Goal: Task Accomplishment & Management: Manage account settings

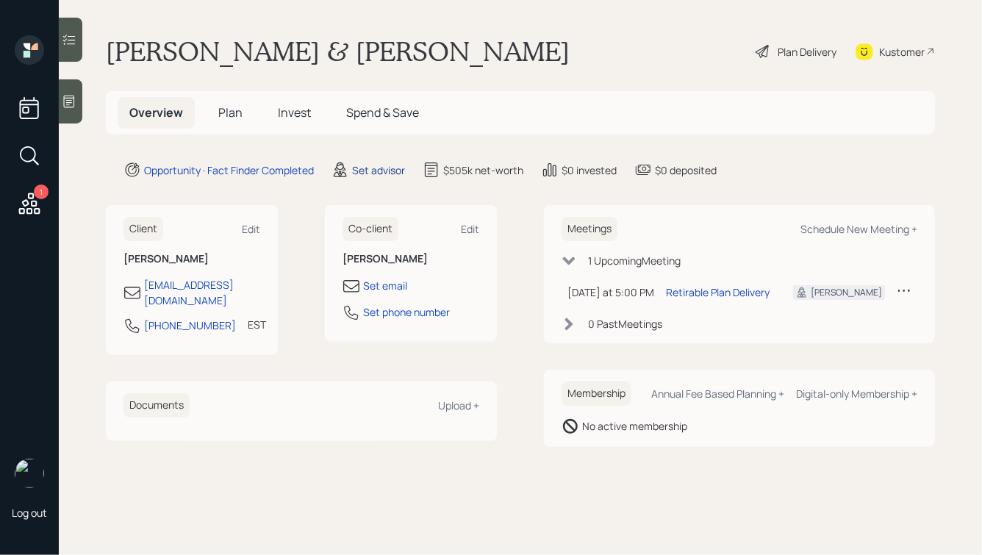
click at [378, 170] on div "Set advisor" at bounding box center [378, 169] width 53 height 15
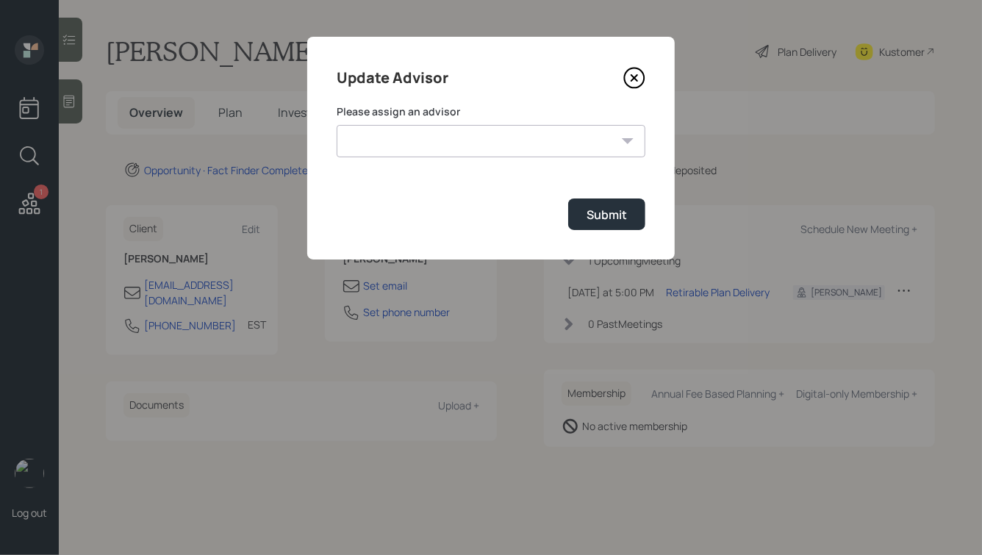
click at [445, 143] on select "[PERSON_NAME] [PERSON_NAME] End [PERSON_NAME] [PERSON_NAME] [PERSON_NAME] [PERS…" at bounding box center [491, 141] width 309 height 32
select select "ade3b313-576a-42c5-b346-1eb294908ae6"
click at [337, 125] on select "[PERSON_NAME] [PERSON_NAME] End [PERSON_NAME] [PERSON_NAME] [PERSON_NAME] [PERS…" at bounding box center [491, 141] width 309 height 32
click at [596, 214] on div "Submit" at bounding box center [607, 215] width 40 height 16
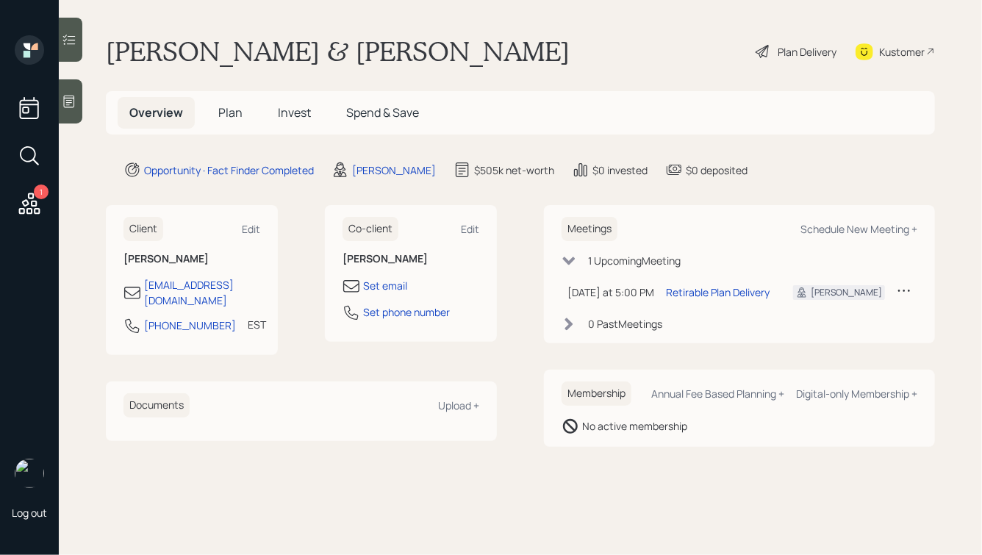
click at [794, 56] on div "Plan Delivery" at bounding box center [807, 51] width 59 height 15
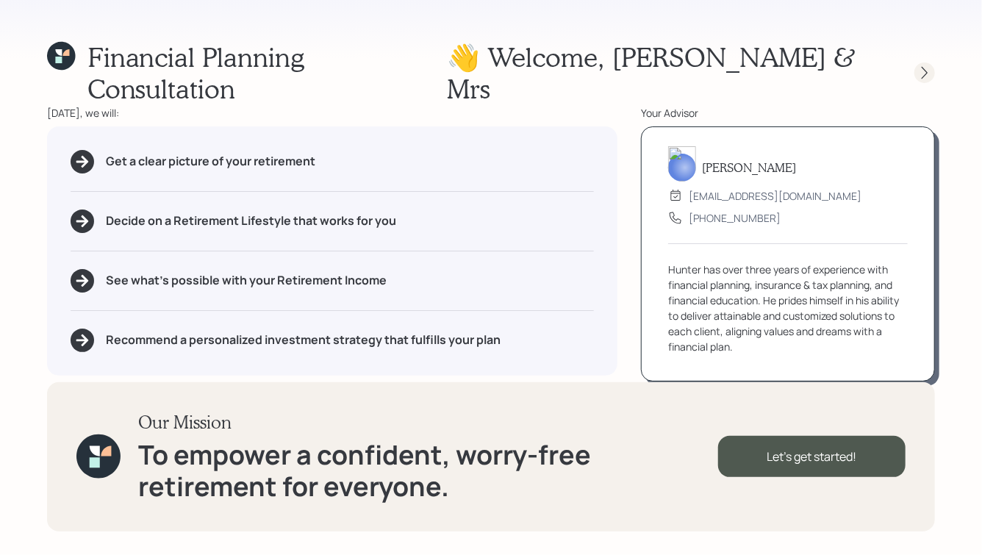
click at [919, 65] on icon at bounding box center [924, 72] width 15 height 15
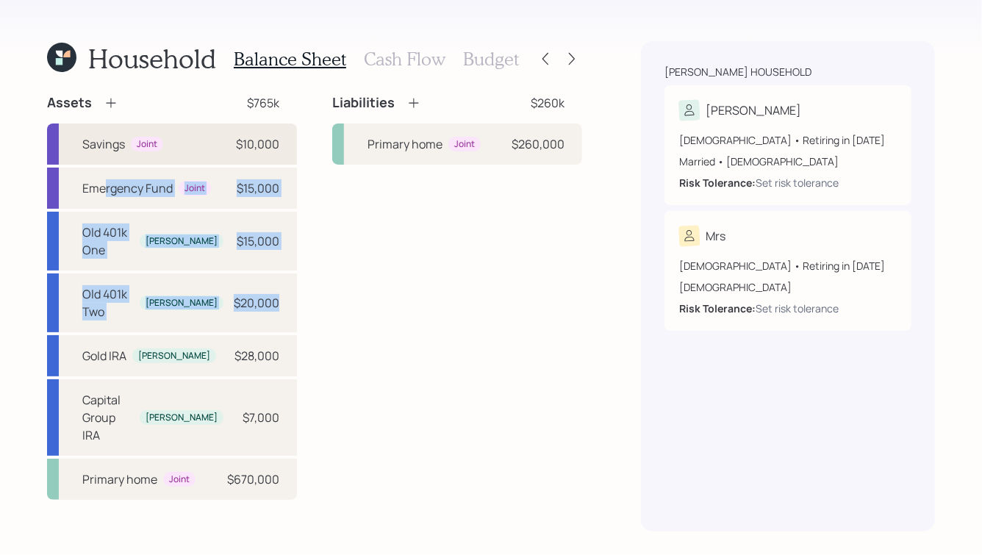
drag, startPoint x: 305, startPoint y: 282, endPoint x: 52, endPoint y: 142, distance: 289.2
click at [53, 144] on div "Assets $765k Savings Joint $10,000 Emergency Fund Joint $15,000 Old 401k One [P…" at bounding box center [314, 297] width 535 height 406
click at [4, 138] on div "Household Balance Sheet Cash Flow Budget Assets $765k Savings Joint $10,000 Eme…" at bounding box center [491, 277] width 982 height 555
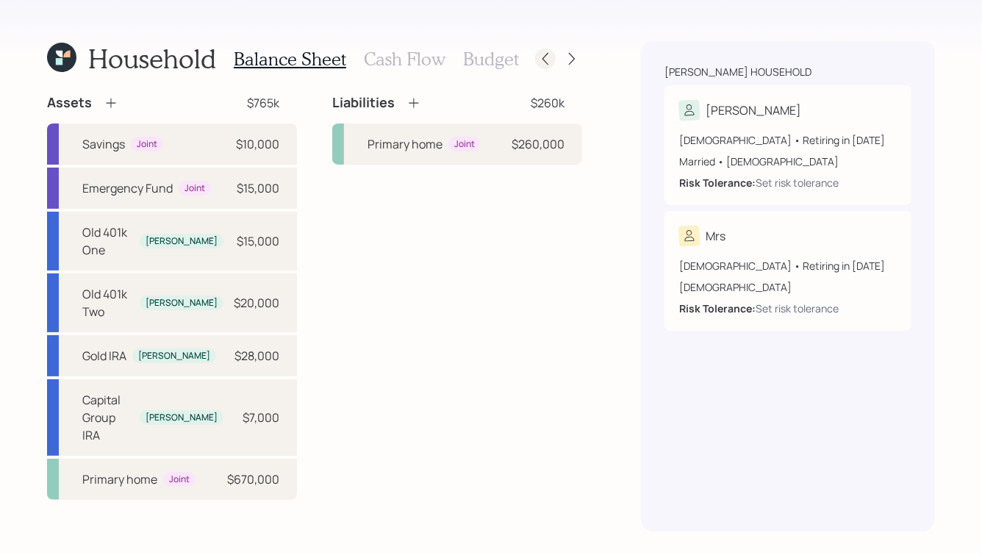
click at [540, 60] on icon at bounding box center [545, 58] width 15 height 15
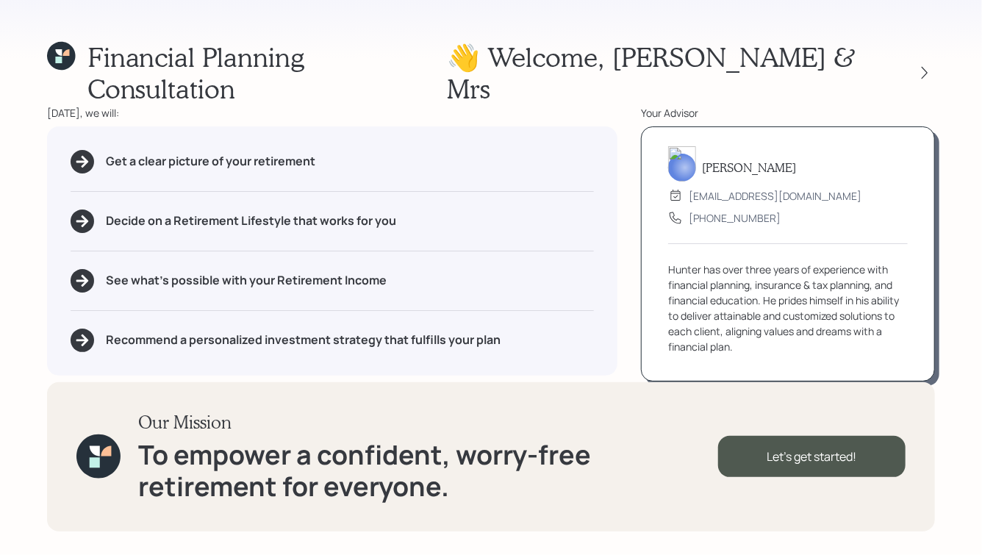
click at [681, 146] on img at bounding box center [682, 163] width 28 height 35
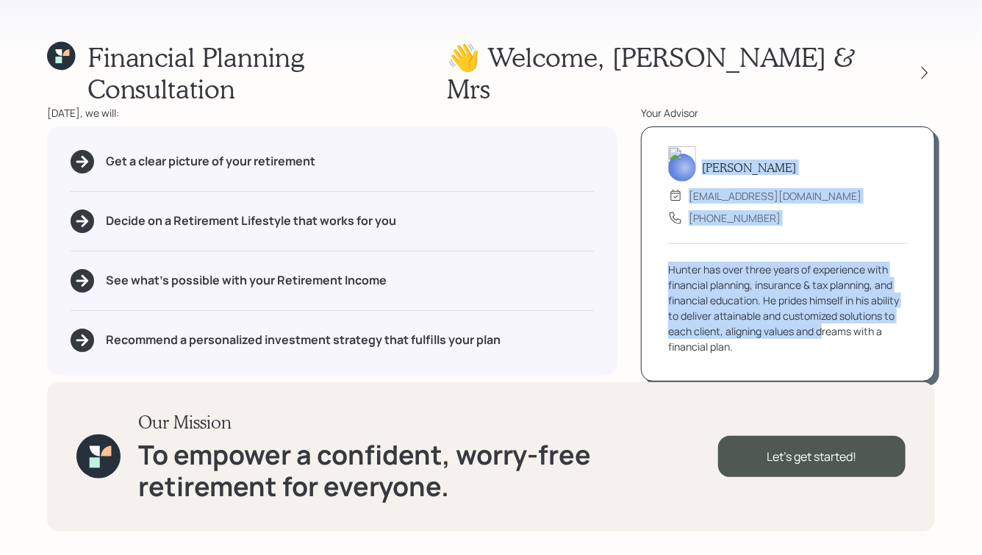
drag, startPoint x: 703, startPoint y: 151, endPoint x: 822, endPoint y: 313, distance: 201.4
click at [822, 313] on div "Hunter Neumayer advisor@retirable.com (833) 222-1807 Hunter has over three year…" at bounding box center [788, 253] width 294 height 255
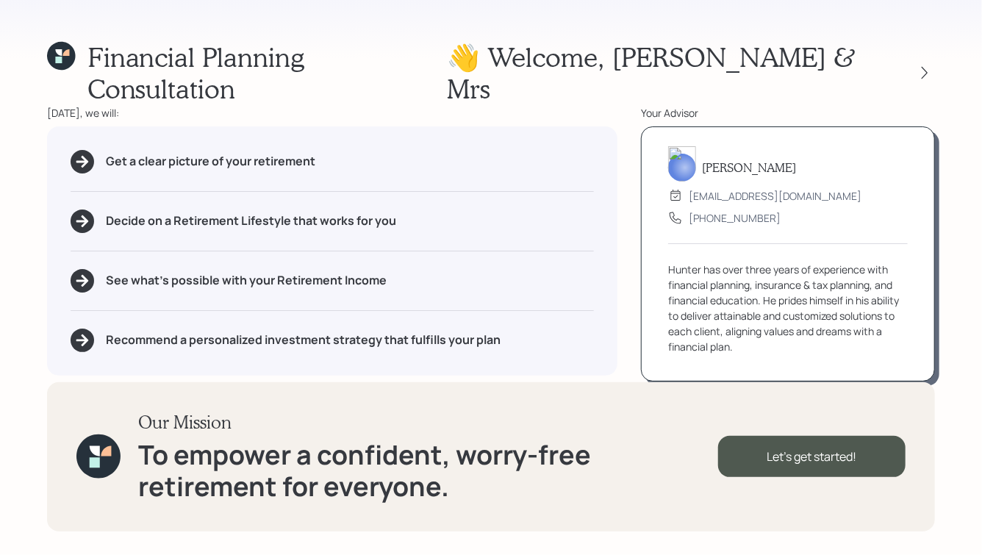
click at [790, 324] on div "Hunter has over three years of experience with financial planning, insurance & …" at bounding box center [788, 308] width 240 height 93
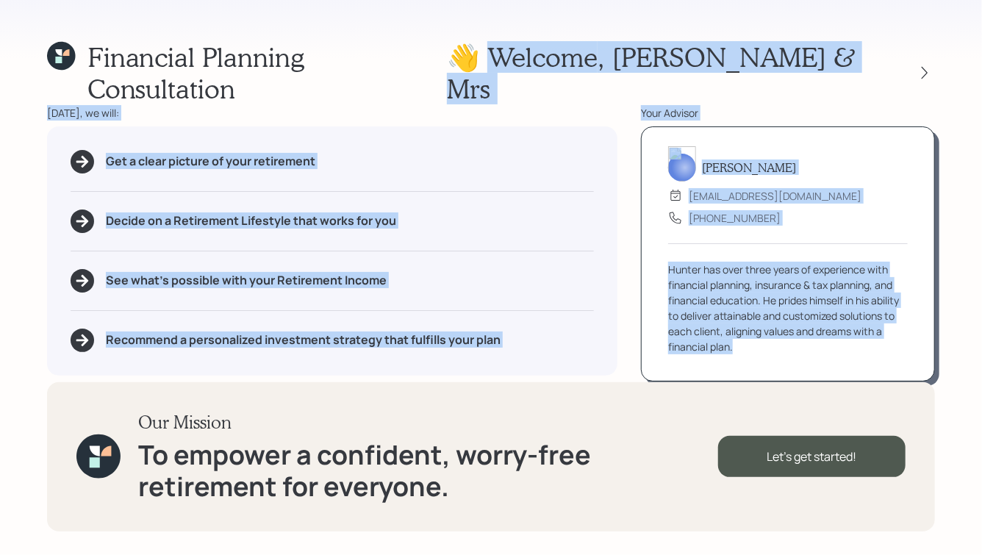
drag, startPoint x: 641, startPoint y: 54, endPoint x: 807, endPoint y: 333, distance: 325.0
click at [807, 333] on div "Financial Planning Consultation 👋 Welcome , Paul & Mrs Today, we will: Get a cl…" at bounding box center [491, 277] width 982 height 555
click at [758, 332] on div "Hunter has over three years of experience with financial planning, insurance & …" at bounding box center [788, 308] width 240 height 93
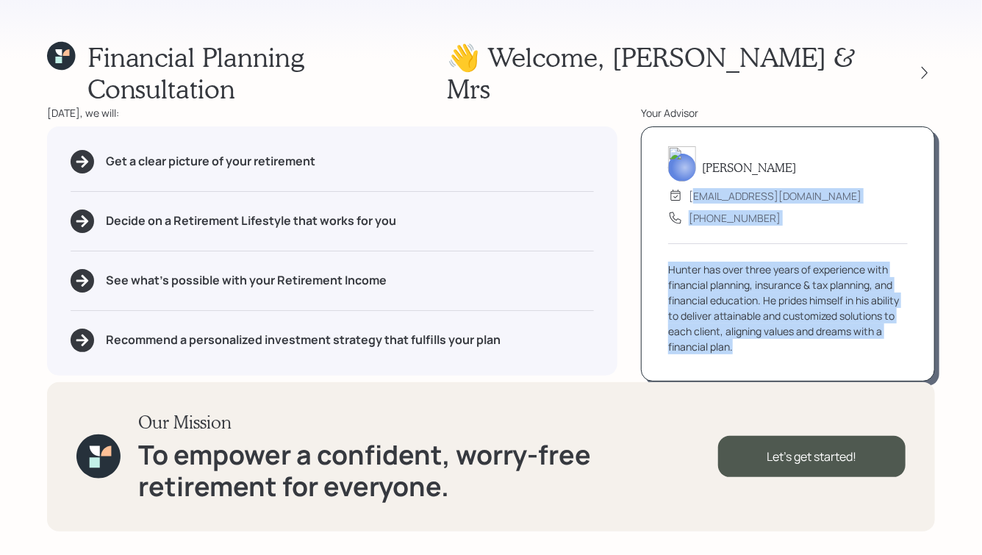
drag, startPoint x: 783, startPoint y: 340, endPoint x: 673, endPoint y: 122, distance: 243.9
click at [673, 126] on div "Hunter Neumayer advisor@retirable.com (833) 222-1807 Hunter has over three year…" at bounding box center [788, 253] width 294 height 255
click at [737, 160] on h5 "[PERSON_NAME]" at bounding box center [749, 167] width 94 height 14
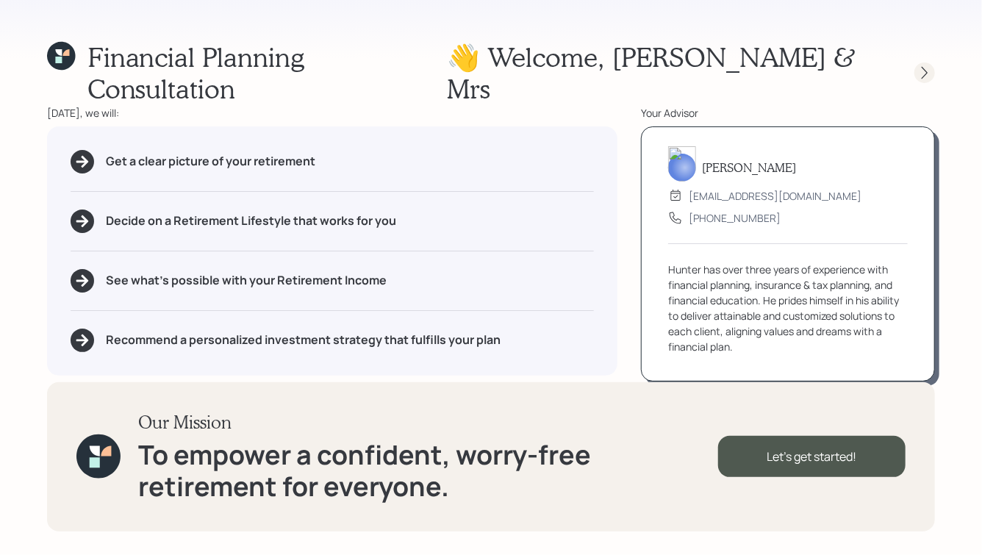
click at [925, 65] on icon at bounding box center [924, 72] width 15 height 15
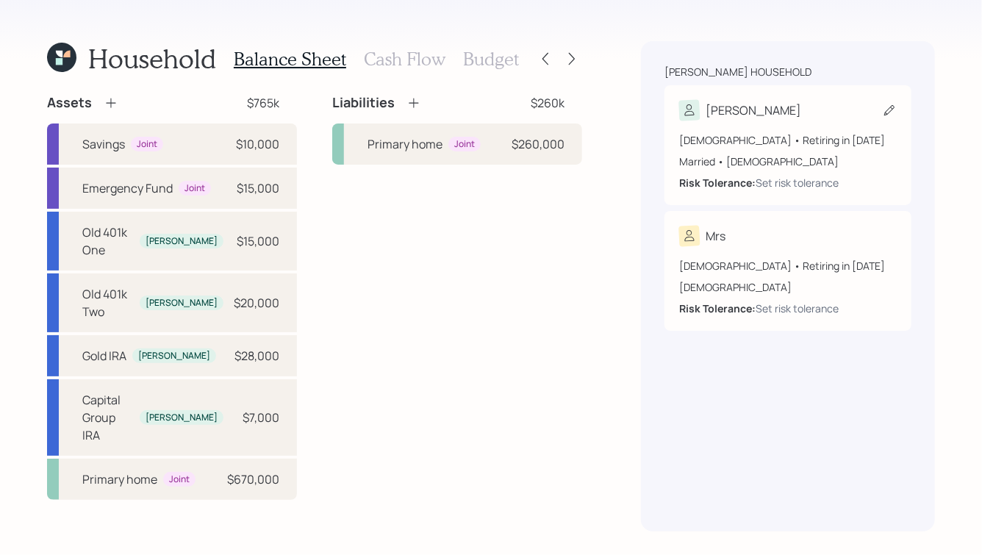
click at [789, 107] on div "[PERSON_NAME]" at bounding box center [788, 110] width 218 height 21
select select "8"
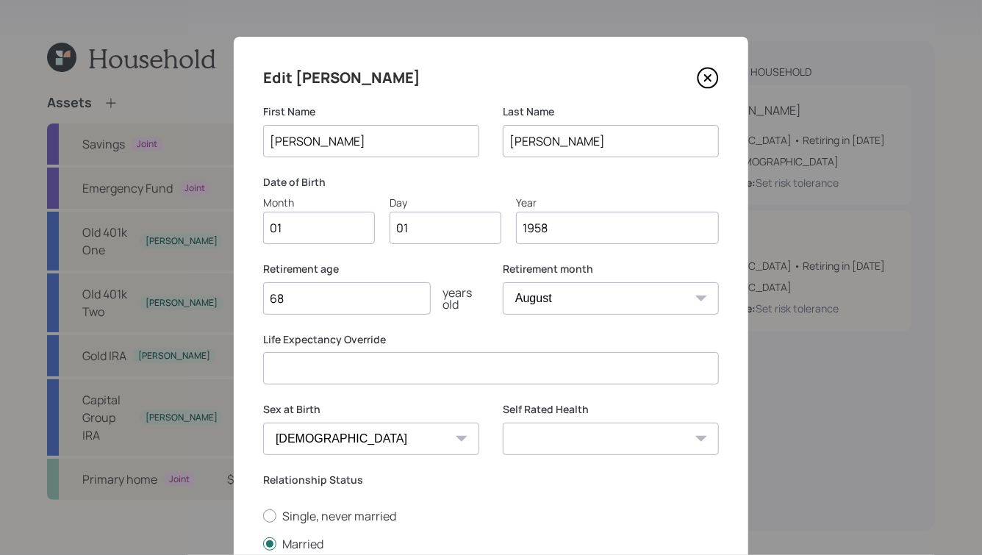
click at [302, 230] on input "01" at bounding box center [319, 228] width 112 height 32
click at [315, 232] on input "01" at bounding box center [319, 228] width 112 height 32
type input "07"
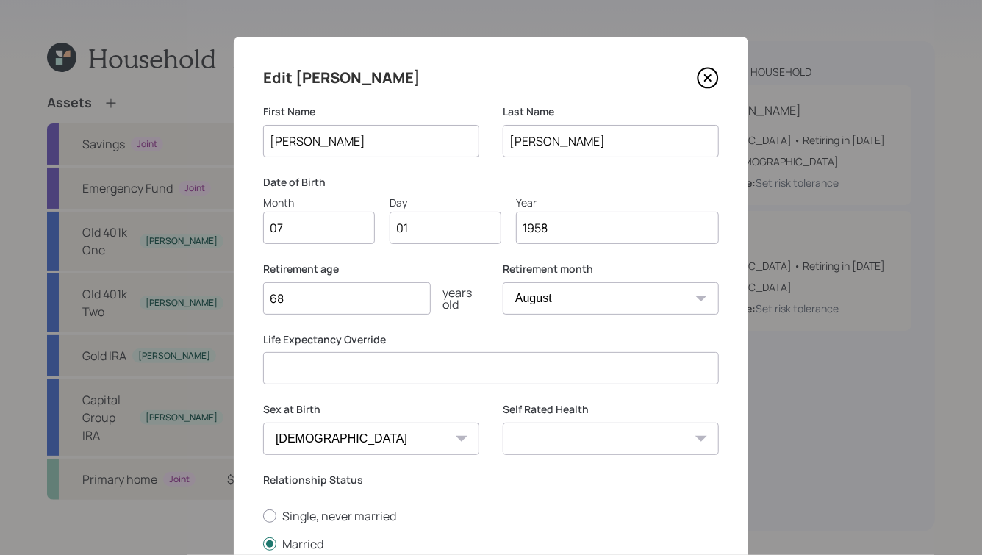
type input "0"
type input "25"
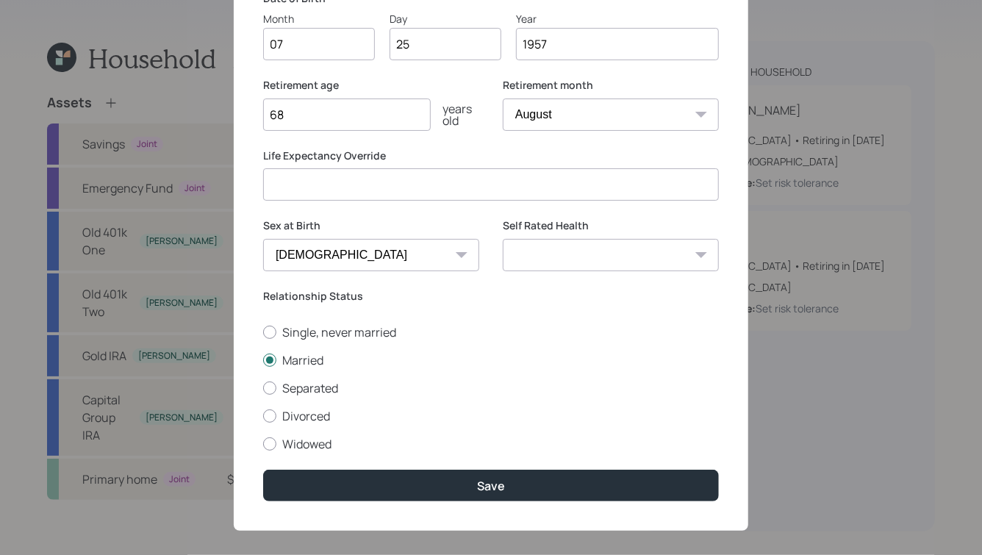
scroll to position [185, 0]
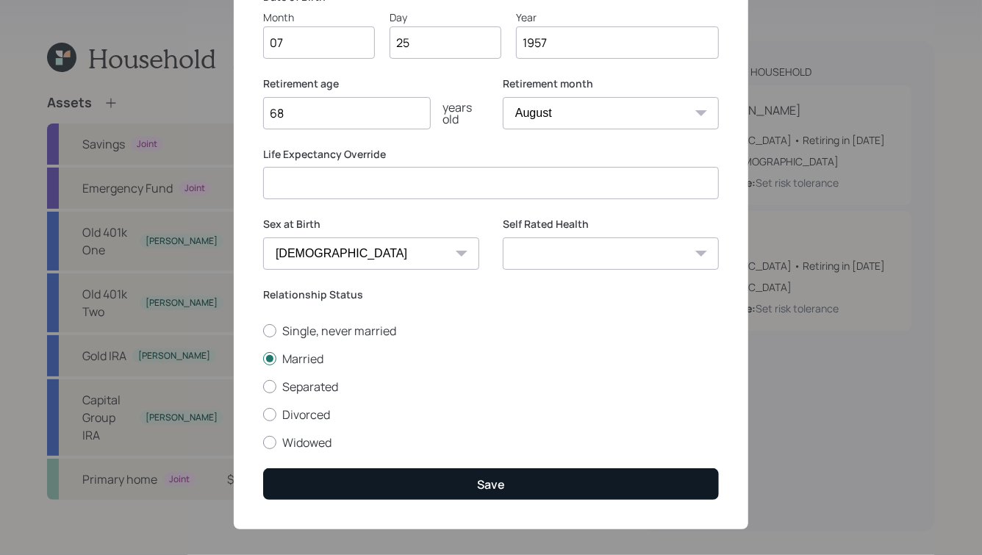
type input "1957"
click at [446, 473] on button "Save" at bounding box center [491, 484] width 456 height 32
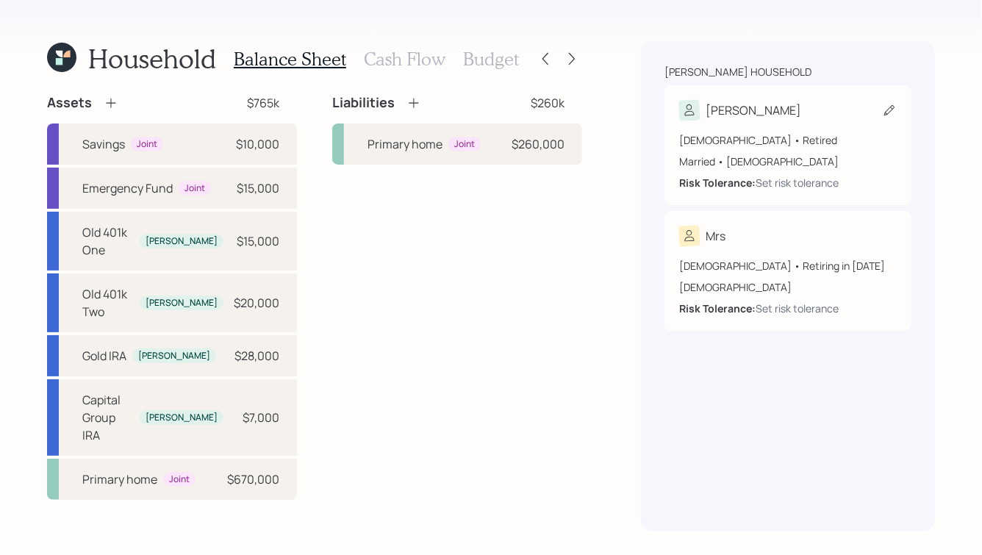
click at [762, 166] on div "Married • [DEMOGRAPHIC_DATA]" at bounding box center [788, 161] width 218 height 15
select select "8"
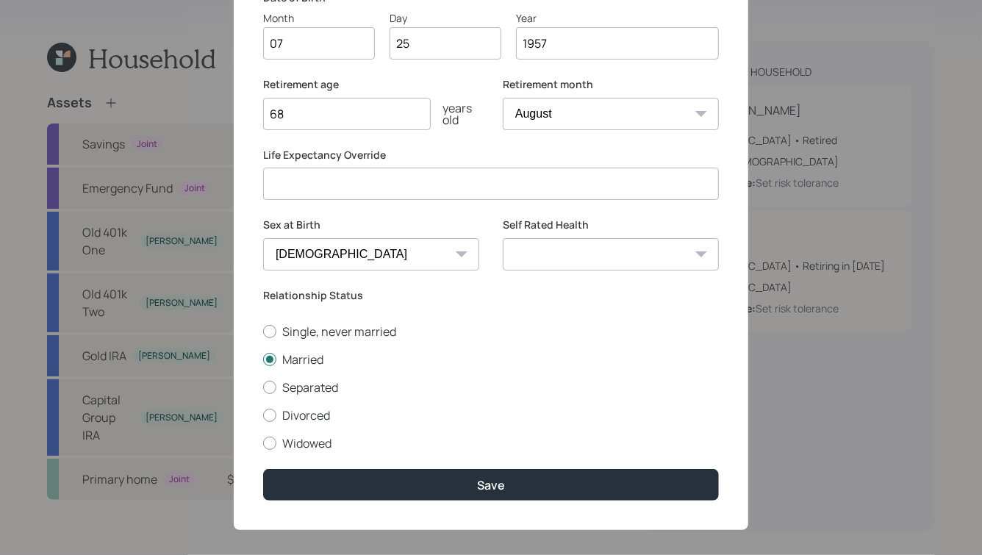
scroll to position [197, 0]
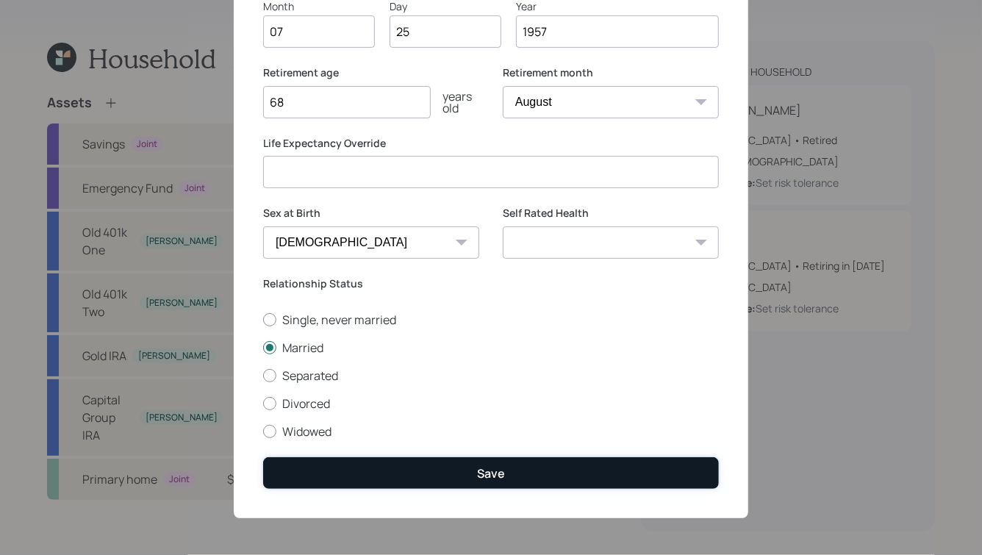
click at [483, 481] on div "Save" at bounding box center [491, 473] width 28 height 16
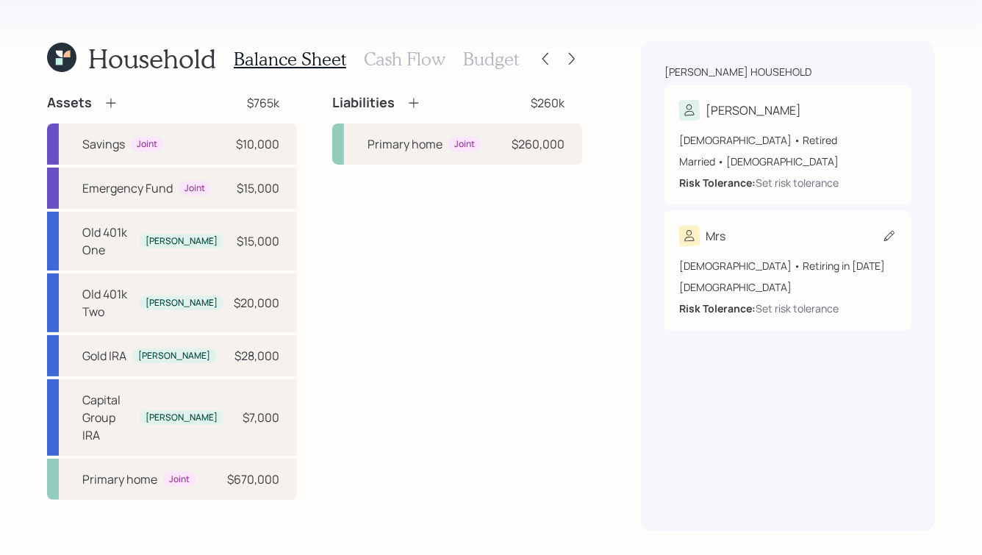
click at [764, 247] on div "54 years old • Retiring in January 2036 Female Risk Tolerance: Set risk toleran…" at bounding box center [788, 281] width 218 height 70
select select "female"
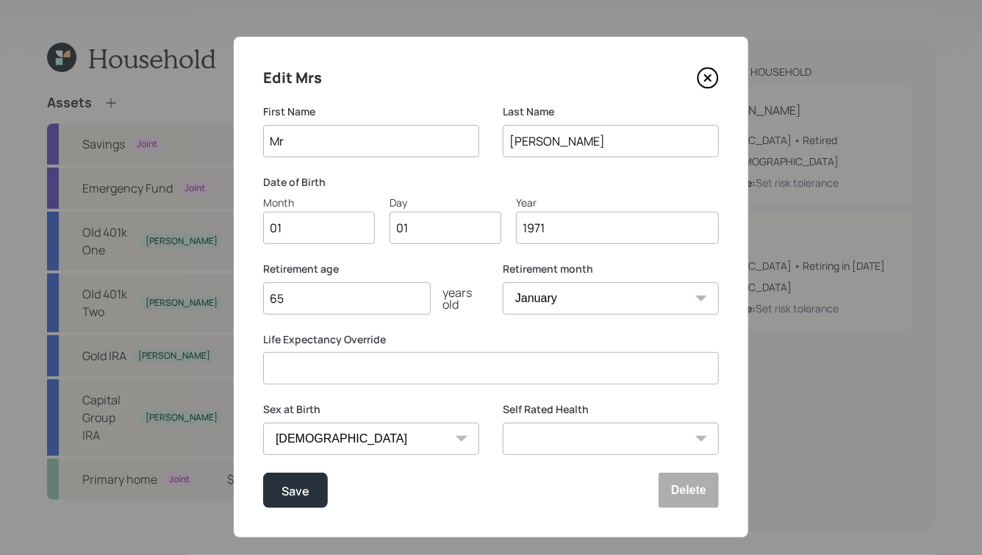
type input "M"
type input "Kristen"
click at [432, 226] on input "01" at bounding box center [446, 228] width 112 height 32
type input "12"
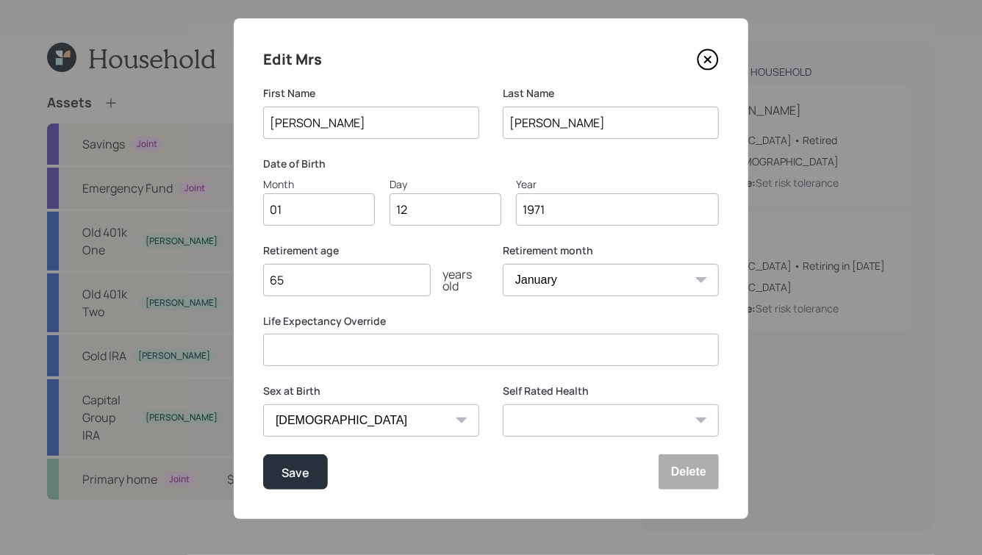
scroll to position [17, 0]
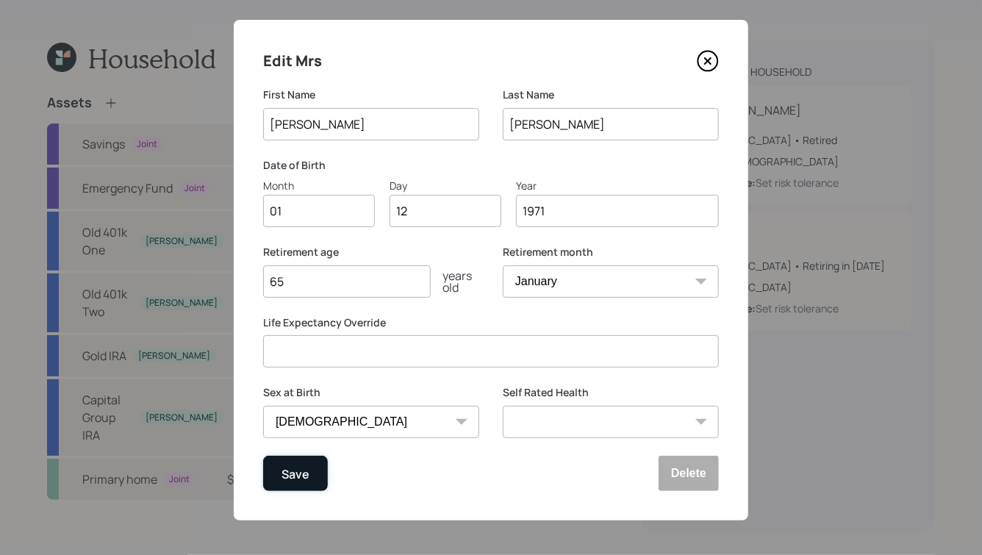
click at [295, 485] on button "Save" at bounding box center [295, 473] width 65 height 35
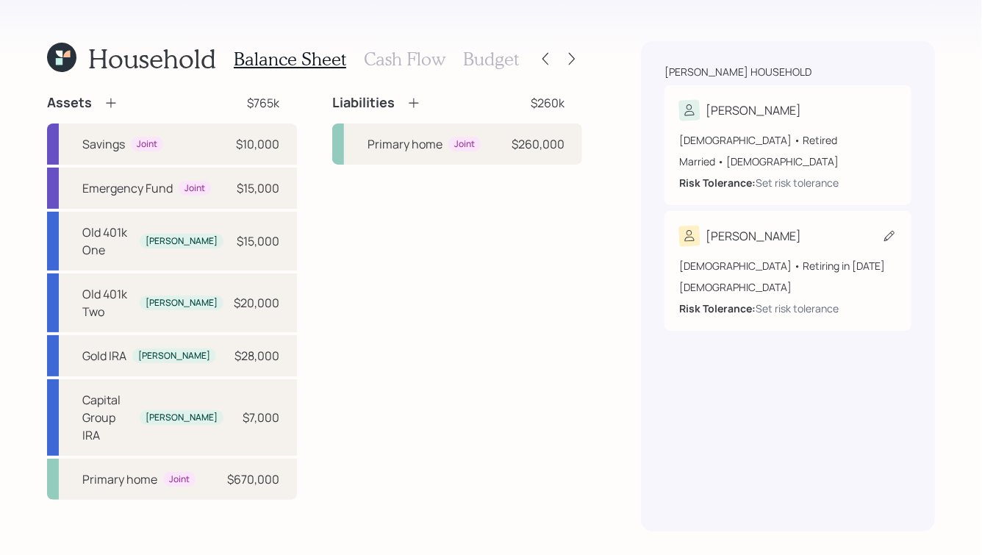
click at [765, 260] on div "[DEMOGRAPHIC_DATA] • Retiring in [DATE]" at bounding box center [788, 265] width 218 height 15
select select "female"
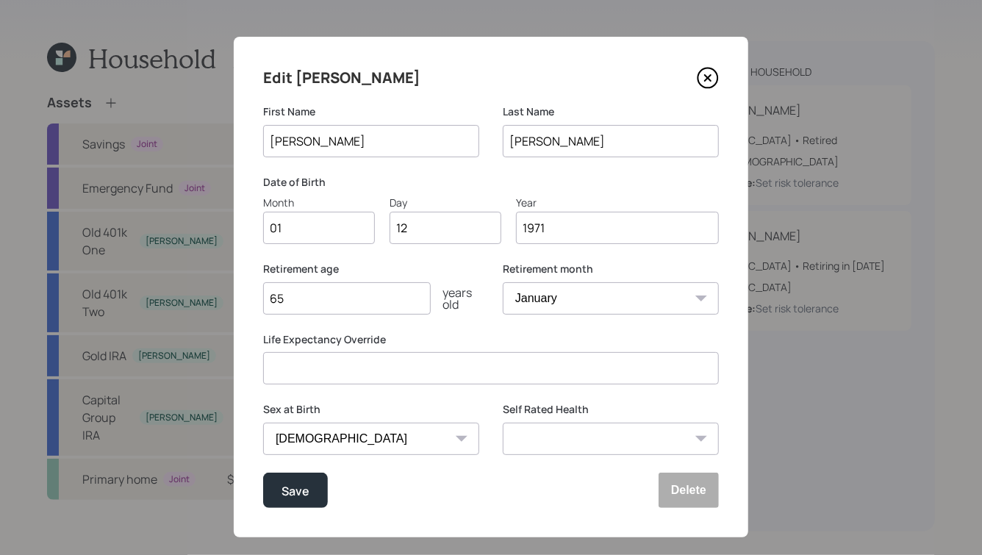
click at [358, 301] on input "65" at bounding box center [347, 298] width 168 height 32
type input "67"
click at [465, 303] on div "years old" at bounding box center [455, 299] width 49 height 24
click at [297, 487] on div "Save" at bounding box center [296, 491] width 28 height 20
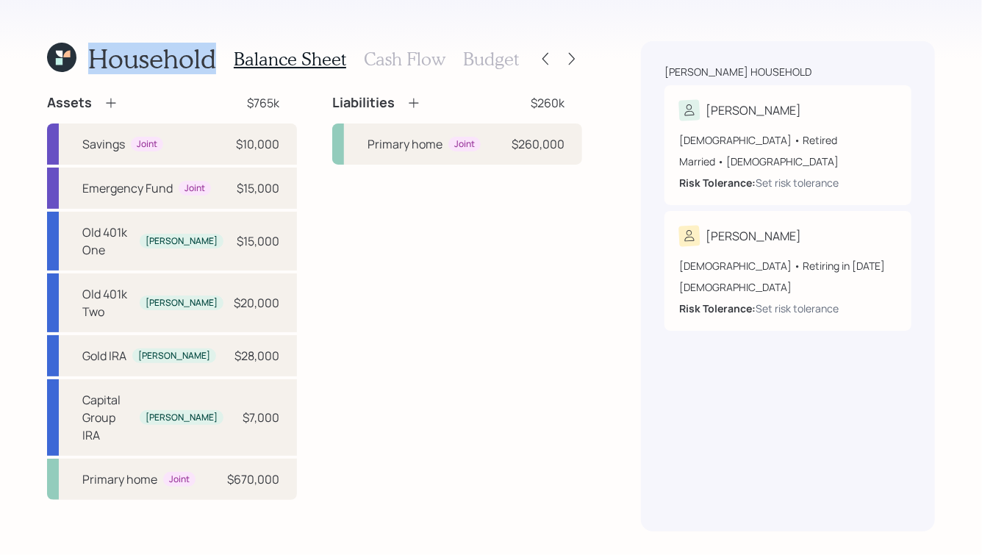
drag, startPoint x: 212, startPoint y: 60, endPoint x: 81, endPoint y: 49, distance: 131.3
click at [81, 49] on div "Household" at bounding box center [131, 59] width 169 height 32
click at [132, 59] on h1 "Household" at bounding box center [152, 59] width 128 height 32
click at [246, 140] on div "$10,000" at bounding box center [257, 144] width 43 height 18
select select "cash"
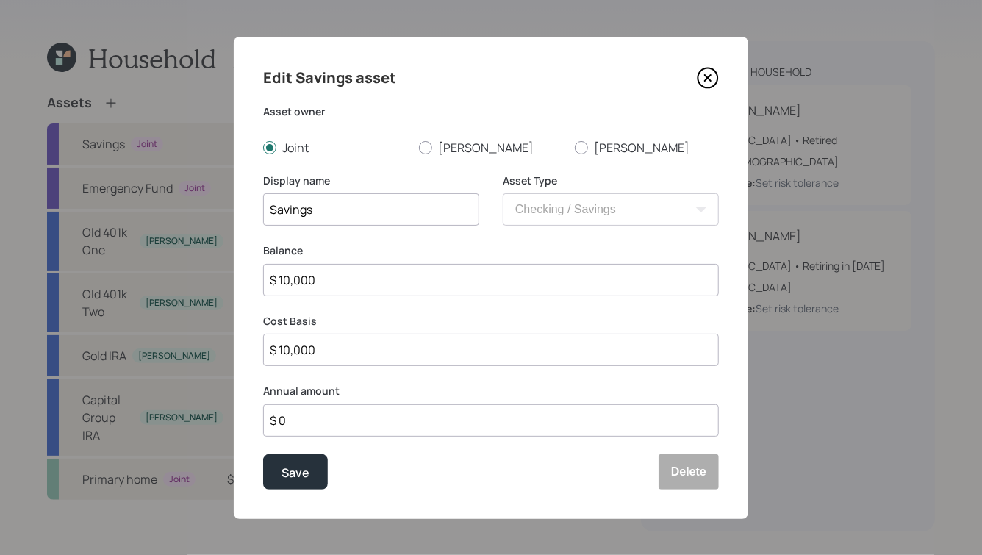
click at [287, 279] on input "$ 10,000" at bounding box center [491, 280] width 456 height 32
type input "$ 12,000"
click at [287, 466] on div "Save" at bounding box center [296, 472] width 28 height 20
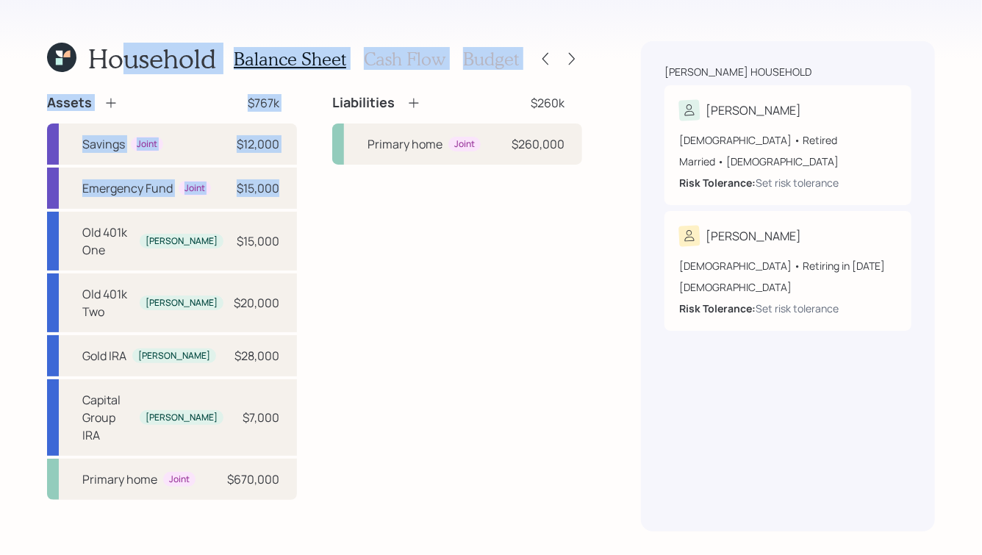
drag, startPoint x: 312, startPoint y: 190, endPoint x: 85, endPoint y: 37, distance: 274.2
click at [85, 37] on div "Household Balance Sheet Cash Flow Budget Assets $767k Savings Joint $12,000 Eme…" at bounding box center [491, 277] width 982 height 555
click at [92, 61] on h1 "Household" at bounding box center [152, 59] width 128 height 32
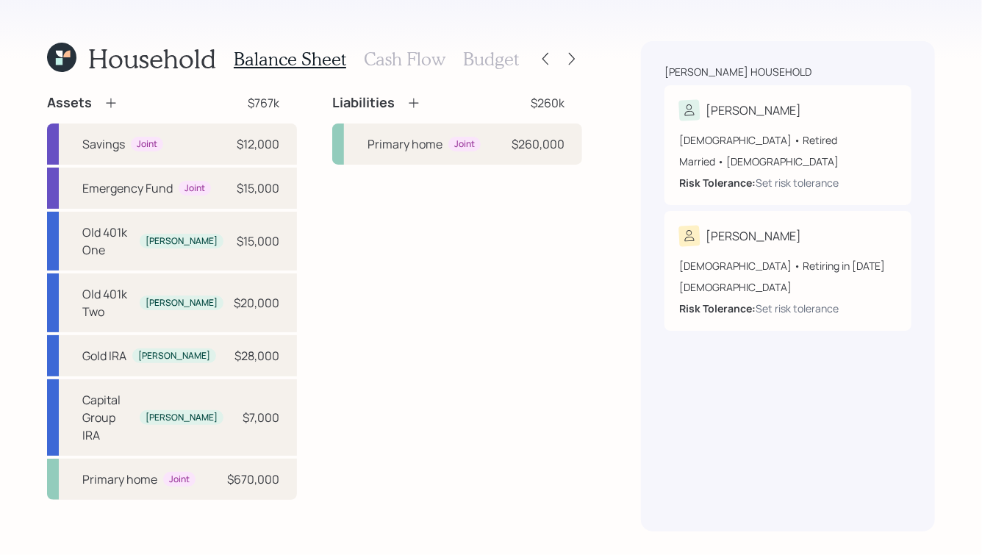
click at [110, 104] on icon at bounding box center [111, 103] width 10 height 10
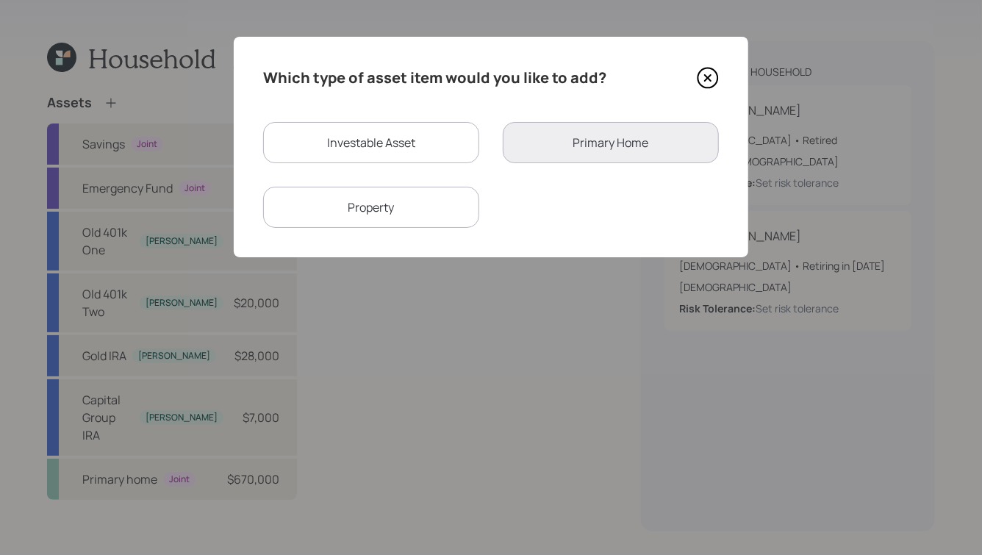
click at [379, 208] on div "Property" at bounding box center [371, 207] width 216 height 41
select select "rental_property"
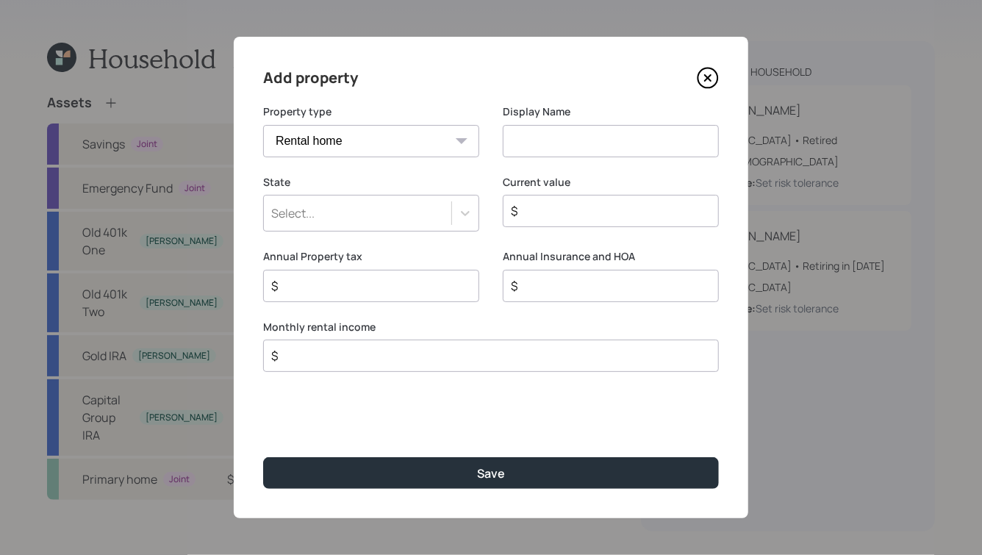
click at [397, 149] on select "Vacation home Rental home" at bounding box center [371, 141] width 216 height 32
click at [715, 72] on icon at bounding box center [708, 78] width 20 height 20
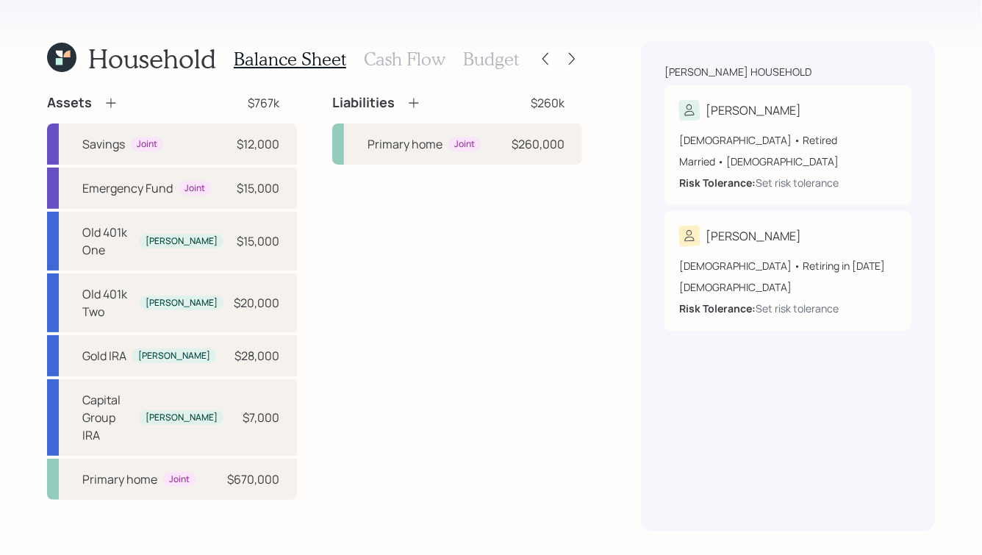
click at [104, 97] on icon at bounding box center [111, 103] width 15 height 15
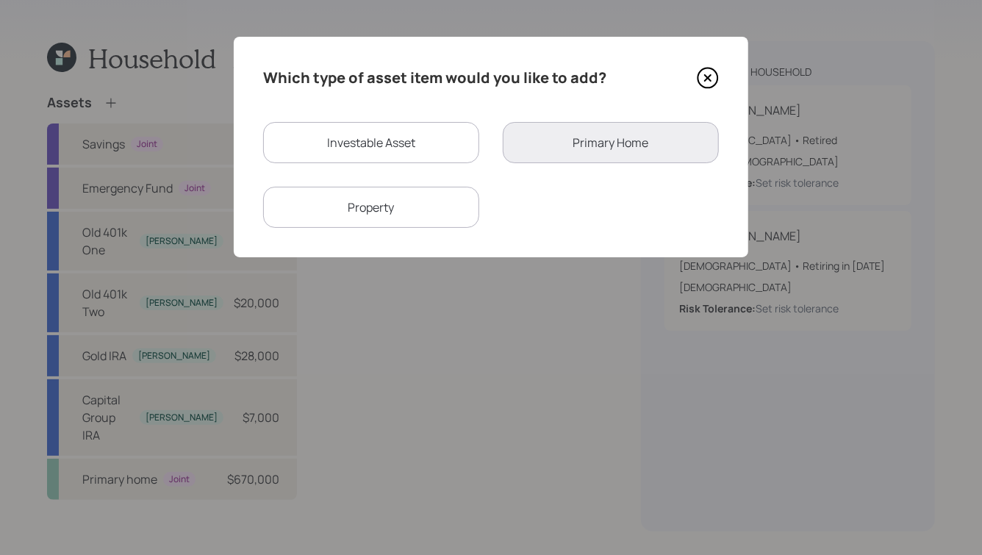
click at [709, 75] on icon at bounding box center [708, 78] width 22 height 22
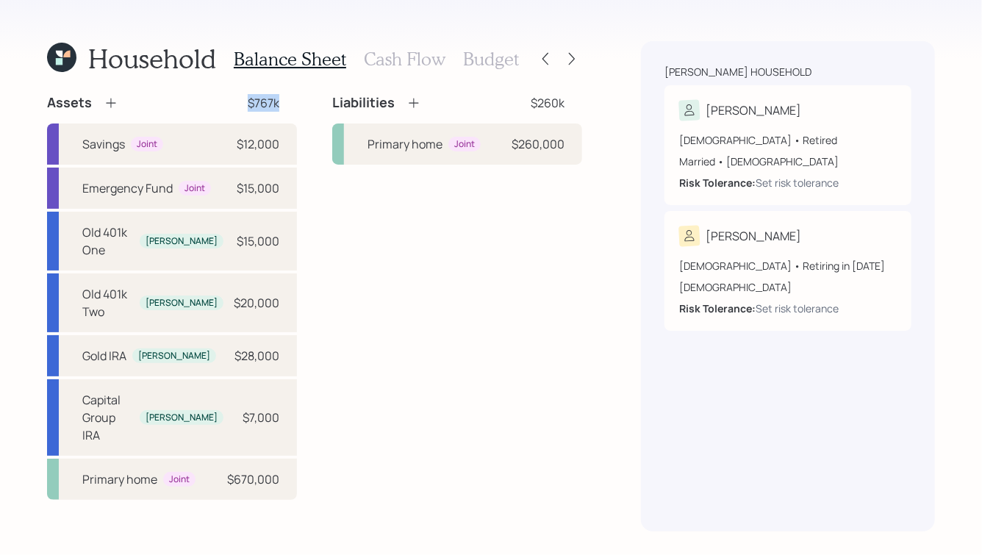
drag, startPoint x: 242, startPoint y: 98, endPoint x: 309, endPoint y: 103, distance: 67.0
click at [309, 103] on div "Assets $767k Savings Joint $12,000 Emergency Fund Joint $15,000 Old 401k One Pa…" at bounding box center [314, 297] width 535 height 406
click at [115, 103] on icon at bounding box center [111, 103] width 15 height 15
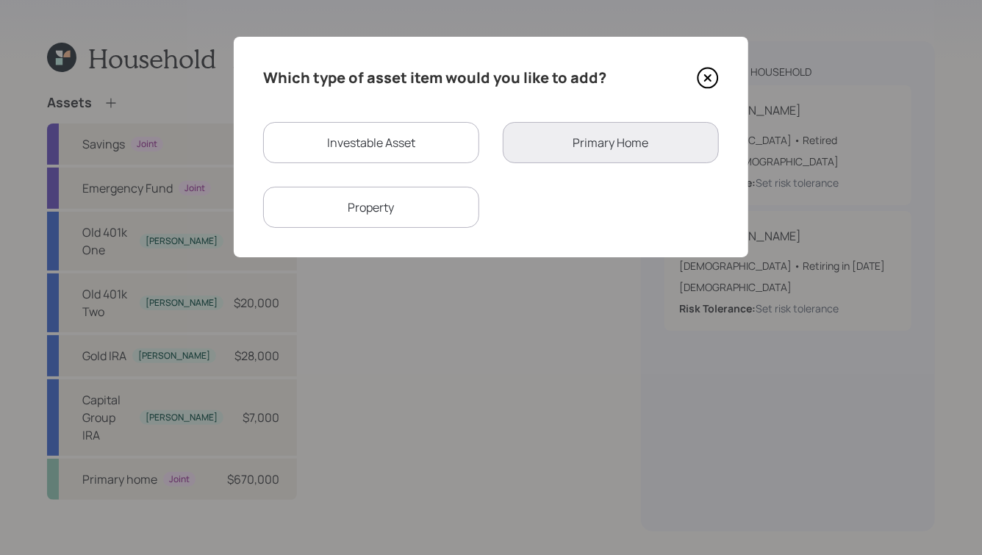
click at [393, 140] on div "Investable Asset" at bounding box center [371, 142] width 216 height 41
select select "taxable"
select select "balanced"
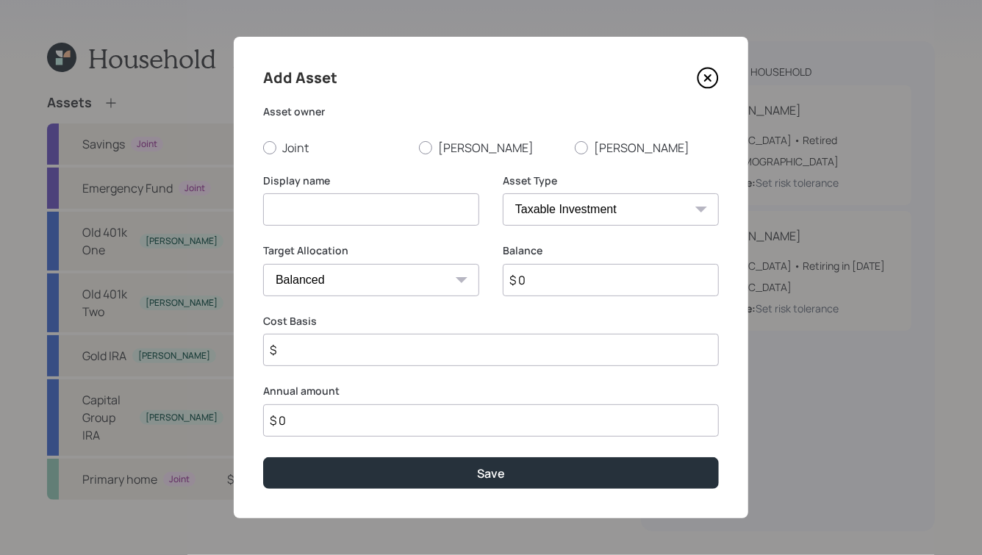
click at [550, 198] on select "SEP IRA IRA Roth IRA 401(k) Roth 401(k) 403(b) Roth 403(b) 457(b) Roth 457(b) H…" at bounding box center [611, 209] width 216 height 32
select select "emergency_fund"
click at [503, 193] on select "SEP IRA IRA Roth IRA 401(k) Roth 401(k) 403(b) Roth 403(b) 457(b) Roth 457(b) H…" at bounding box center [611, 209] width 216 height 32
click at [269, 143] on div at bounding box center [269, 147] width 13 height 13
click at [263, 147] on input "Joint" at bounding box center [262, 147] width 1 height 1
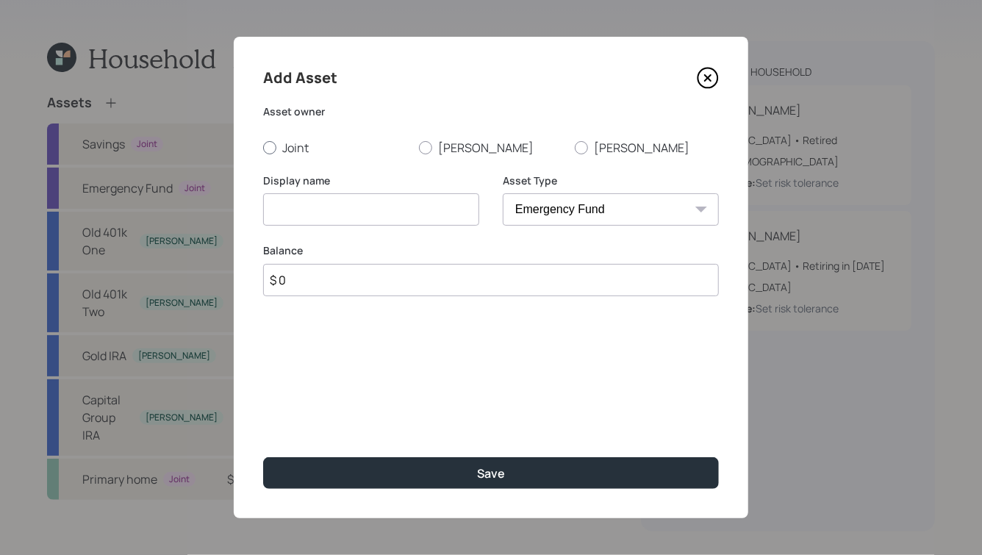
radio input "true"
click at [304, 218] on input at bounding box center [371, 209] width 216 height 32
type input "Jewelry"
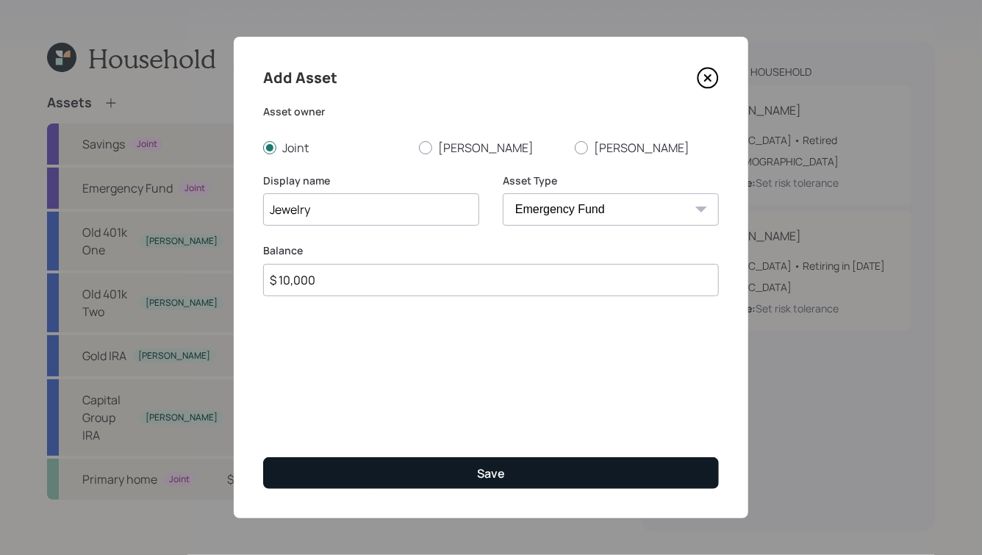
type input "$ 10,000"
click at [503, 462] on button "Save" at bounding box center [491, 473] width 456 height 32
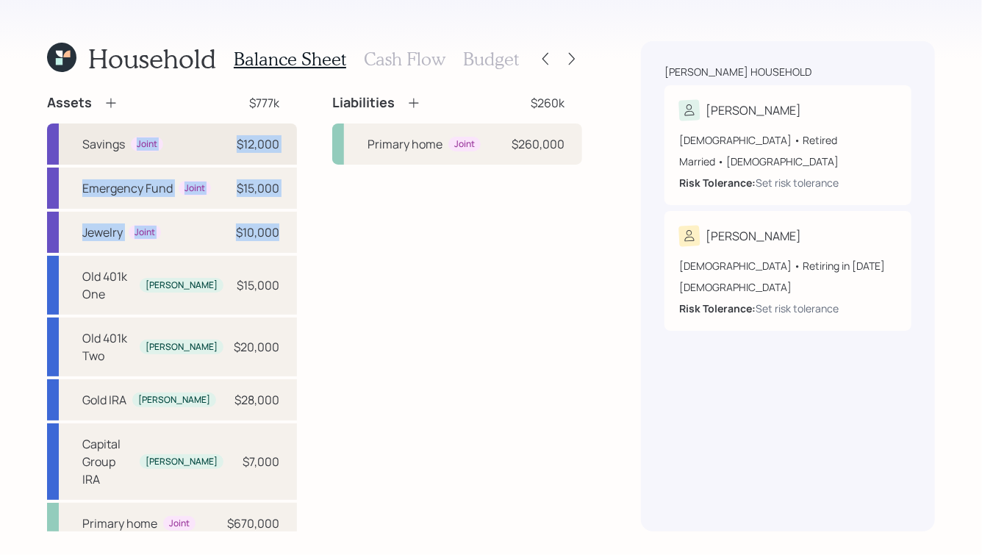
drag, startPoint x: 307, startPoint y: 243, endPoint x: 99, endPoint y: 150, distance: 228.0
click at [100, 152] on div "Assets $777k Savings Joint $12,000 Emergency Fund Joint $15,000 Jewelry Joint $…" at bounding box center [314, 319] width 535 height 450
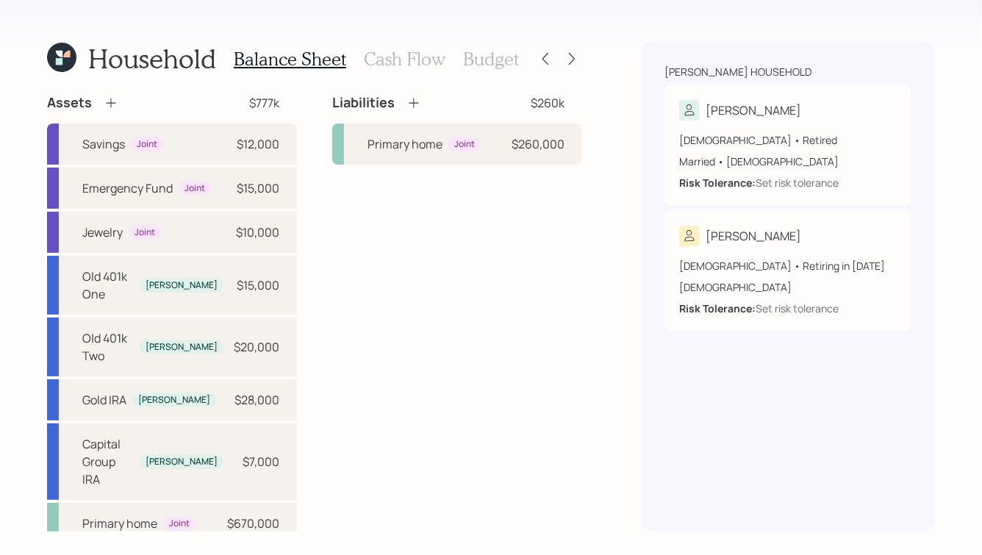
click at [43, 98] on div "Household Balance Sheet Cash Flow Budget Assets $777k Savings Joint $12,000 Eme…" at bounding box center [491, 277] width 982 height 555
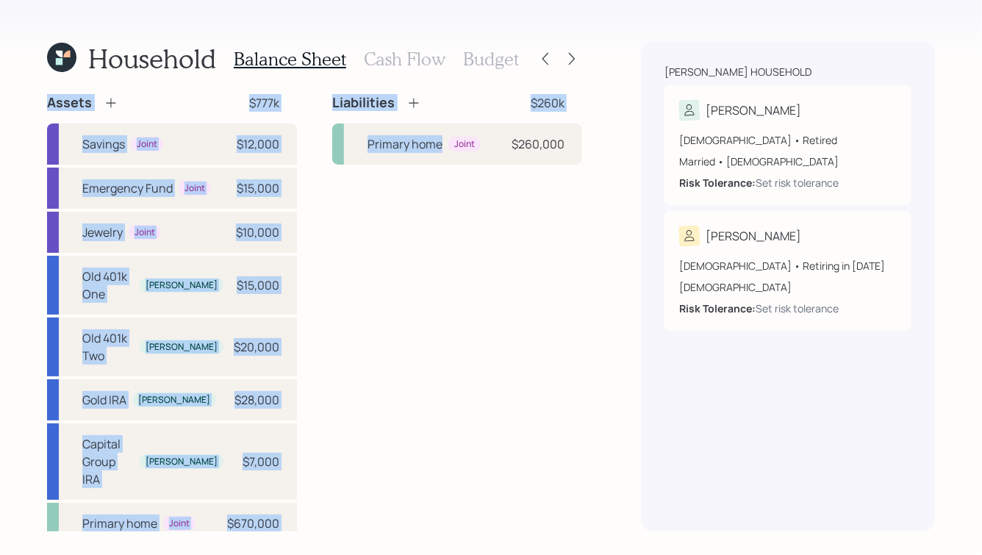
drag, startPoint x: 43, startPoint y: 98, endPoint x: 364, endPoint y: 290, distance: 374.5
click at [364, 290] on div "Household Balance Sheet Cash Flow Budget Assets $777k Savings Joint $12,000 Eme…" at bounding box center [491, 277] width 982 height 555
click at [304, 237] on div "Assets $777k Savings Joint $12,000 Emergency Fund Joint $15,000 Jewelry Joint $…" at bounding box center [314, 319] width 535 height 450
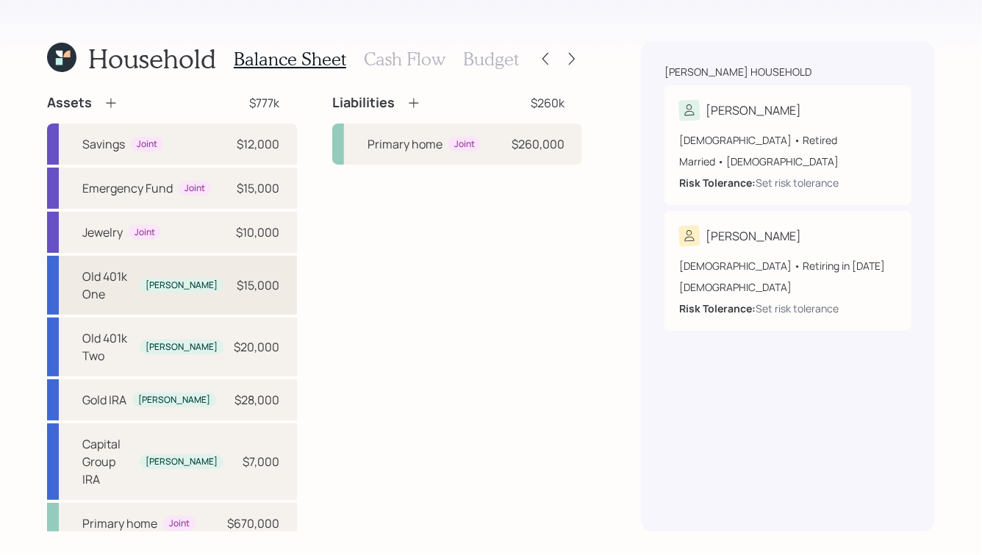
click at [212, 284] on div "Old 401k One Paul $15,000" at bounding box center [172, 285] width 250 height 59
select select "company_sponsored"
select select "balanced"
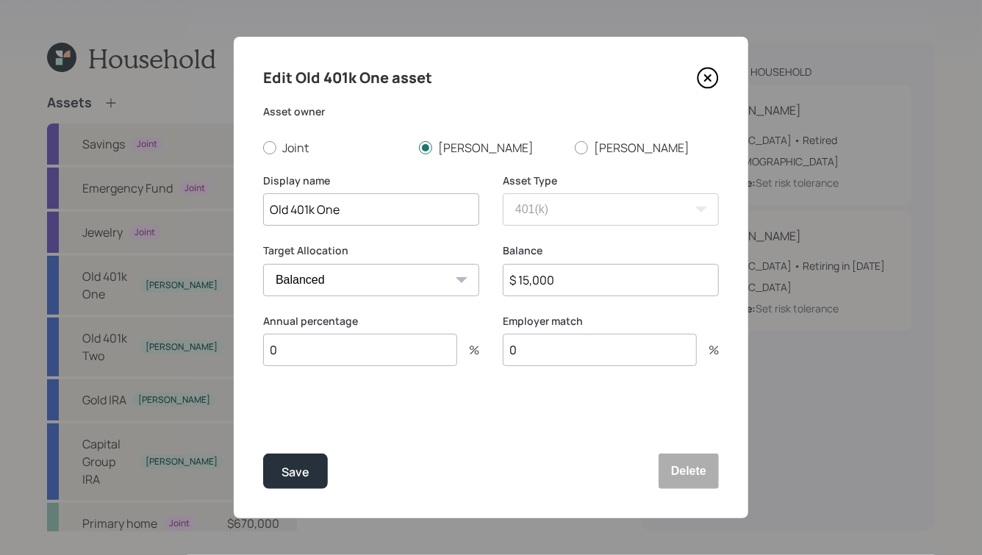
drag, startPoint x: 349, startPoint y: 207, endPoint x: 246, endPoint y: 196, distance: 104.2
click at [245, 196] on div "Edit Old 401k One asset Asset owner Joint Paul Kristen Display name Old 401k On…" at bounding box center [491, 277] width 515 height 481
click at [340, 211] on input "Old 401k One" at bounding box center [371, 209] width 216 height 32
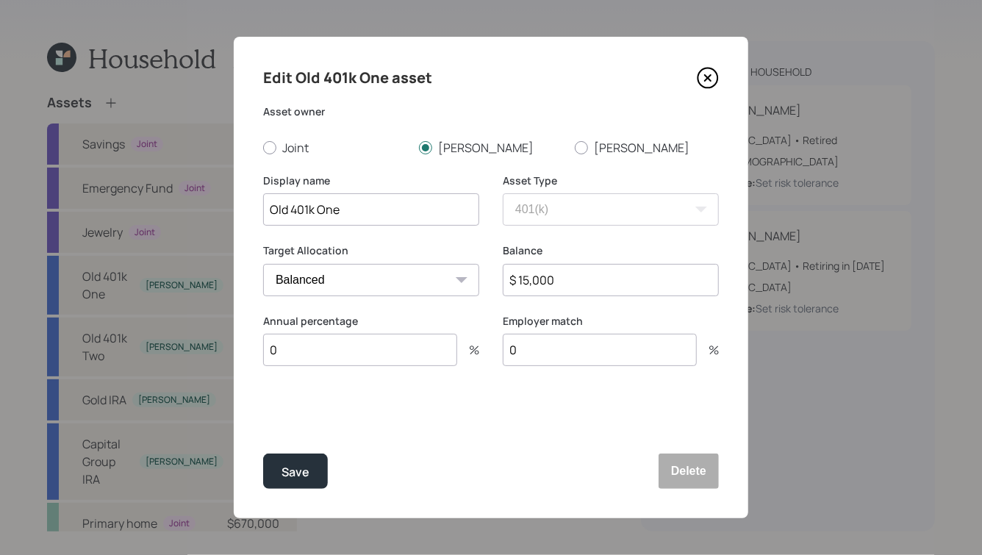
click at [530, 277] on input "$ 15,000" at bounding box center [611, 280] width 216 height 32
drag, startPoint x: 581, startPoint y: 273, endPoint x: 544, endPoint y: 279, distance: 37.9
click at [544, 279] on input "$ 18,120,007" at bounding box center [611, 280] width 216 height 32
type input "$ 18,127"
click at [293, 479] on div "Save" at bounding box center [296, 472] width 28 height 20
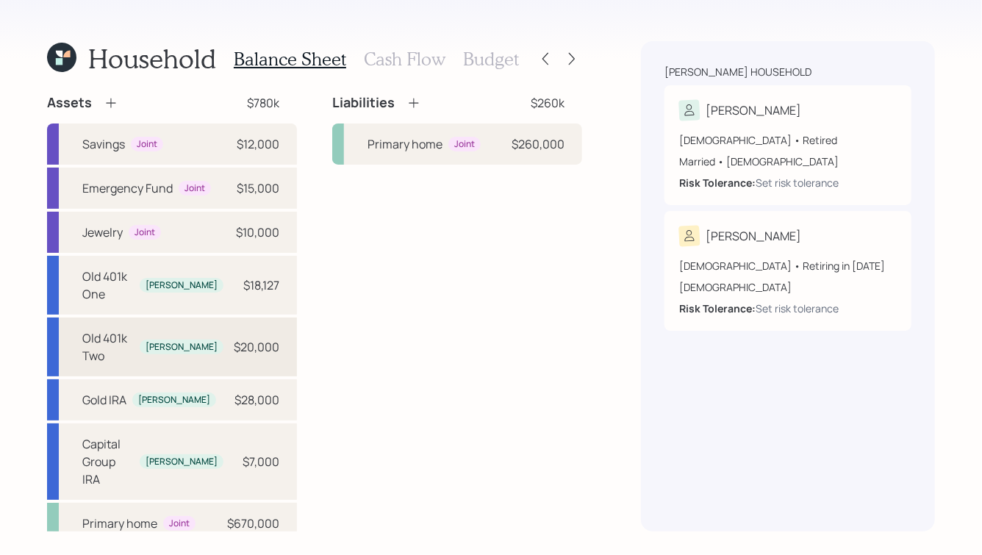
click at [197, 318] on div "Old 401k Two Paul $20,000" at bounding box center [172, 347] width 250 height 59
select select "company_sponsored"
select select "balanced"
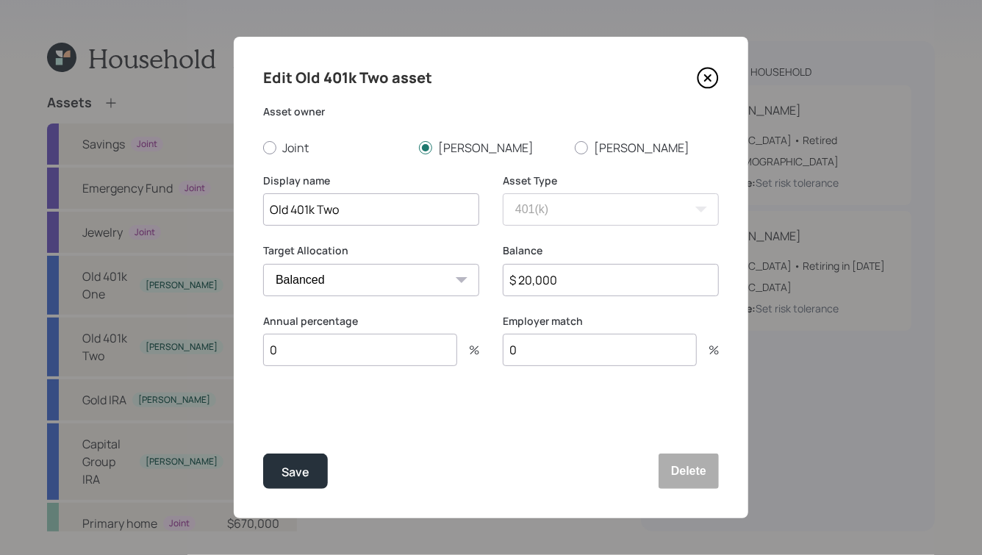
click at [356, 205] on input "Old 401k Two" at bounding box center [371, 209] width 216 height 32
click at [685, 473] on button "Delete" at bounding box center [689, 471] width 60 height 35
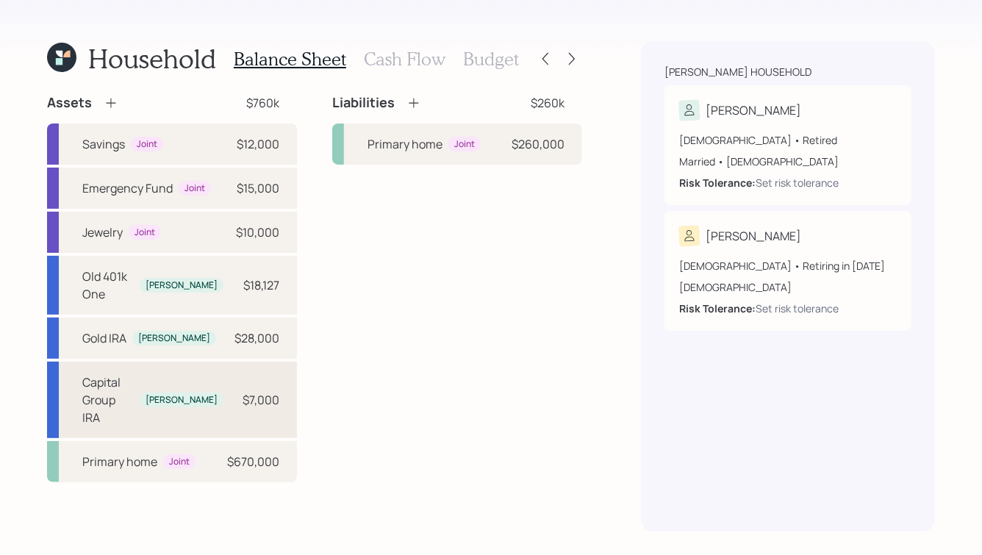
click at [201, 394] on div "[PERSON_NAME]" at bounding box center [182, 400] width 72 height 12
select select "ira"
select select "balanced"
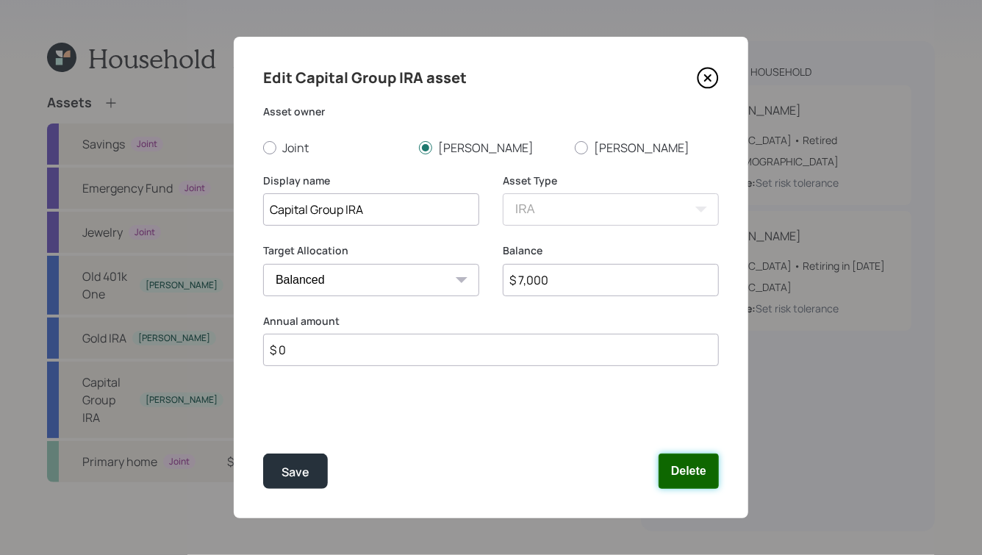
click at [718, 478] on button "Delete" at bounding box center [689, 471] width 60 height 35
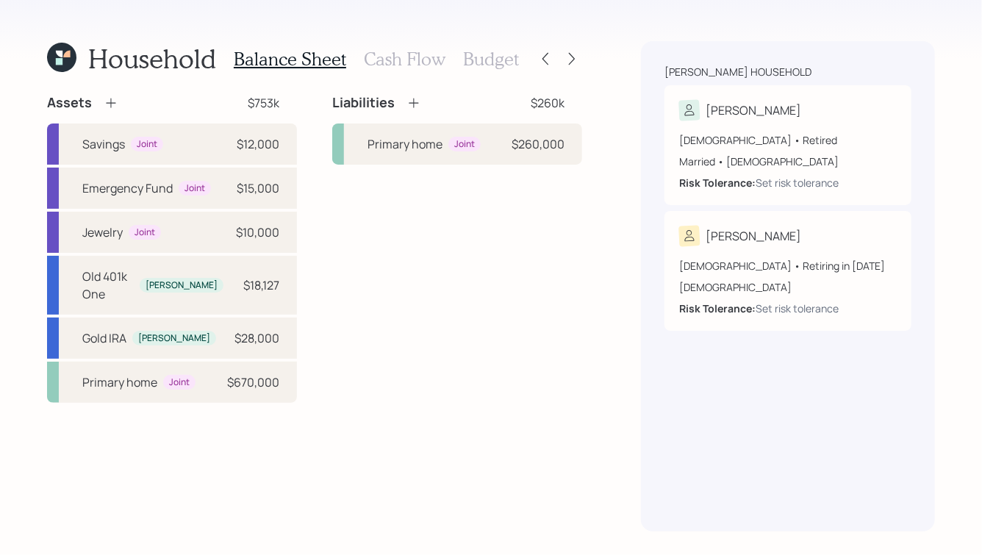
click at [107, 99] on icon at bounding box center [111, 103] width 15 height 15
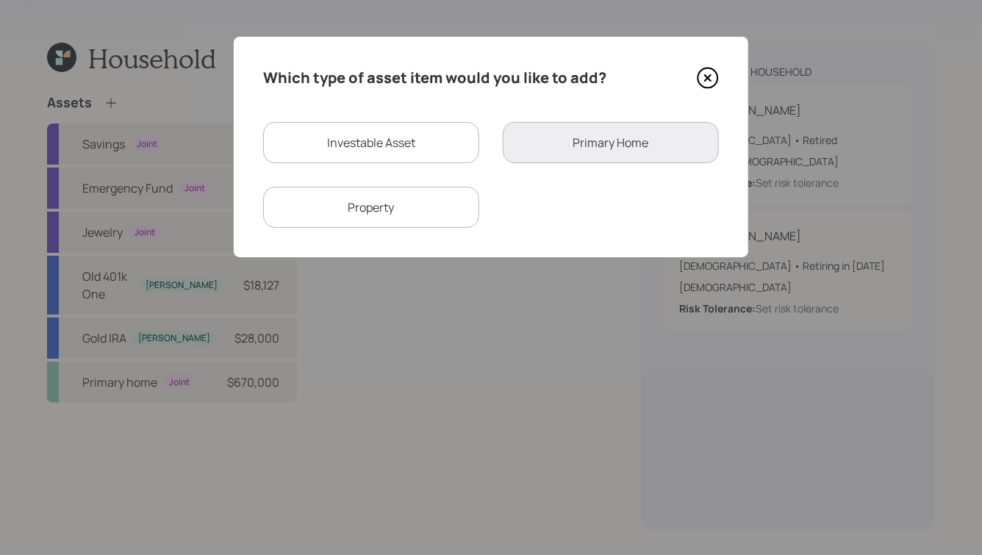
click at [368, 164] on div "Investable Asset Primary Home Property" at bounding box center [491, 175] width 456 height 106
click at [385, 141] on div "Investable Asset" at bounding box center [371, 142] width 216 height 41
select select "taxable"
select select "balanced"
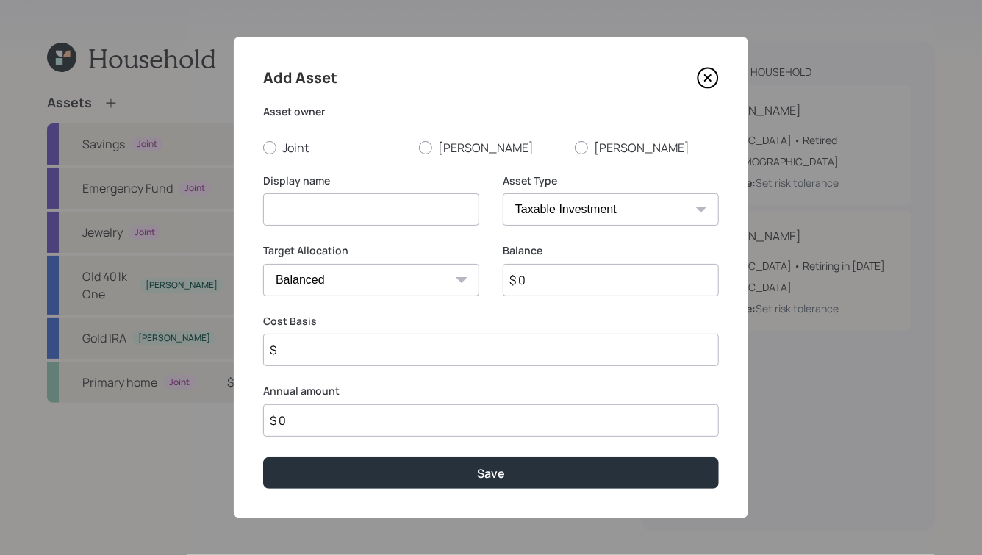
click at [319, 194] on input at bounding box center [371, 209] width 216 height 32
type input "Capital Group Roth IRA"
click at [437, 148] on label "[PERSON_NAME]" at bounding box center [491, 148] width 144 height 16
click at [419, 148] on input "[PERSON_NAME]" at bounding box center [418, 147] width 1 height 1
radio input "true"
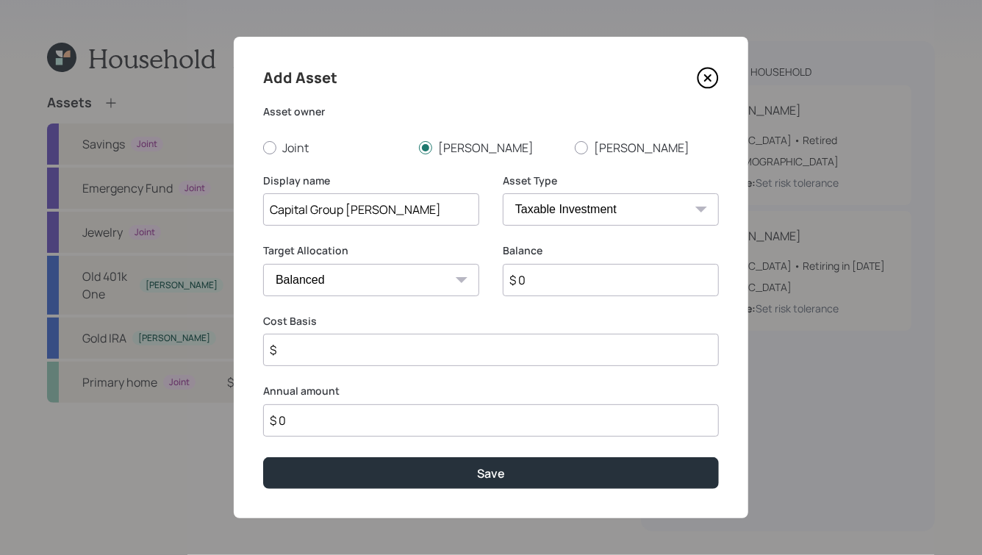
click at [550, 218] on select "SEP IRA IRA Roth IRA 401(k) Roth 401(k) 403(b) Roth 403(b) 457(b) Roth 457(b) H…" at bounding box center [611, 209] width 216 height 32
select select "roth_ira"
click at [503, 193] on select "SEP IRA IRA Roth IRA 401(k) Roth 401(k) 403(b) Roth 403(b) 457(b) Roth 457(b) H…" at bounding box center [611, 209] width 216 height 32
type input "$"
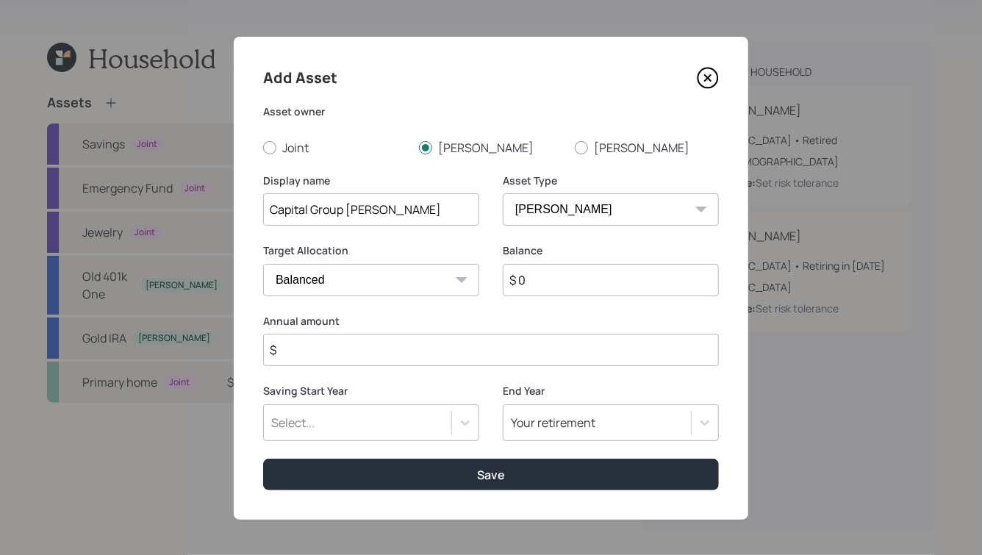
click at [548, 273] on input "$ 0" at bounding box center [611, 280] width 216 height 32
type input "$ 7,500"
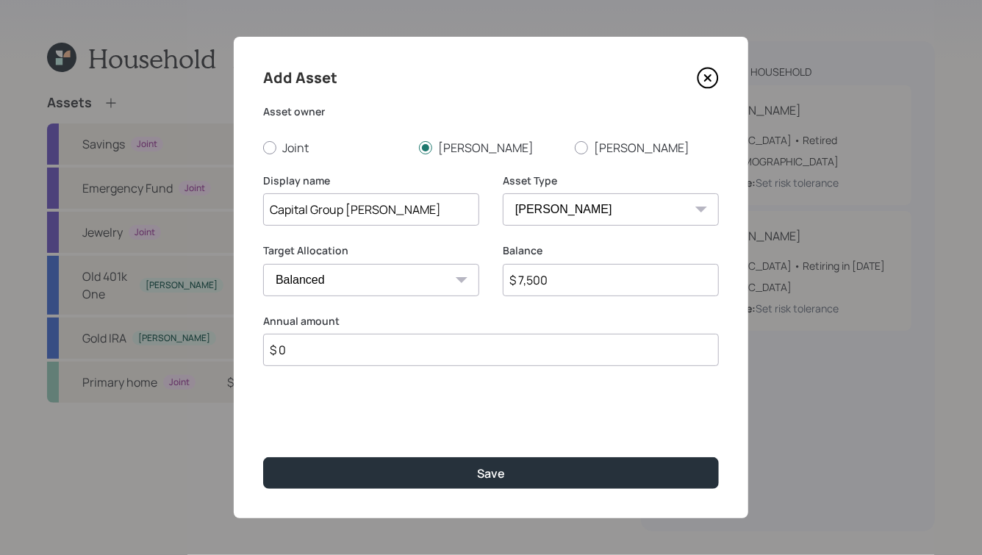
type input "$ 0"
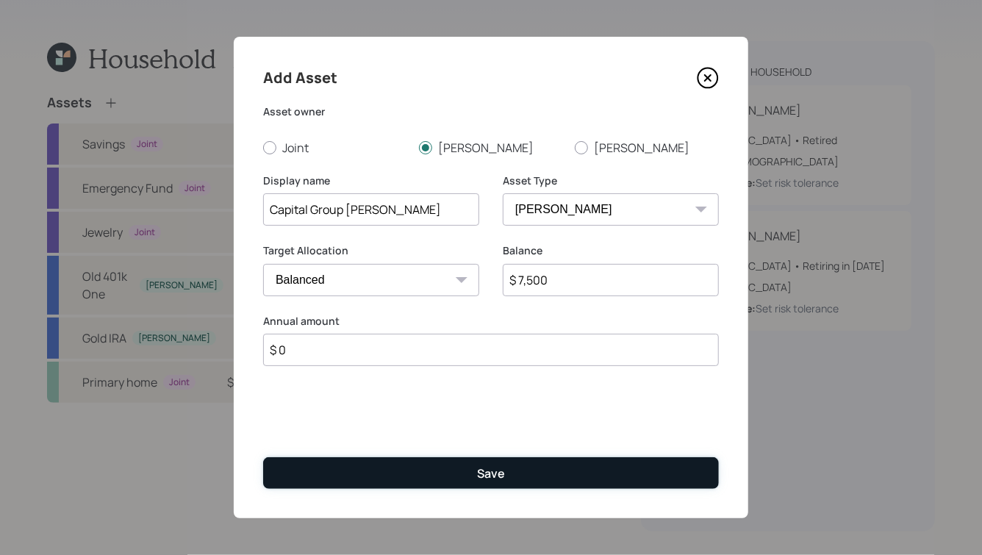
click at [476, 475] on button "Save" at bounding box center [491, 473] width 456 height 32
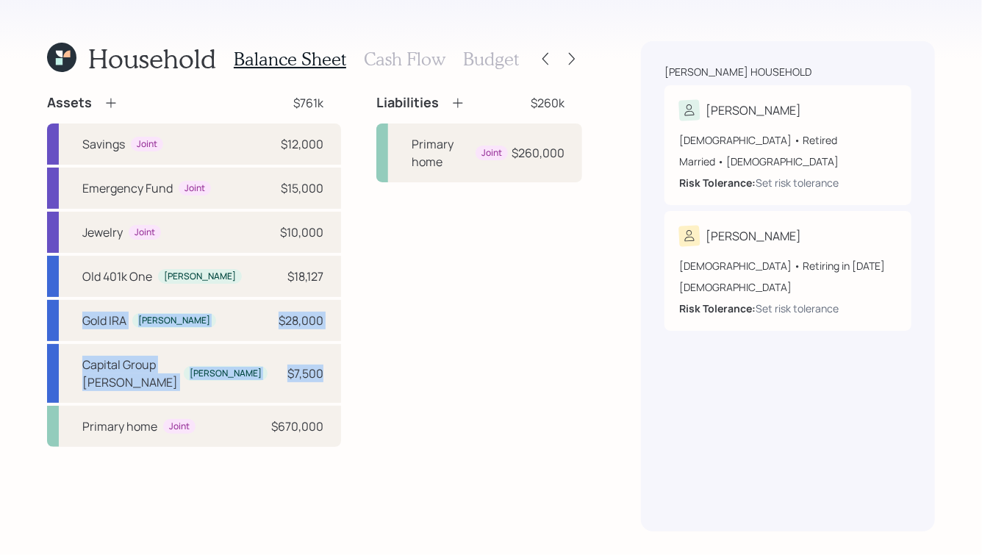
drag, startPoint x: 305, startPoint y: 377, endPoint x: 0, endPoint y: 301, distance: 314.5
click at [0, 301] on div "Household Balance Sheet Cash Flow Budget Assets $761k Savings Joint $12,000 Eme…" at bounding box center [491, 277] width 982 height 555
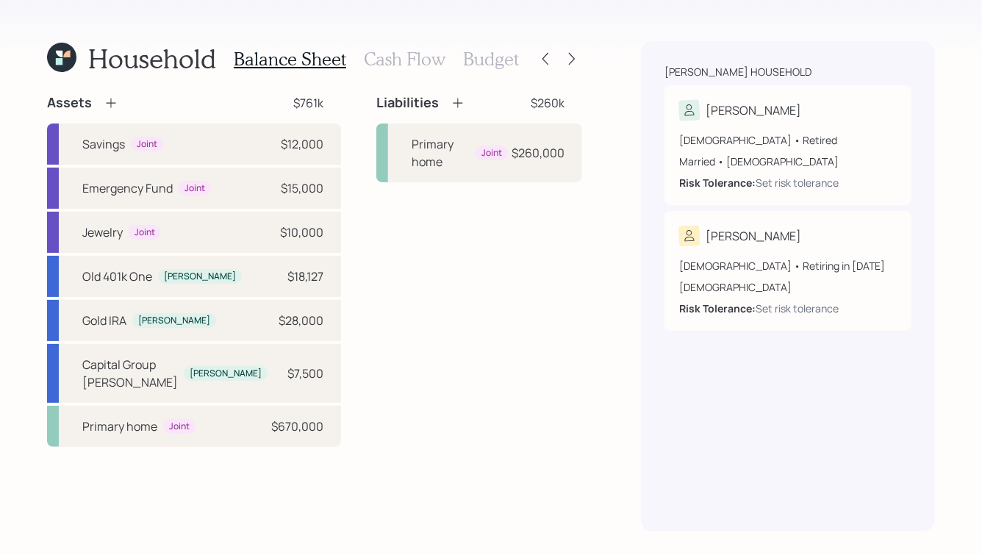
click at [13, 273] on div "Household Balance Sheet Cash Flow Budget Assets $761k Savings Joint $12,000 Eme…" at bounding box center [491, 277] width 982 height 555
click at [129, 280] on div "Old 401k One" at bounding box center [117, 277] width 70 height 18
select select "company_sponsored"
select select "balanced"
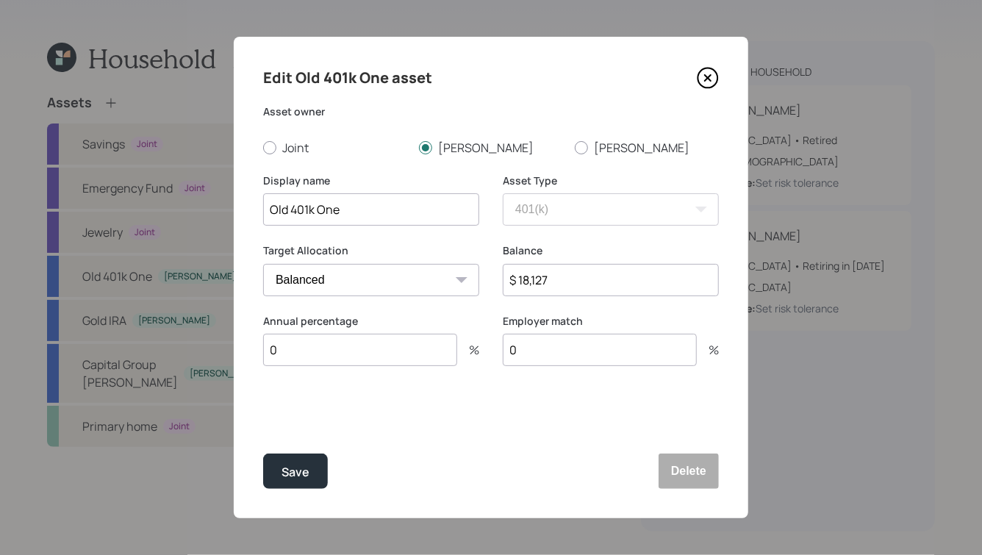
drag, startPoint x: 356, startPoint y: 215, endPoint x: 317, endPoint y: 215, distance: 39.7
click at [317, 215] on input "Old 401k One" at bounding box center [371, 209] width 216 height 32
type input "Old 401k"
click at [298, 469] on div "Save" at bounding box center [296, 472] width 28 height 20
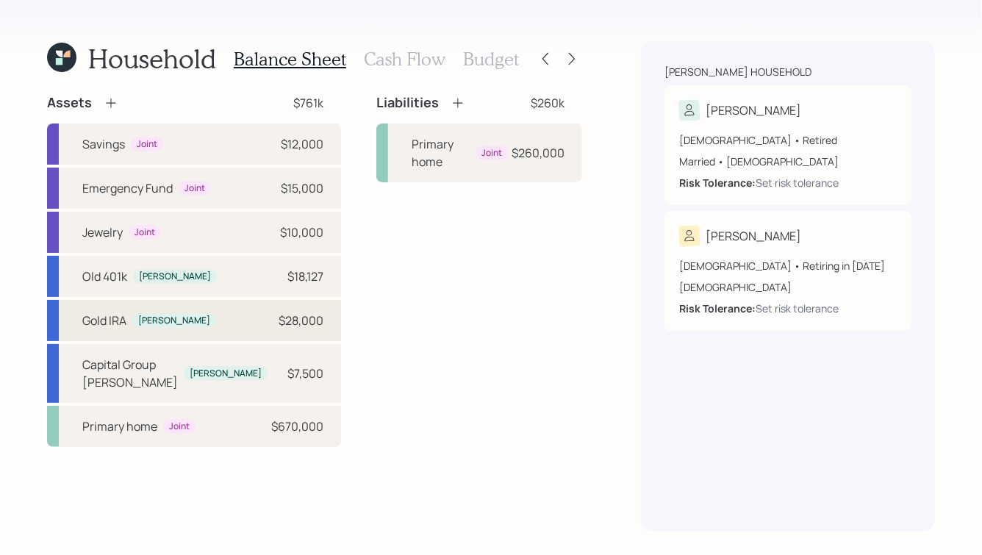
click at [216, 320] on div "Gold IRA Paul $28,000" at bounding box center [194, 320] width 294 height 41
select select "ira"
select select "balanced"
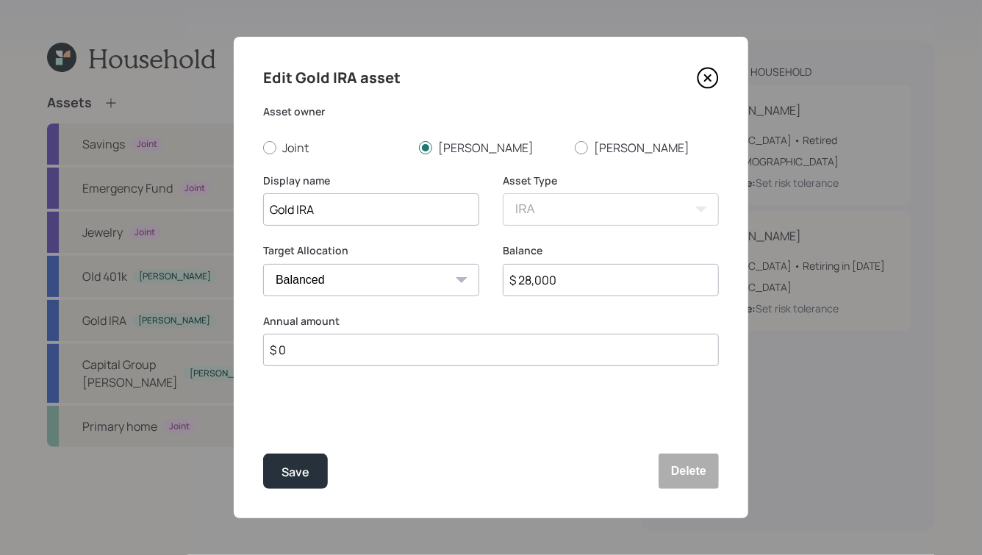
click at [354, 204] on input "Gold IRA" at bounding box center [371, 209] width 216 height 32
type input "Gold IRA"
drag, startPoint x: 526, startPoint y: 279, endPoint x: 580, endPoint y: 282, distance: 54.5
click at [580, 282] on input "$ 28,000" at bounding box center [611, 280] width 216 height 32
drag, startPoint x: 563, startPoint y: 277, endPoint x: 524, endPoint y: 279, distance: 39.0
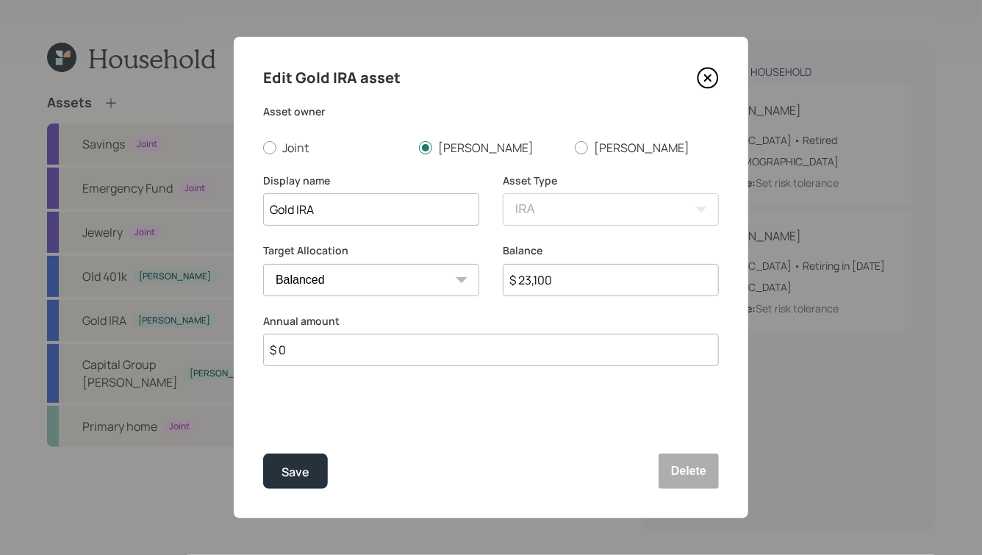
click at [524, 279] on input "$ 23,100" at bounding box center [611, 280] width 216 height 32
type input "$ 25,000"
click at [341, 209] on input "Gold IRA" at bounding box center [371, 209] width 216 height 32
type input "Gold IRA - Digital One"
click at [312, 470] on button "Save" at bounding box center [295, 471] width 65 height 35
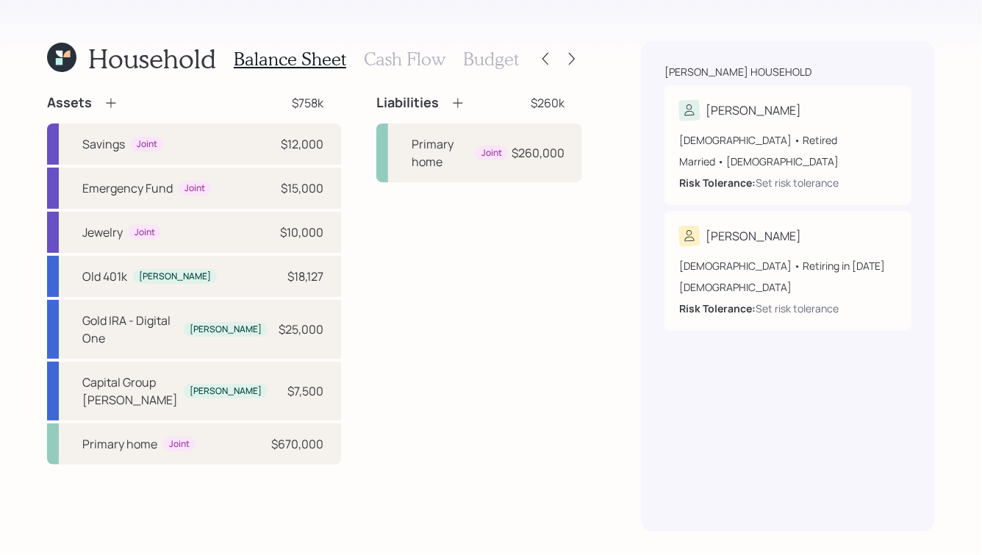
click at [113, 104] on icon at bounding box center [111, 103] width 15 height 15
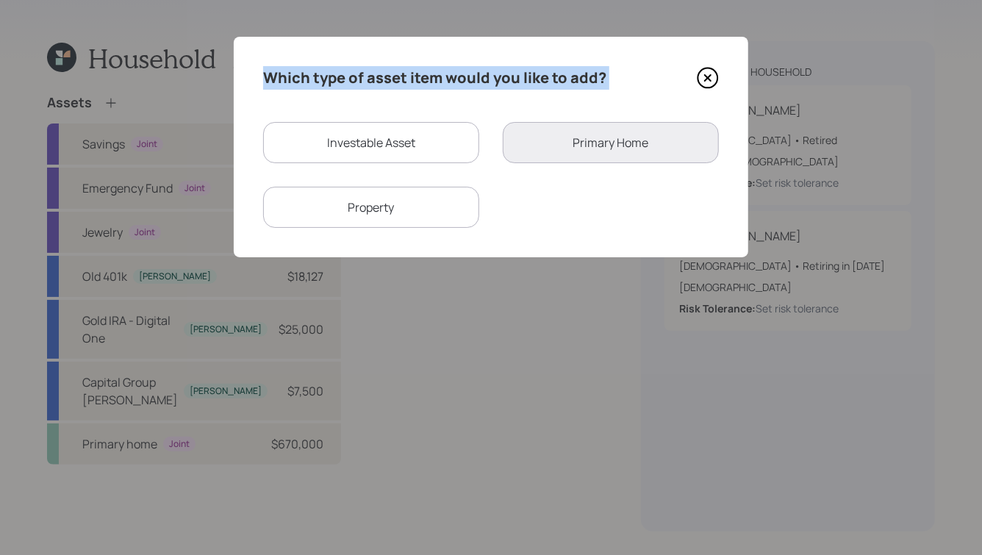
drag, startPoint x: 707, startPoint y: 72, endPoint x: 499, endPoint y: 53, distance: 208.9
click at [499, 53] on div "Which type of asset item would you like to add? Investable Asset Primary Home P…" at bounding box center [491, 147] width 515 height 221
click at [451, 86] on h4 "Which type of asset item would you like to add?" at bounding box center [434, 78] width 343 height 24
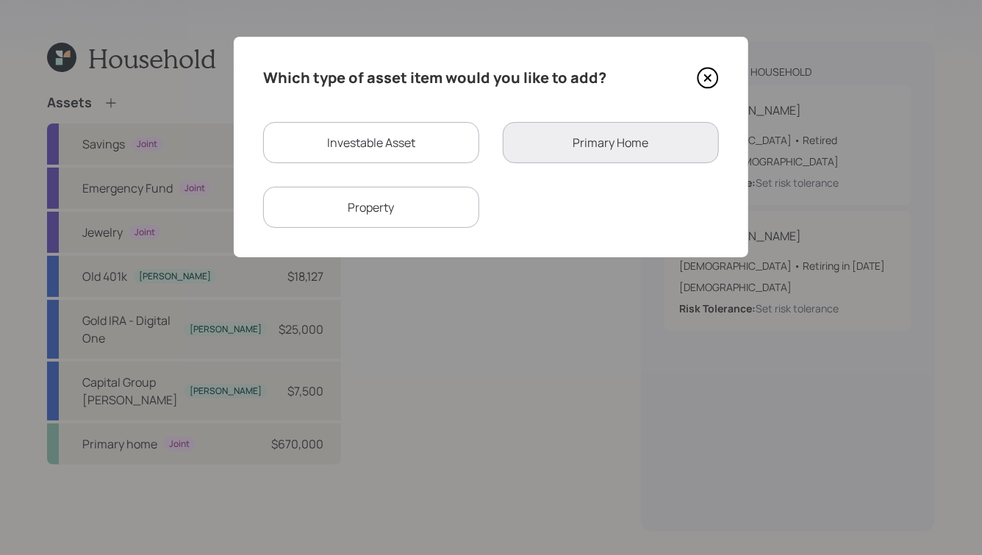
click at [397, 142] on div "Investable Asset" at bounding box center [371, 142] width 216 height 41
select select "taxable"
select select "balanced"
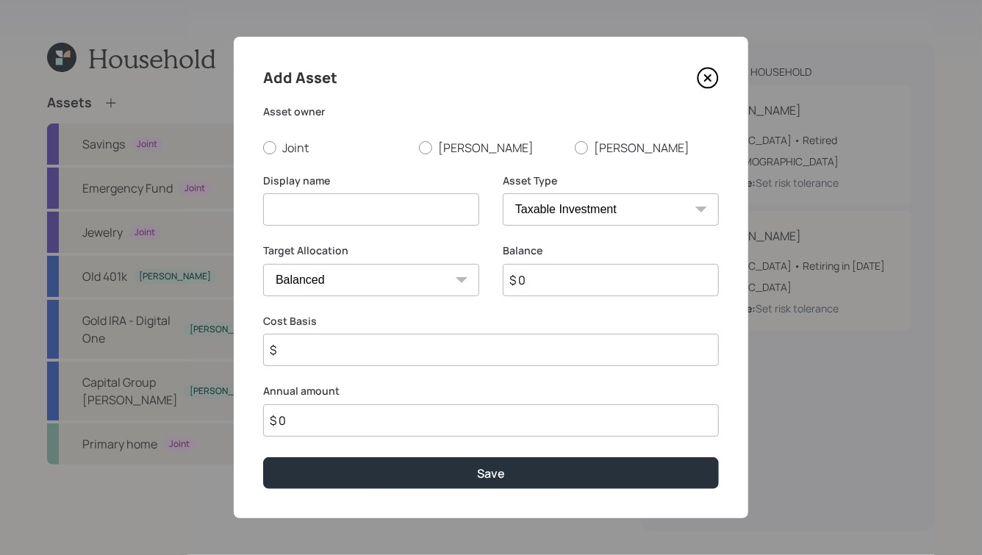
click at [540, 216] on select "SEP IRA IRA Roth IRA 401(k) Roth 401(k) 403(b) Roth 403(b) 457(b) Roth 457(b) H…" at bounding box center [611, 209] width 216 height 32
select select "roth_ira"
click at [503, 193] on select "SEP IRA IRA Roth IRA 401(k) Roth 401(k) 403(b) Roth 403(b) 457(b) Roth 457(b) H…" at bounding box center [611, 209] width 216 height 32
type input "$"
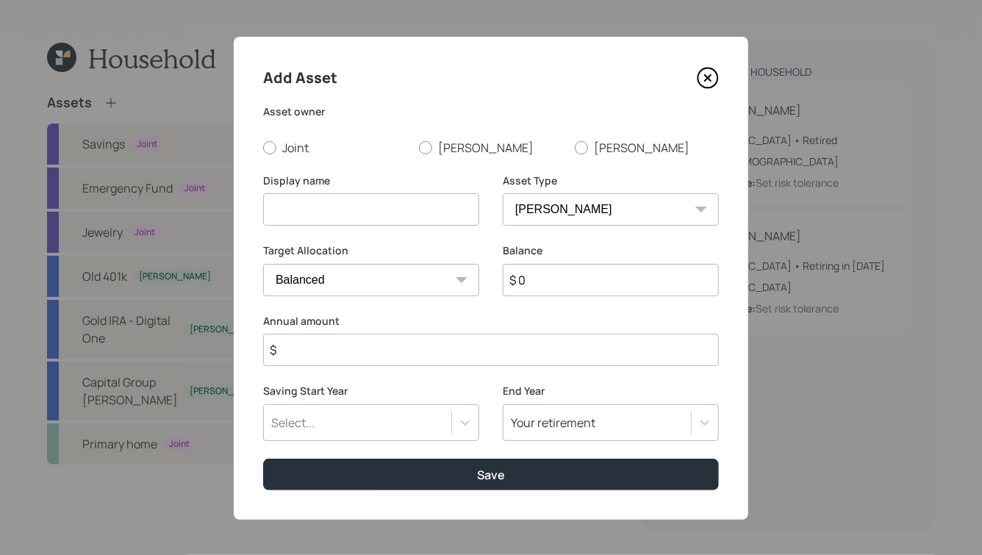
click at [326, 207] on input at bounding box center [371, 209] width 216 height 32
type input "Athene"
type input "$ 15,120"
click at [403, 347] on input "$" at bounding box center [491, 350] width 456 height 32
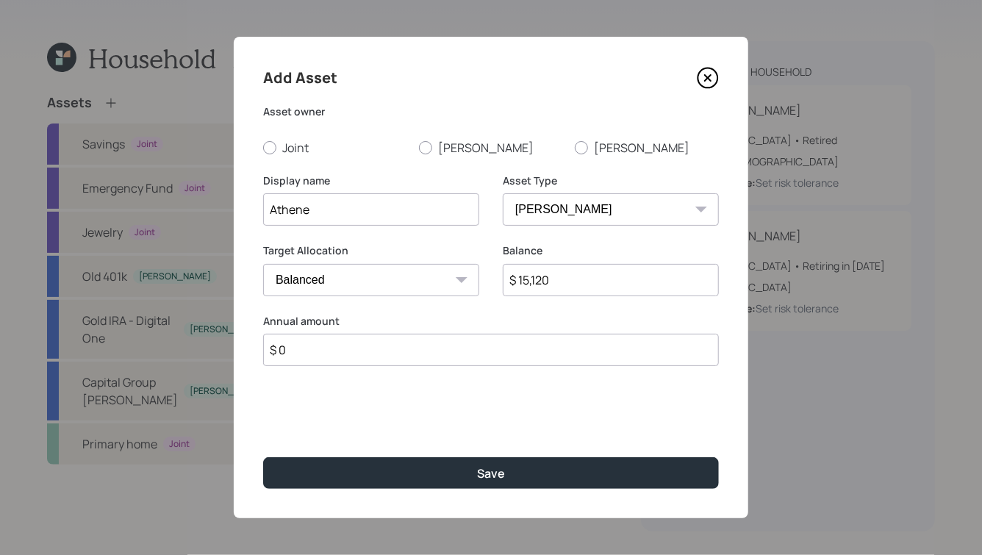
type input "$ 0"
click at [340, 202] on input "Athene" at bounding box center [371, 209] width 216 height 32
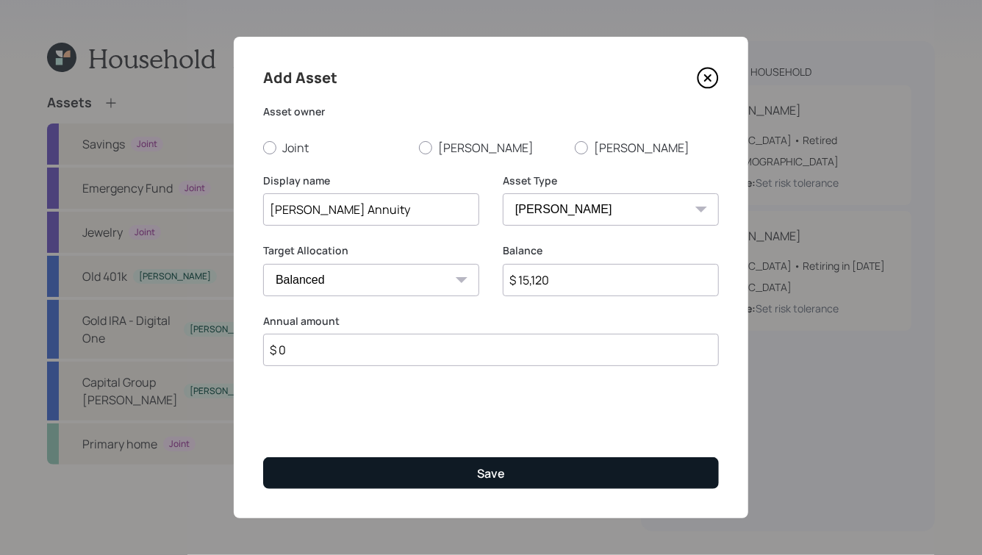
type input "Athene Roth Annuity"
click at [459, 470] on button "Save" at bounding box center [491, 473] width 456 height 32
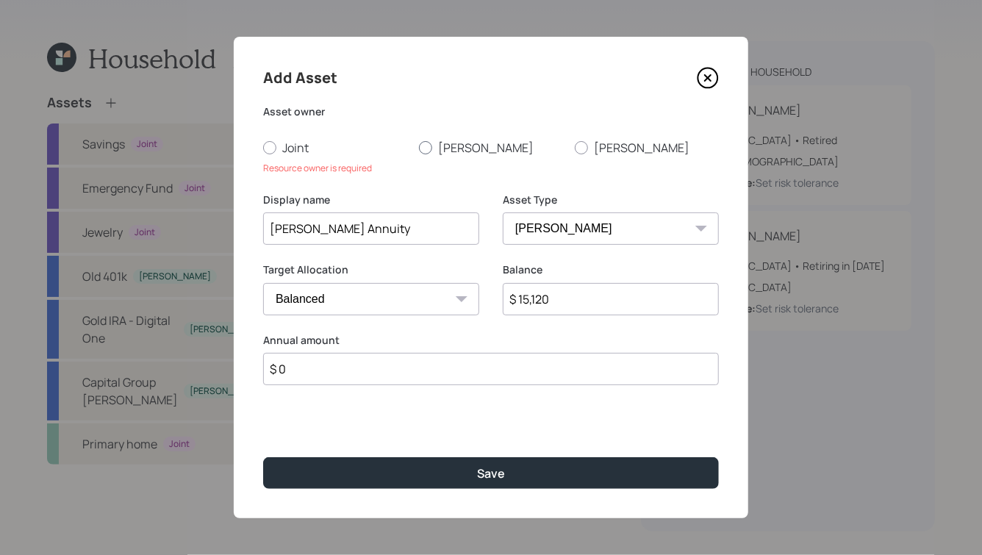
click at [425, 147] on div at bounding box center [425, 147] width 13 height 13
click at [419, 147] on input "[PERSON_NAME]" at bounding box center [418, 147] width 1 height 1
radio input "true"
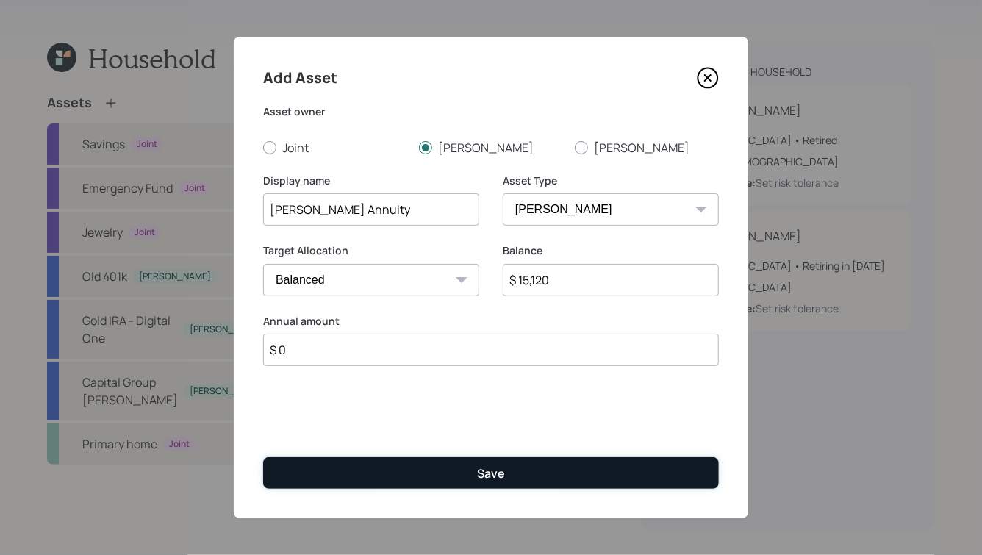
click at [485, 482] on button "Save" at bounding box center [491, 473] width 456 height 32
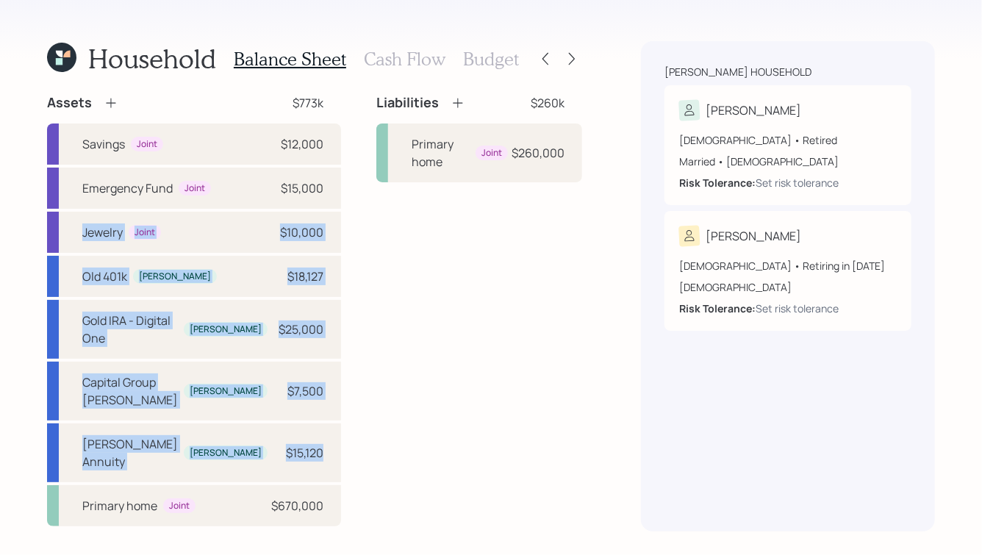
drag, startPoint x: 309, startPoint y: 458, endPoint x: 0, endPoint y: 195, distance: 406.2
click at [0, 195] on div "Household Balance Sheet Cash Flow Budget Assets $773k Savings Joint $12,000 Eme…" at bounding box center [491, 277] width 982 height 555
click at [15, 176] on div "Household Balance Sheet Cash Flow Budget Assets $773k Savings Joint $12,000 Eme…" at bounding box center [491, 277] width 982 height 555
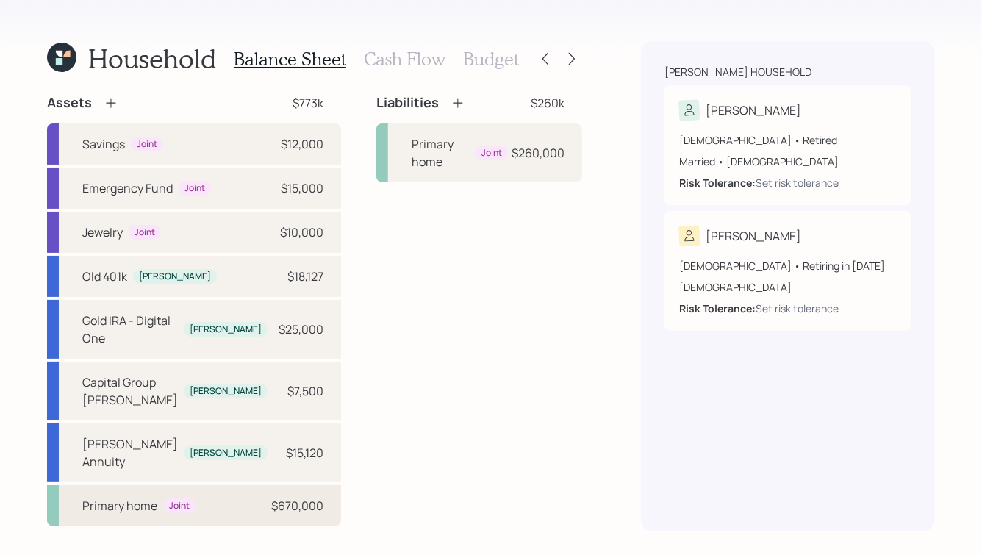
click at [271, 510] on div "$670,000" at bounding box center [297, 506] width 52 height 18
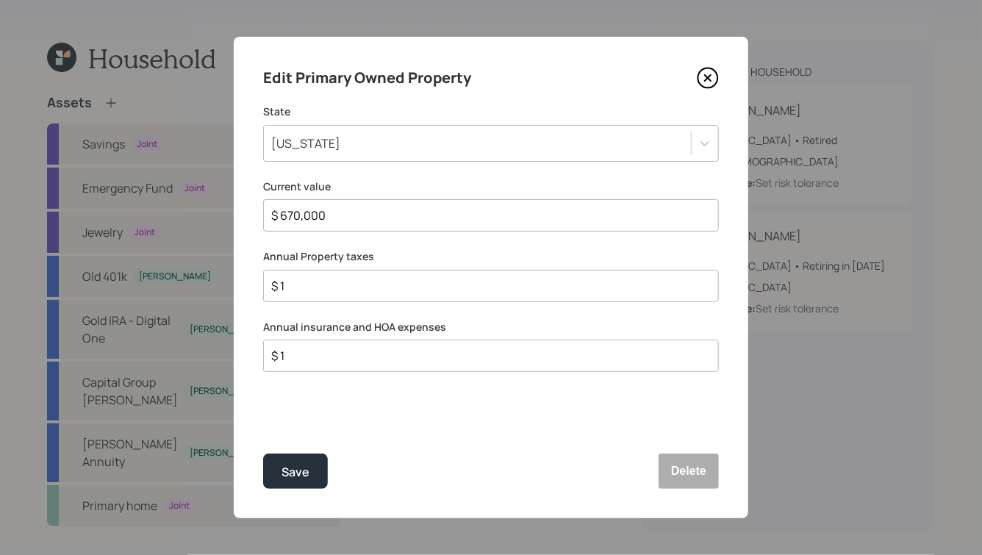
click at [312, 280] on input "$ 1" at bounding box center [485, 286] width 431 height 18
click at [295, 216] on input "$ 670,000" at bounding box center [485, 216] width 431 height 18
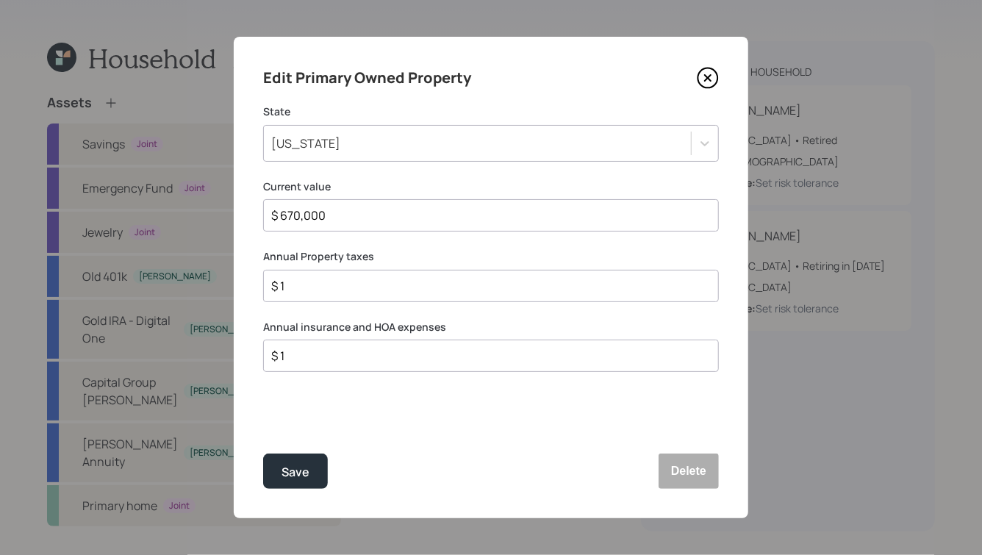
click at [295, 216] on input "$ 670,000" at bounding box center [485, 216] width 431 height 18
type input "$ 650,000"
click at [324, 249] on label "Annual Property taxes" at bounding box center [491, 256] width 456 height 15
click at [305, 293] on input "$ 1" at bounding box center [485, 286] width 431 height 18
type input "$ 1,400"
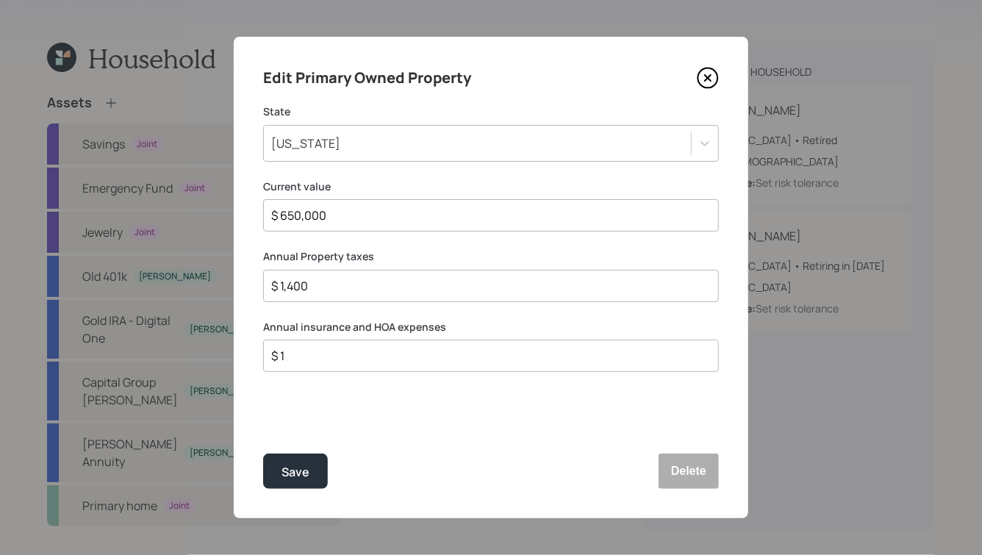
click at [317, 363] on input "$ 1" at bounding box center [485, 356] width 431 height 18
drag, startPoint x: 325, startPoint y: 356, endPoint x: 277, endPoint y: 354, distance: 47.8
click at [276, 354] on input "$ 1" at bounding box center [485, 356] width 431 height 18
click at [304, 354] on input "$ 1" at bounding box center [485, 356] width 431 height 18
click at [307, 355] on input "$ 1" at bounding box center [485, 356] width 431 height 18
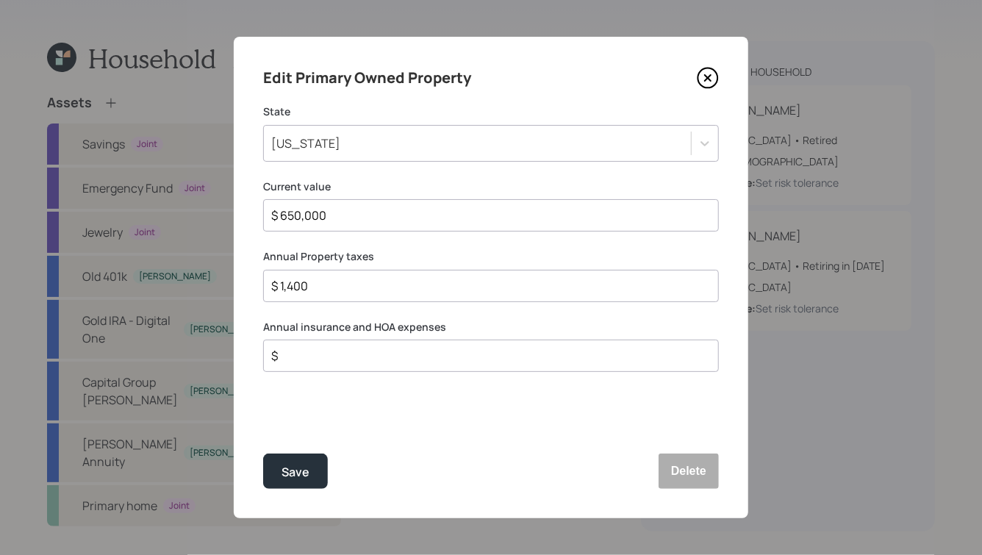
click at [318, 357] on input "$" at bounding box center [485, 356] width 431 height 18
type input "$ 3,500"
click at [282, 479] on div "Save" at bounding box center [296, 472] width 28 height 20
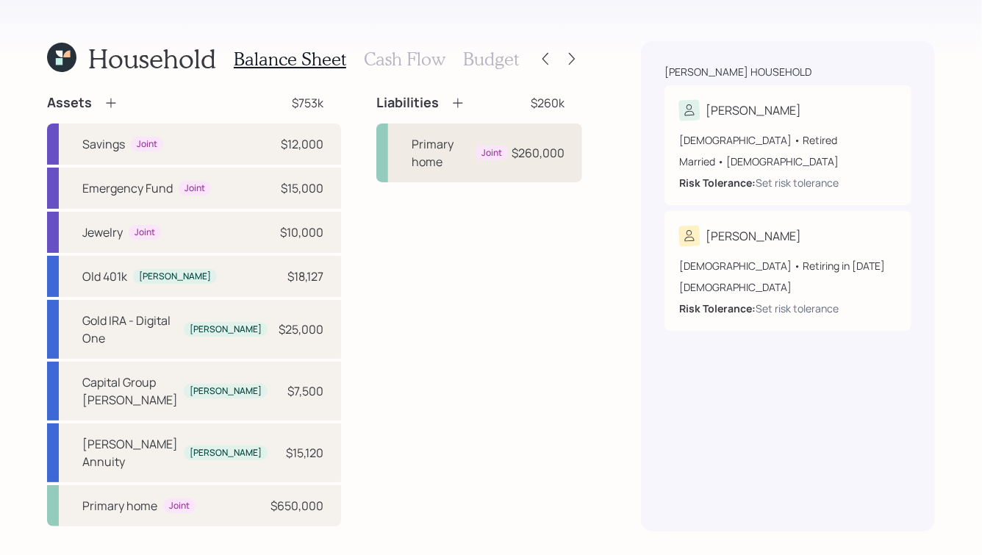
click at [391, 162] on div "Primary home Joint $260,000" at bounding box center [479, 152] width 206 height 59
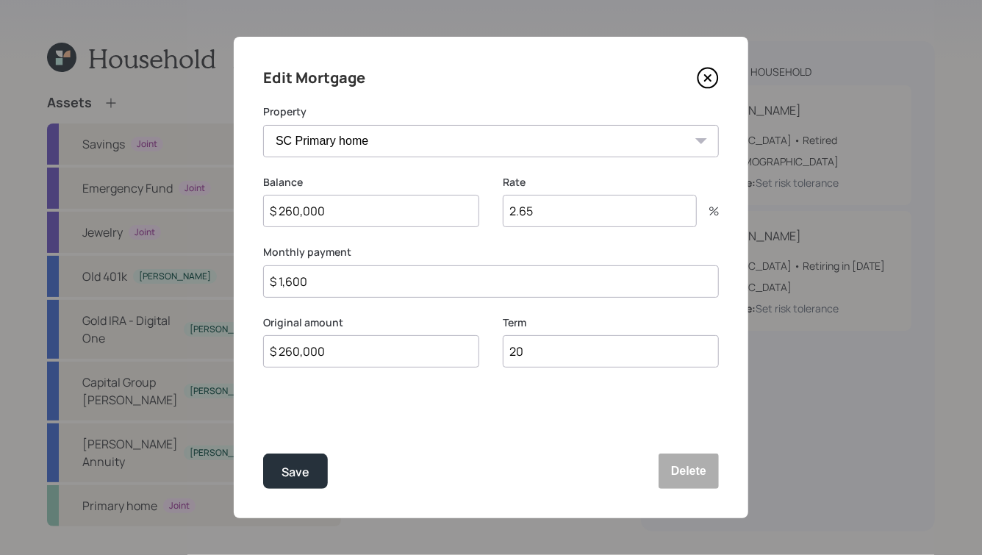
drag, startPoint x: 534, startPoint y: 215, endPoint x: 485, endPoint y: 209, distance: 48.9
click at [485, 209] on div "Balance $ 260,000 Rate 2.65 %" at bounding box center [491, 210] width 456 height 71
click at [568, 248] on label "Monthly payment" at bounding box center [491, 252] width 456 height 15
click at [294, 463] on div "Save" at bounding box center [296, 472] width 28 height 20
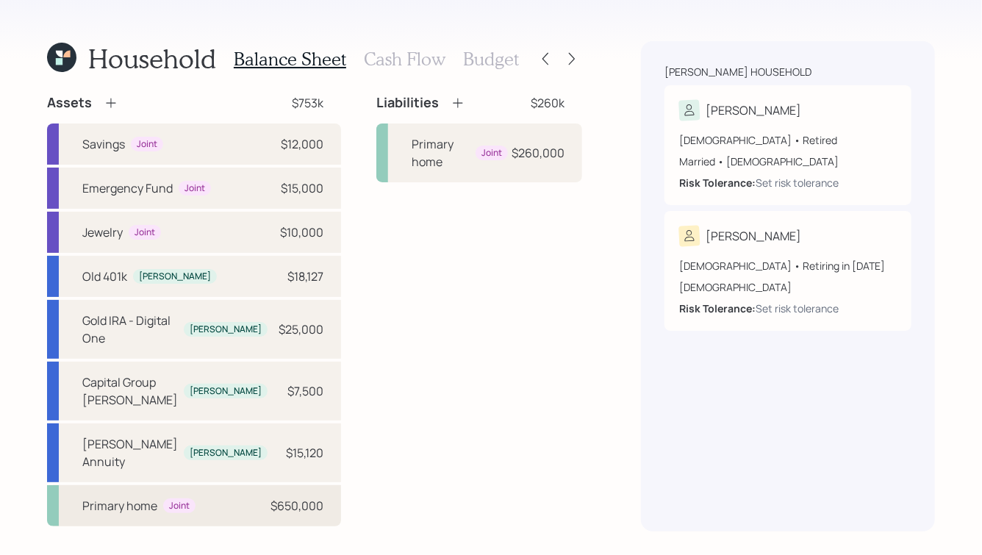
click at [270, 504] on div "$650,000" at bounding box center [296, 506] width 53 height 18
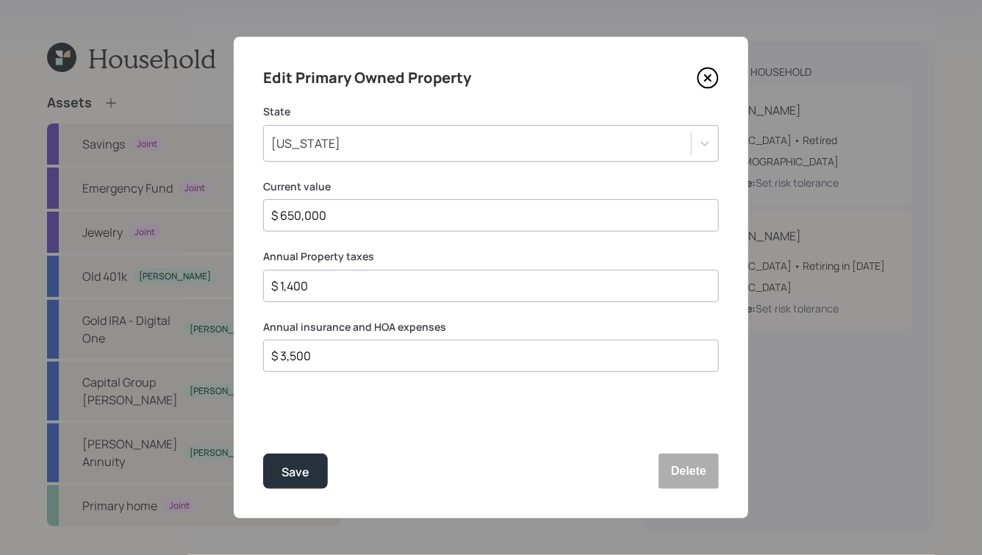
click at [708, 78] on icon at bounding box center [708, 78] width 6 height 6
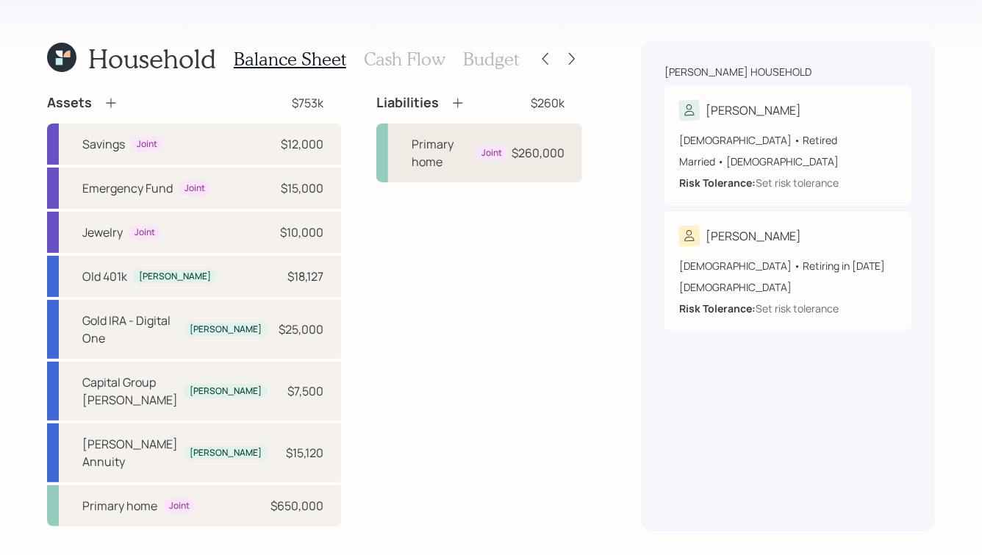
click at [420, 151] on div "Primary home" at bounding box center [441, 152] width 58 height 35
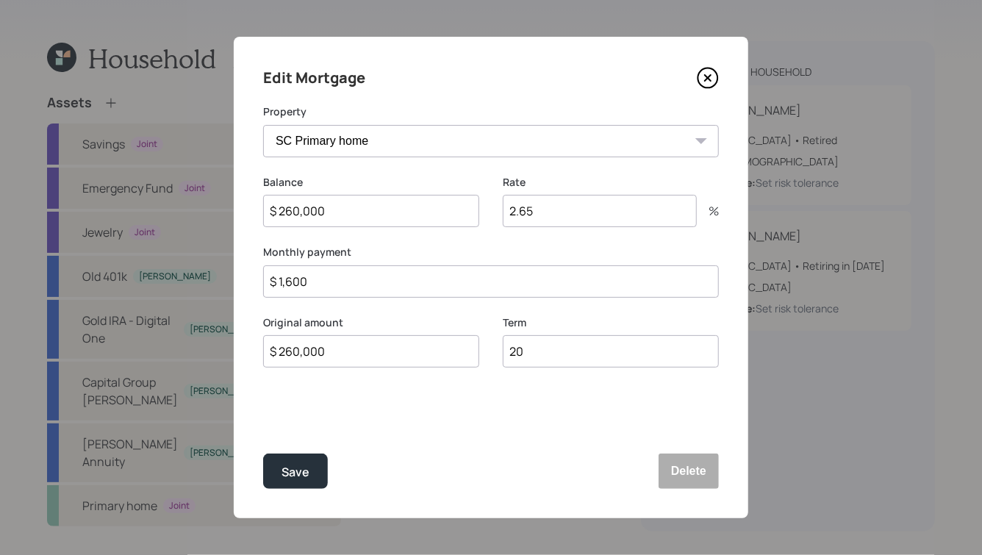
drag, startPoint x: 317, startPoint y: 285, endPoint x: 288, endPoint y: 285, distance: 28.7
click at [288, 285] on input "$ 1,600" at bounding box center [491, 281] width 456 height 32
type input "$ 1,200"
click at [346, 246] on label "Monthly payment" at bounding box center [491, 252] width 456 height 15
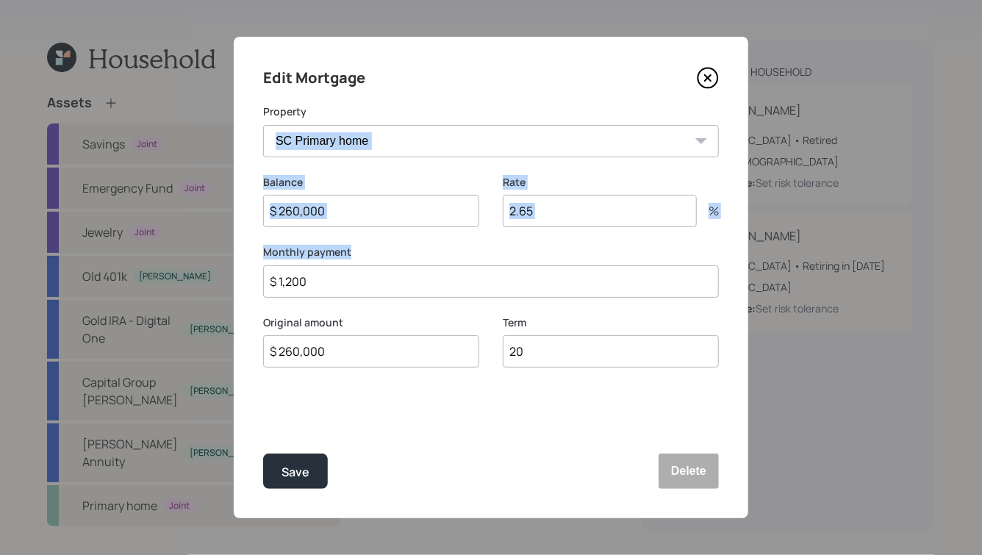
drag, startPoint x: 359, startPoint y: 254, endPoint x: 234, endPoint y: 145, distance: 166.2
click at [234, 145] on div "Edit Mortgage Property SC Primary home Balance $ 260,000 Rate 2.65 % Monthly pa…" at bounding box center [491, 277] width 515 height 481
click at [259, 160] on div "Edit Mortgage Property SC Primary home Balance $ 260,000 Rate 2.65 % Monthly pa…" at bounding box center [491, 277] width 515 height 481
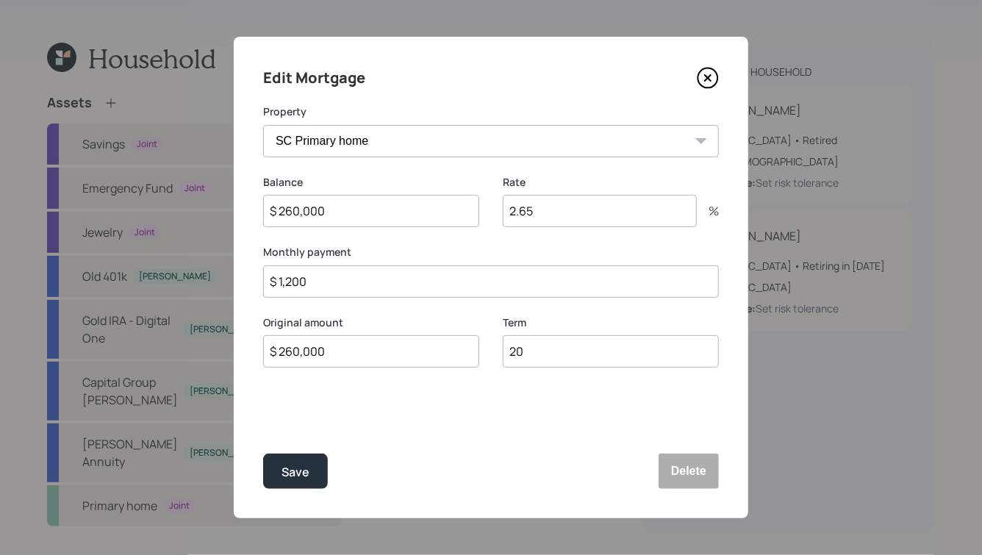
click at [556, 346] on input "20" at bounding box center [611, 351] width 216 height 32
type input "23"
click at [289, 420] on div "Edit Mortgage Property SC Primary home Balance $ 260,000 Rate 2.65 % Monthly pa…" at bounding box center [491, 277] width 515 height 481
click at [307, 475] on div "Save" at bounding box center [296, 472] width 28 height 20
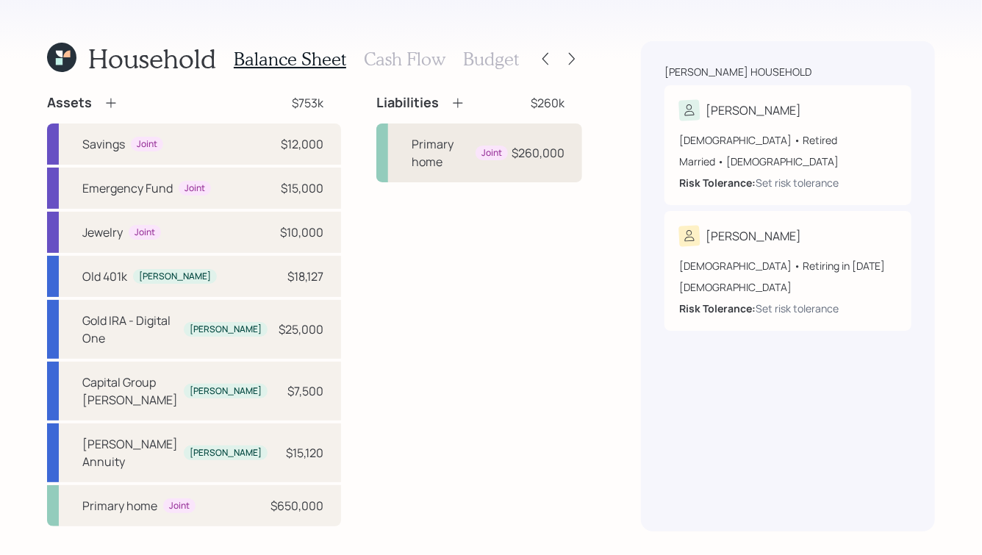
click at [440, 145] on div "Primary home" at bounding box center [441, 152] width 58 height 35
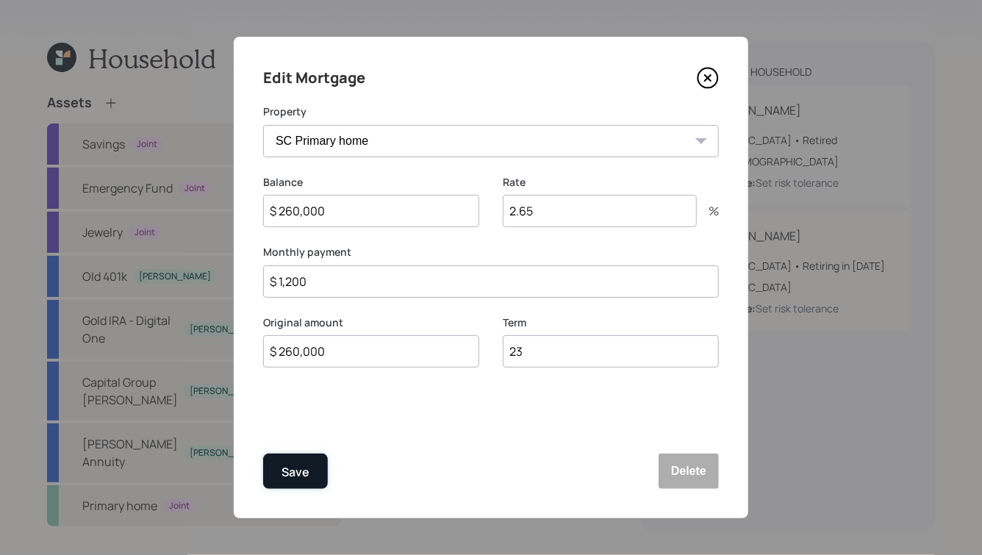
click at [309, 462] on button "Save" at bounding box center [295, 471] width 65 height 35
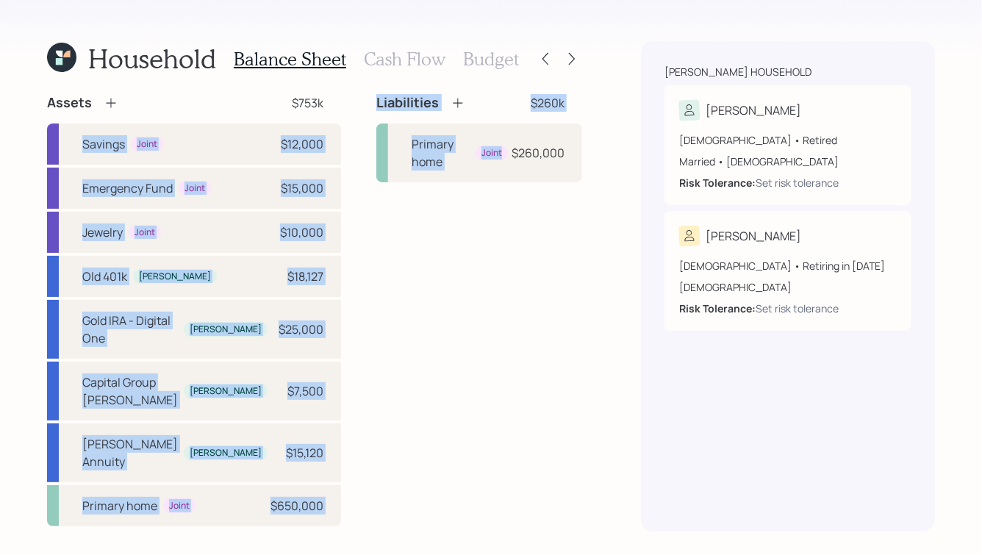
drag, startPoint x: 313, startPoint y: 100, endPoint x: 494, endPoint y: 246, distance: 232.6
click at [494, 246] on div "Assets $753k Savings Joint $12,000 Emergency Fund Joint $15,000 Jewelry Joint $…" at bounding box center [314, 310] width 535 height 432
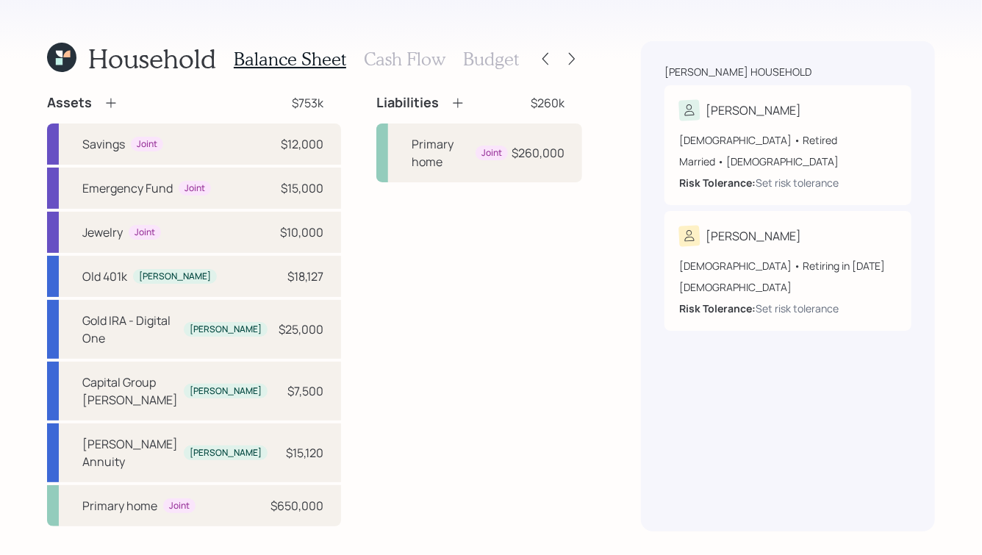
click at [494, 246] on div "Liabilities $260k Primary home Joint $260,000" at bounding box center [479, 310] width 206 height 432
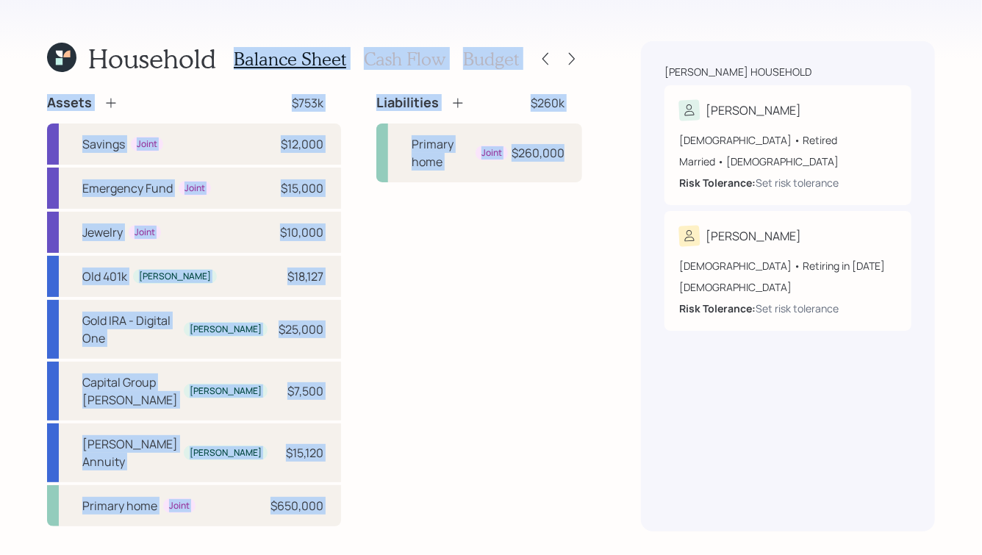
drag, startPoint x: 581, startPoint y: 194, endPoint x: 287, endPoint y: 21, distance: 341.4
click at [287, 21] on div "Household Balance Sheet Cash Flow Budget Assets $753k Savings Joint $12,000 Eme…" at bounding box center [491, 277] width 982 height 555
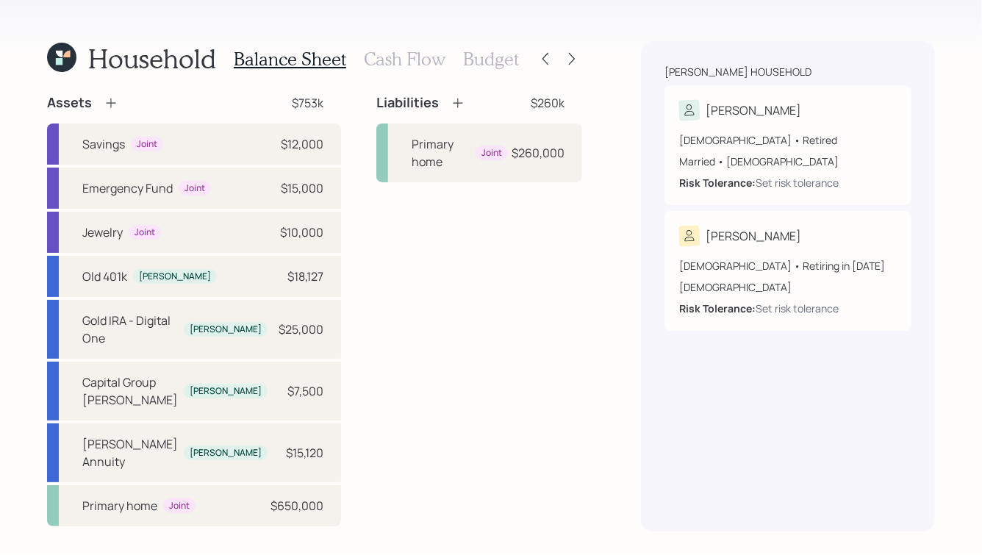
click at [179, 33] on div "Household Balance Sheet Cash Flow Budget Assets $753k Savings Joint $12,000 Eme…" at bounding box center [491, 277] width 982 height 555
click at [451, 99] on icon at bounding box center [458, 103] width 15 height 15
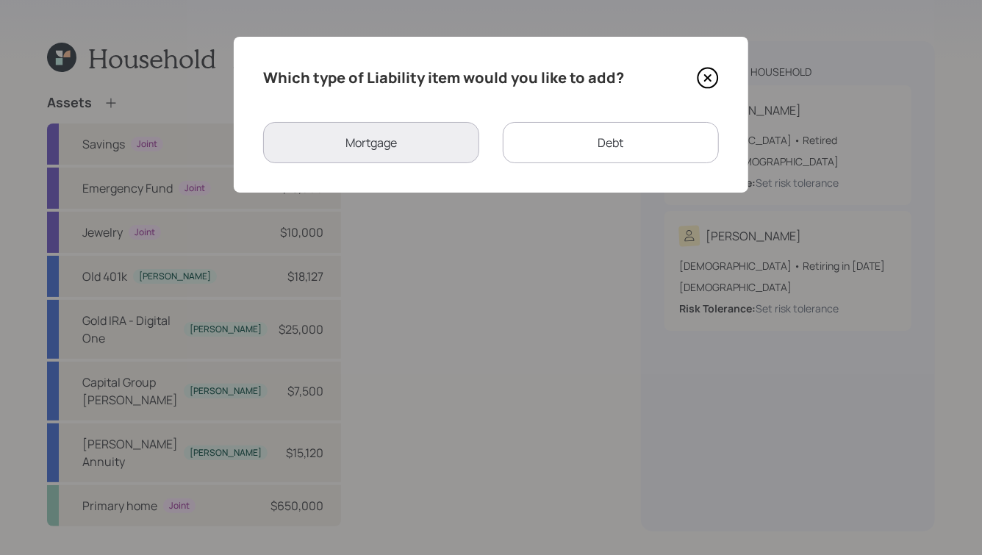
click at [578, 141] on div "Debt" at bounding box center [611, 142] width 216 height 41
select select "credit_card"
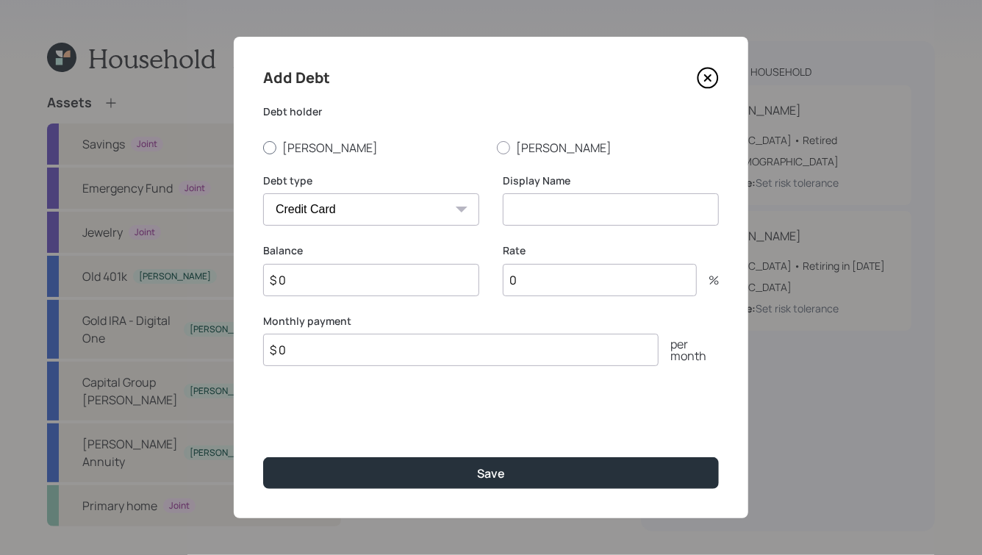
click at [297, 151] on label "[PERSON_NAME]" at bounding box center [374, 148] width 222 height 16
click at [263, 148] on input "[PERSON_NAME]" at bounding box center [262, 147] width 1 height 1
radio input "true"
click at [334, 217] on select "Car Credit Card Medical Student Other" at bounding box center [371, 209] width 216 height 32
select select "other"
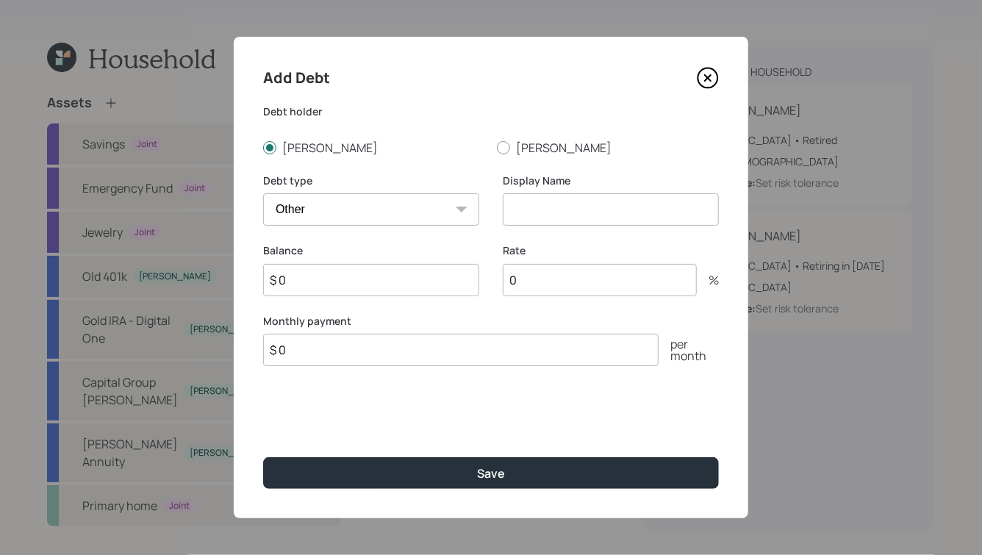
click at [263, 193] on select "Car Credit Card Medical Student Other" at bounding box center [371, 209] width 216 height 32
click at [565, 199] on input at bounding box center [611, 209] width 216 height 32
type input "Solar"
click at [711, 81] on icon at bounding box center [708, 78] width 6 height 6
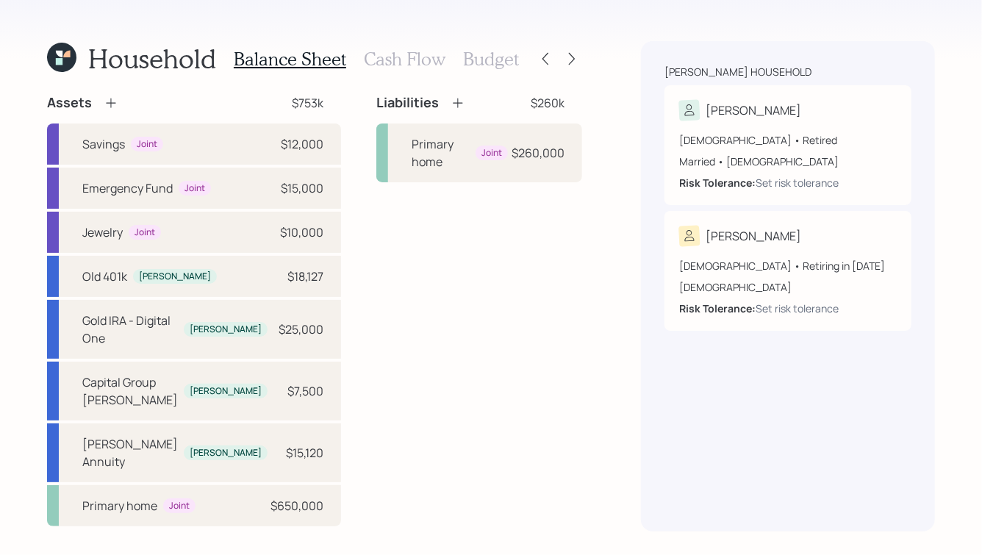
click at [451, 104] on icon at bounding box center [458, 103] width 15 height 15
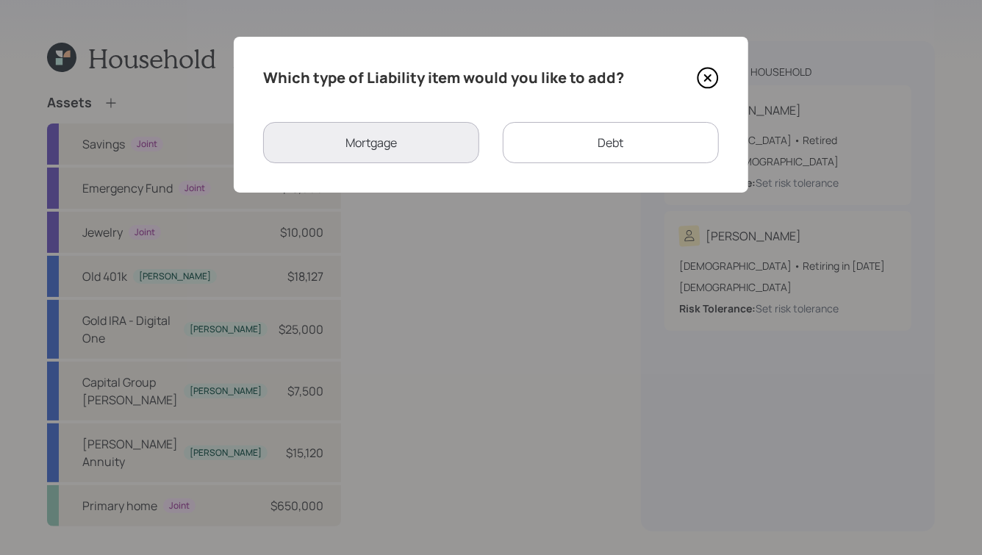
click at [550, 136] on div "Debt" at bounding box center [611, 142] width 216 height 41
select select "credit_card"
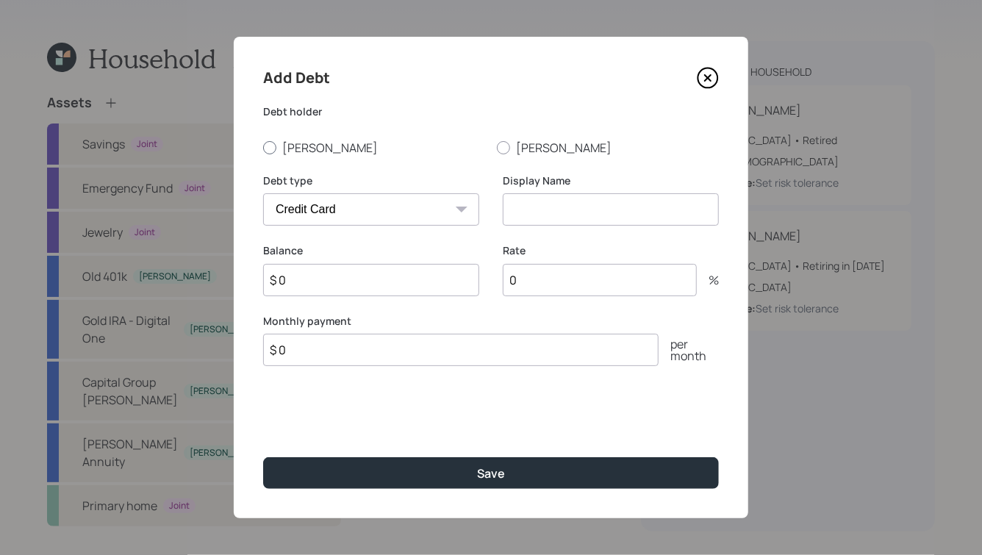
click at [297, 151] on label "[PERSON_NAME]" at bounding box center [374, 148] width 222 height 16
click at [263, 148] on input "[PERSON_NAME]" at bounding box center [262, 147] width 1 height 1
radio input "true"
click at [713, 77] on icon at bounding box center [708, 78] width 22 height 22
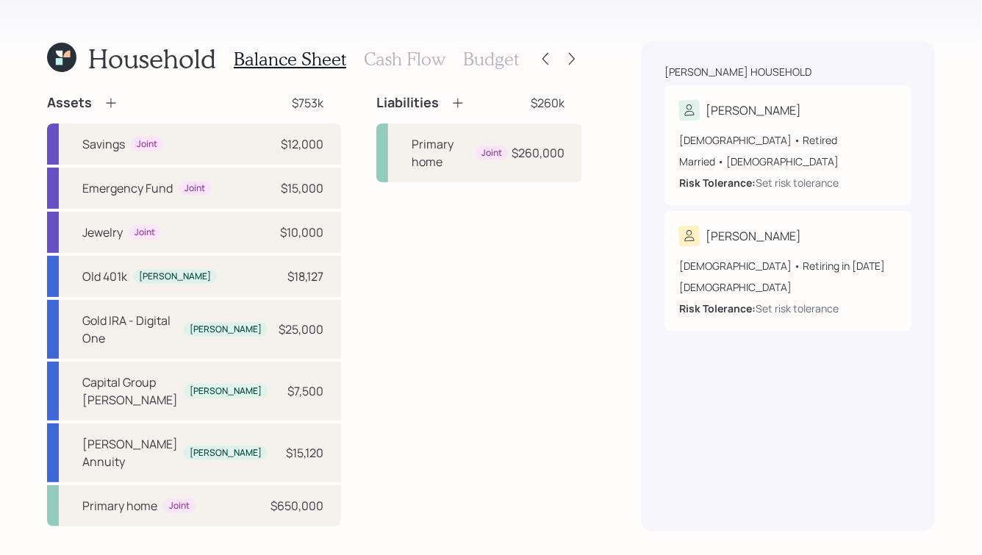
click at [378, 60] on h3 "Cash Flow" at bounding box center [405, 59] width 82 height 21
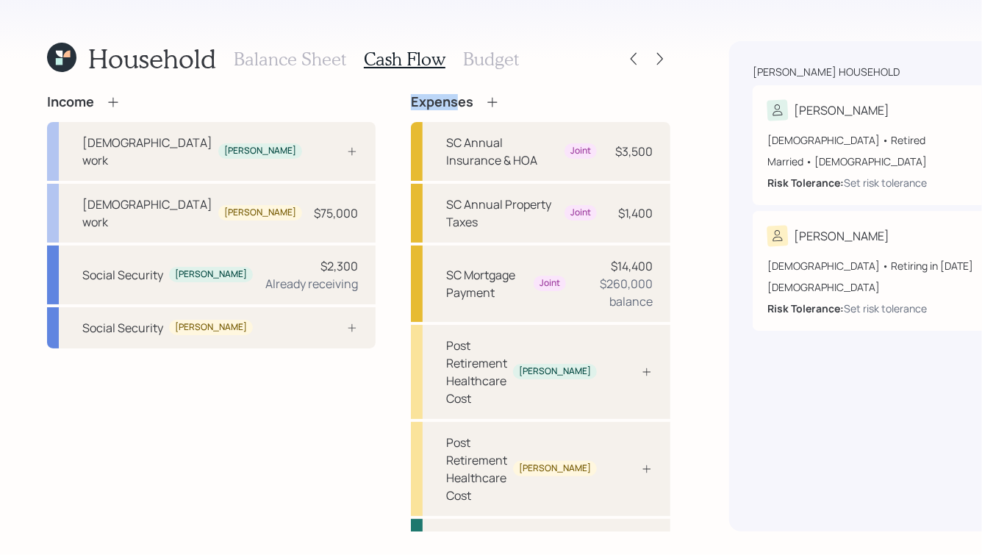
drag, startPoint x: 334, startPoint y: 98, endPoint x: 379, endPoint y: 109, distance: 46.9
click at [411, 109] on h4 "Expenses" at bounding box center [442, 102] width 62 height 16
click at [346, 322] on icon at bounding box center [352, 328] width 12 height 12
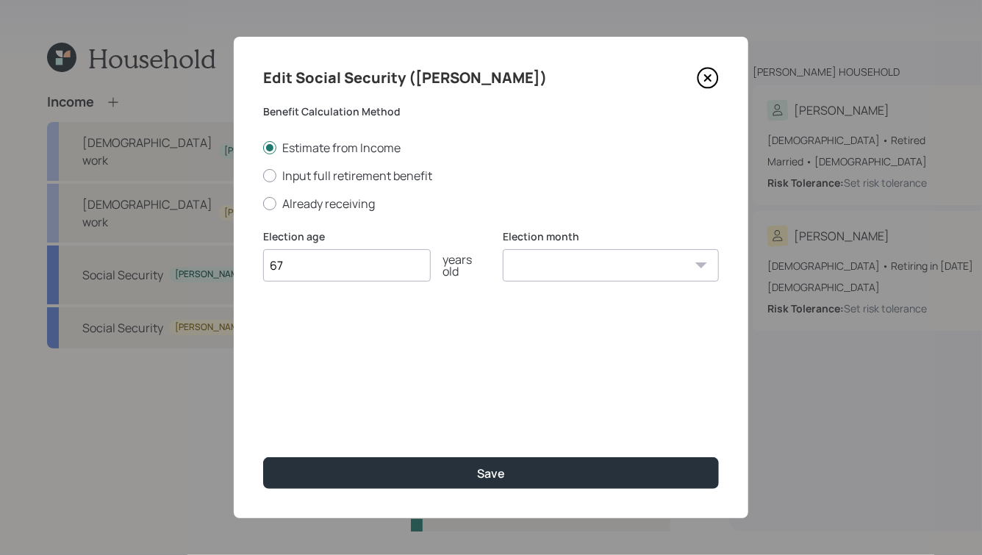
type input "67"
click at [560, 254] on select "January February March April May June July August September October November De…" at bounding box center [611, 265] width 216 height 32
select select "1"
click at [503, 250] on select "January February March April May June July August September October November De…" at bounding box center [611, 265] width 216 height 32
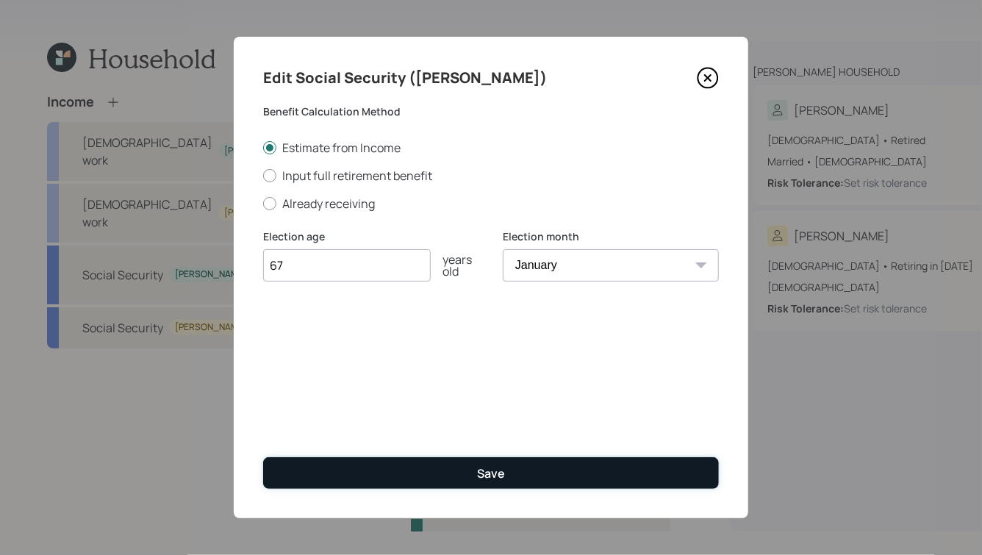
click at [470, 470] on button "Save" at bounding box center [491, 473] width 456 height 32
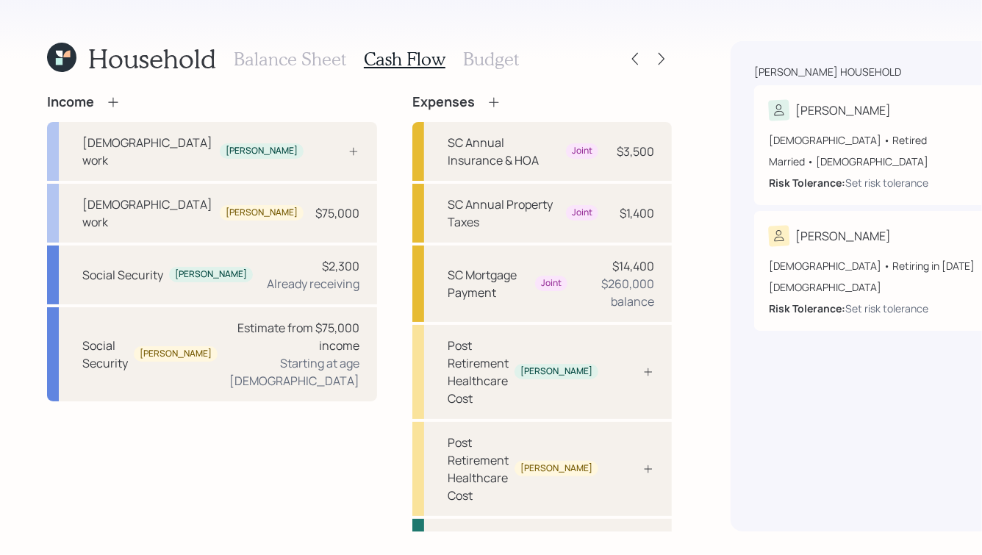
click at [257, 56] on h3 "Balance Sheet" at bounding box center [290, 59] width 112 height 21
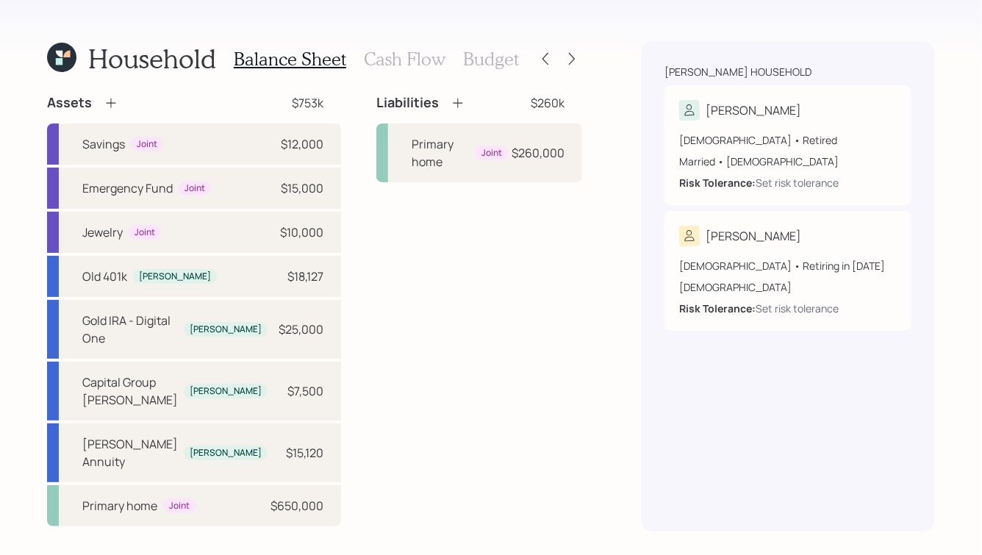
click at [396, 59] on h3 "Cash Flow" at bounding box center [405, 59] width 82 height 21
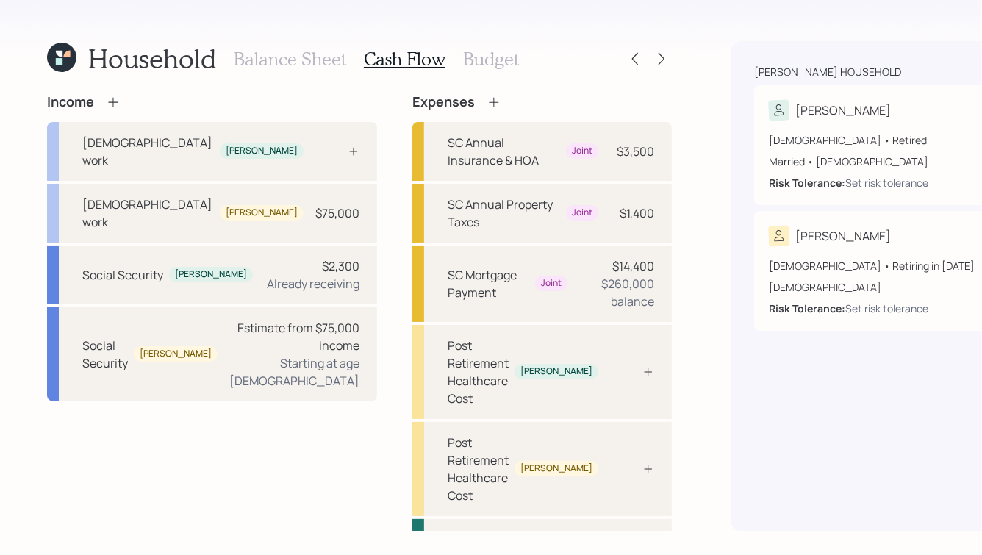
scroll to position [37, 0]
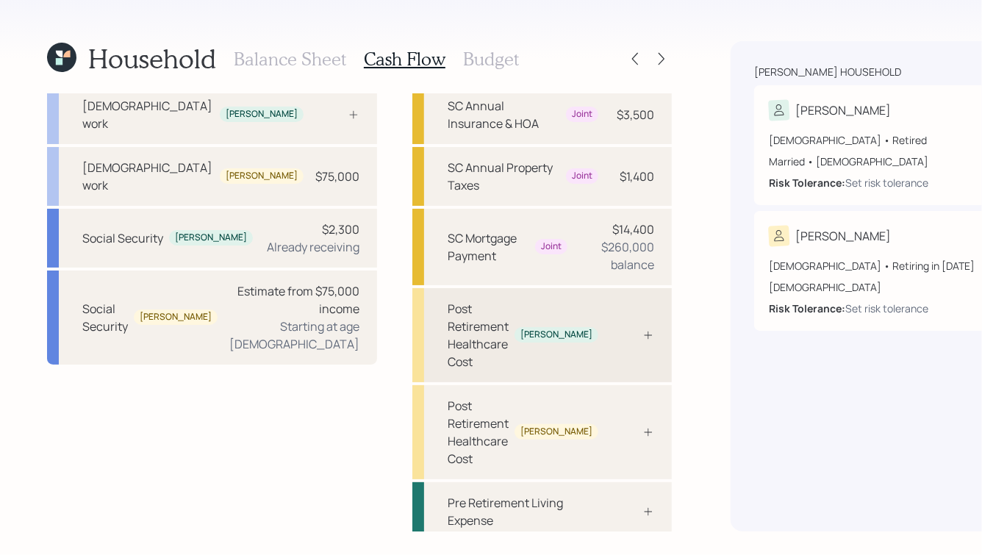
click at [448, 315] on div "Post Retirement Healthcare Cost" at bounding box center [478, 335] width 61 height 71
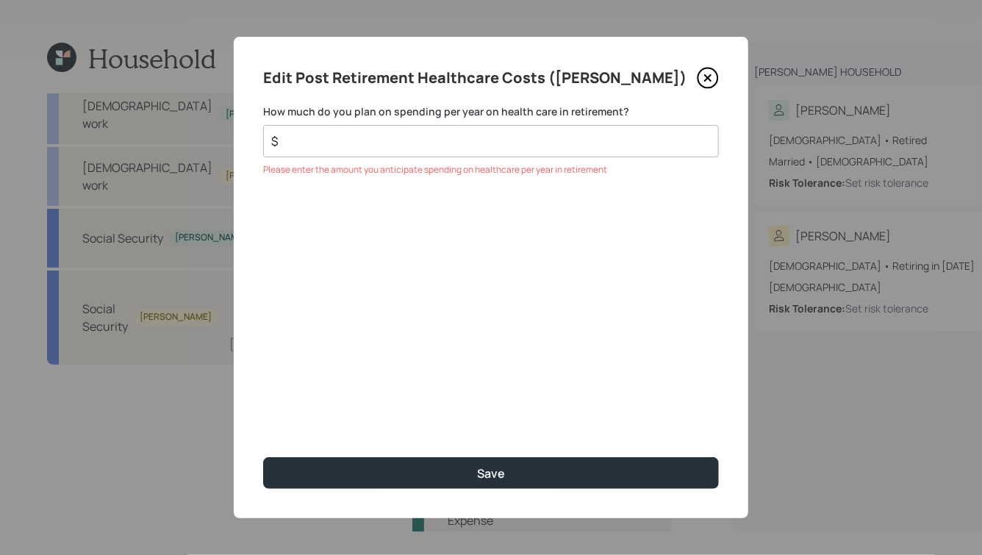
click at [708, 80] on icon at bounding box center [708, 78] width 22 height 22
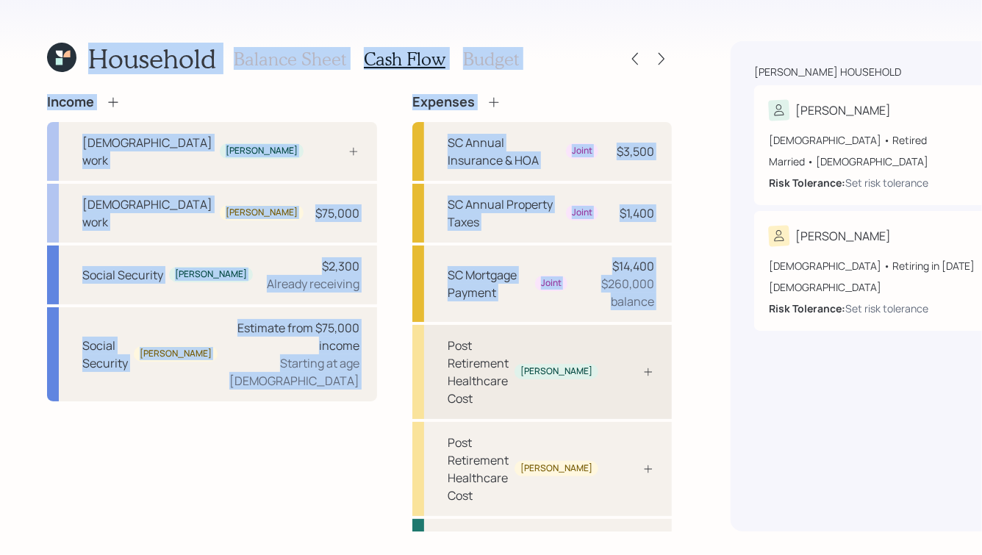
drag, startPoint x: 37, startPoint y: 47, endPoint x: 377, endPoint y: 332, distance: 443.5
click at [378, 332] on div "Household Balance Sheet Cash Flow Budget Income Full-time work Paul Full-time w…" at bounding box center [491, 277] width 982 height 555
click at [312, 293] on div "Income Full-time work Paul Full-time work Kristen $75,000 Social Security Paul …" at bounding box center [359, 366] width 625 height 545
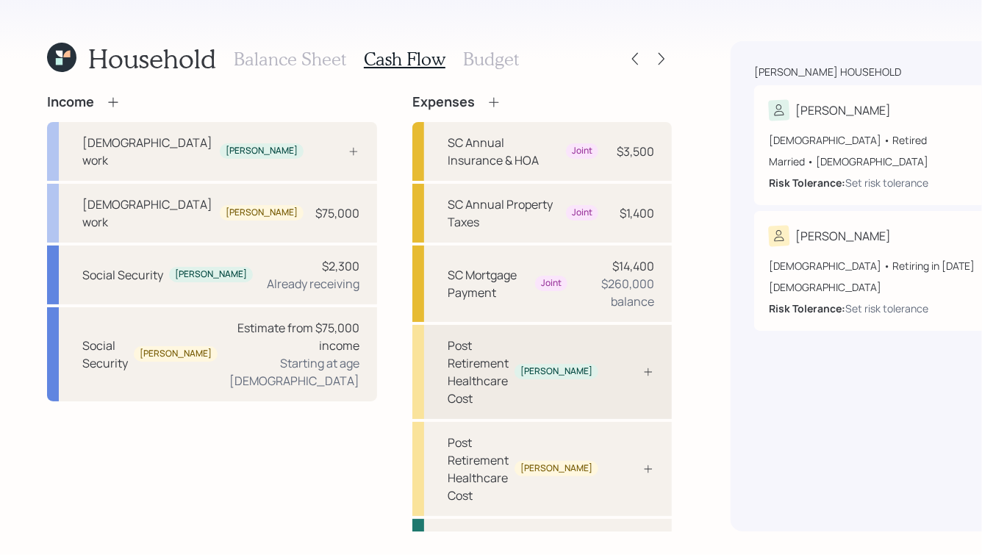
click at [540, 345] on div "Post Retirement Healthcare Cost Paul" at bounding box center [541, 372] width 259 height 94
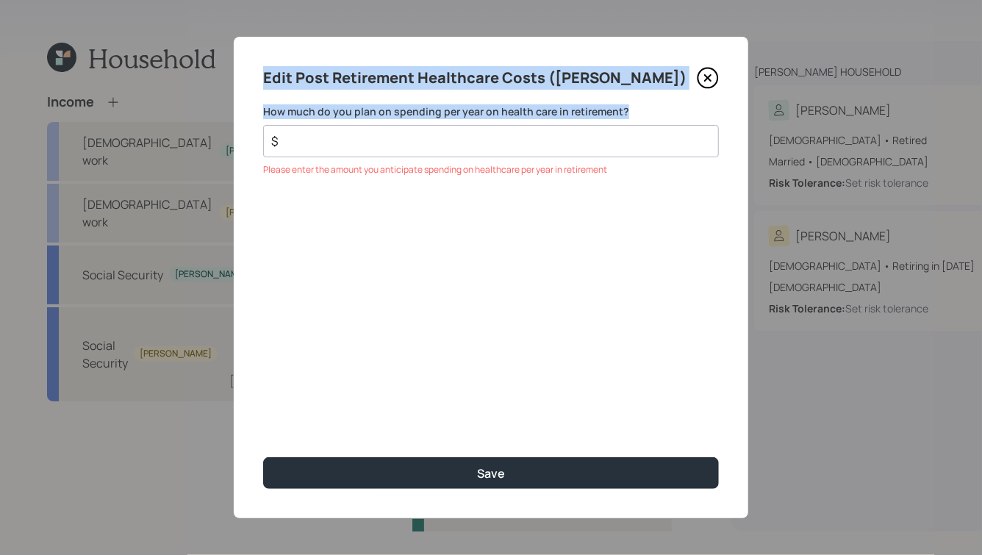
drag, startPoint x: 264, startPoint y: 76, endPoint x: 490, endPoint y: 134, distance: 232.8
click at [490, 134] on div "Edit Post Retirement Healthcare Costs (Paul) How much do you plan on spending p…" at bounding box center [491, 277] width 515 height 481
click at [547, 116] on label "How much do you plan on spending per year on health care in retirement?" at bounding box center [491, 111] width 456 height 15
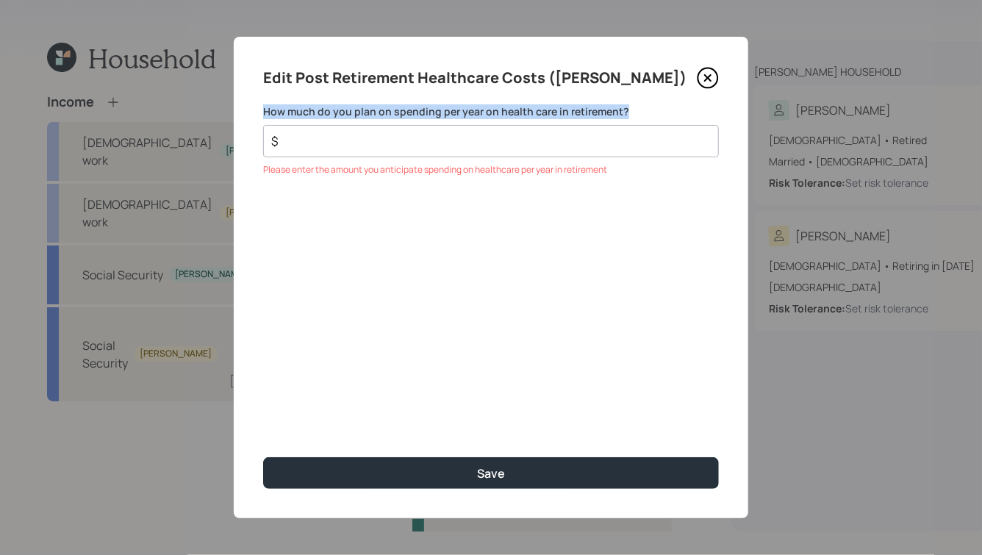
drag, startPoint x: 626, startPoint y: 112, endPoint x: 368, endPoint y: 90, distance: 259.6
click at [368, 90] on div "Edit Post Retirement Healthcare Costs (Paul) How much do you plan on spending p…" at bounding box center [491, 277] width 515 height 481
click at [366, 90] on div "Edit Post Retirement Healthcare Costs (Paul) How much do you plan on spending p…" at bounding box center [491, 277] width 515 height 481
click at [418, 147] on input "$" at bounding box center [485, 141] width 431 height 18
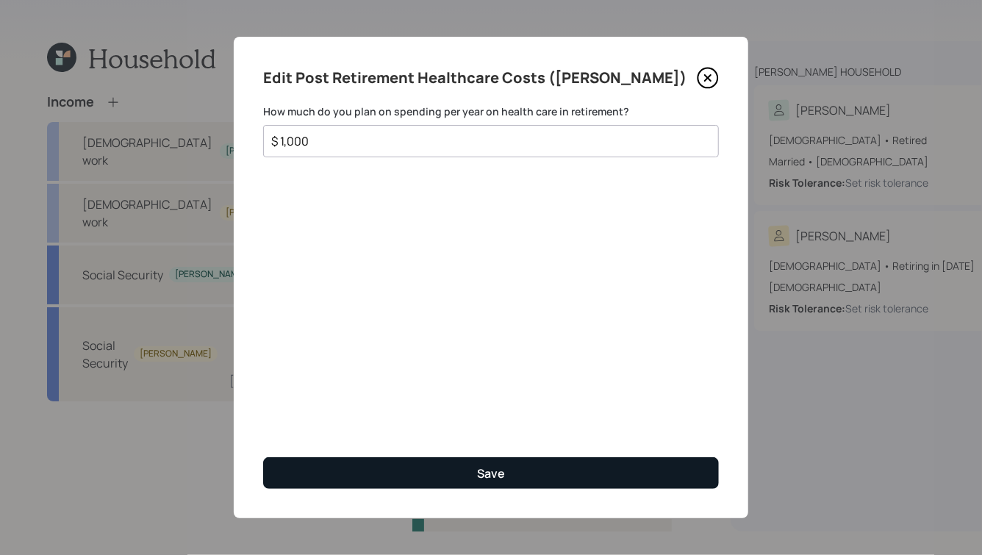
type input "$ 1,000"
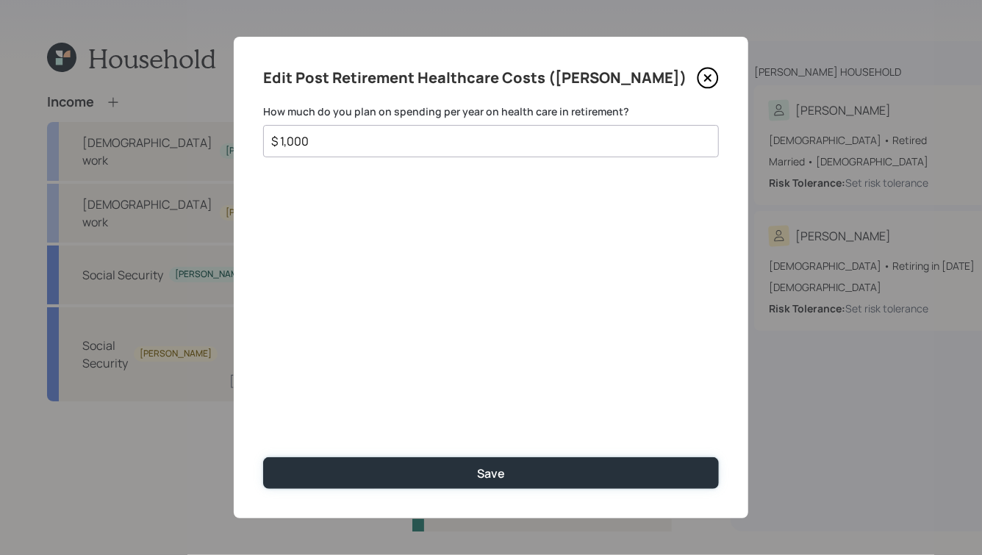
drag, startPoint x: 476, startPoint y: 477, endPoint x: 449, endPoint y: 374, distance: 106.3
click at [448, 374] on div "Edit Post Retirement Healthcare Costs (Paul) How much do you plan on spending p…" at bounding box center [491, 277] width 515 height 481
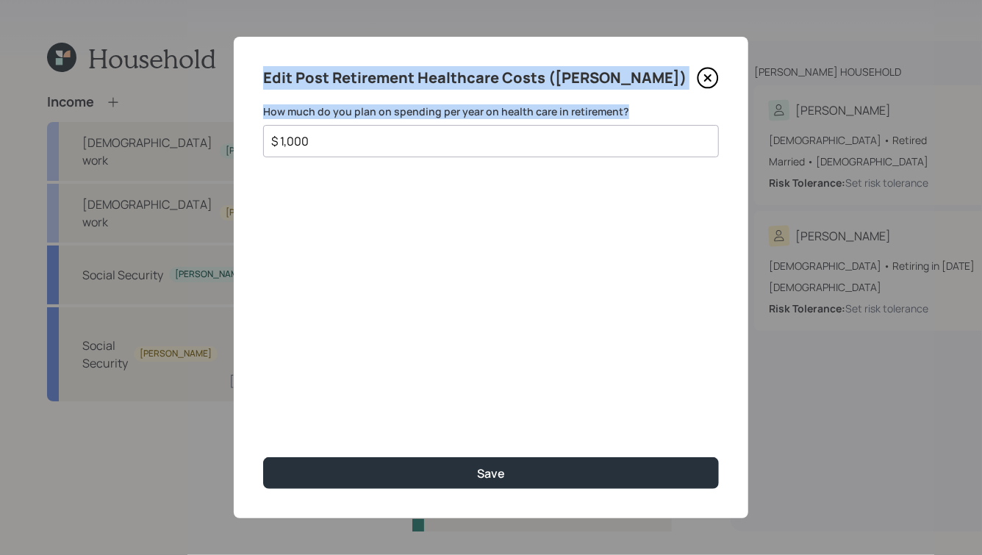
drag, startPoint x: 632, startPoint y: 112, endPoint x: 390, endPoint y: 57, distance: 248.8
click at [390, 57] on div "Edit Post Retirement Healthcare Costs (Paul) How much do you plan on spending p…" at bounding box center [491, 277] width 515 height 481
click at [423, 69] on h4 "Edit Post Retirement Healthcare Costs (Paul)" at bounding box center [474, 78] width 423 height 24
drag, startPoint x: 625, startPoint y: 112, endPoint x: 429, endPoint y: 60, distance: 202.4
click at [431, 61] on div "Edit Post Retirement Healthcare Costs (Paul) How much do you plan on spending p…" at bounding box center [491, 277] width 515 height 481
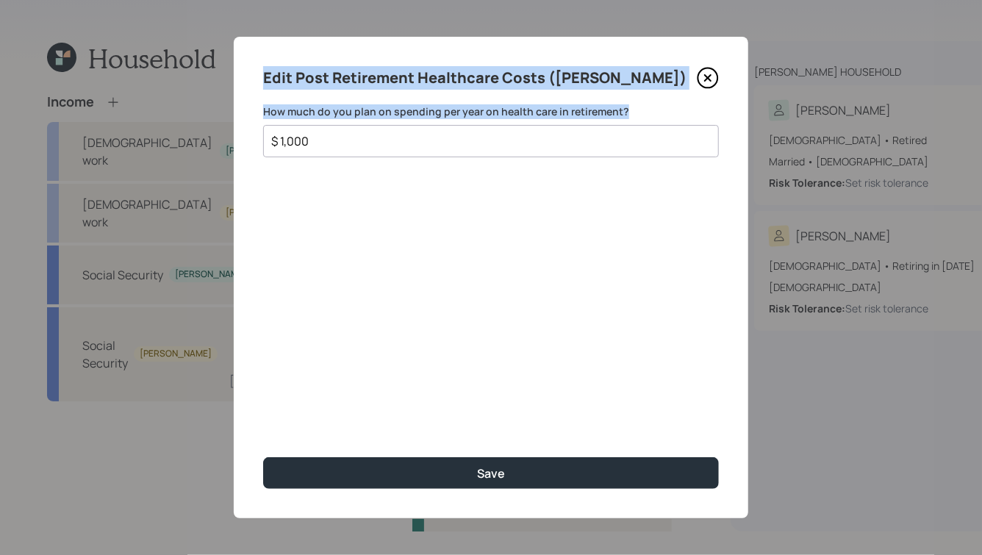
click at [484, 71] on h4 "Edit Post Retirement Healthcare Costs (Paul)" at bounding box center [474, 78] width 423 height 24
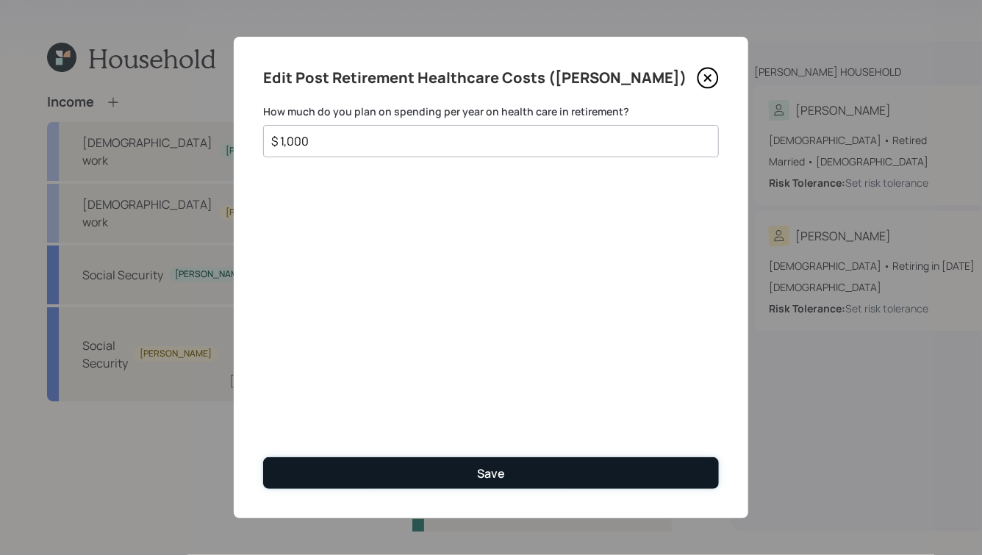
click at [498, 472] on div "Save" at bounding box center [491, 473] width 28 height 16
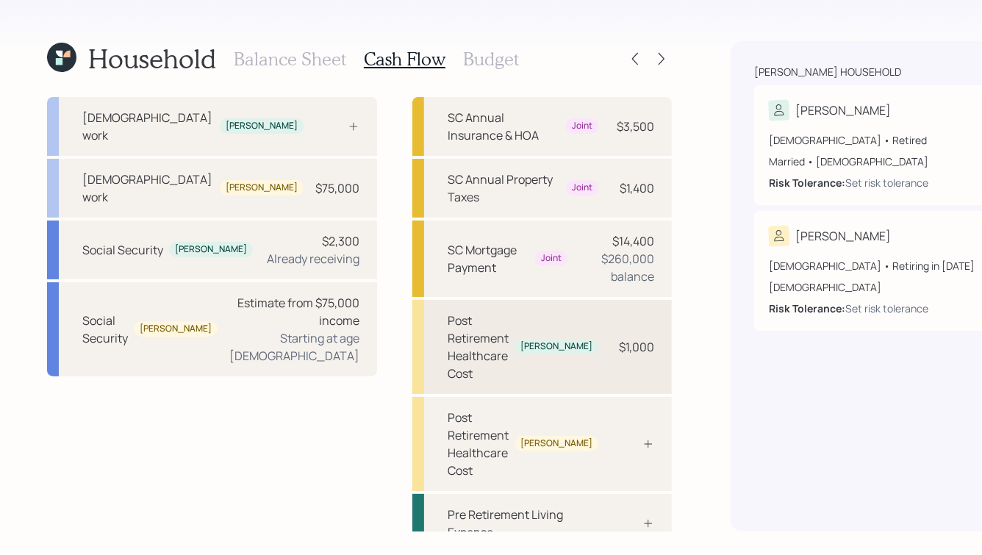
scroll to position [37, 0]
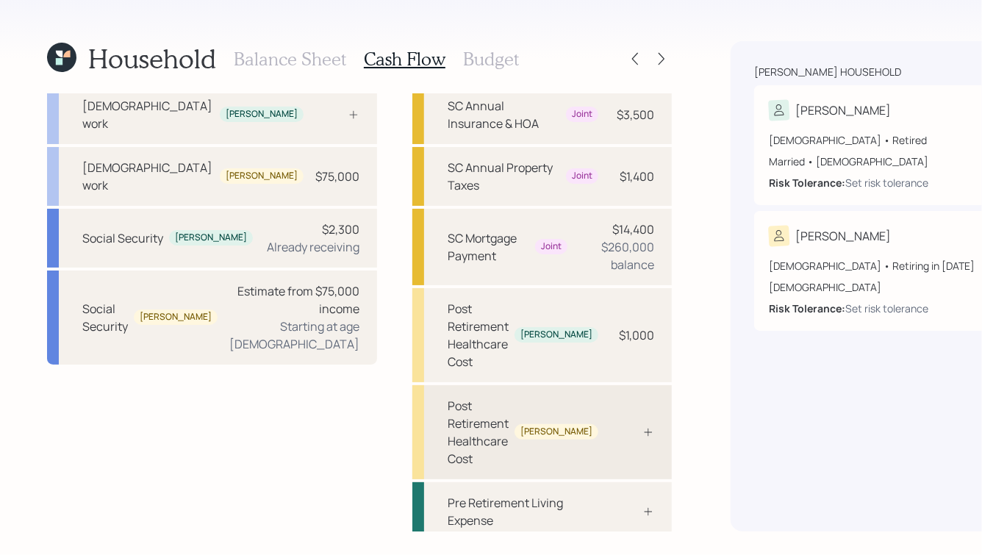
click at [610, 426] on div at bounding box center [632, 432] width 44 height 12
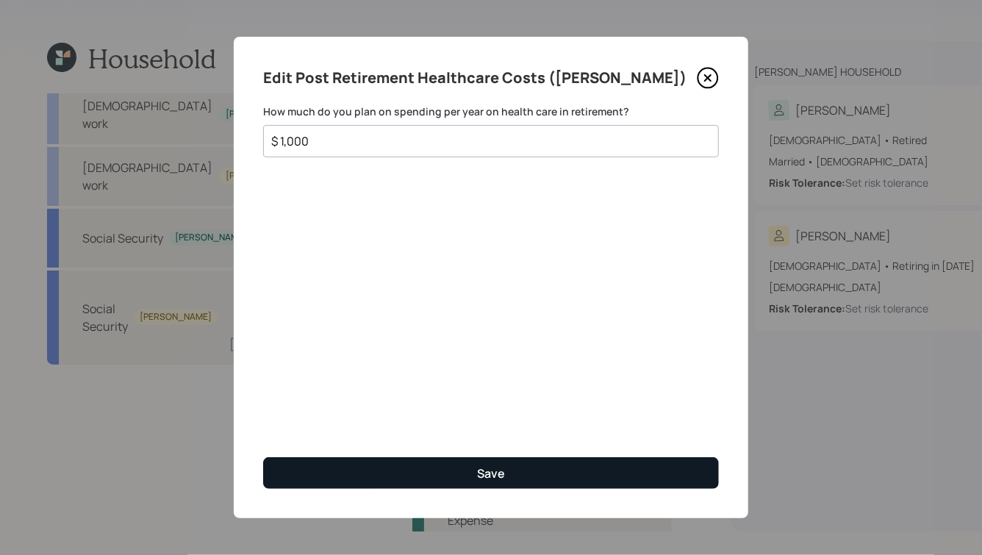
type input "$ 1,000"
click at [454, 471] on button "Save" at bounding box center [491, 473] width 456 height 32
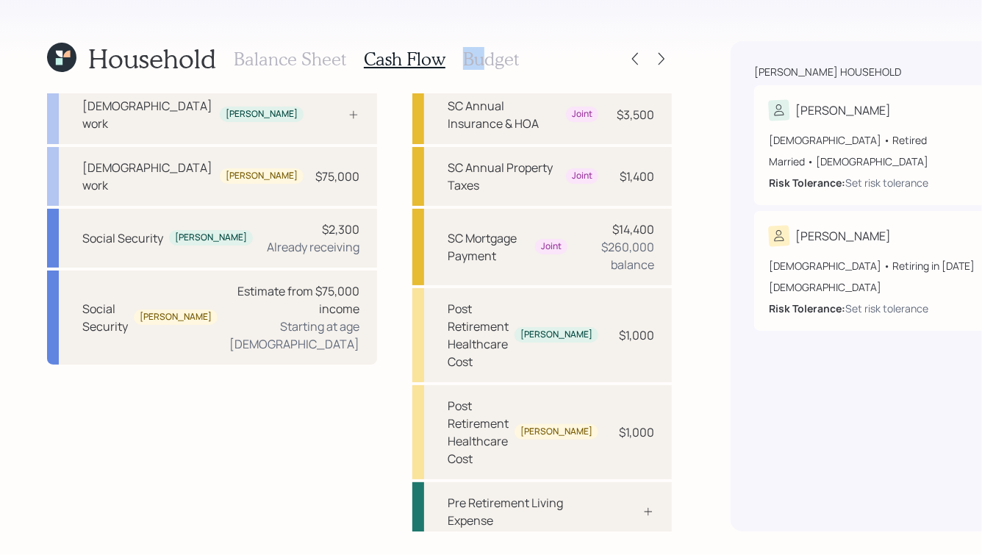
drag, startPoint x: 478, startPoint y: 59, endPoint x: 408, endPoint y: 70, distance: 70.7
click at [408, 70] on div "Balance Sheet Cash Flow Budget" at bounding box center [376, 58] width 285 height 35
click at [418, 79] on div "Household Balance Sheet Cash Flow Budget Income Full-time work Paul Full-time w…" at bounding box center [359, 286] width 625 height 490
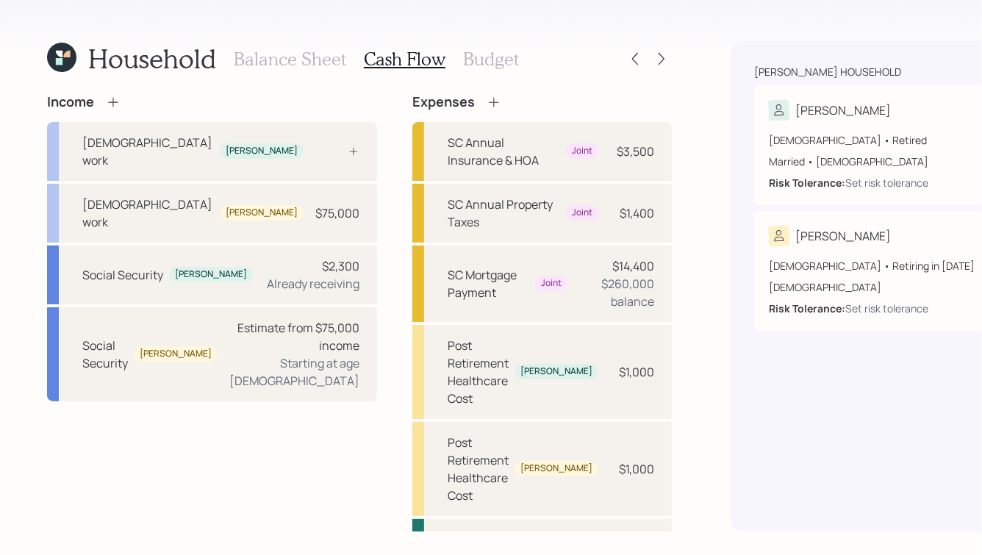
click at [488, 60] on h3 "Budget" at bounding box center [491, 59] width 56 height 21
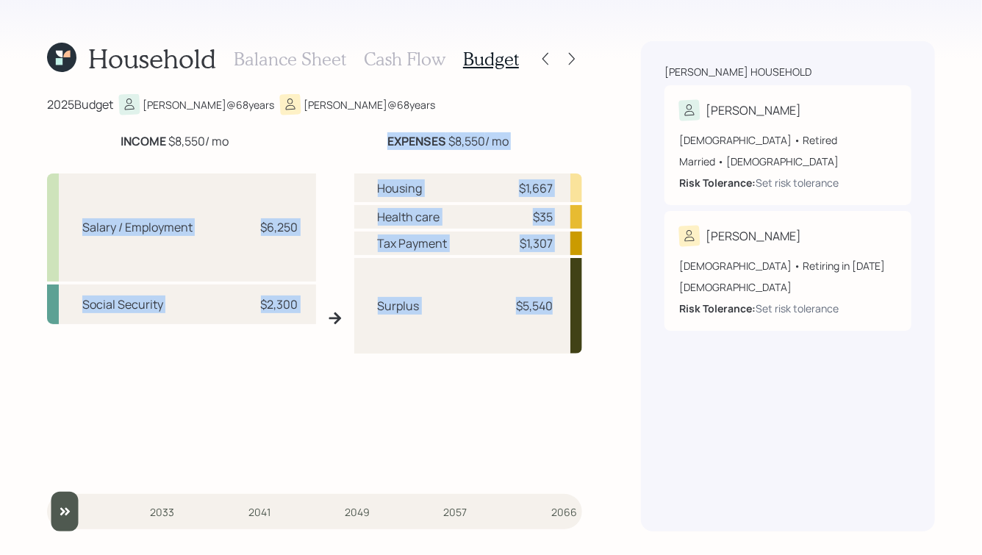
drag, startPoint x: 381, startPoint y: 132, endPoint x: 595, endPoint y: 346, distance: 302.5
click at [595, 346] on div "Household Balance Sheet Cash Flow Budget 2025 Budget Paul @ 68 years Kristen @ …" at bounding box center [491, 277] width 982 height 555
click at [609, 351] on div "Household Balance Sheet Cash Flow Budget 2025 Budget Paul @ 68 years Kristen @ …" at bounding box center [491, 277] width 982 height 555
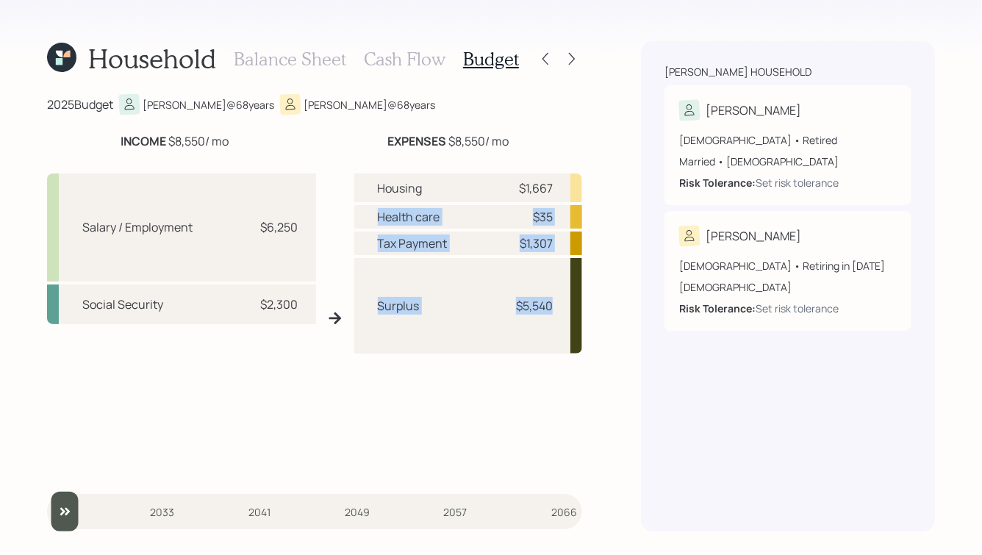
drag, startPoint x: 561, startPoint y: 316, endPoint x: 336, endPoint y: 216, distance: 246.1
click at [336, 217] on div "Salary / Employment $6,250 Social Security $2,300 Housing $1,667 Health care $3…" at bounding box center [314, 318] width 535 height 312
click at [336, 216] on div "Salary / Employment $6,250 Social Security $2,300 Housing $1,667 Health care $3…" at bounding box center [314, 318] width 535 height 312
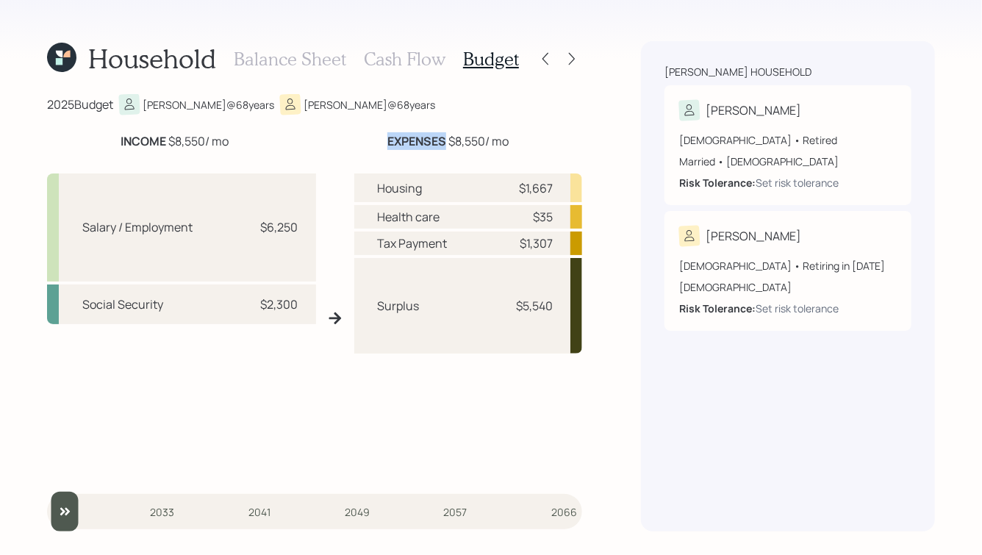
drag, startPoint x: 385, startPoint y: 135, endPoint x: 443, endPoint y: 135, distance: 58.1
click at [443, 135] on b "EXPENSES" at bounding box center [416, 141] width 59 height 16
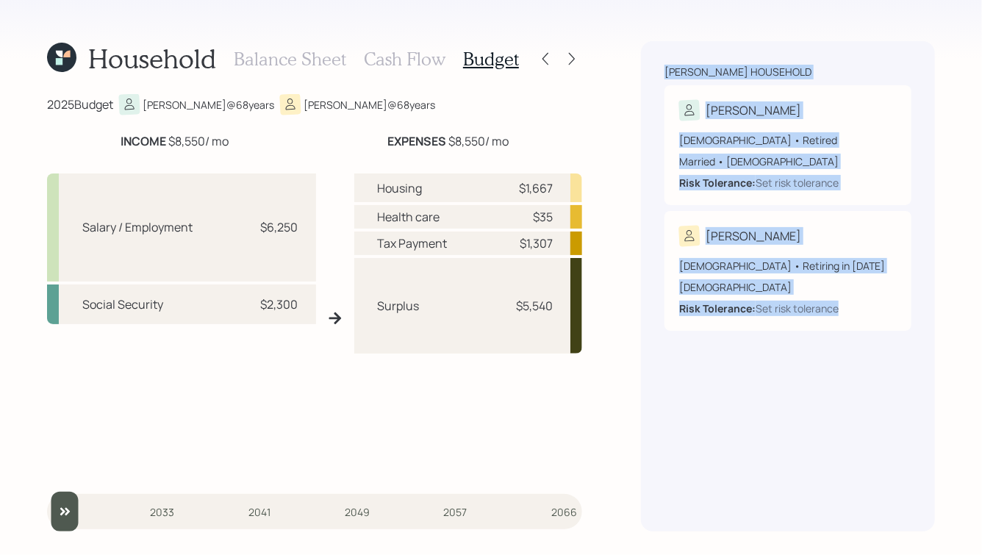
drag, startPoint x: 656, startPoint y: 62, endPoint x: 828, endPoint y: 343, distance: 329.9
click at [828, 343] on div "Phillips household Paul 68 years old • Retired Married • Male Risk Tolerance: S…" at bounding box center [788, 286] width 294 height 490
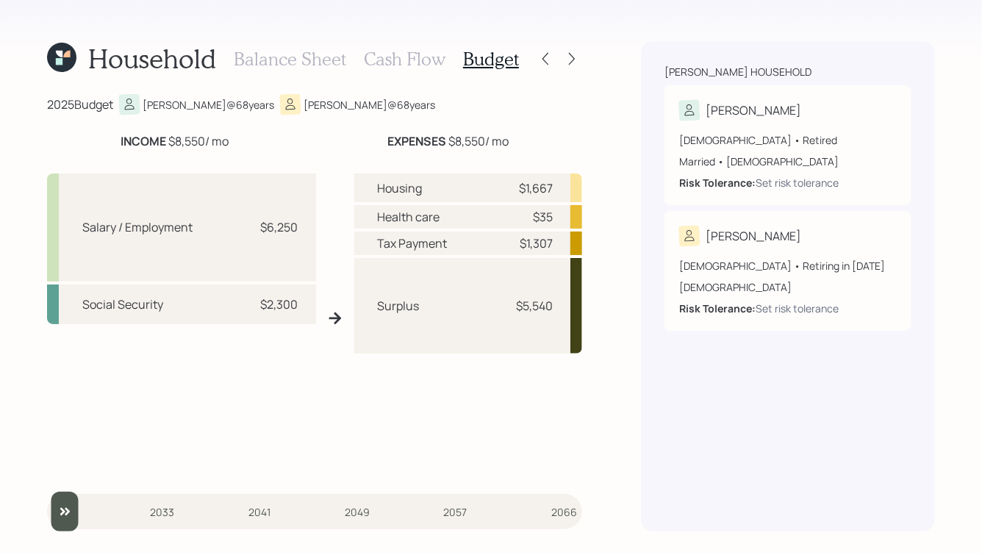
click at [861, 349] on div "Phillips household Paul 68 years old • Retired Married • Male Risk Tolerance: S…" at bounding box center [788, 286] width 294 height 490
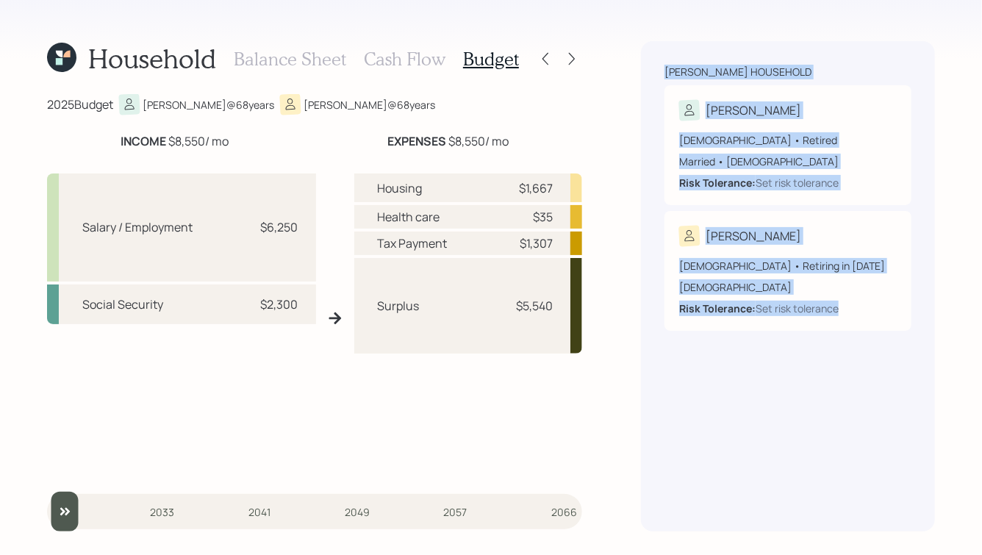
drag, startPoint x: 878, startPoint y: 349, endPoint x: 663, endPoint y: 65, distance: 355.8
click at [663, 65] on div "Phillips household Paul 68 years old • Retired Married • Male Risk Tolerance: S…" at bounding box center [788, 286] width 294 height 490
drag, startPoint x: 661, startPoint y: 64, endPoint x: 844, endPoint y: 343, distance: 333.3
click at [844, 343] on div "Phillips household Paul 68 years old • Retired Married • Male Risk Tolerance: S…" at bounding box center [788, 286] width 294 height 490
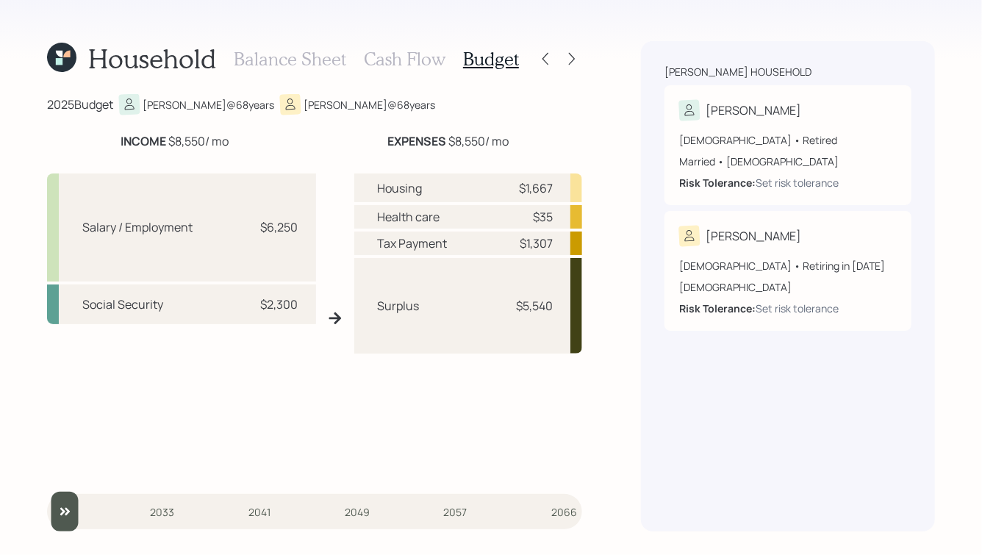
click at [844, 343] on div "Phillips household Paul 68 years old • Retired Married • Male Risk Tolerance: S…" at bounding box center [788, 286] width 294 height 490
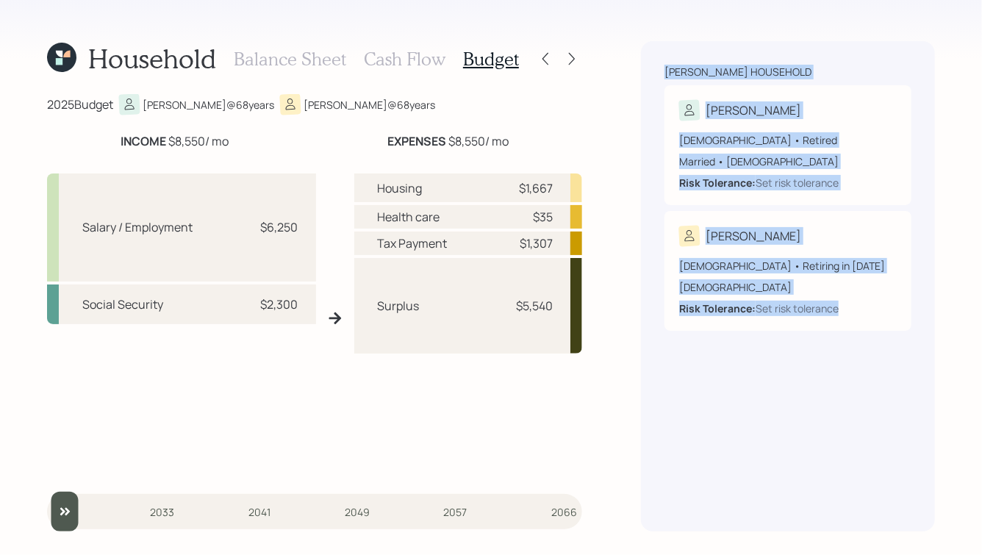
drag, startPoint x: 859, startPoint y: 345, endPoint x: 663, endPoint y: 62, distance: 343.4
click at [663, 62] on div "Phillips household Paul 68 years old • Retired Married • Male Risk Tolerance: S…" at bounding box center [788, 286] width 294 height 490
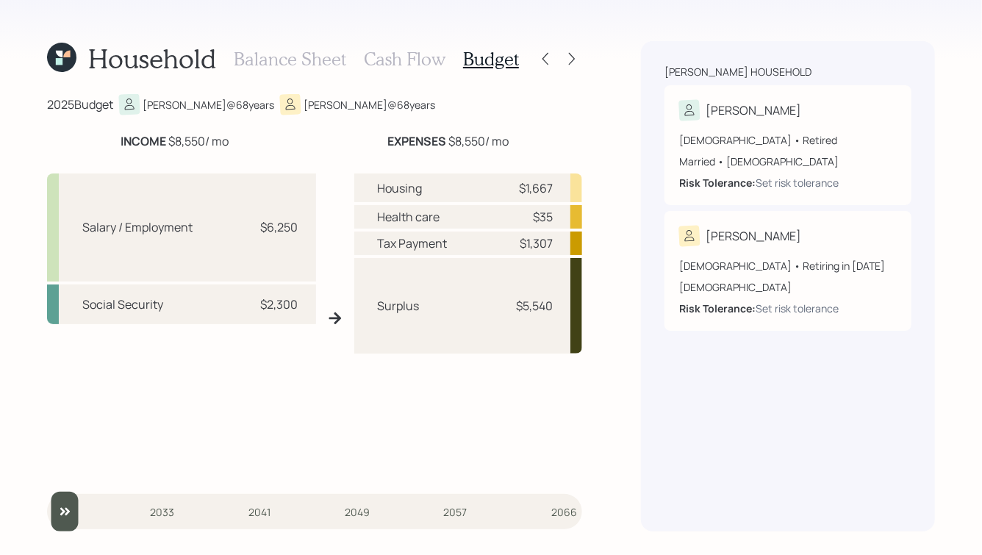
click at [397, 63] on h3 "Cash Flow" at bounding box center [405, 59] width 82 height 21
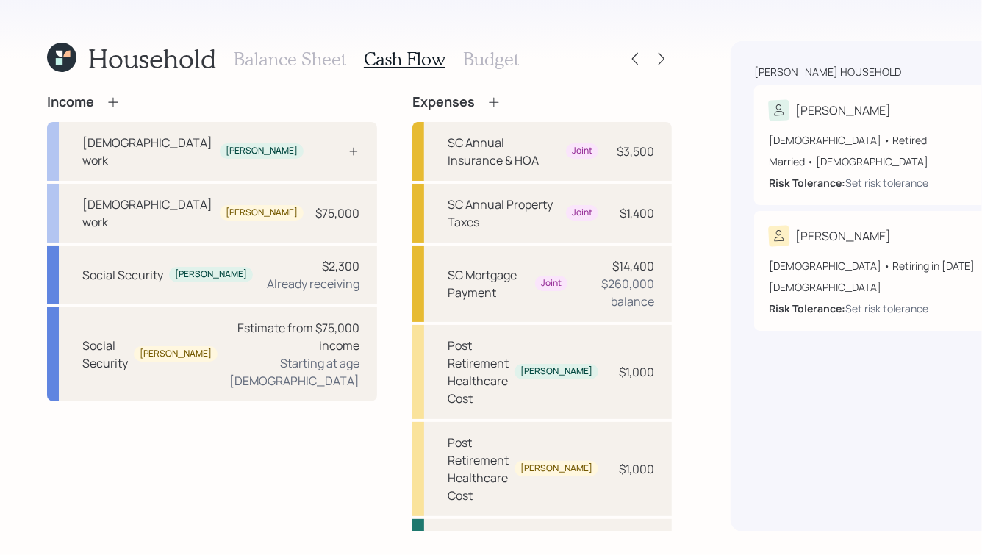
click at [476, 54] on h3 "Budget" at bounding box center [491, 59] width 56 height 21
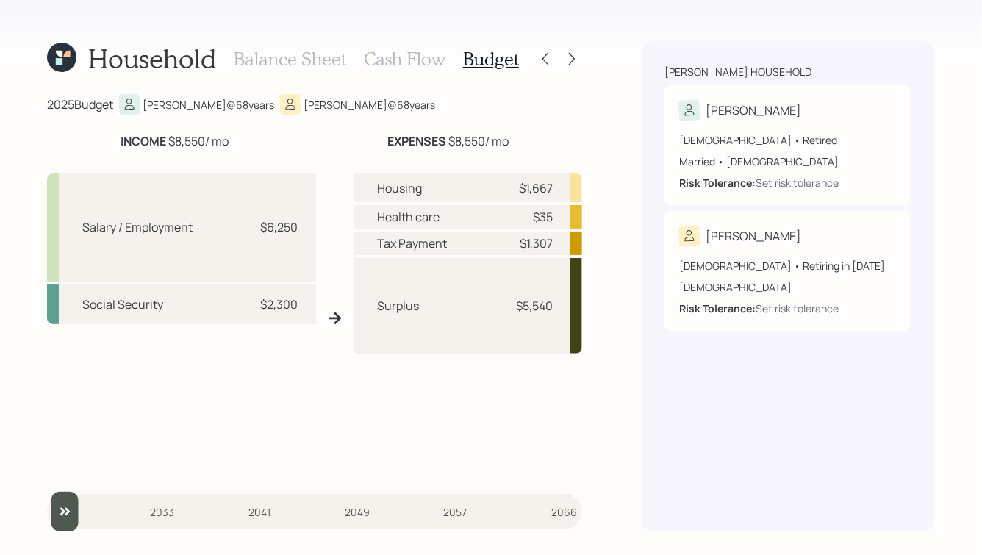
click at [399, 68] on h3 "Cash Flow" at bounding box center [405, 59] width 82 height 21
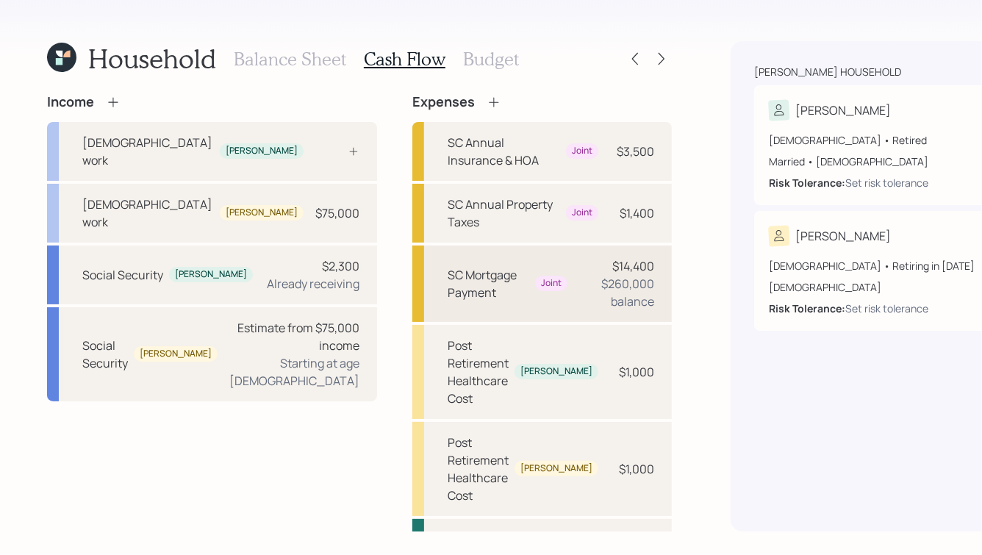
scroll to position [37, 0]
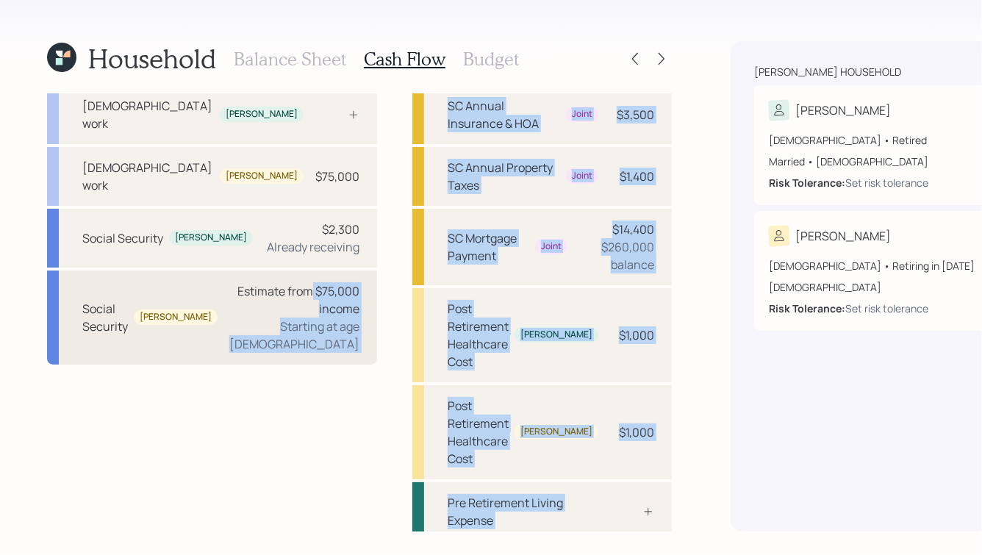
drag, startPoint x: 591, startPoint y: 445, endPoint x: 288, endPoint y: 271, distance: 349.0
click at [288, 271] on div "Household Balance Sheet Cash Flow Budget Income Full-time work Paul Full-time w…" at bounding box center [491, 277] width 982 height 555
click at [307, 268] on div "Income Full-time work Paul Full-time work Kristen $75,000 Social Security Paul …" at bounding box center [359, 329] width 625 height 545
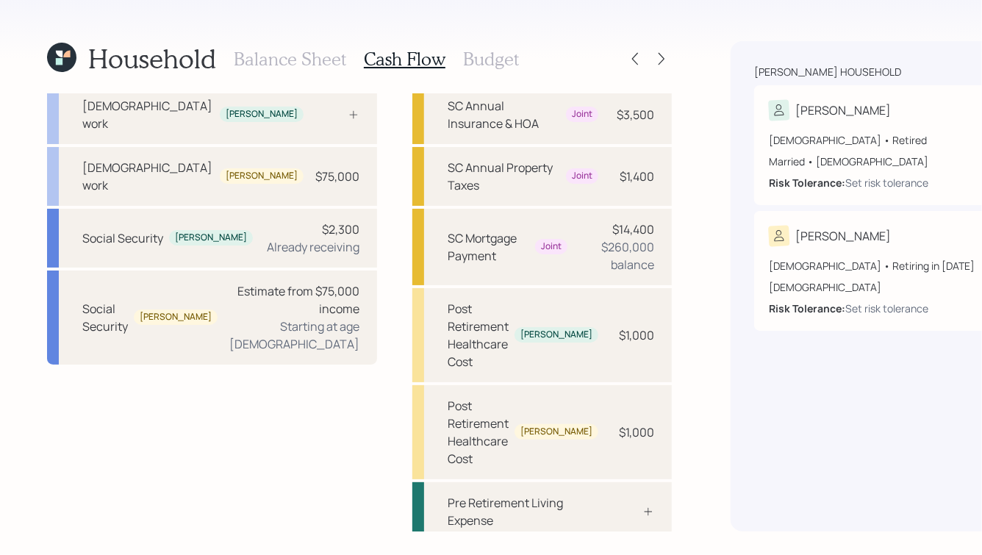
scroll to position [0, 0]
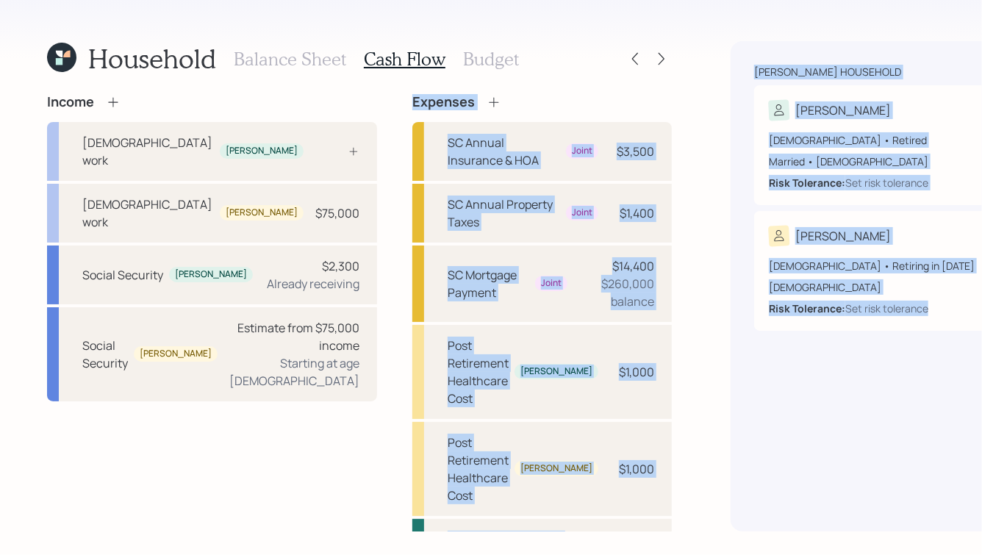
drag, startPoint x: 316, startPoint y: 86, endPoint x: 628, endPoint y: 445, distance: 476.2
click at [628, 445] on div "Household Balance Sheet Cash Flow Budget Income Full-time work Paul Full-time w…" at bounding box center [491, 277] width 982 height 555
click at [590, 445] on div "Household Balance Sheet Cash Flow Budget Income Full-time work Paul Full-time w…" at bounding box center [491, 277] width 982 height 555
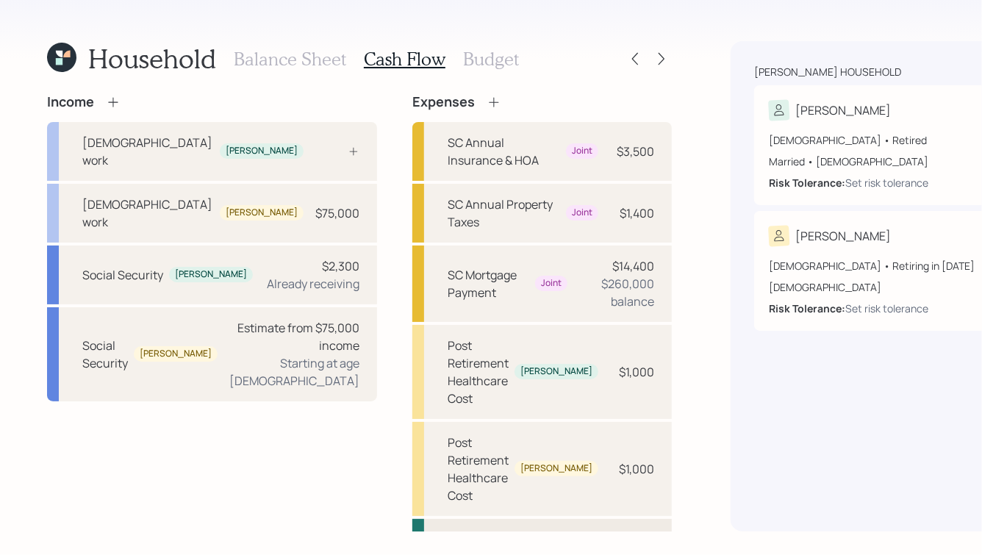
scroll to position [37, 0]
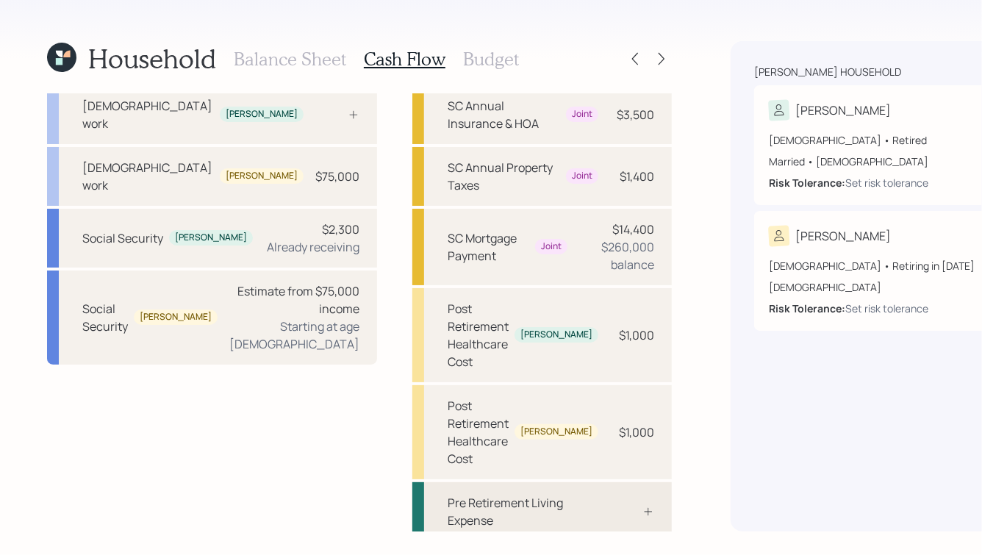
click at [642, 506] on icon at bounding box center [648, 512] width 12 height 12
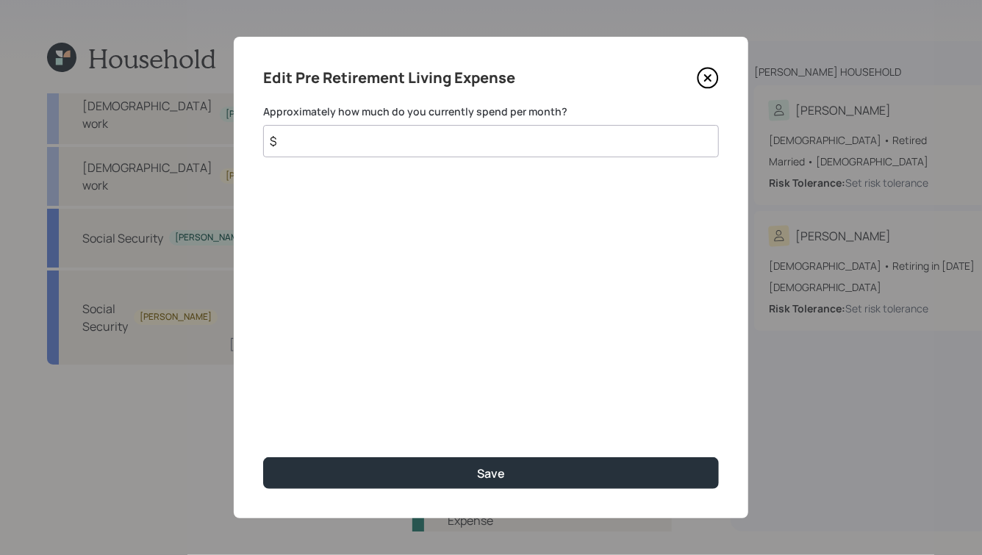
click at [449, 135] on input "$" at bounding box center [491, 141] width 456 height 32
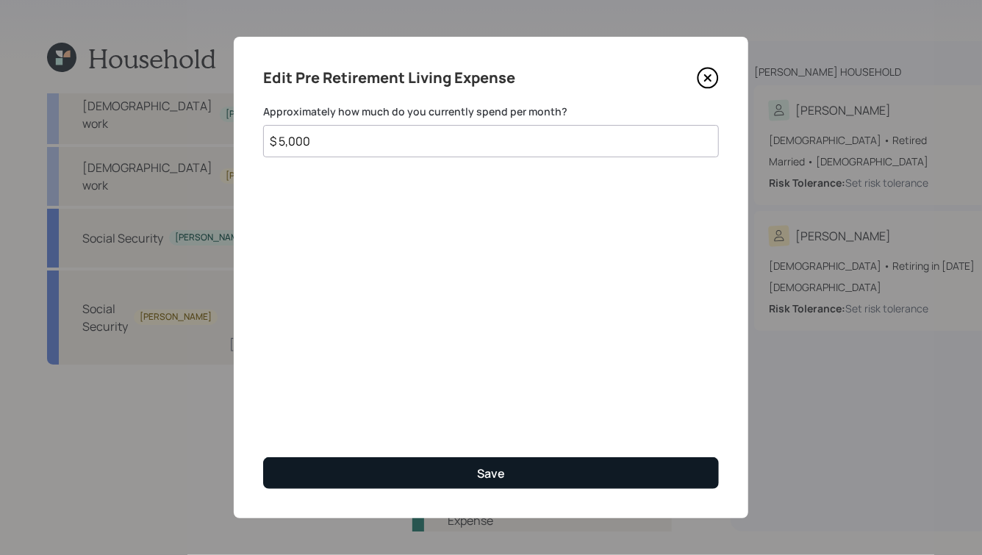
type input "$ 5,000"
click at [490, 473] on div "Save" at bounding box center [491, 473] width 28 height 16
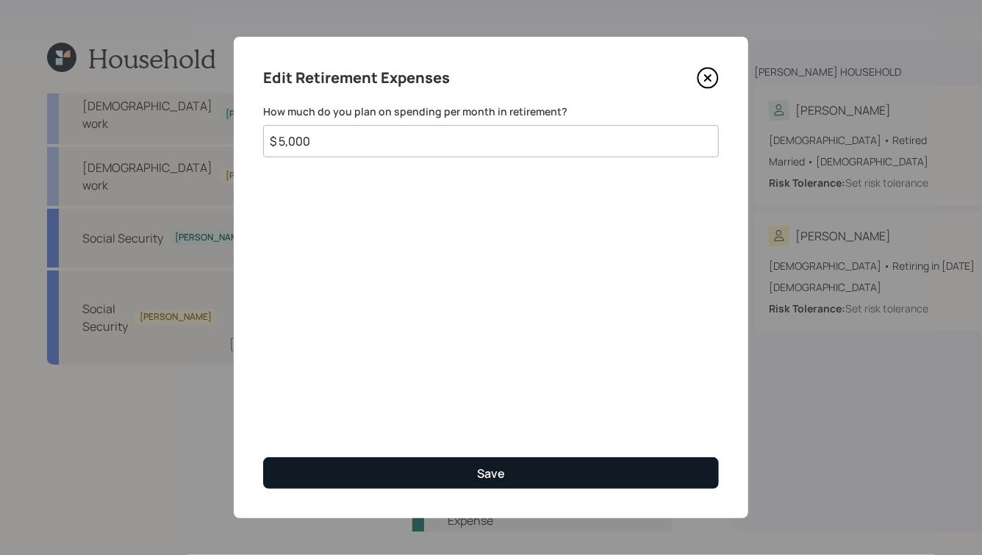
type input "$ 5,000"
click at [493, 470] on div "Save" at bounding box center [491, 473] width 28 height 16
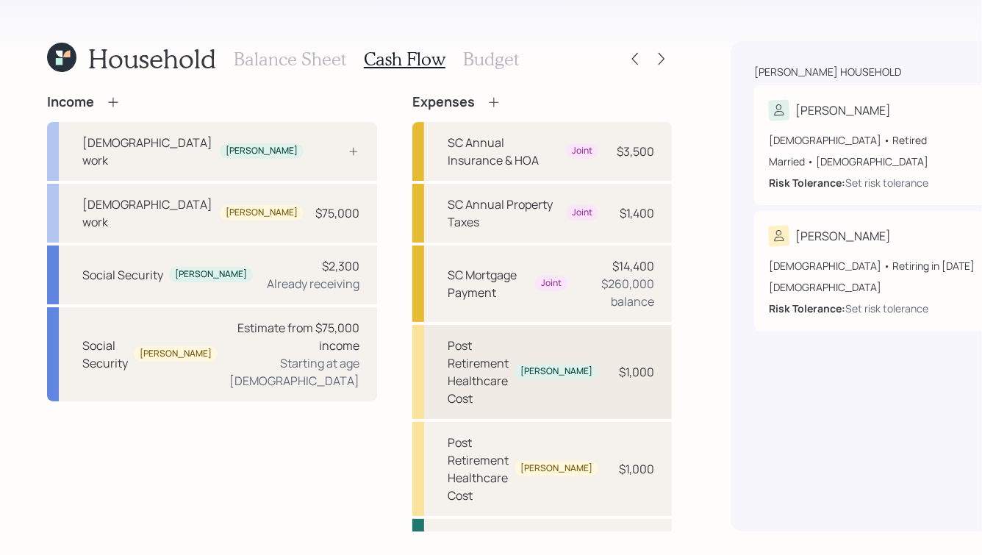
scroll to position [37, 0]
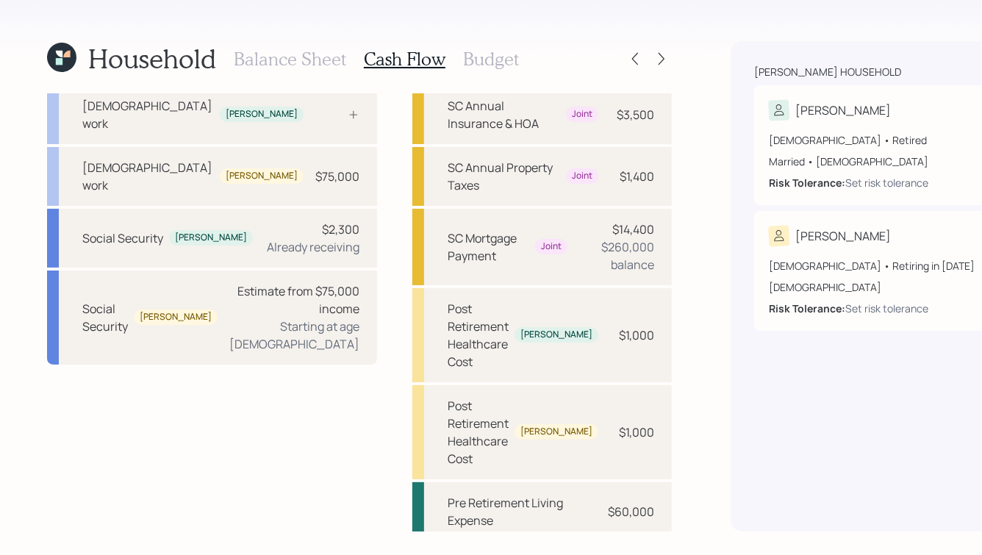
click at [488, 59] on h3 "Budget" at bounding box center [491, 59] width 56 height 21
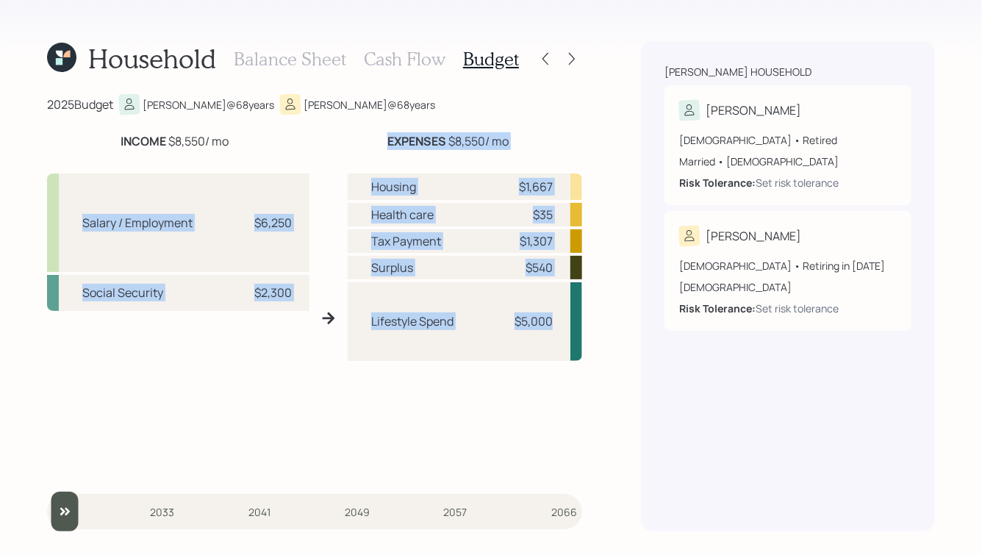
drag, startPoint x: 381, startPoint y: 135, endPoint x: 592, endPoint y: 373, distance: 318.6
click at [587, 368] on div "Household Balance Sheet Cash Flow Budget 2025 Budget Paul @ 68 years Kristen @ …" at bounding box center [491, 277] width 982 height 555
click at [611, 370] on div "Household Balance Sheet Cash Flow Budget 2025 Budget Paul @ 68 years Kristen @ …" at bounding box center [491, 277] width 982 height 555
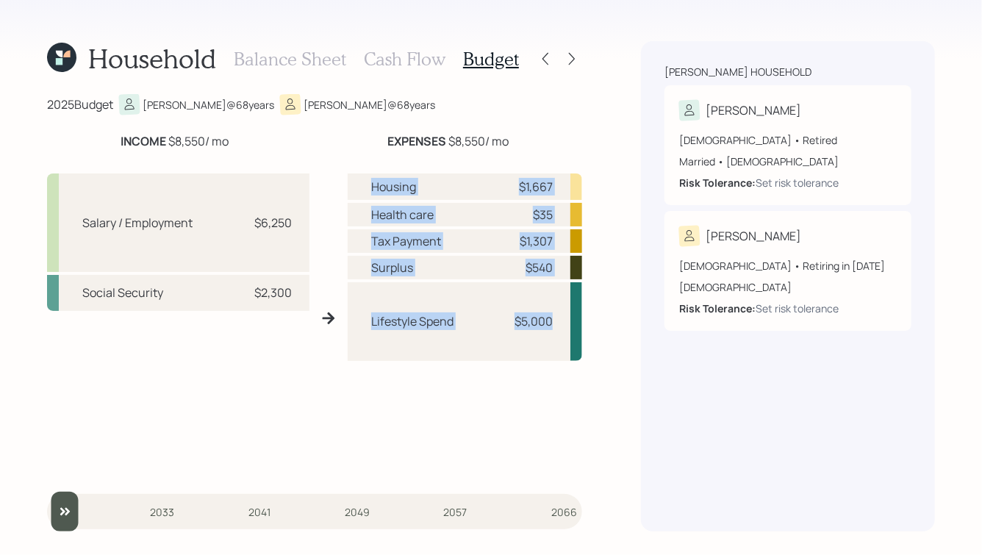
drag, startPoint x: 603, startPoint y: 370, endPoint x: 355, endPoint y: 135, distance: 341.6
click at [356, 135] on div "Household Balance Sheet Cash Flow Budget 2025 Budget Paul @ 68 years Kristen @ …" at bounding box center [491, 277] width 982 height 555
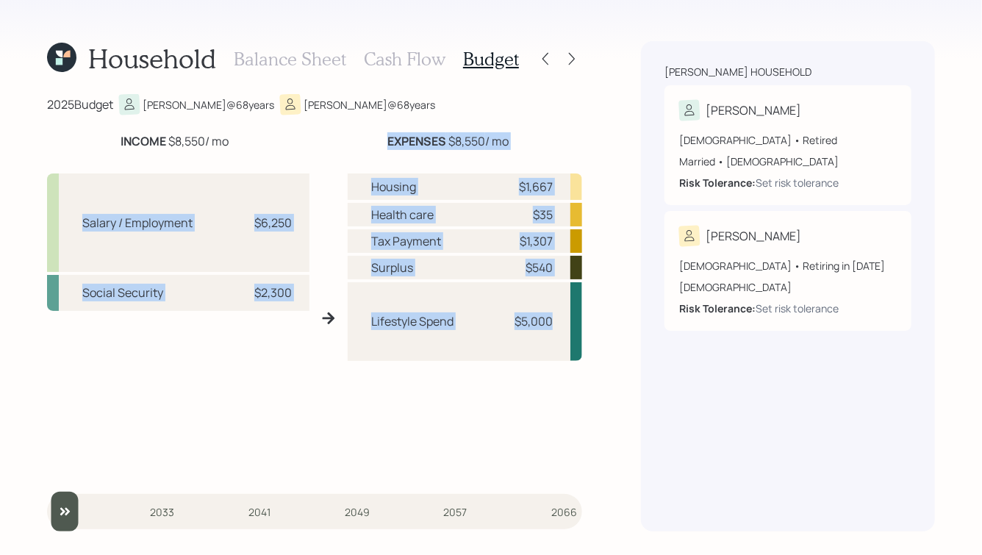
click at [355, 135] on div "EXPENSES $8,550 / mo" at bounding box center [448, 141] width 268 height 18
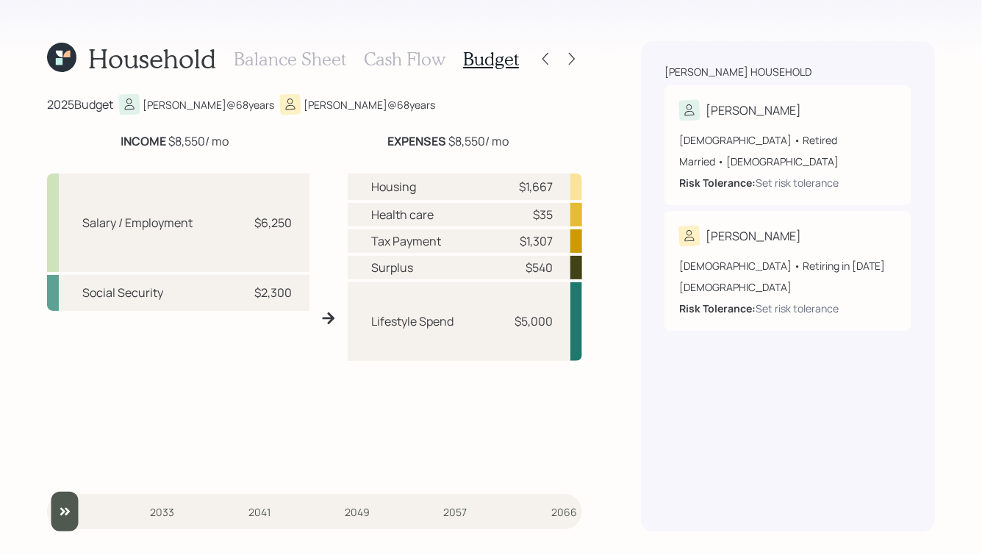
drag, startPoint x: 531, startPoint y: 143, endPoint x: 284, endPoint y: 140, distance: 246.3
click at [284, 140] on div "INCOME $8,550 / mo EXPENSES $8,550 / mo" at bounding box center [314, 141] width 535 height 18
click at [284, 140] on div "INCOME $8,550 / mo" at bounding box center [174, 141] width 255 height 18
click at [273, 60] on h3 "Balance Sheet" at bounding box center [290, 59] width 112 height 21
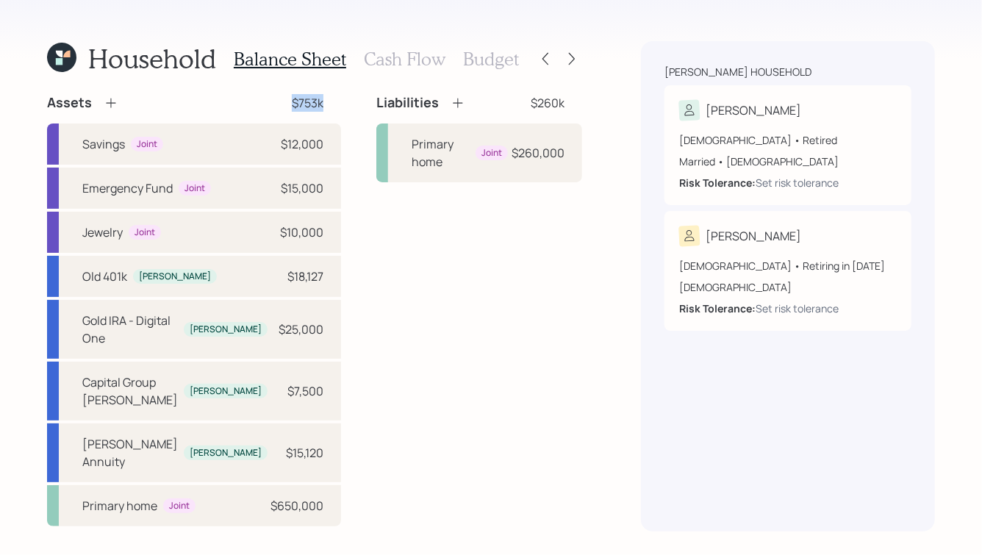
drag, startPoint x: 304, startPoint y: 110, endPoint x: 159, endPoint y: 91, distance: 146.1
click at [159, 91] on div "Household Balance Sheet Cash Flow Budget Assets $753k Savings Joint $12,000 Eme…" at bounding box center [314, 286] width 535 height 490
click at [204, 102] on div "Assets $753k" at bounding box center [194, 103] width 294 height 18
click at [107, 102] on icon at bounding box center [111, 103] width 10 height 10
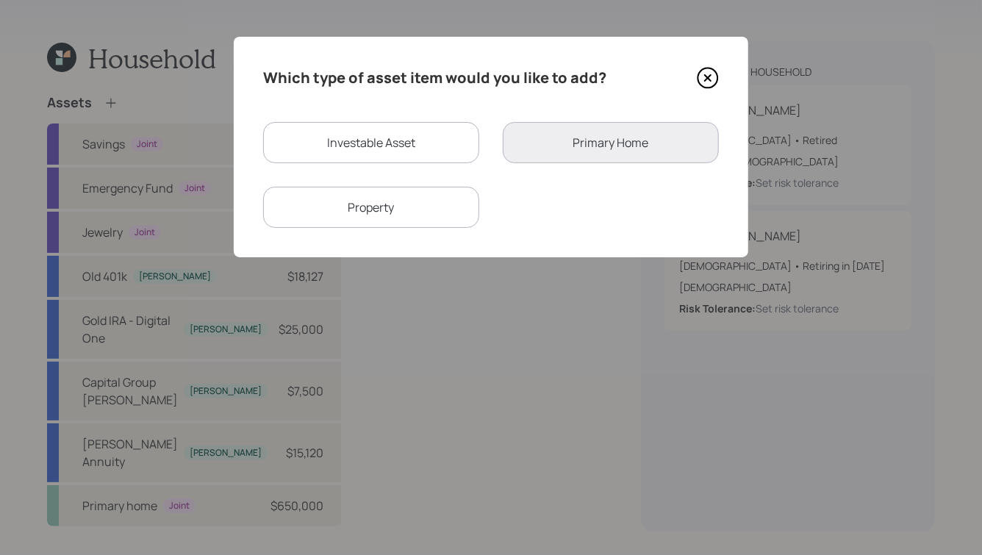
click at [391, 141] on div "Investable Asset" at bounding box center [371, 142] width 216 height 41
select select "taxable"
select select "balanced"
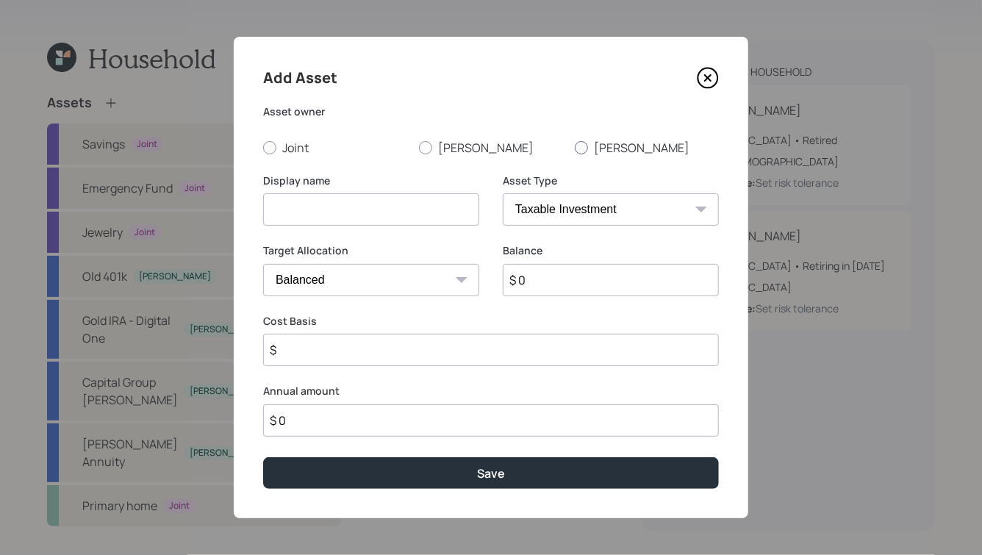
click at [612, 146] on label "Kristen" at bounding box center [647, 148] width 144 height 16
click at [575, 147] on input "Kristen" at bounding box center [574, 147] width 1 height 1
radio input "true"
click at [381, 206] on input at bounding box center [371, 209] width 216 height 32
type input "Kristen's Roth IRA"
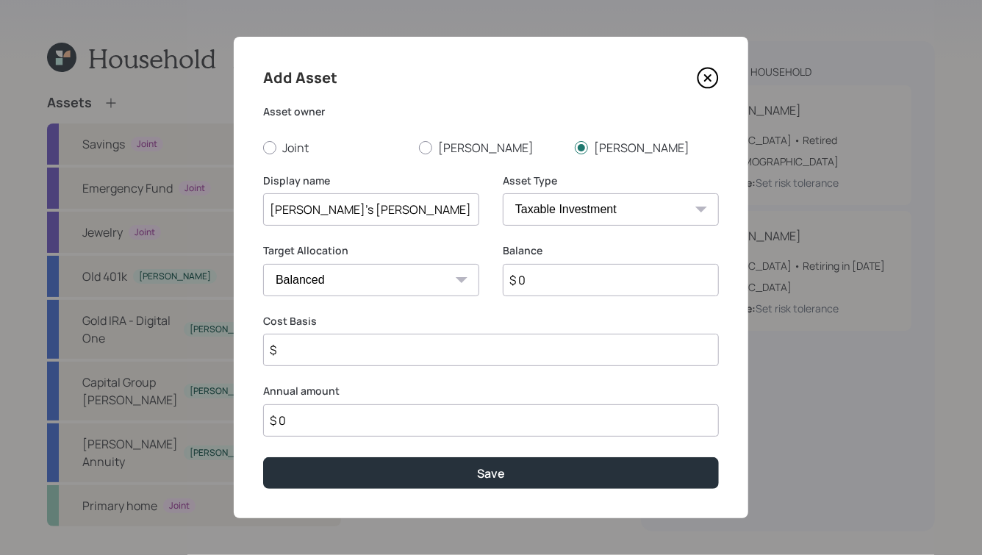
click at [588, 203] on select "SEP IRA IRA Roth IRA 401(k) Roth 401(k) 403(b) Roth 403(b) 457(b) Roth 457(b) H…" at bounding box center [611, 209] width 216 height 32
select select "roth_ira"
click at [503, 193] on select "SEP IRA IRA Roth IRA 401(k) Roth 401(k) 403(b) Roth 403(b) 457(b) Roth 457(b) H…" at bounding box center [611, 209] width 216 height 32
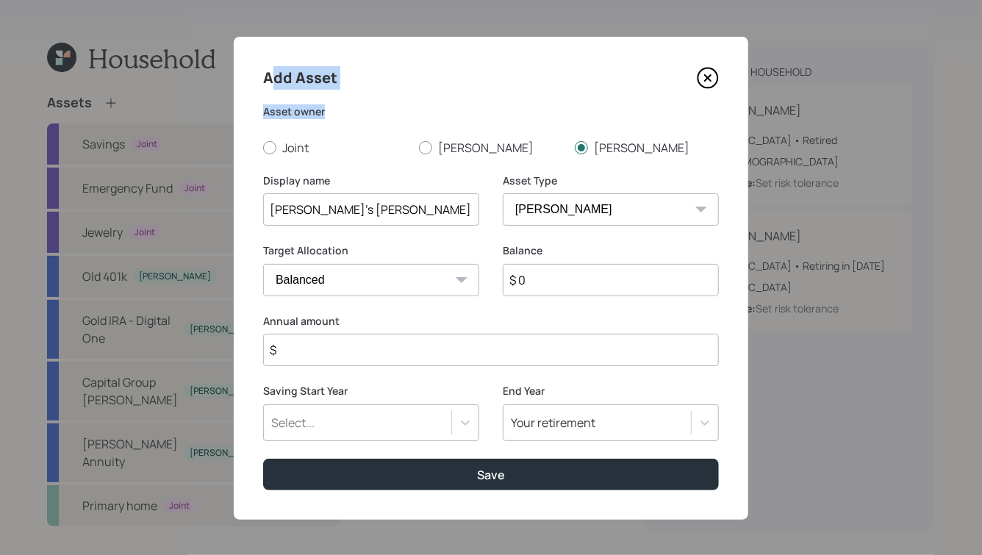
drag, startPoint x: 345, startPoint y: 115, endPoint x: 262, endPoint y: 71, distance: 94.0
click at [262, 71] on div "Add Asset Asset owner Joint Paul Kristen Display name Kristen's Roth IRA Asset …" at bounding box center [491, 278] width 515 height 483
click at [334, 103] on div "Add Asset Asset owner Joint Paul Kristen Display name Kristen's Roth IRA Asset …" at bounding box center [491, 278] width 515 height 483
click at [558, 286] on input "$ 0" at bounding box center [611, 280] width 216 height 32
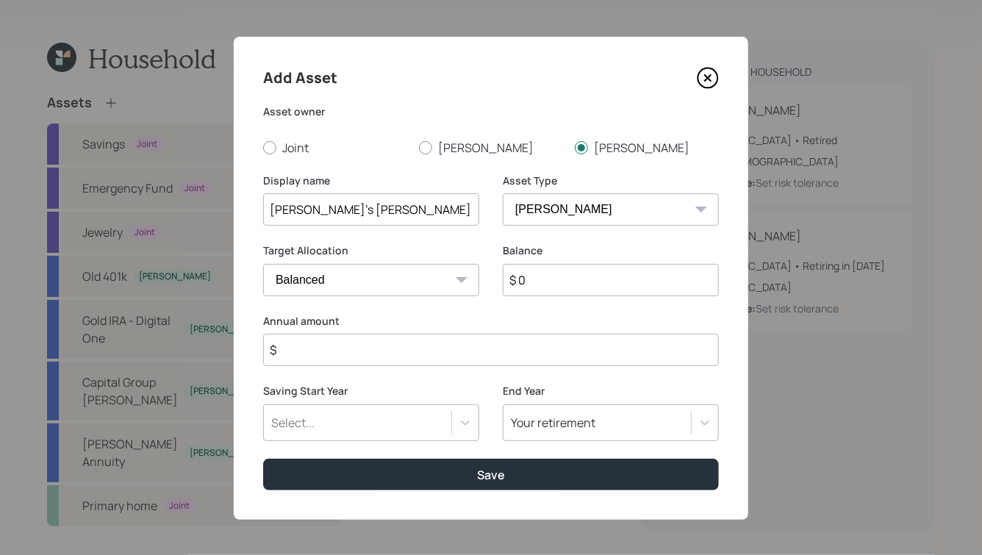
click at [398, 352] on input "$" at bounding box center [491, 350] width 456 height 32
type input "$ 6,000"
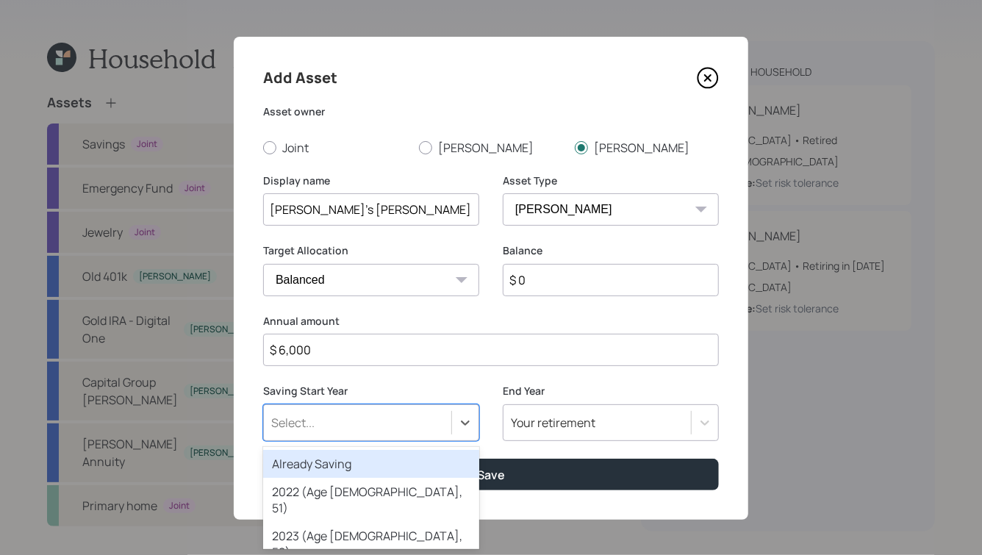
click at [442, 423] on div "Select..." at bounding box center [357, 422] width 187 height 25
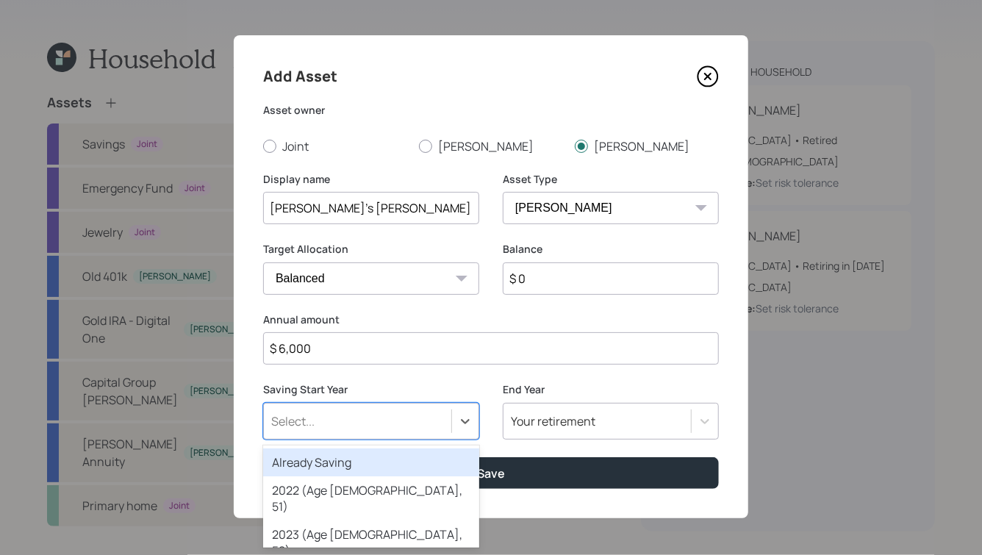
click at [406, 457] on div "Already Saving" at bounding box center [371, 462] width 216 height 28
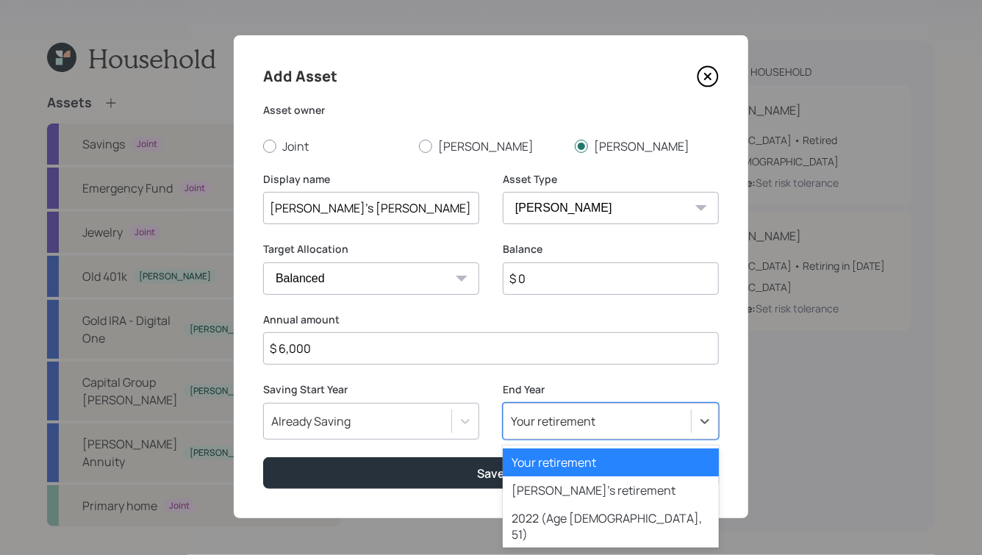
click at [550, 418] on div "Your retirement" at bounding box center [553, 421] width 85 height 16
click at [551, 484] on div "Spouse's retirement" at bounding box center [611, 490] width 216 height 28
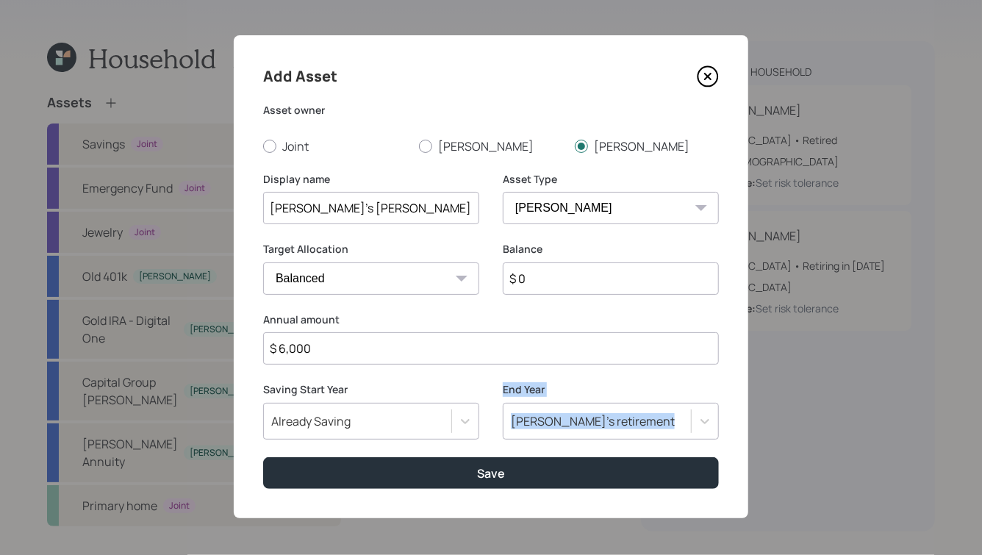
drag, startPoint x: 493, startPoint y: 387, endPoint x: 580, endPoint y: 456, distance: 110.9
click at [580, 456] on div "Saving Start Year Already Saving End Year Spouse's retirement" at bounding box center [491, 419] width 456 height 75
click at [545, 395] on label "End Year" at bounding box center [611, 389] width 216 height 15
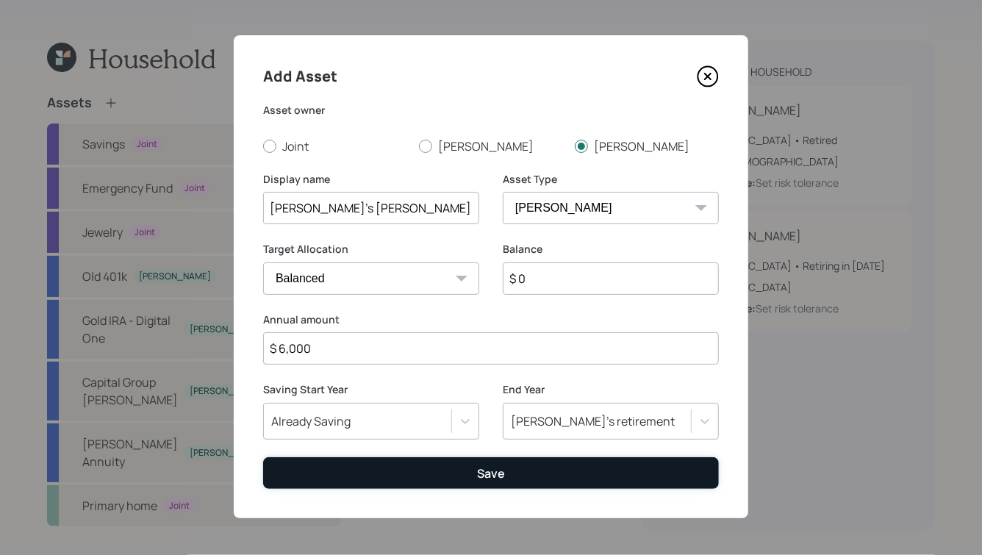
click at [521, 475] on button "Save" at bounding box center [491, 473] width 456 height 32
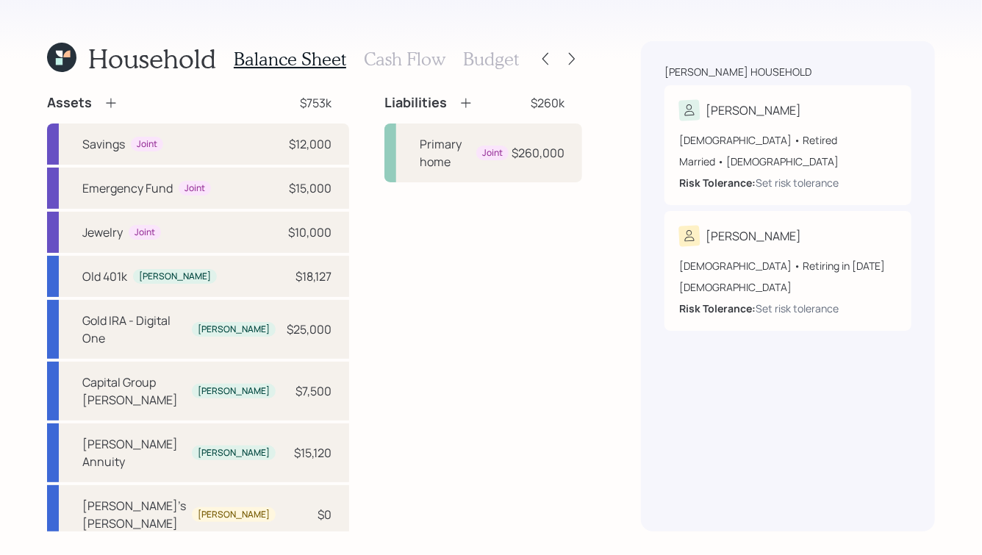
click at [411, 54] on h3 "Cash Flow" at bounding box center [405, 59] width 82 height 21
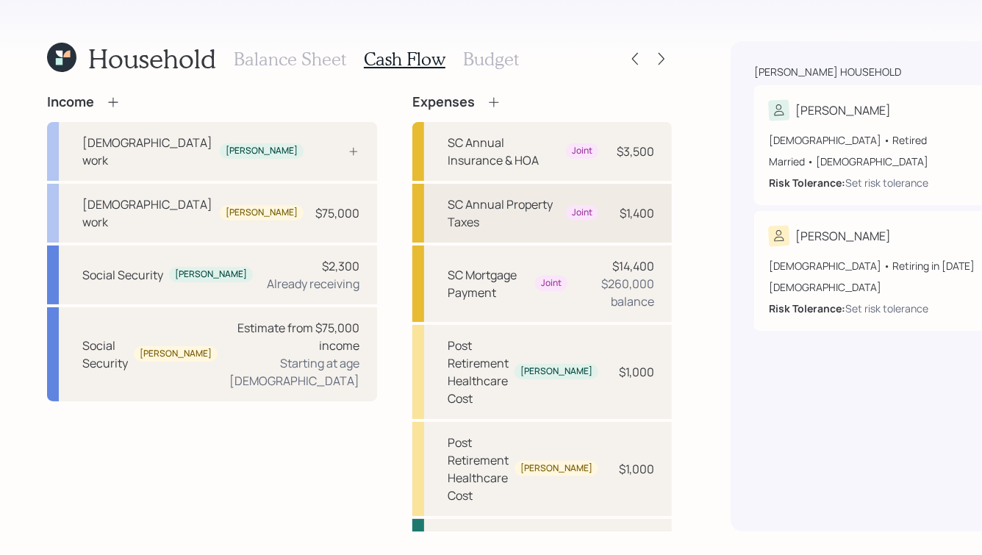
scroll to position [37, 0]
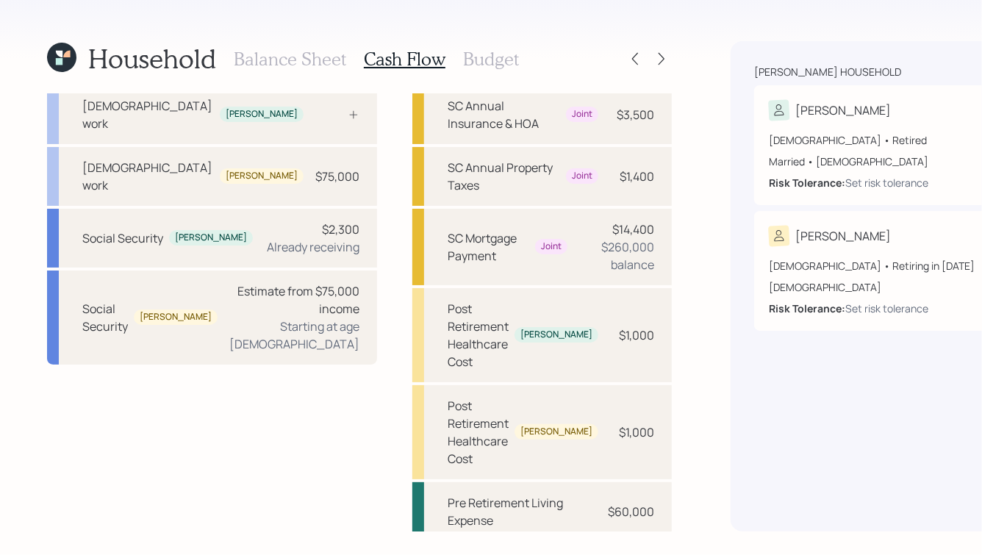
click at [463, 54] on h3 "Budget" at bounding box center [491, 59] width 56 height 21
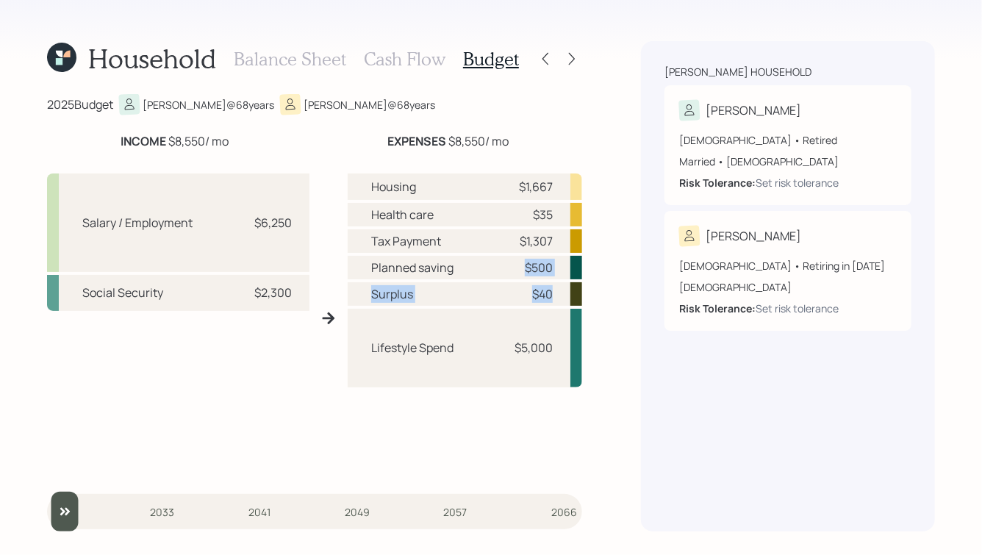
drag, startPoint x: 556, startPoint y: 292, endPoint x: 464, endPoint y: 266, distance: 96.1
click at [465, 267] on div "Housing $1,667 Health care $35 Tax Payment $1,307 Planned saving $500 Surplus $…" at bounding box center [465, 323] width 234 height 301
click at [464, 266] on div "Planned saving $500" at bounding box center [465, 268] width 234 height 24
drag, startPoint x: 560, startPoint y: 298, endPoint x: 406, endPoint y: 233, distance: 167.4
click at [406, 233] on div "Housing $1,667 Health care $35 Tax Payment $1,307 Planned saving $500 Surplus $…" at bounding box center [465, 323] width 234 height 301
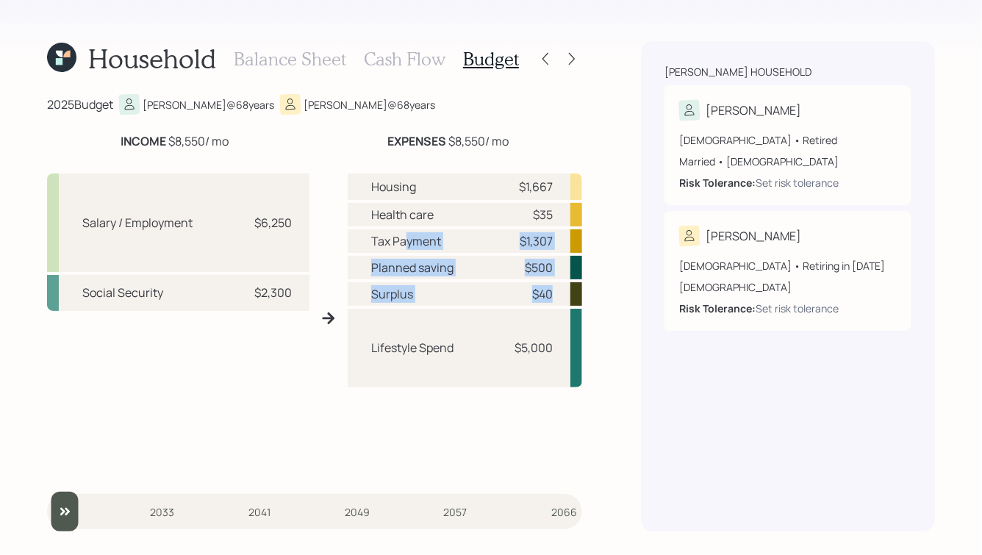
click at [406, 233] on div "Tax Payment" at bounding box center [406, 241] width 70 height 18
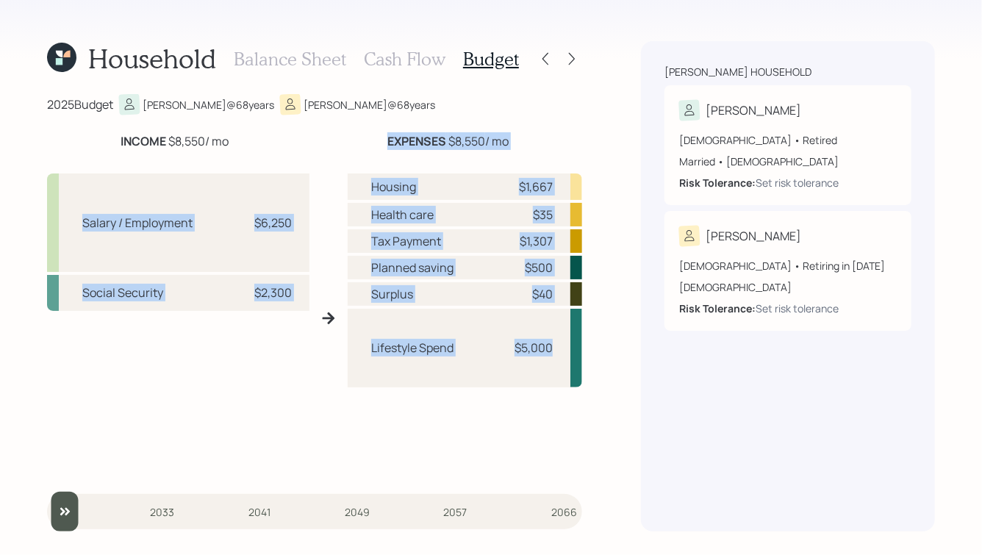
drag, startPoint x: 384, startPoint y: 137, endPoint x: 561, endPoint y: 383, distance: 303.3
click at [560, 383] on div "INCOME $8,550 / mo EXPENSES $8,550 / mo Salary / Employment $6,250 Social Secur…" at bounding box center [314, 303] width 535 height 342
click at [561, 383] on div "Lifestyle Spend $5,000" at bounding box center [465, 348] width 234 height 79
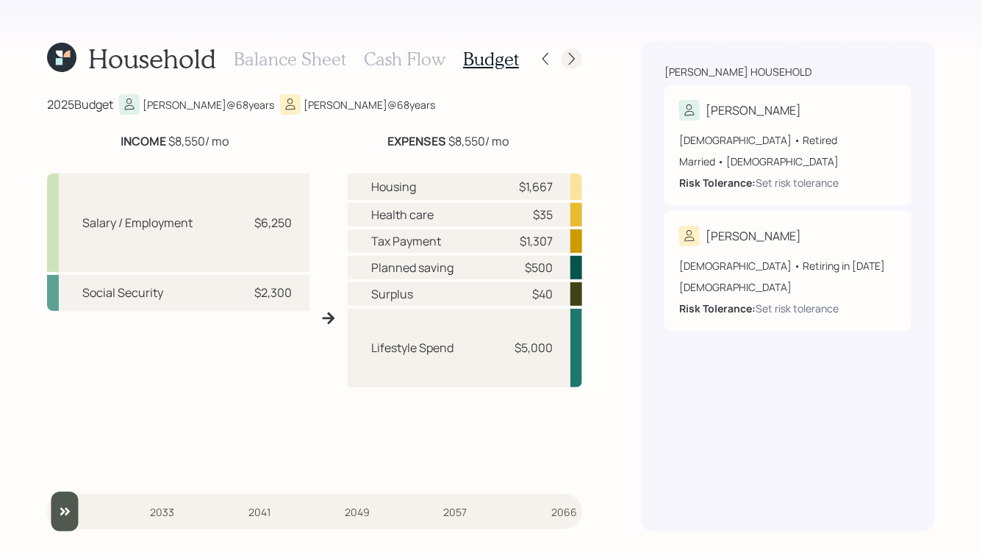
click at [571, 60] on icon at bounding box center [572, 58] width 15 height 15
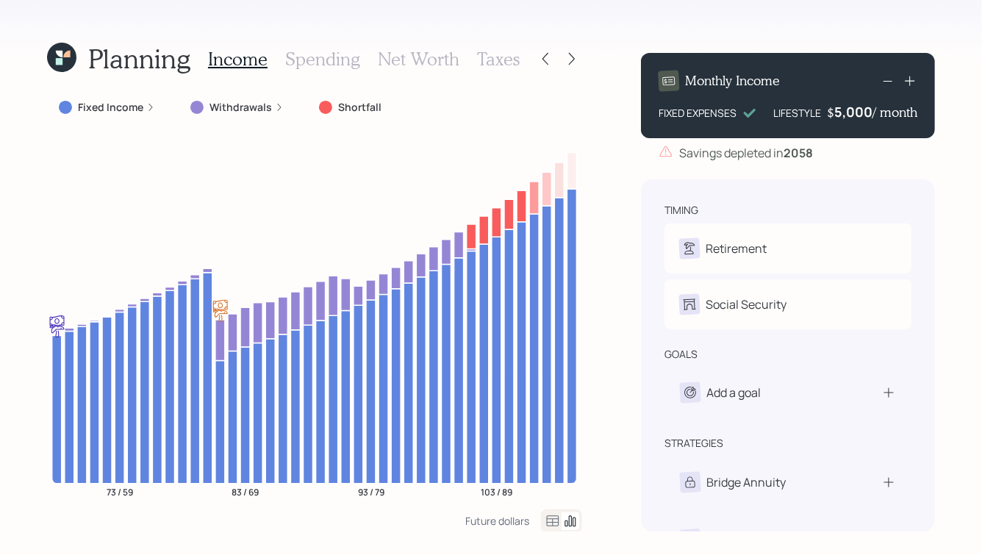
click at [149, 106] on icon at bounding box center [151, 107] width 4 height 7
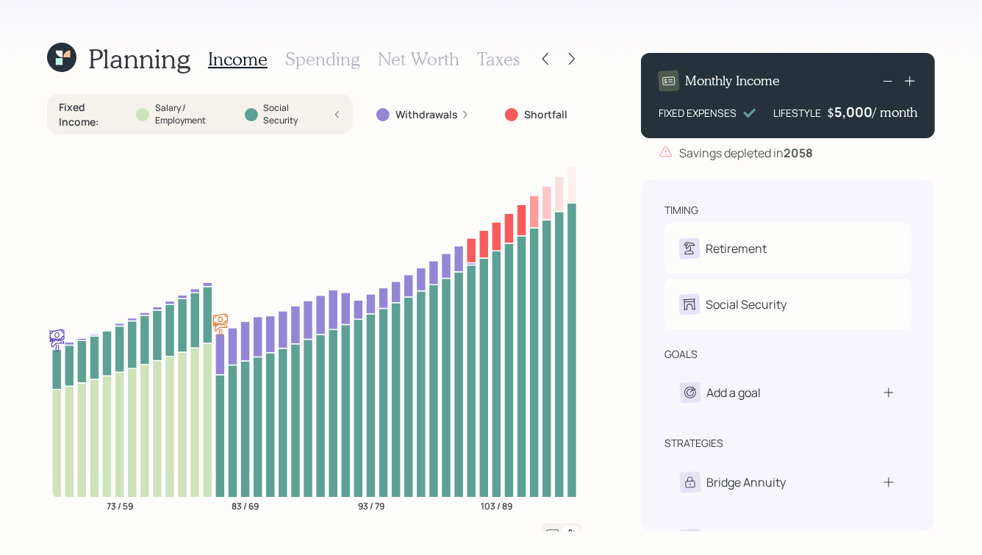
click at [334, 112] on div "Fixed Income : Salary / Employment Social Security" at bounding box center [200, 114] width 282 height 29
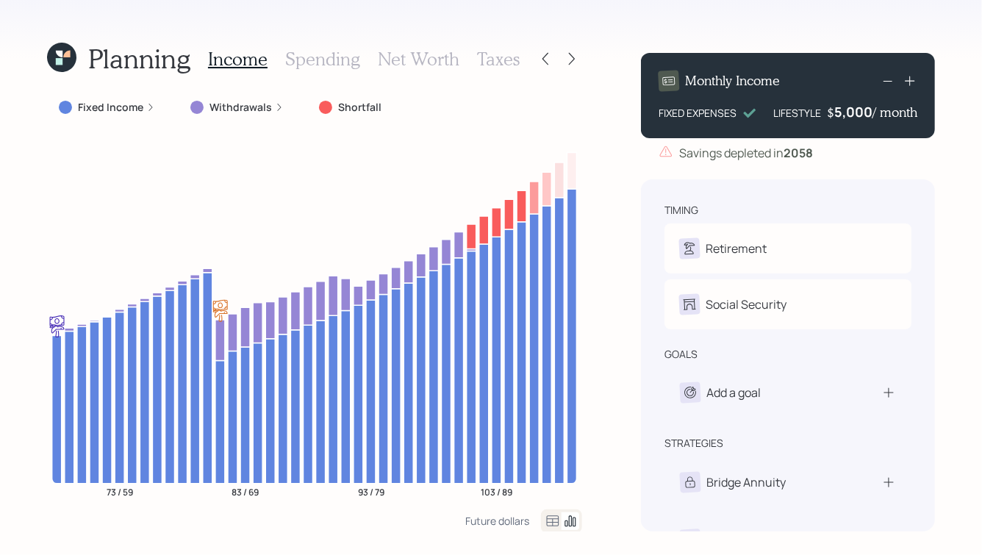
click at [280, 107] on icon at bounding box center [279, 107] width 9 height 9
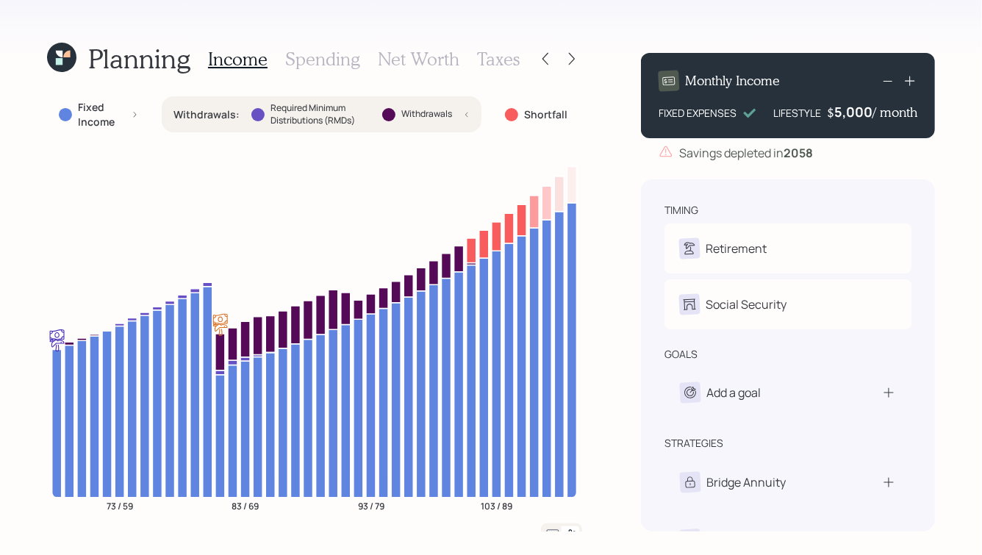
click at [465, 116] on icon at bounding box center [467, 114] width 6 height 9
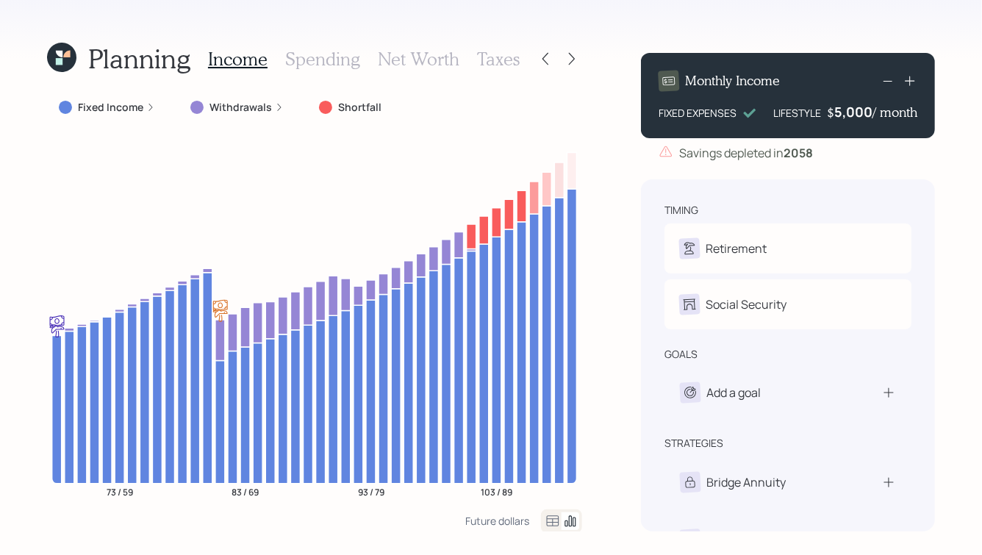
click at [148, 106] on icon at bounding box center [150, 107] width 9 height 9
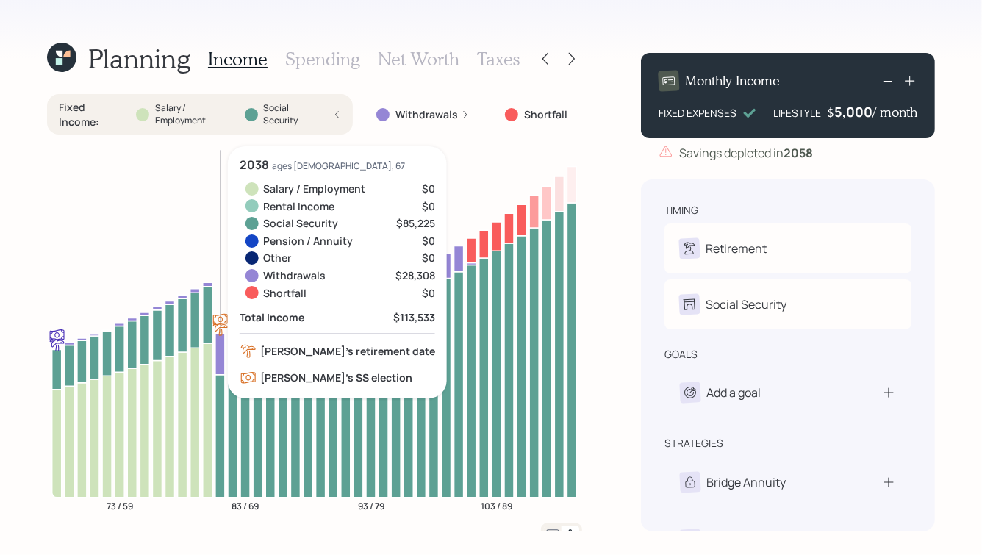
click at [216, 295] on icon "73 / 59 83 / 69 93 / 79 103 / 89" at bounding box center [314, 334] width 535 height 377
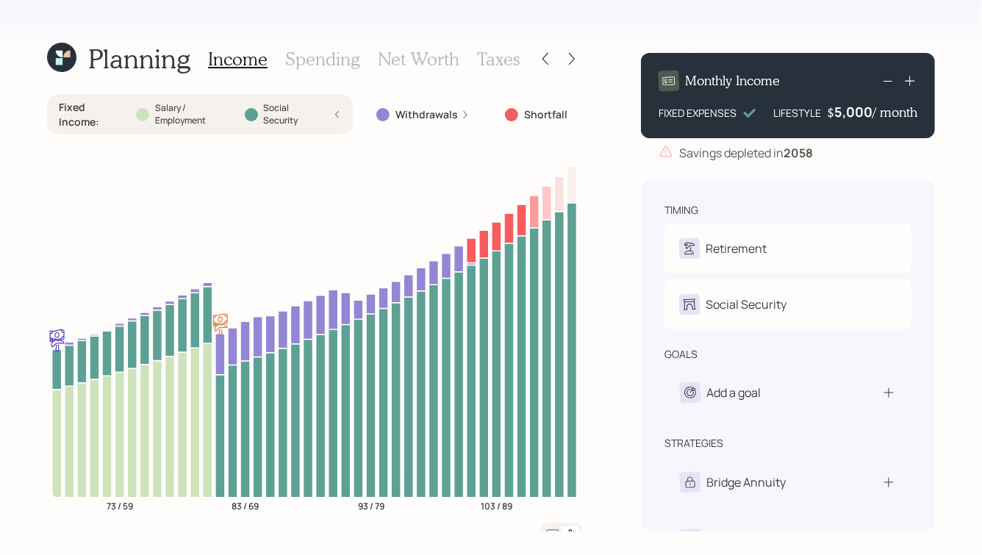
click at [337, 115] on icon at bounding box center [337, 114] width 8 height 9
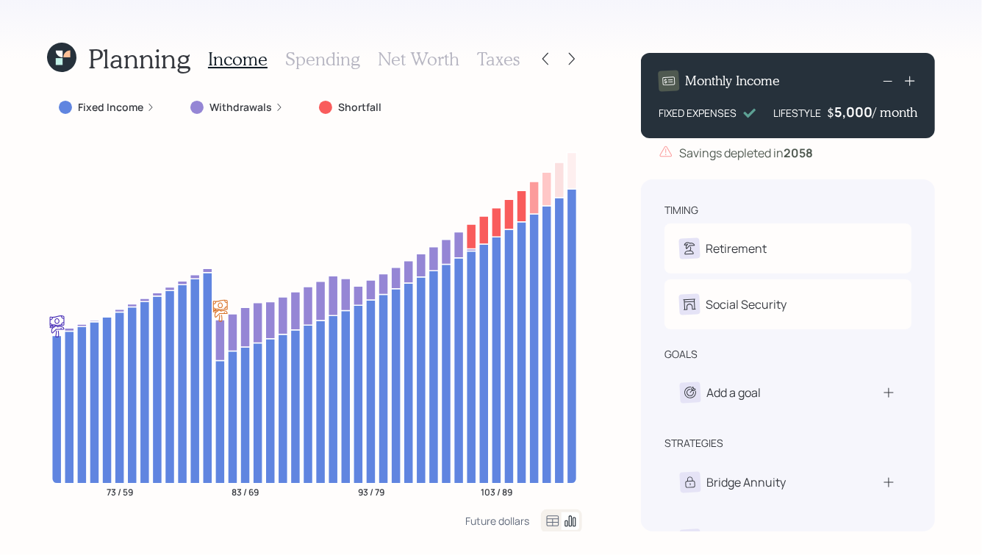
click at [280, 108] on icon at bounding box center [279, 107] width 9 height 9
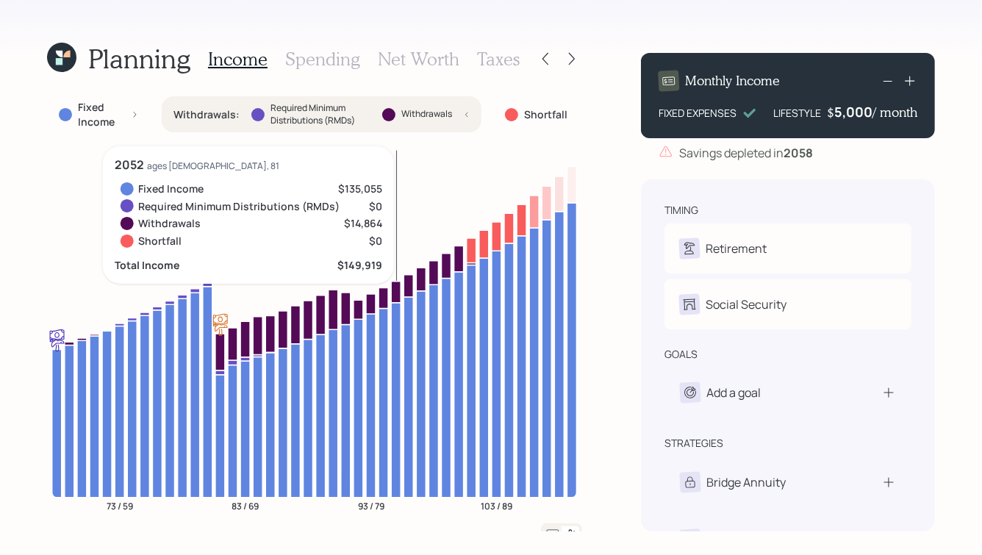
click at [395, 271] on icon "73 / 59 83 / 69 93 / 79 103 / 89" at bounding box center [314, 334] width 535 height 377
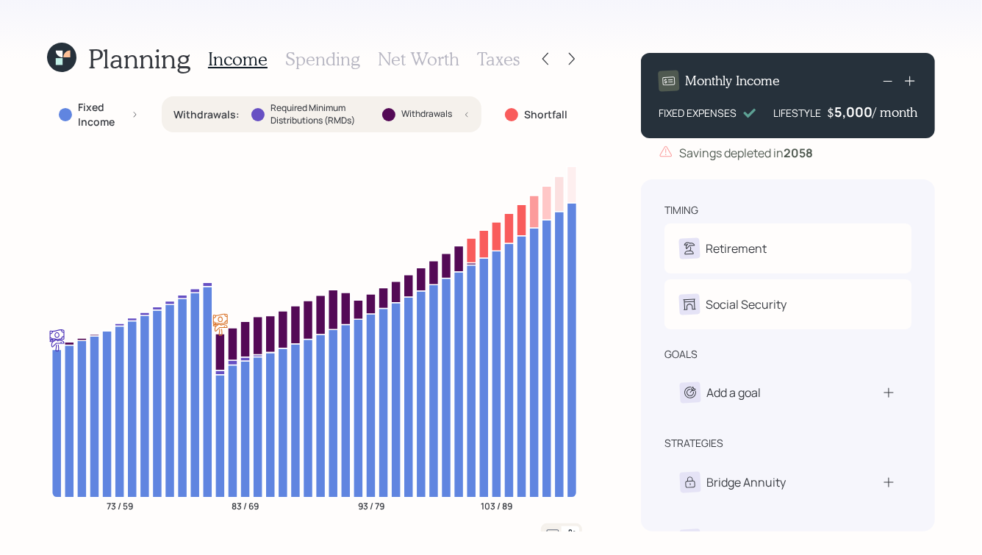
click at [471, 110] on div "Withdrawals : Required Minimum Distributions (RMDs) Withdrawals" at bounding box center [322, 114] width 320 height 37
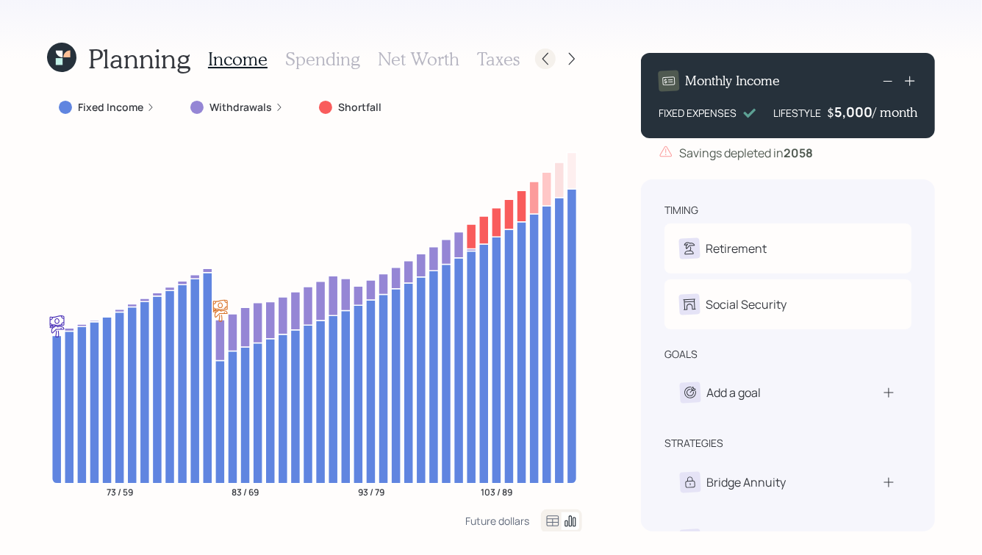
click at [543, 54] on icon at bounding box center [545, 58] width 15 height 15
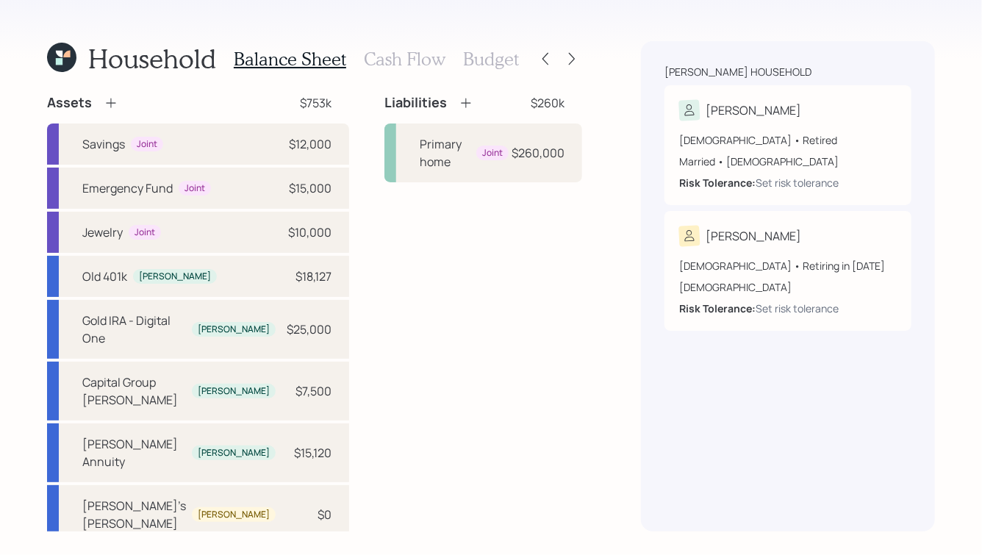
click at [386, 54] on h3 "Cash Flow" at bounding box center [405, 59] width 82 height 21
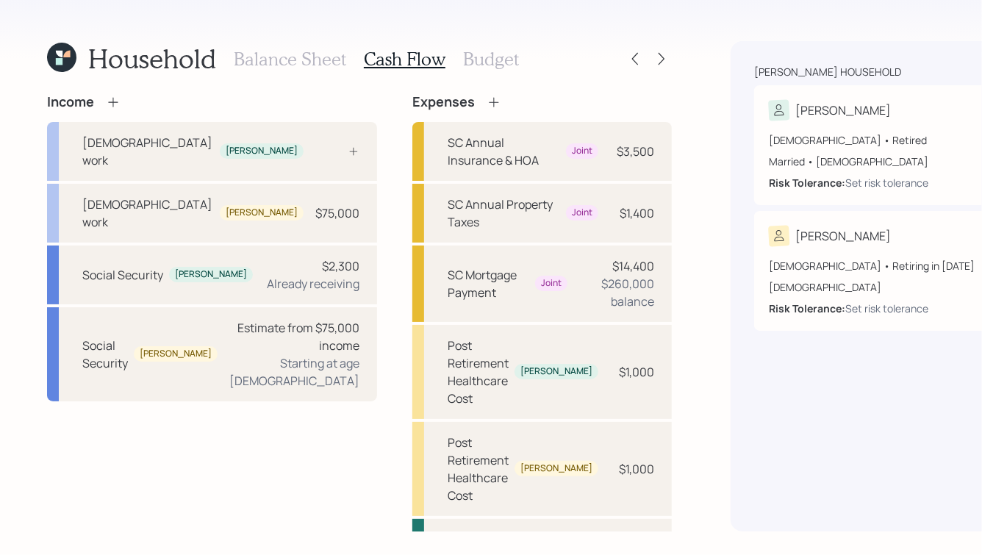
click at [495, 69] on h3 "Budget" at bounding box center [491, 59] width 56 height 21
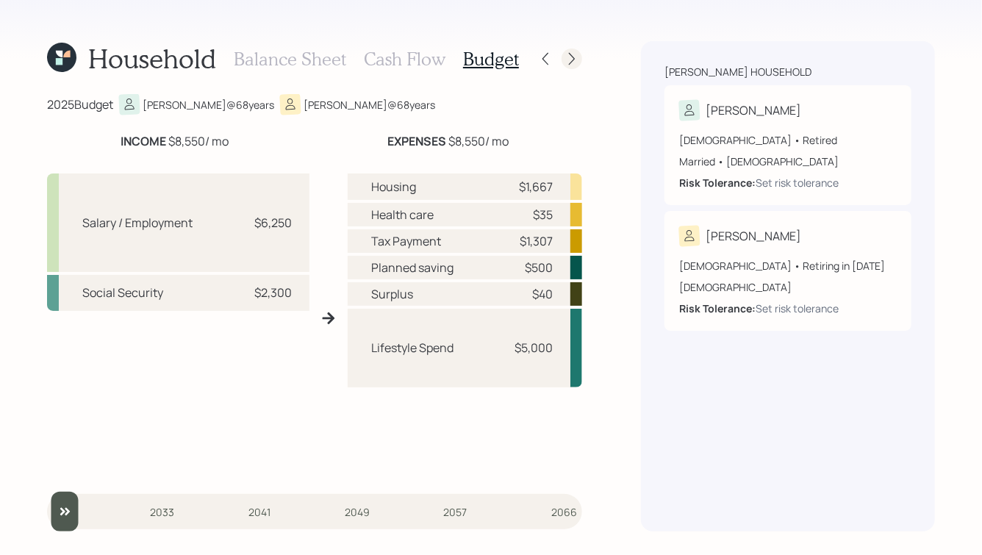
click at [576, 57] on icon at bounding box center [572, 58] width 15 height 15
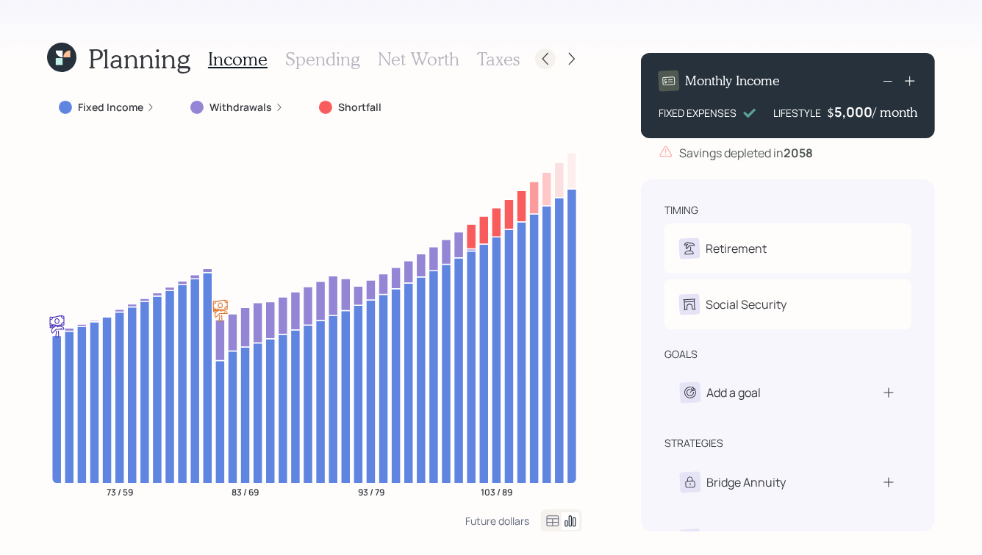
click at [553, 54] on div at bounding box center [545, 59] width 21 height 21
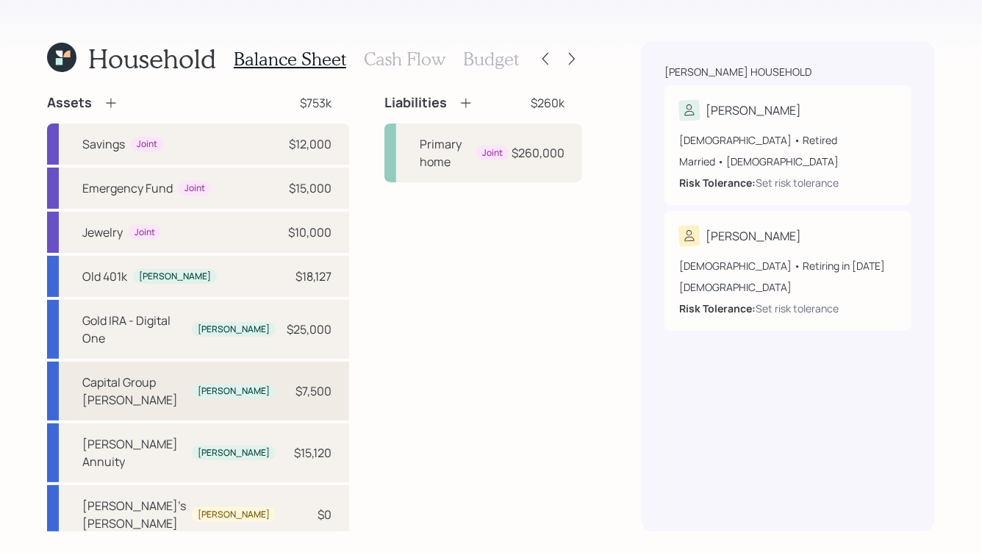
scroll to position [38, 0]
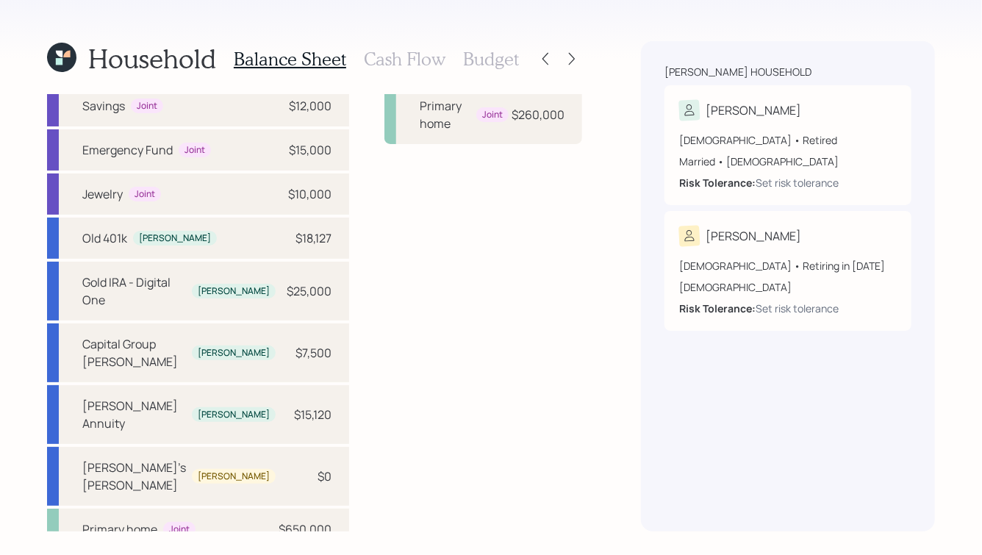
click at [406, 54] on h3 "Cash Flow" at bounding box center [405, 59] width 82 height 21
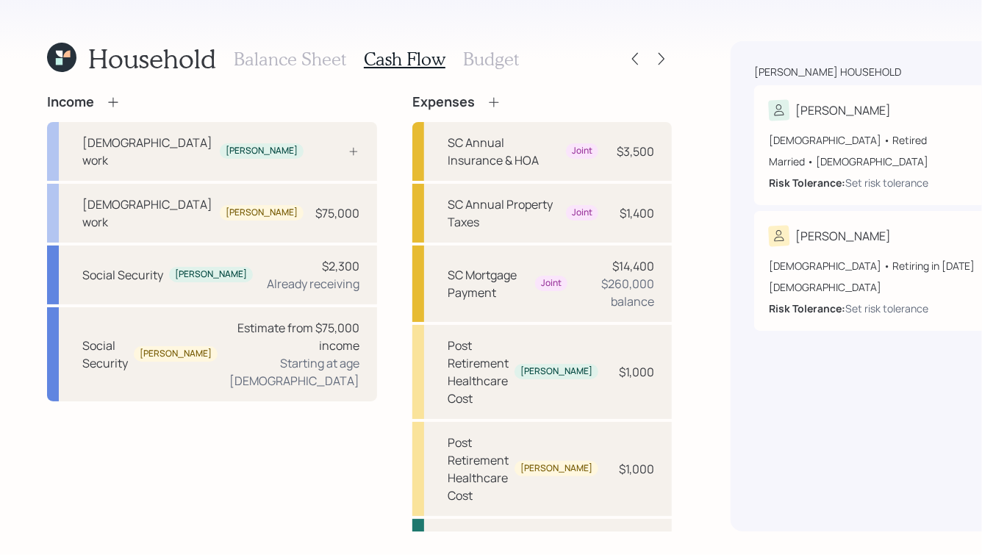
click at [496, 62] on h3 "Budget" at bounding box center [491, 59] width 56 height 21
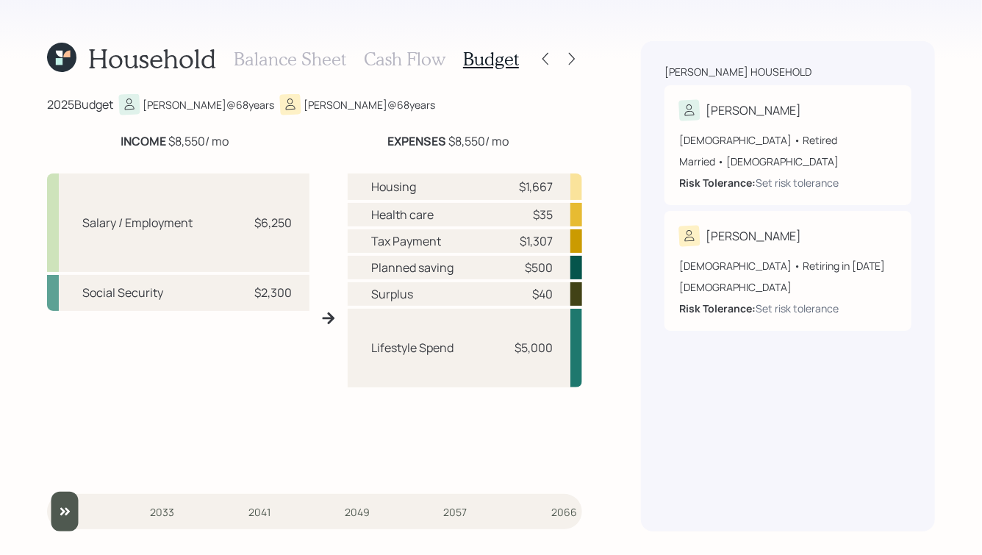
drag, startPoint x: 364, startPoint y: 115, endPoint x: 96, endPoint y: -1, distance: 291.4
click at [96, 0] on html "Household Balance Sheet Cash Flow Budget 2025 Budget Paul @ 68 years Kristen @ …" at bounding box center [491, 277] width 982 height 555
click at [135, 43] on h1 "Household" at bounding box center [152, 59] width 128 height 32
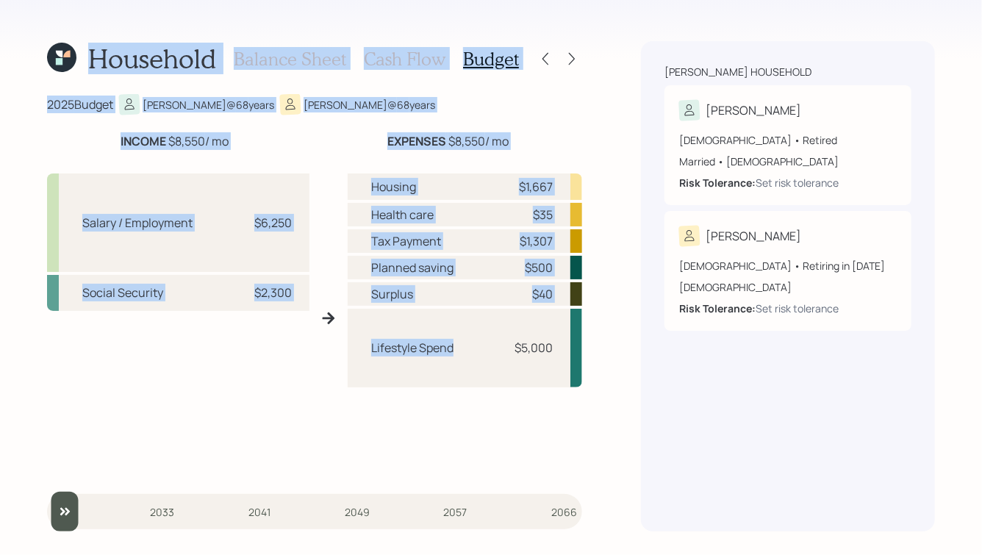
drag, startPoint x: 21, startPoint y: 37, endPoint x: 438, endPoint y: 371, distance: 534.9
click at [438, 371] on div "Household Balance Sheet Cash Flow Budget 2025 Budget Paul @ 68 years Kristen @ …" at bounding box center [491, 277] width 982 height 555
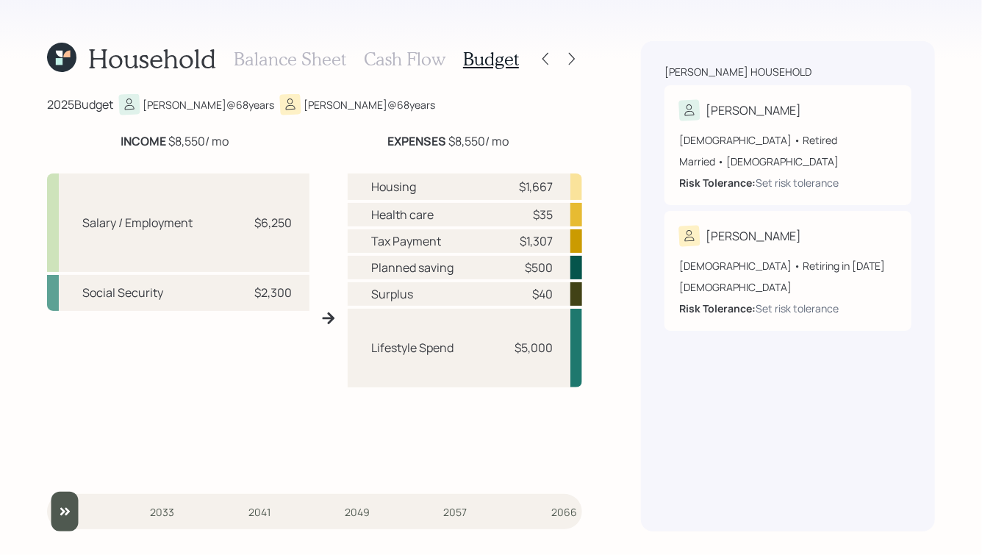
click at [565, 401] on div "Housing $1,667 Health care $35 Tax Payment $1,307 Planned saving $500 Surplus $…" at bounding box center [465, 323] width 234 height 301
drag, startPoint x: 610, startPoint y: 387, endPoint x: 306, endPoint y: 60, distance: 447.3
click at [307, 60] on div "Household Balance Sheet Cash Flow Budget 2025 Budget Paul @ 68 years Kristen @ …" at bounding box center [491, 277] width 982 height 555
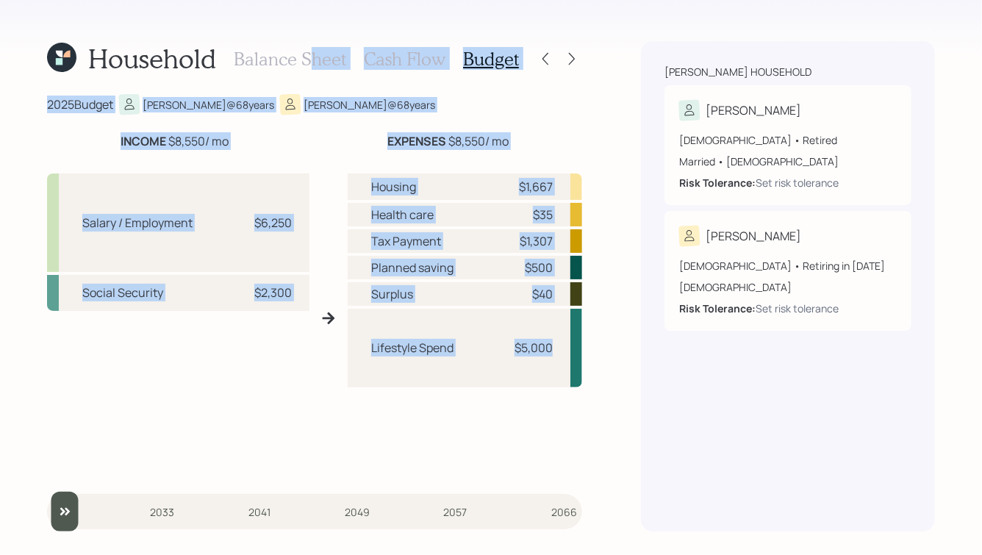
click at [381, 109] on div "2025 Budget Paul @ 68 years Kristen @ 68 years" at bounding box center [314, 104] width 535 height 21
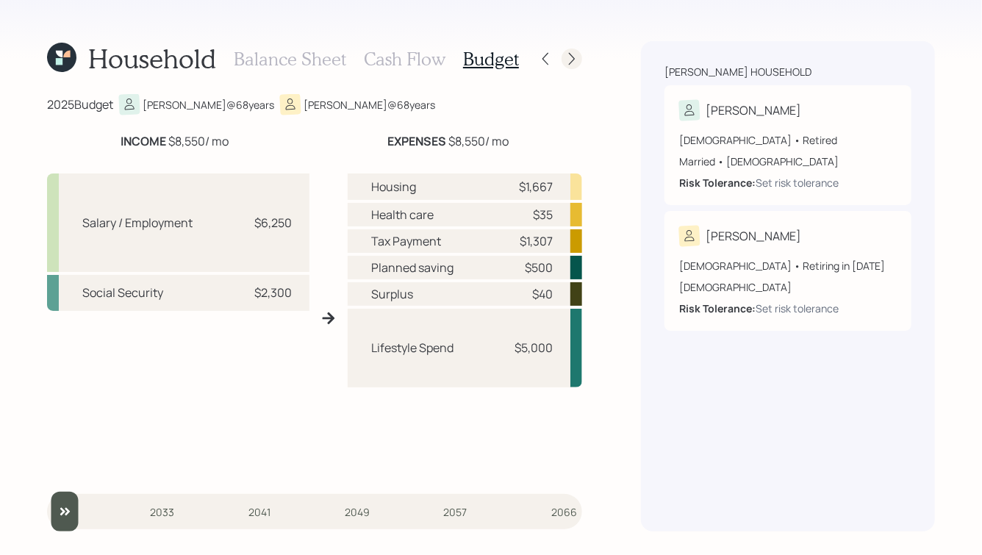
click at [569, 55] on icon at bounding box center [572, 58] width 15 height 15
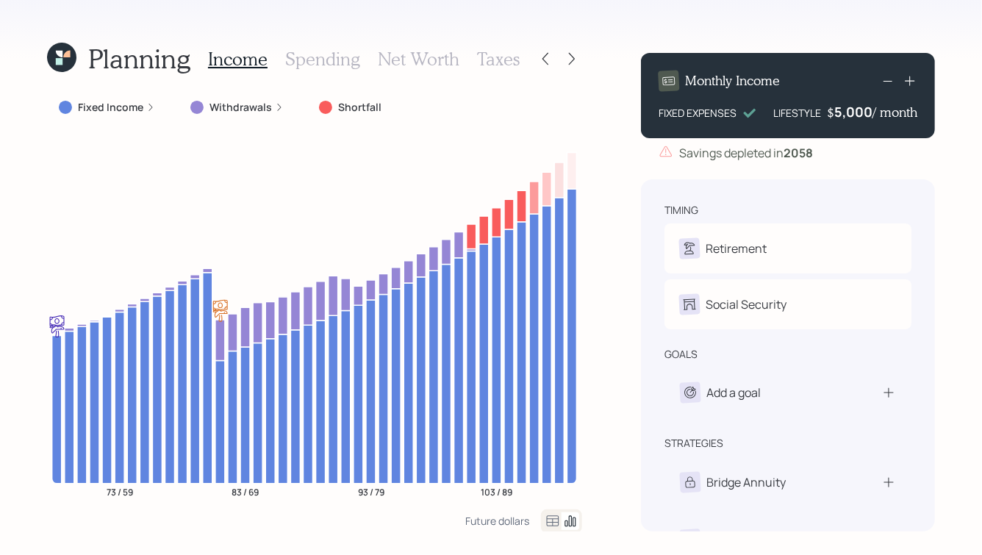
click at [319, 63] on h3 "Spending" at bounding box center [322, 59] width 75 height 21
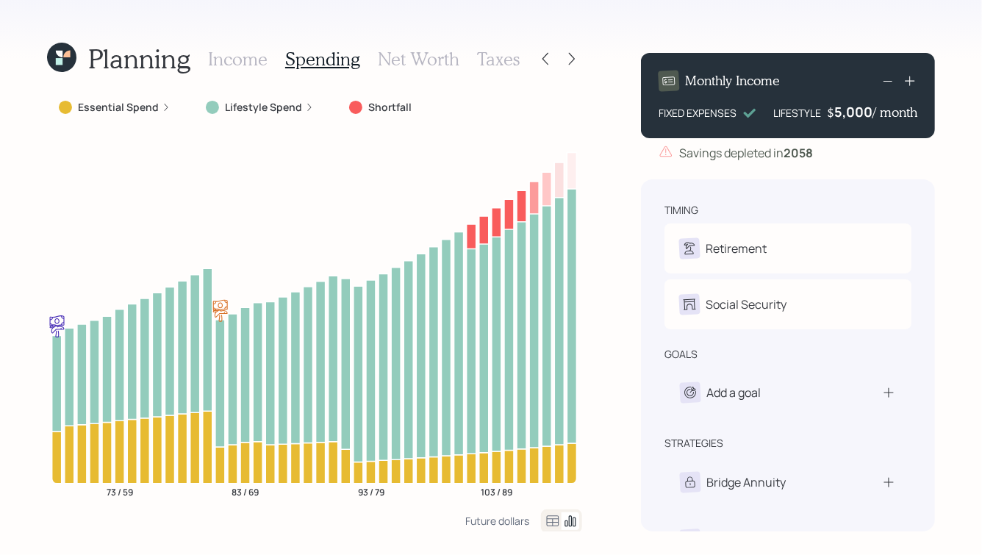
click at [404, 57] on h3 "Net Worth" at bounding box center [419, 59] width 82 height 21
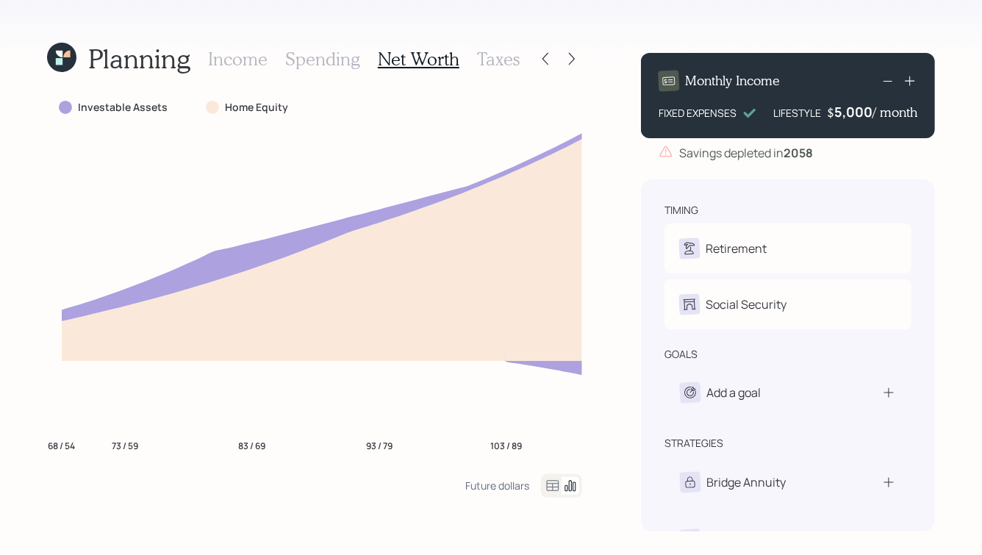
click at [491, 61] on h3 "Taxes" at bounding box center [498, 59] width 43 height 21
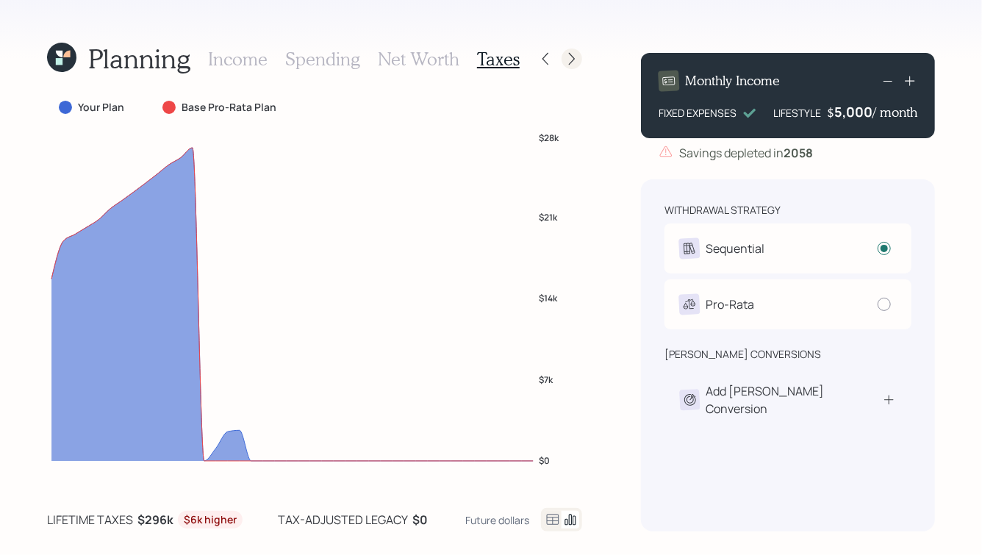
click at [570, 59] on icon at bounding box center [572, 58] width 15 height 15
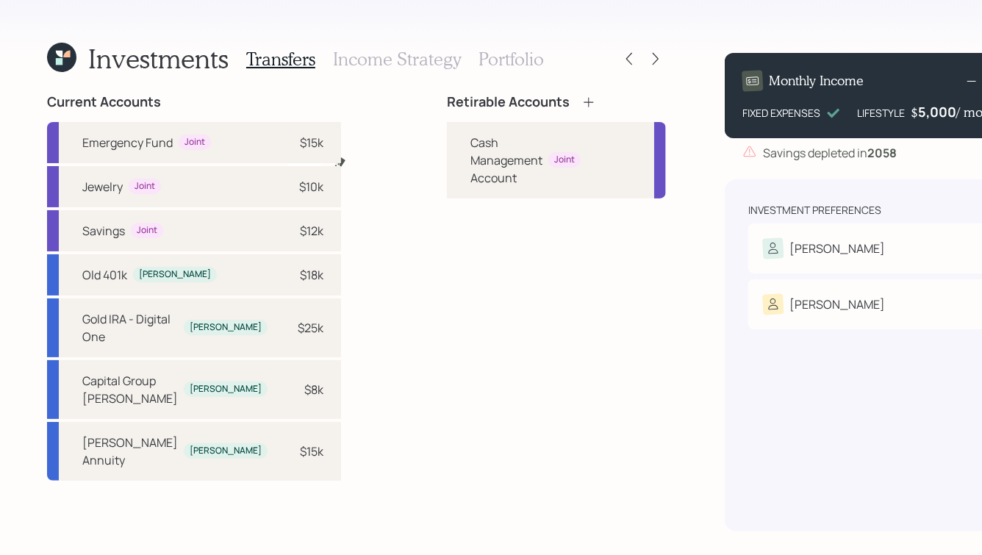
click at [584, 106] on icon at bounding box center [589, 102] width 10 height 10
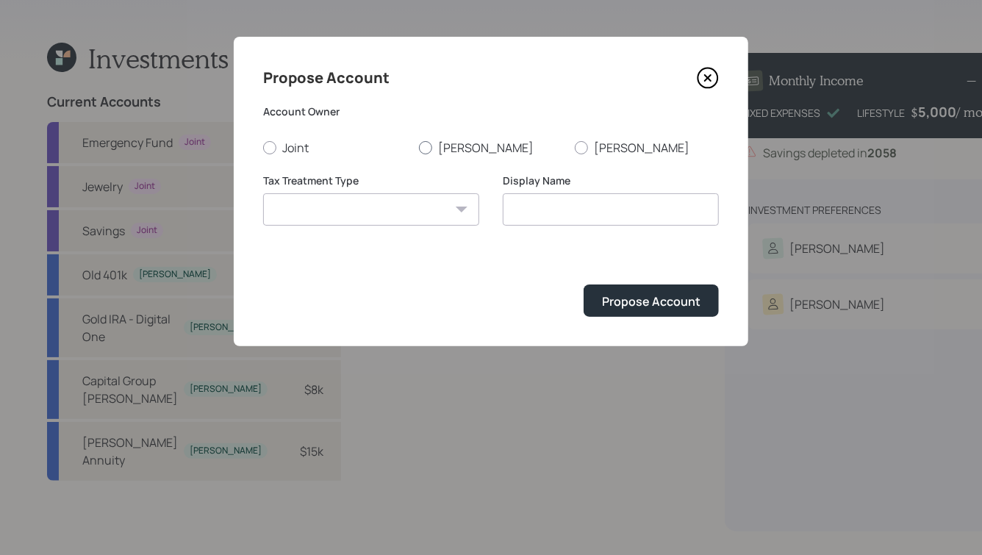
click at [430, 146] on div at bounding box center [425, 147] width 13 height 13
click at [419, 147] on input "[PERSON_NAME]" at bounding box center [418, 147] width 1 height 1
radio input "true"
click at [418, 214] on select "Roth Taxable Traditional" at bounding box center [371, 209] width 216 height 32
select select "traditional"
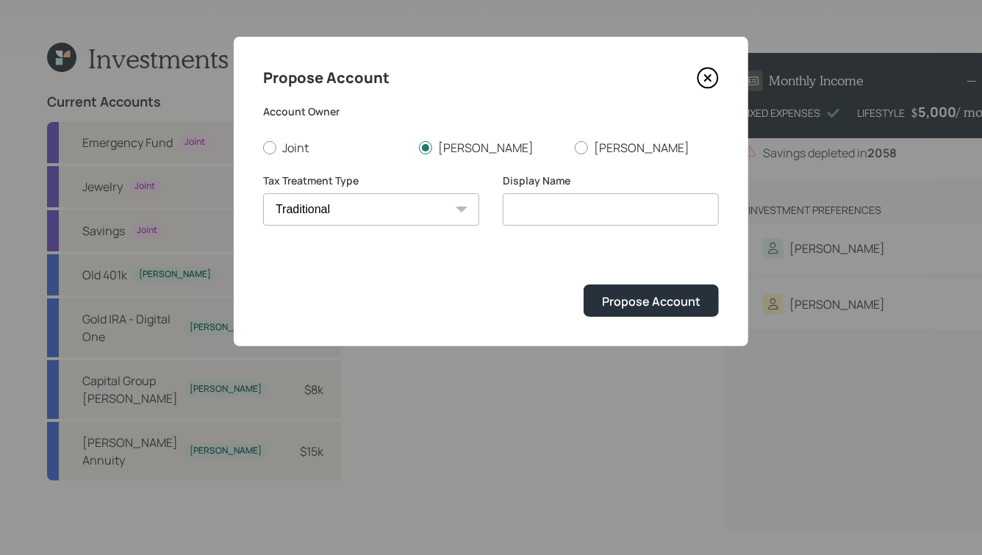
click at [263, 193] on select "Roth Taxable Traditional" at bounding box center [371, 209] width 216 height 32
click at [554, 209] on input "Traditional" at bounding box center [611, 209] width 216 height 32
click at [584, 212] on input "Traditional" at bounding box center [611, 209] width 216 height 32
click at [547, 212] on input "Traditional" at bounding box center [611, 209] width 216 height 32
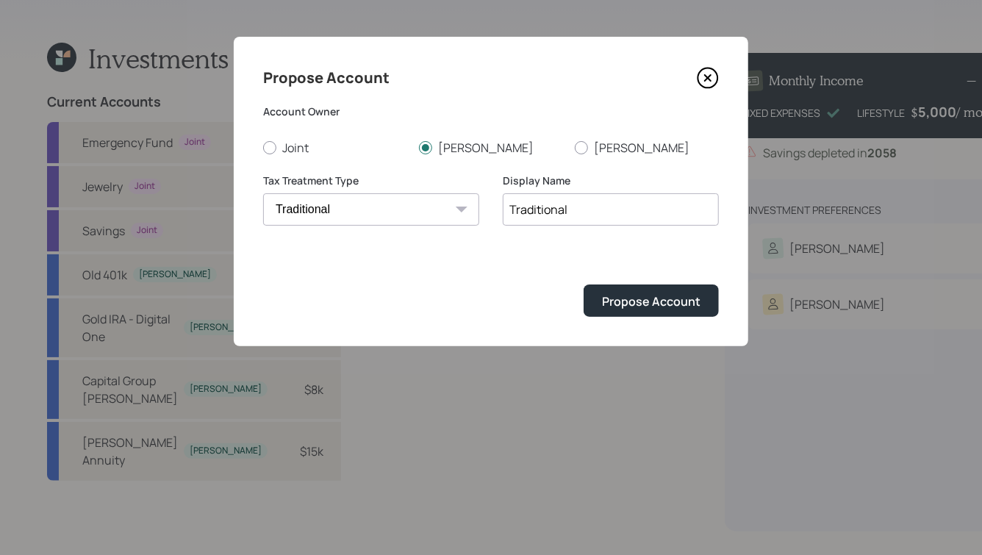
click at [547, 212] on input "Traditional" at bounding box center [611, 209] width 216 height 32
type input "Paul's IRA"
click at [643, 304] on div "Propose Account" at bounding box center [651, 301] width 98 height 16
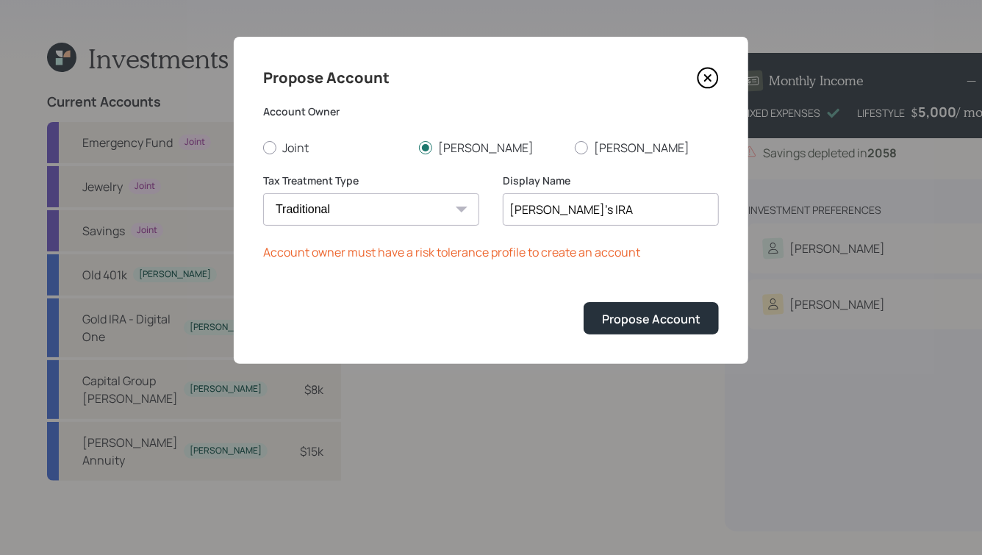
click at [712, 82] on icon at bounding box center [708, 78] width 22 height 22
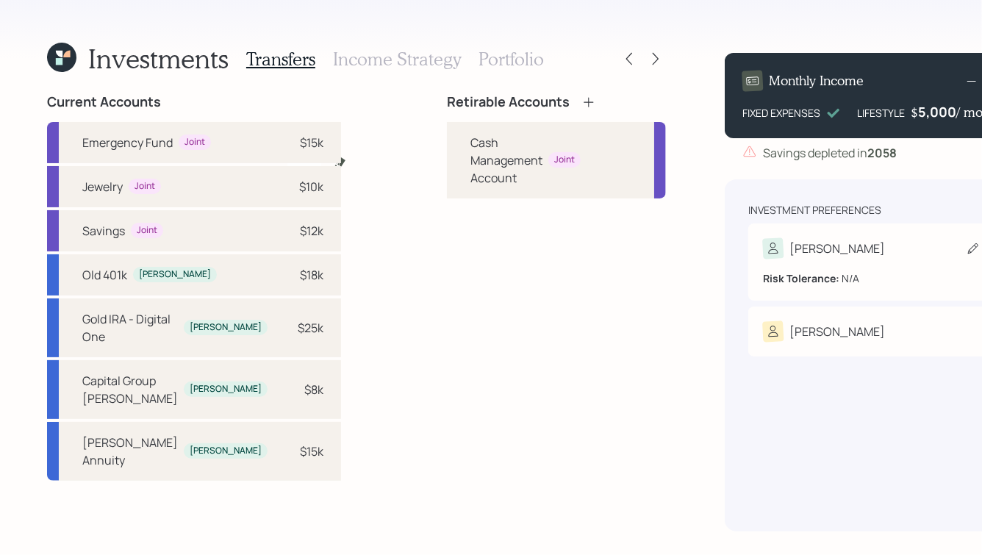
click at [768, 265] on div "Risk Tolerance: N/A" at bounding box center [872, 272] width 218 height 27
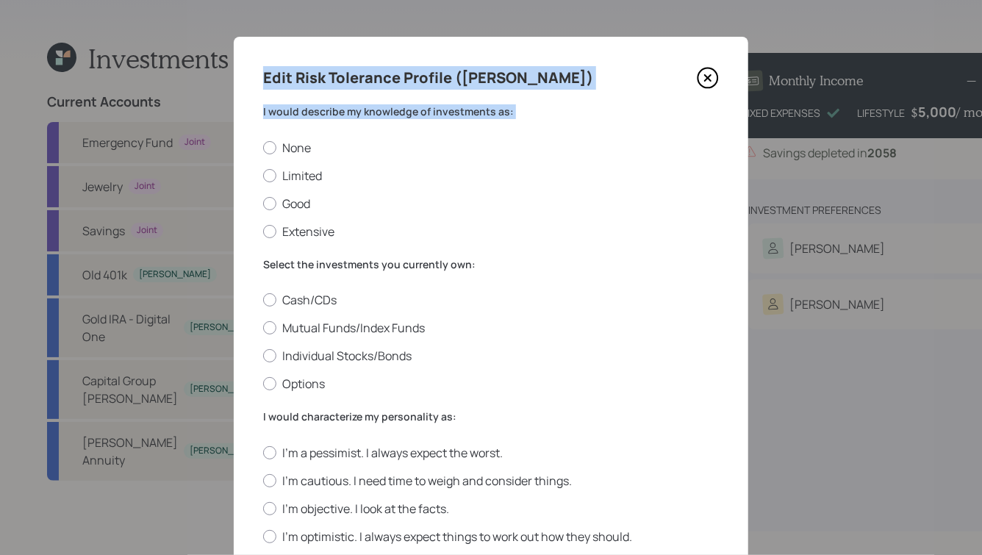
drag, startPoint x: 262, startPoint y: 72, endPoint x: 485, endPoint y: 129, distance: 230.7
click at [485, 129] on div "Edit Risk Tolerance Profile (Paul) I would describe my knowledge of investments…" at bounding box center [491, 538] width 515 height 1003
click at [523, 85] on div "Edit Risk Tolerance Profile (Paul)" at bounding box center [491, 78] width 456 height 24
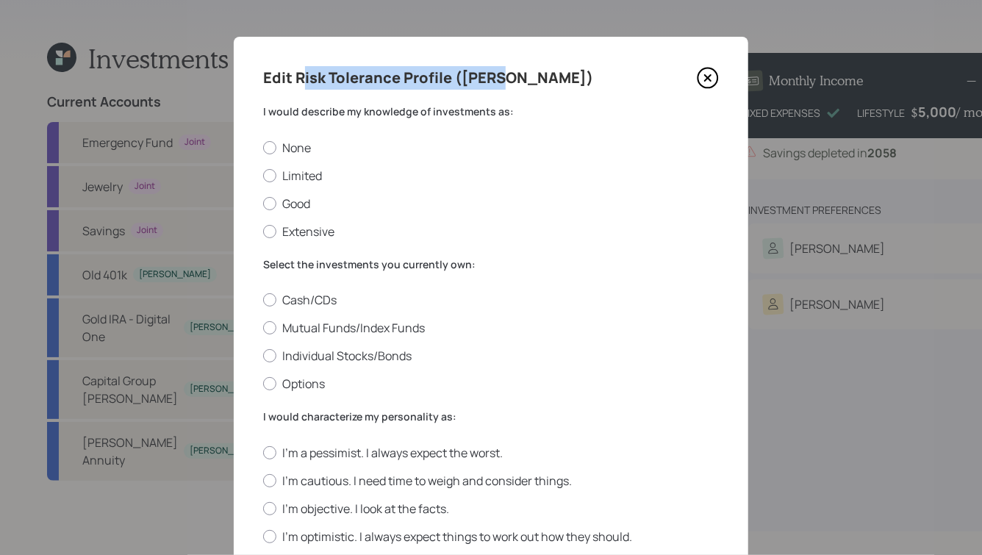
drag, startPoint x: 512, startPoint y: 81, endPoint x: 304, endPoint y: 84, distance: 208.0
click at [304, 84] on div "Edit Risk Tolerance Profile (Paul)" at bounding box center [491, 78] width 456 height 24
click at [304, 83] on h4 "Edit Risk Tolerance Profile (Paul)" at bounding box center [428, 78] width 330 height 24
click at [278, 204] on label "Good" at bounding box center [491, 204] width 456 height 16
click at [263, 204] on input "Good" at bounding box center [262, 203] width 1 height 1
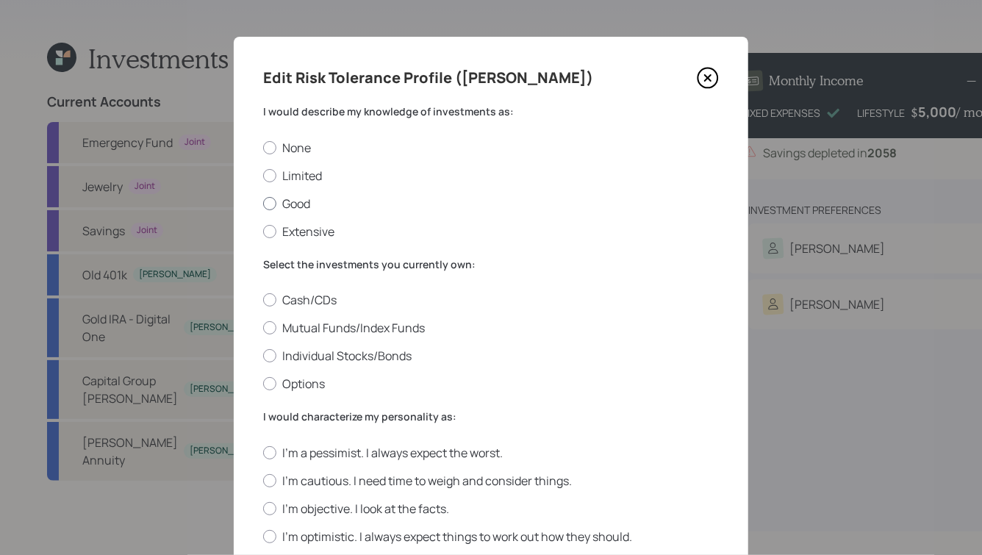
radio input "true"
drag, startPoint x: 264, startPoint y: 263, endPoint x: 479, endPoint y: 265, distance: 215.4
click at [479, 265] on label "Select the investments you currently own:" at bounding box center [491, 264] width 456 height 15
click at [307, 332] on label "Mutual Funds/Index Funds" at bounding box center [491, 328] width 456 height 16
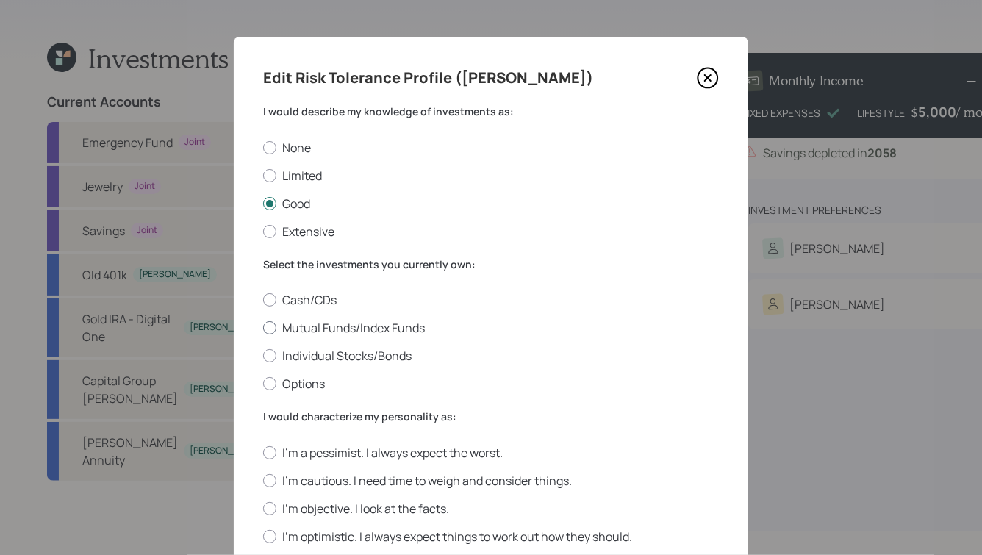
click at [263, 329] on input "Mutual Funds/Index Funds" at bounding box center [262, 328] width 1 height 1
radio input "true"
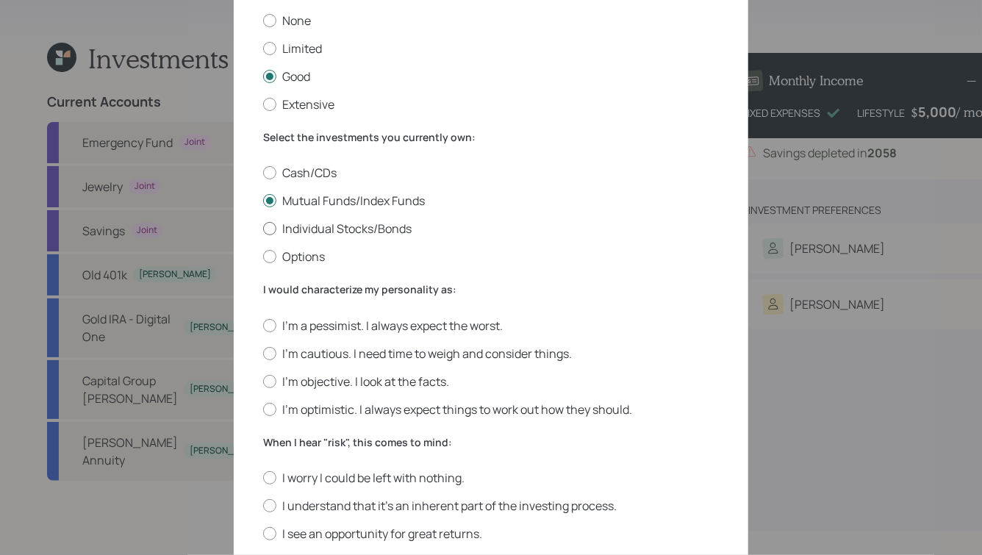
scroll to position [138, 0]
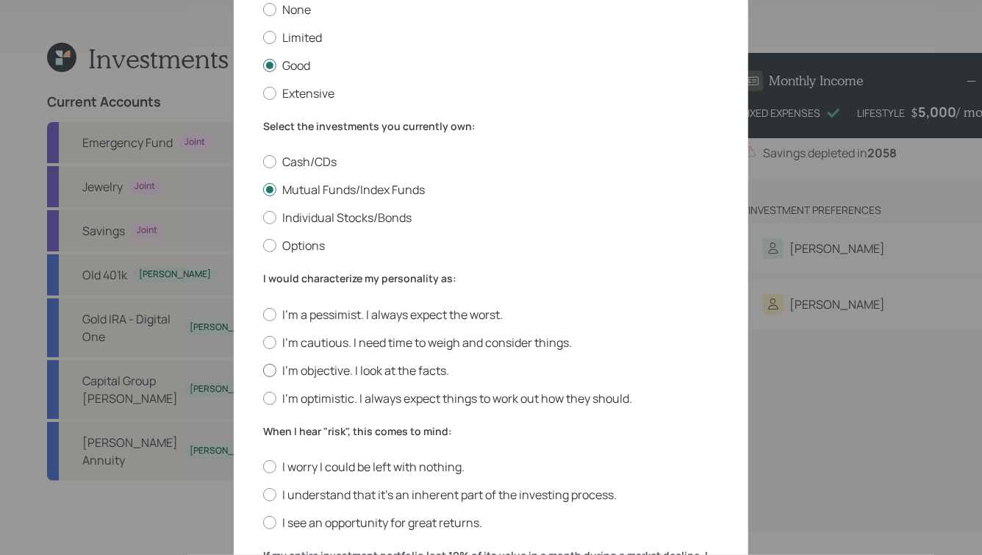
click at [318, 370] on label "I'm objective. I look at the facts." at bounding box center [491, 370] width 456 height 16
click at [263, 370] on input "I'm objective. I look at the facts." at bounding box center [262, 370] width 1 height 1
radio input "true"
drag, startPoint x: 299, startPoint y: 282, endPoint x: 456, endPoint y: 280, distance: 157.3
click at [456, 280] on label "I would characterize my personality as:" at bounding box center [491, 278] width 456 height 15
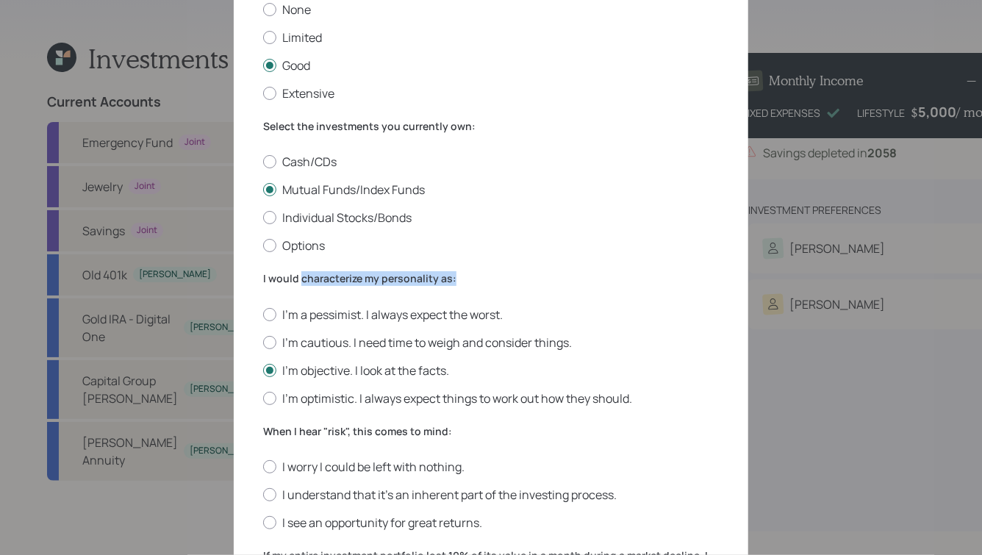
click at [456, 280] on label "I would characterize my personality as:" at bounding box center [491, 278] width 456 height 15
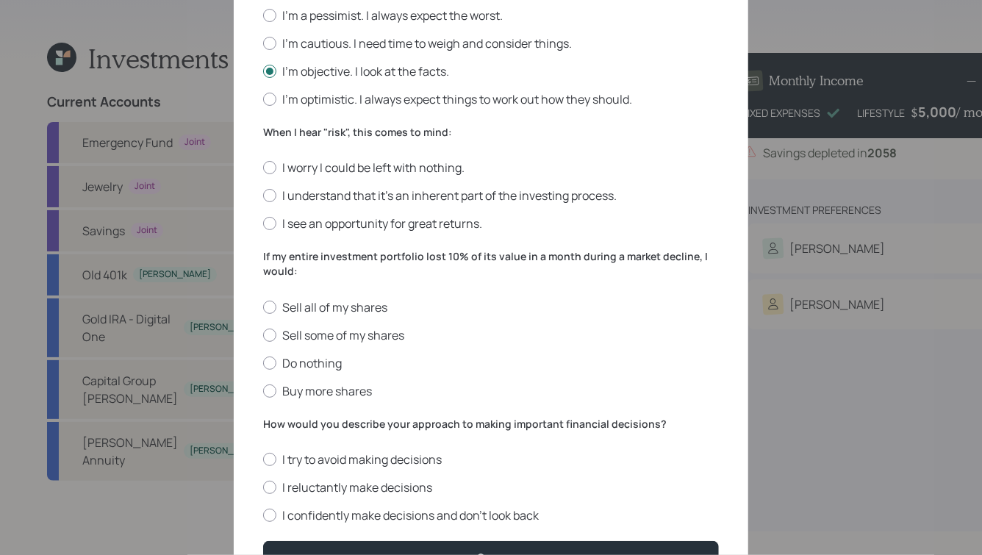
scroll to position [434, 0]
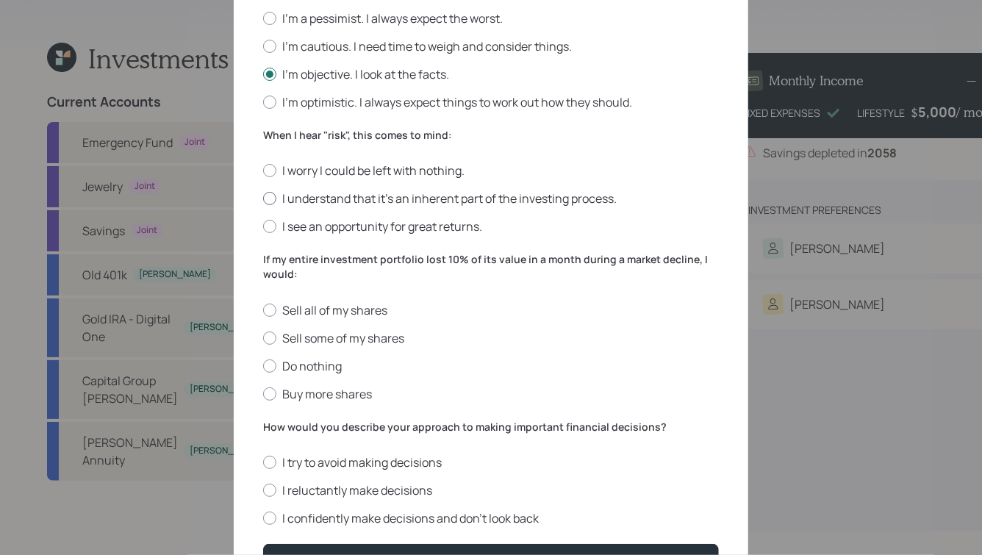
click at [334, 204] on label "I understand that it’s an inherent part of the investing process." at bounding box center [491, 198] width 456 height 16
click at [263, 199] on input "I understand that it’s an inherent part of the investing process." at bounding box center [262, 198] width 1 height 1
radio input "true"
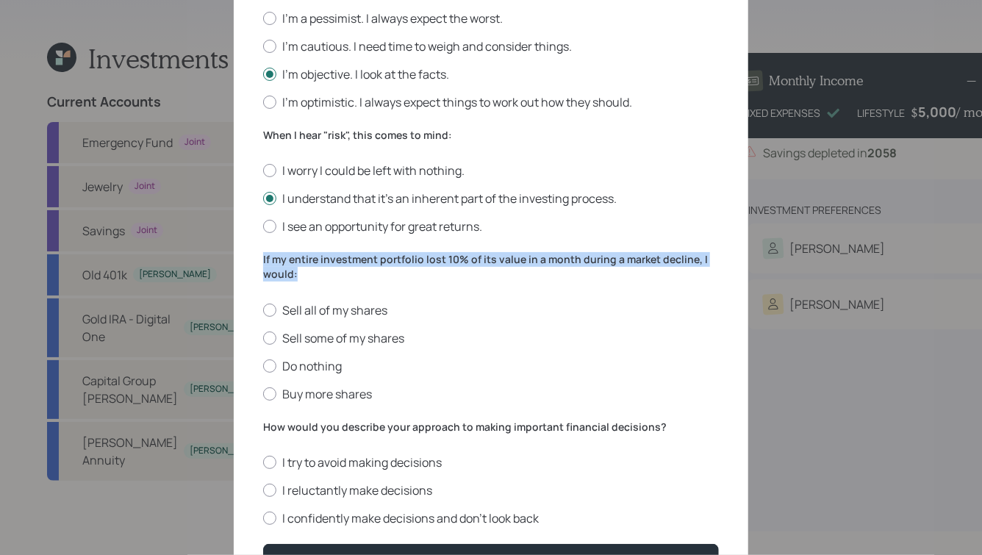
drag, startPoint x: 263, startPoint y: 261, endPoint x: 306, endPoint y: 287, distance: 50.2
click at [306, 287] on div "If my entire investment portfolio lost 10% of its value in a month during a mar…" at bounding box center [491, 326] width 456 height 149
click at [308, 281] on label "If my entire investment portfolio lost 10% of its value in a month during a mar…" at bounding box center [491, 266] width 456 height 29
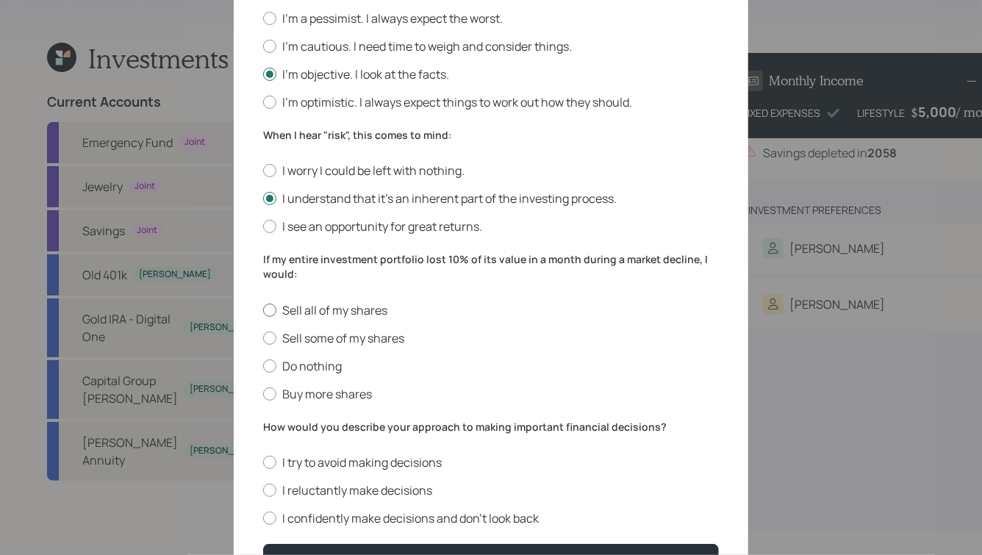
scroll to position [465, 0]
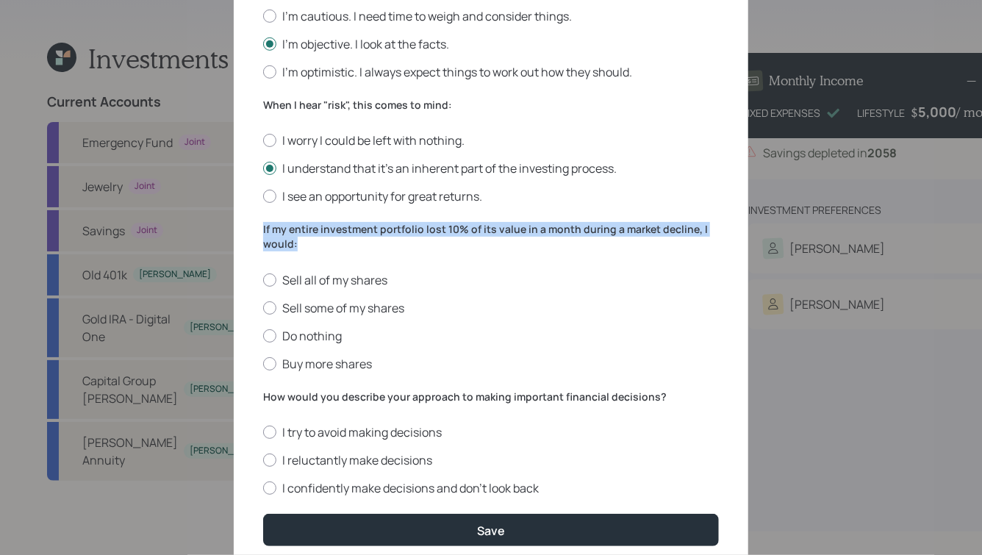
drag, startPoint x: 338, startPoint y: 241, endPoint x: 260, endPoint y: 237, distance: 78.0
click at [260, 237] on div "Edit Risk Tolerance Profile (Paul) I would describe my knowledge of investments…" at bounding box center [491, 73] width 515 height 1003
click at [307, 248] on label "If my entire investment portfolio lost 10% of its value in a month during a mar…" at bounding box center [491, 236] width 456 height 29
drag, startPoint x: 301, startPoint y: 249, endPoint x: 259, endPoint y: 233, distance: 45.6
click at [259, 233] on div "Edit Risk Tolerance Profile (Paul) I would describe my knowledge of investments…" at bounding box center [491, 73] width 515 height 1003
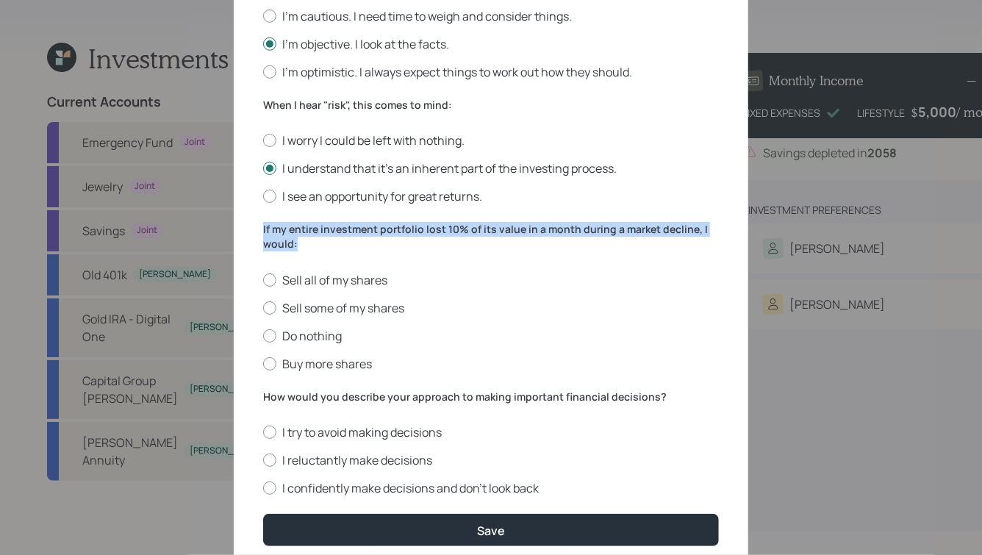
click at [259, 233] on div "Edit Risk Tolerance Profile (Paul) I would describe my knowledge of investments…" at bounding box center [491, 73] width 515 height 1003
drag, startPoint x: 262, startPoint y: 232, endPoint x: 309, endPoint y: 249, distance: 50.2
click at [309, 249] on div "Edit Risk Tolerance Profile (Paul) I would describe my knowledge of investments…" at bounding box center [491, 73] width 515 height 1003
click at [309, 249] on label "If my entire investment portfolio lost 10% of its value in a month during a mar…" at bounding box center [491, 236] width 456 height 29
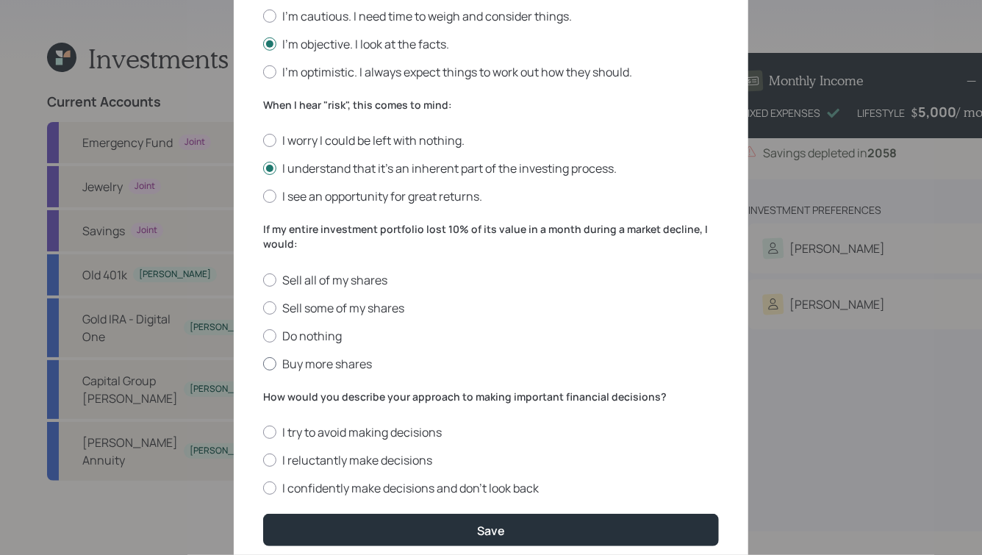
click at [319, 365] on label "Buy more shares" at bounding box center [491, 364] width 456 height 16
click at [263, 364] on input "Buy more shares" at bounding box center [262, 363] width 1 height 1
radio input "true"
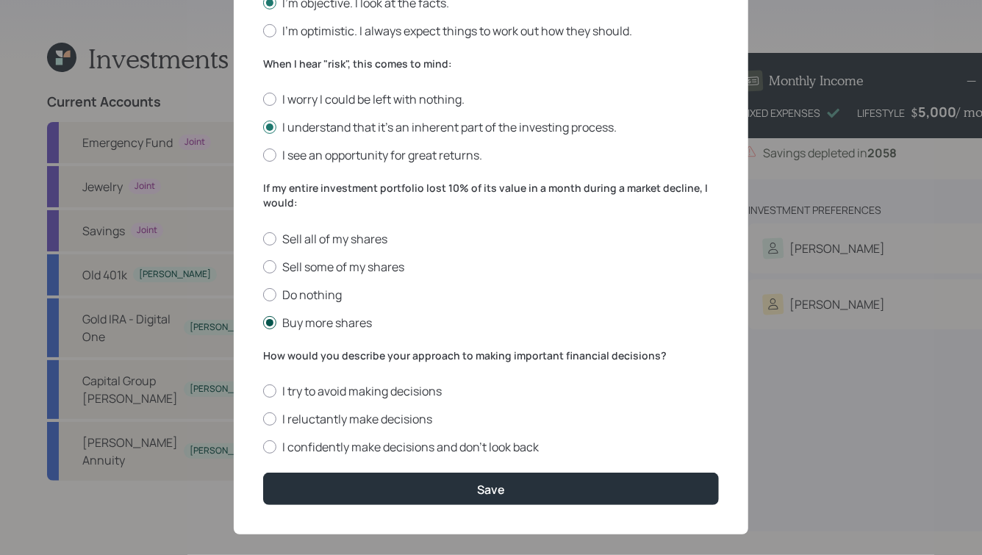
scroll to position [507, 0]
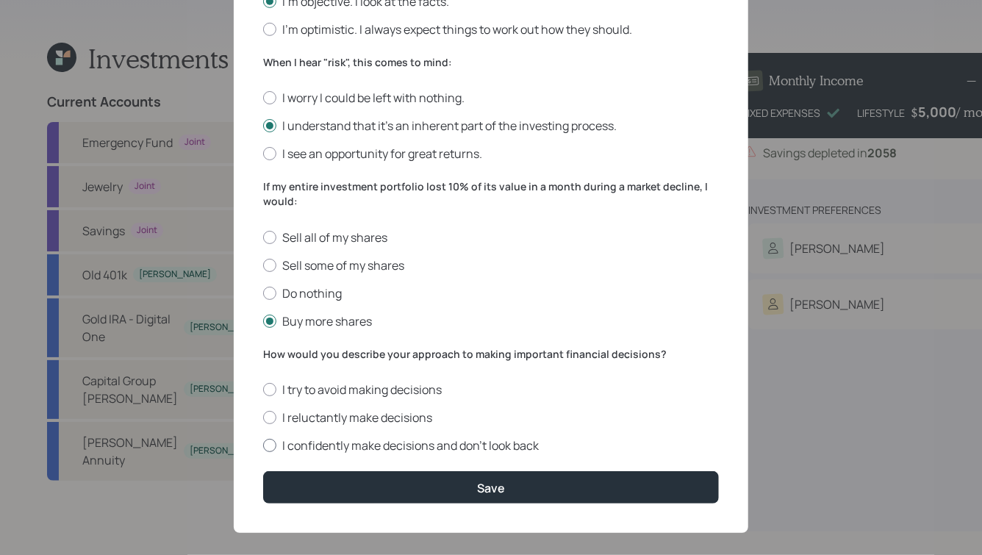
click at [427, 454] on label "I confidently make decisions and don’t look back" at bounding box center [491, 445] width 456 height 16
click at [263, 446] on input "I confidently make decisions and don’t look back" at bounding box center [262, 445] width 1 height 1
radio input "true"
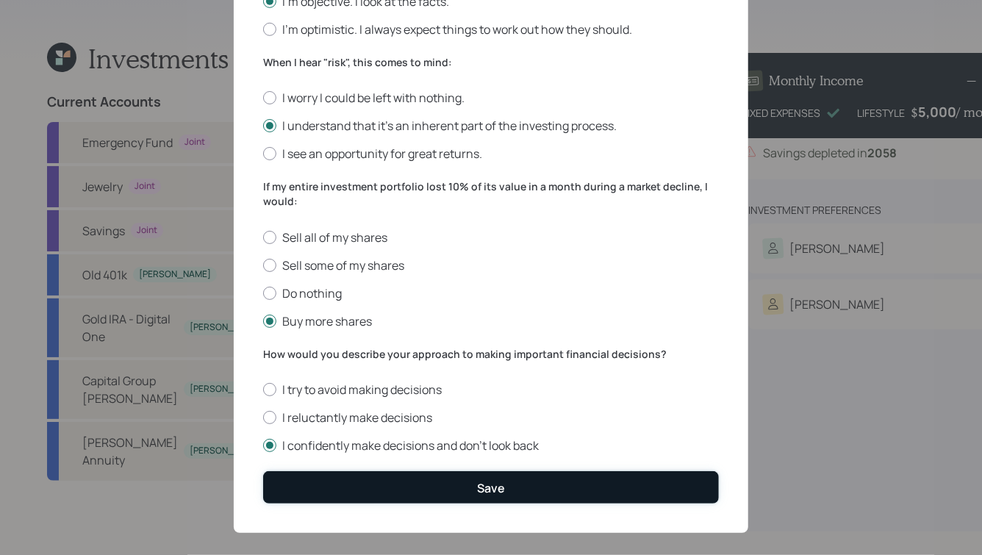
click at [465, 496] on button "Save" at bounding box center [491, 487] width 456 height 32
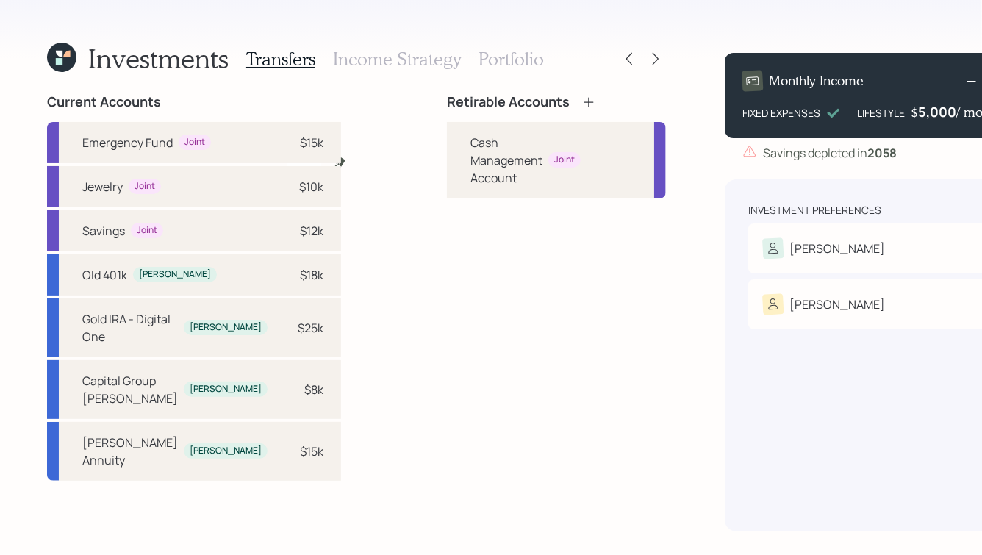
click at [581, 101] on icon at bounding box center [588, 102] width 15 height 15
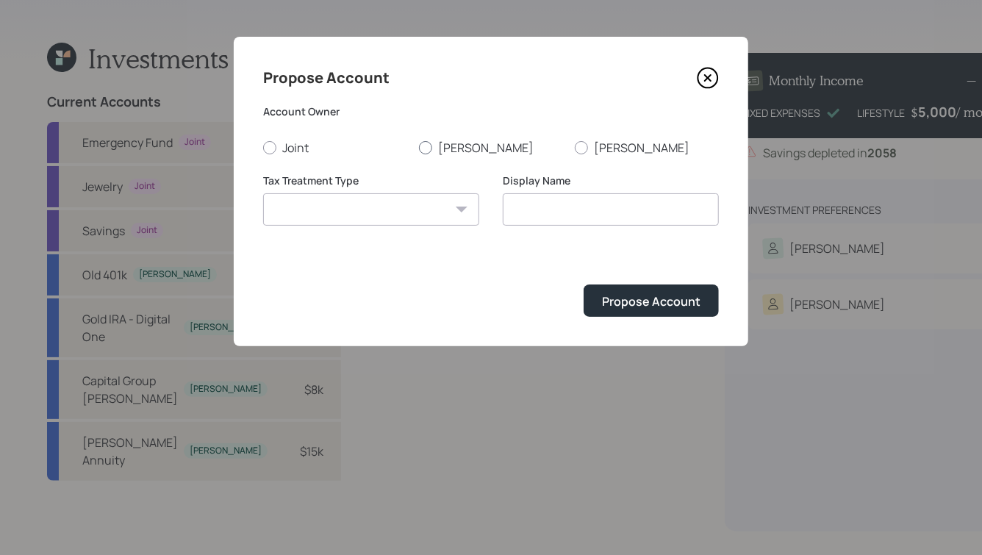
click at [440, 148] on label "[PERSON_NAME]" at bounding box center [491, 148] width 144 height 16
click at [419, 148] on input "[PERSON_NAME]" at bounding box center [418, 147] width 1 height 1
radio input "true"
click at [405, 207] on select "Roth Taxable Traditional" at bounding box center [371, 209] width 216 height 32
select select "traditional"
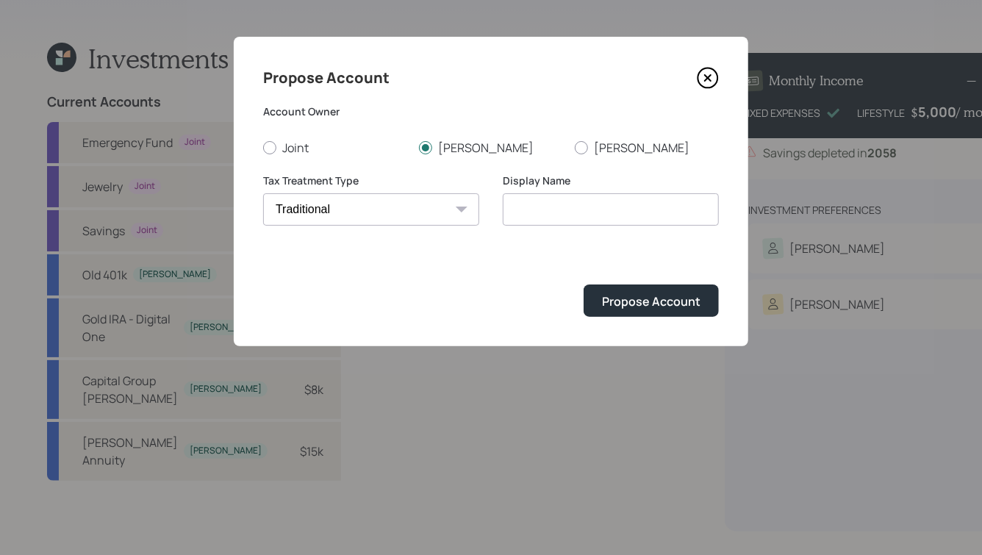
click at [263, 193] on select "Roth Taxable Traditional" at bounding box center [371, 209] width 216 height 32
click at [542, 208] on input "Traditional" at bounding box center [611, 209] width 216 height 32
type input "Paul's Retirable IRA"
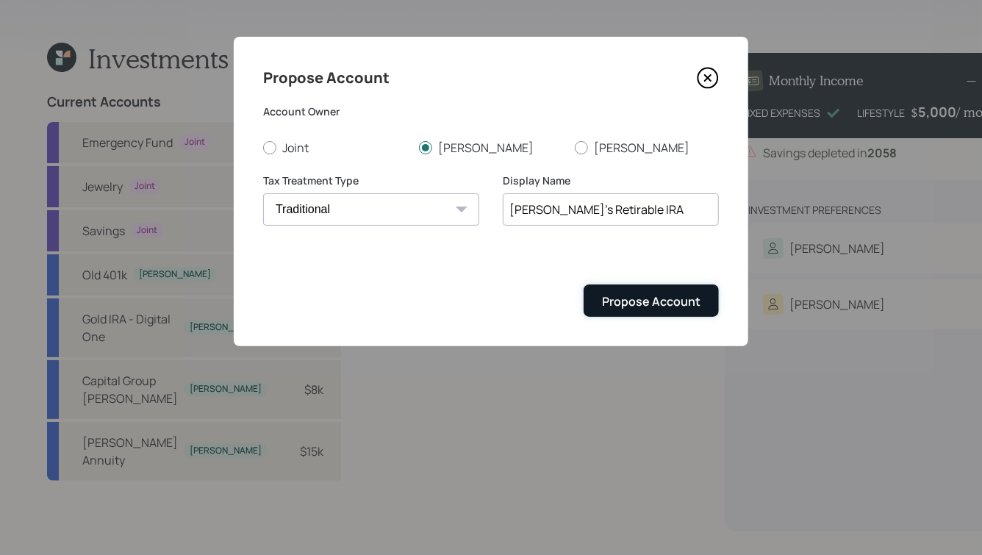
click at [659, 311] on button "Propose Account" at bounding box center [651, 300] width 135 height 32
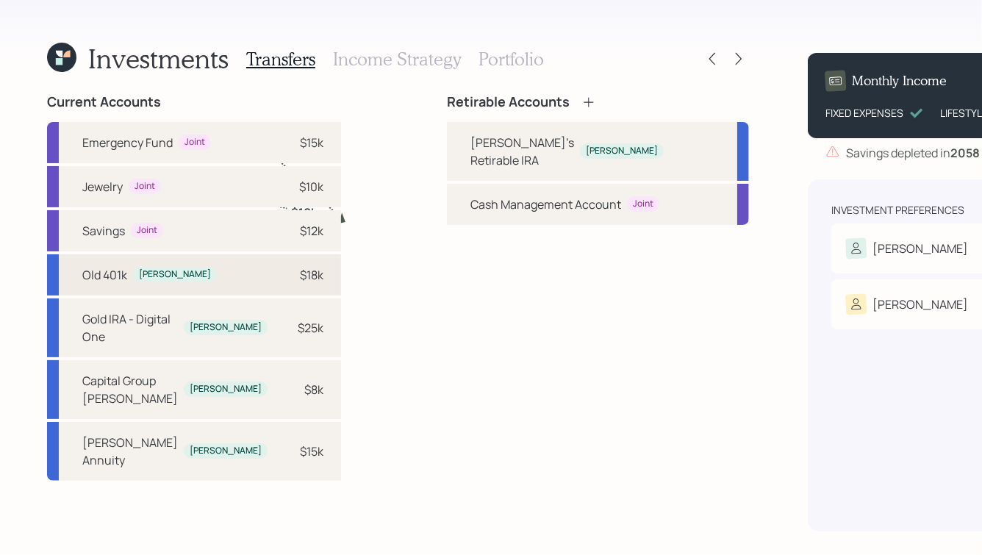
click at [300, 284] on div "$18k" at bounding box center [312, 275] width 24 height 18
click at [470, 143] on div "Paul's Retirable IRA" at bounding box center [522, 151] width 104 height 35
select select "1d4e9698-486c-4dce-a106-312d07d289d7"
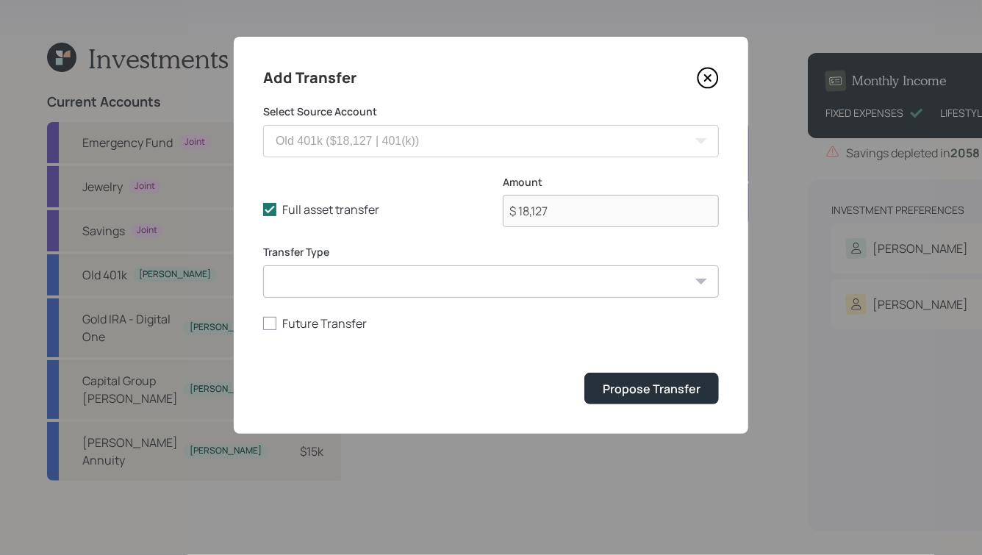
click at [564, 287] on select "ACAT Transfer Non ACAT Transfer Capitalize Rollover Rollover Deposit" at bounding box center [491, 281] width 456 height 32
click at [629, 385] on div "Propose Transfer" at bounding box center [652, 389] width 98 height 16
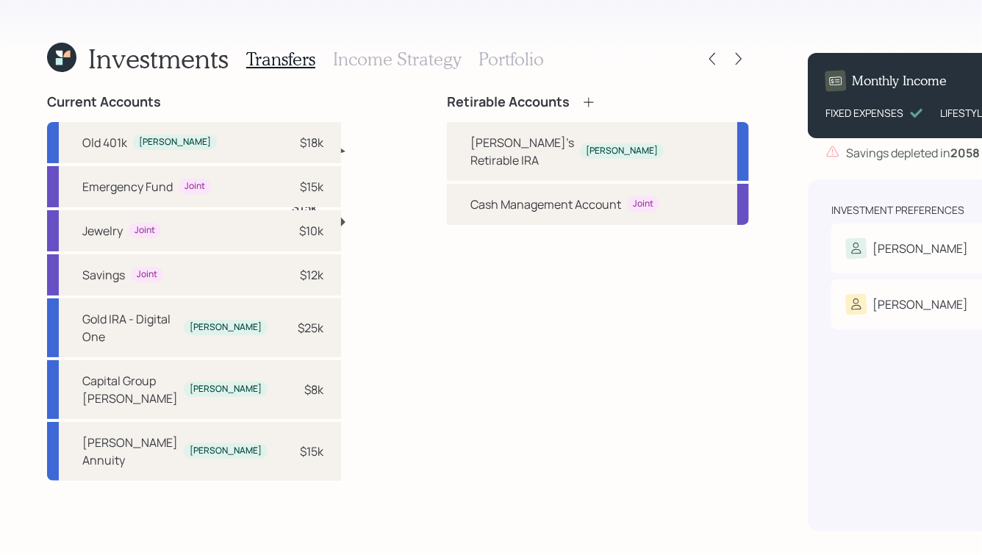
click at [581, 98] on icon at bounding box center [588, 102] width 15 height 15
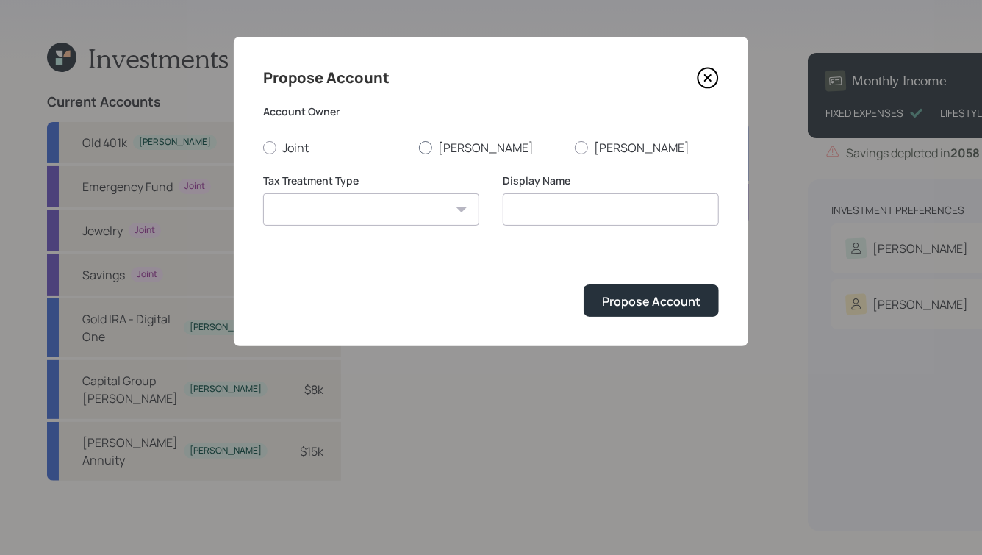
click at [434, 143] on label "[PERSON_NAME]" at bounding box center [491, 148] width 144 height 16
click at [419, 147] on input "[PERSON_NAME]" at bounding box center [418, 147] width 1 height 1
radio input "true"
click at [406, 206] on select "Roth Taxable Traditional" at bounding box center [371, 209] width 216 height 32
select select "roth"
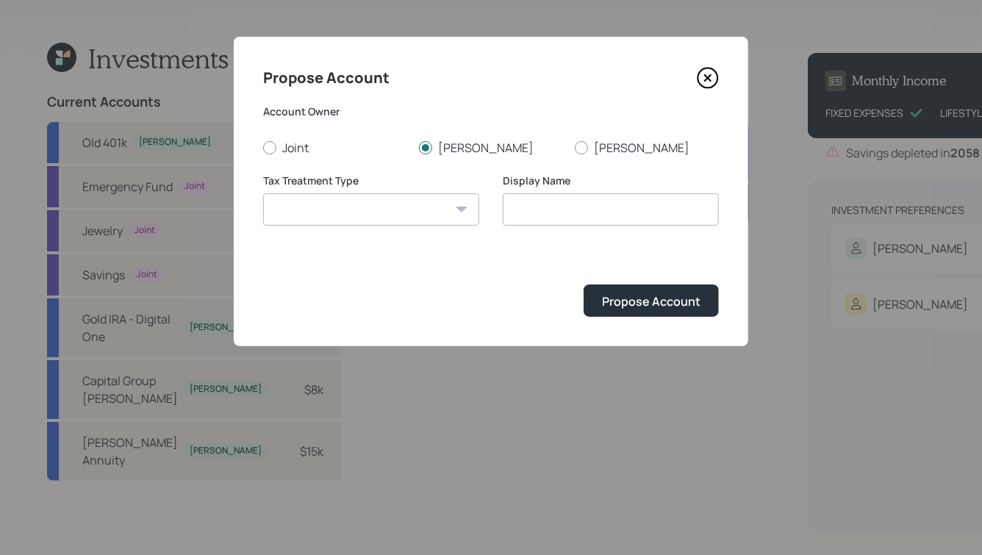
click at [263, 193] on select "Roth Taxable Traditional" at bounding box center [371, 209] width 216 height 32
click at [553, 215] on input "Roth" at bounding box center [611, 209] width 216 height 32
click at [513, 209] on input "Roth" at bounding box center [611, 209] width 216 height 32
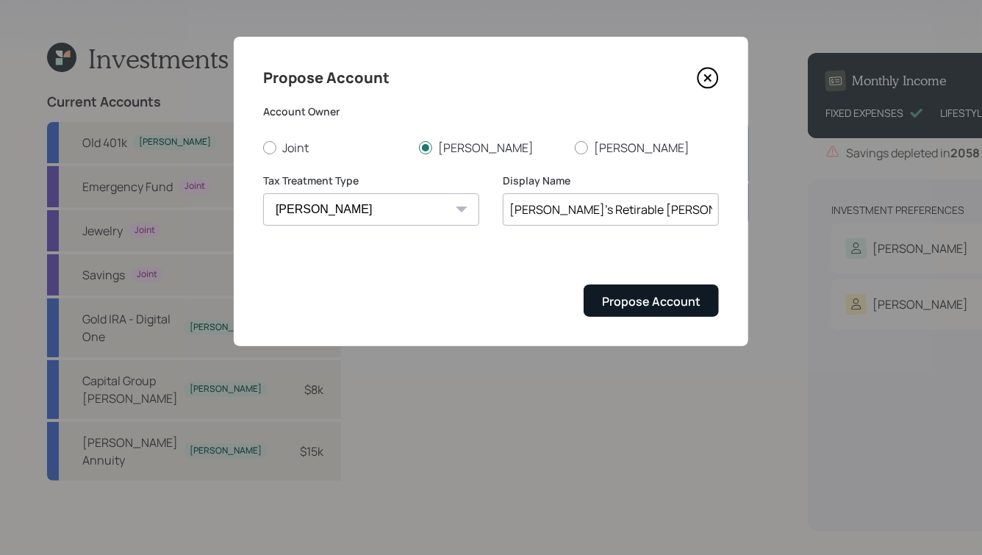
type input "Paul's Retirable Roth"
click at [645, 310] on button "Propose Account" at bounding box center [651, 300] width 135 height 32
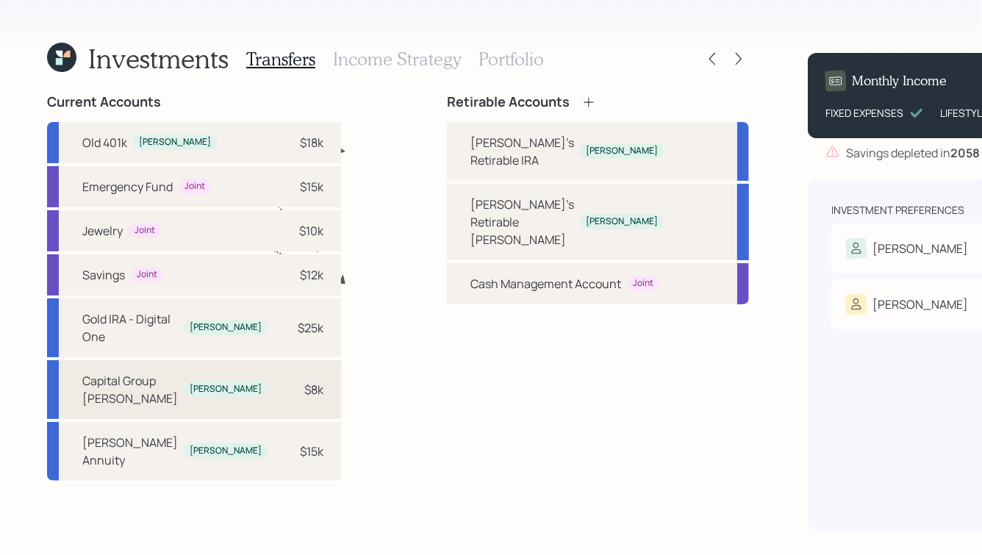
click at [207, 419] on div "Capital Group Roth IRA Paul $8k" at bounding box center [194, 389] width 294 height 59
click at [470, 218] on div "Paul's Retirable Roth" at bounding box center [522, 222] width 104 height 53
select select "f2ab3681-f753-4506-a996-c4132433809a"
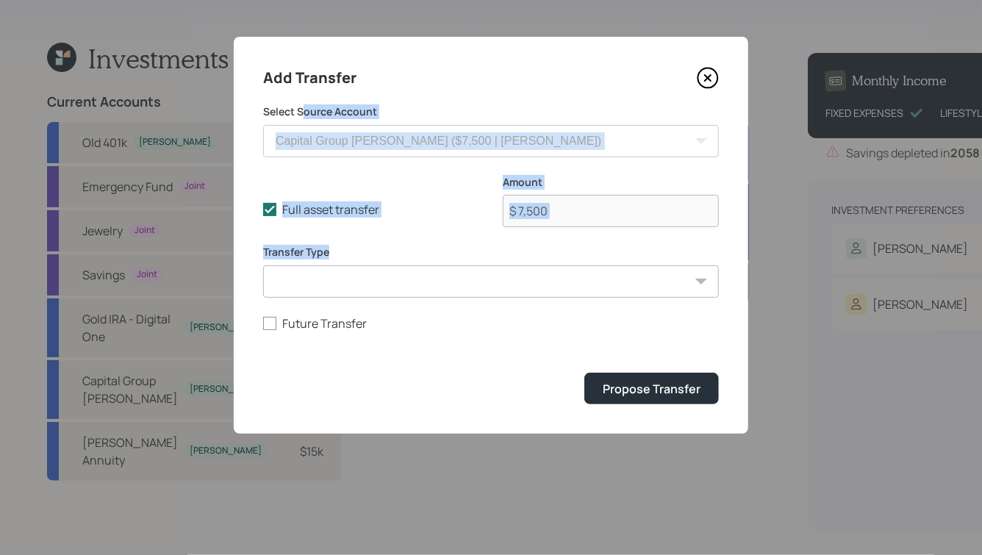
drag, startPoint x: 424, startPoint y: 260, endPoint x: 303, endPoint y: 104, distance: 198.0
click at [303, 104] on form "Select Source Account Savings ($12,000 | Checking / Savings) Emergency Fund ($1…" at bounding box center [491, 254] width 456 height 300
click at [303, 104] on label "Select Source Account" at bounding box center [491, 111] width 456 height 15
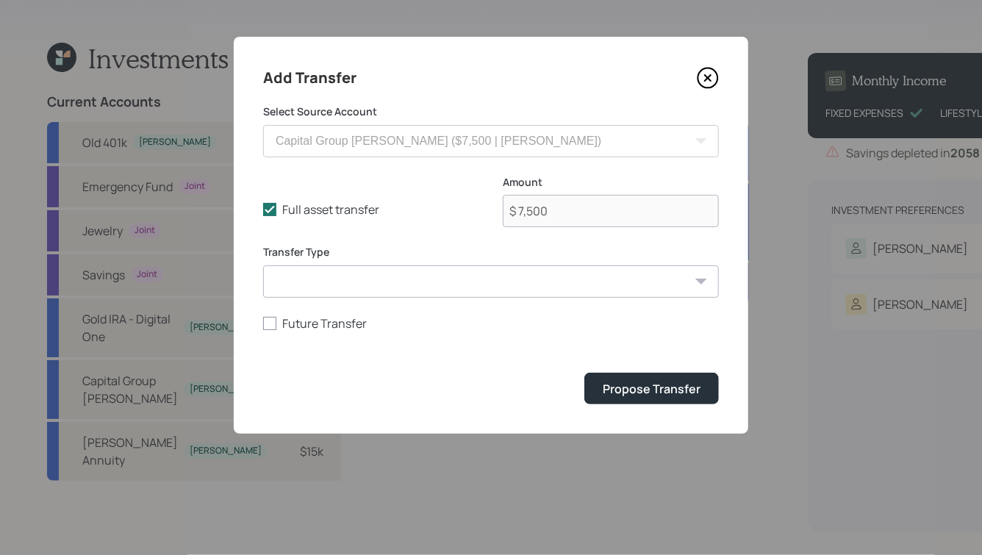
click at [453, 272] on select "ACAT Transfer Non ACAT Transfer Capitalize Rollover Rollover Deposit" at bounding box center [491, 281] width 456 height 32
select select "non_acat_transfer"
click at [263, 265] on select "ACAT Transfer Non ACAT Transfer Capitalize Rollover Rollover Deposit" at bounding box center [491, 281] width 456 height 32
click at [638, 387] on div "Propose Transfer" at bounding box center [652, 389] width 98 height 16
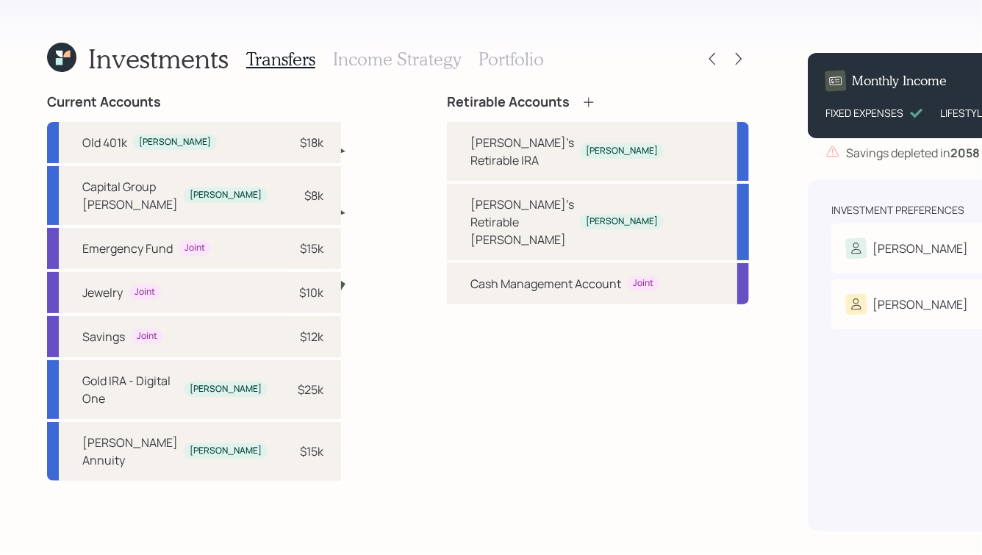
click at [581, 98] on icon at bounding box center [588, 102] width 15 height 15
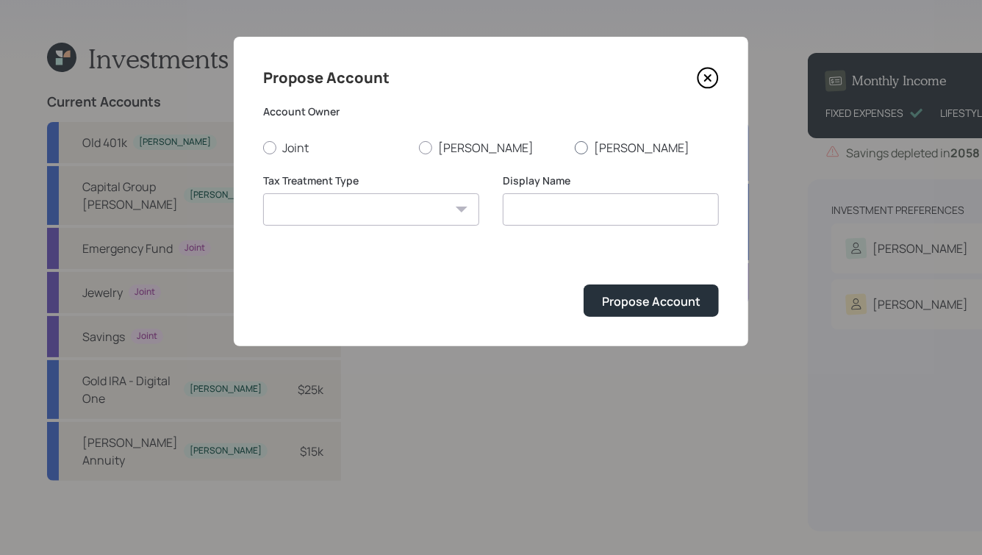
click at [584, 149] on div at bounding box center [581, 147] width 13 height 13
click at [575, 148] on input "Kristen" at bounding box center [574, 147] width 1 height 1
radio input "true"
click at [436, 212] on select "Roth Taxable Traditional" at bounding box center [371, 209] width 216 height 32
select select "roth"
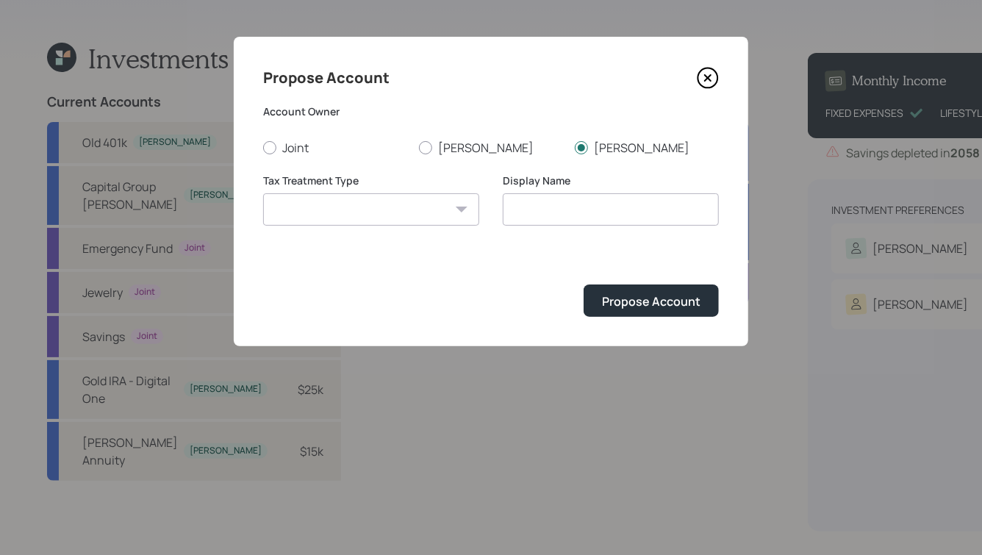
click at [263, 193] on select "Roth Taxable Traditional" at bounding box center [371, 209] width 216 height 32
click at [545, 212] on input "Roth" at bounding box center [611, 209] width 216 height 32
click at [510, 209] on input "Roth" at bounding box center [611, 209] width 216 height 32
type input "Kristen's Retirable Roth"
click at [666, 317] on div "Propose Account Account Owner Joint Paul Kristen Tax Treatment Type Roth Taxabl…" at bounding box center [491, 191] width 515 height 309
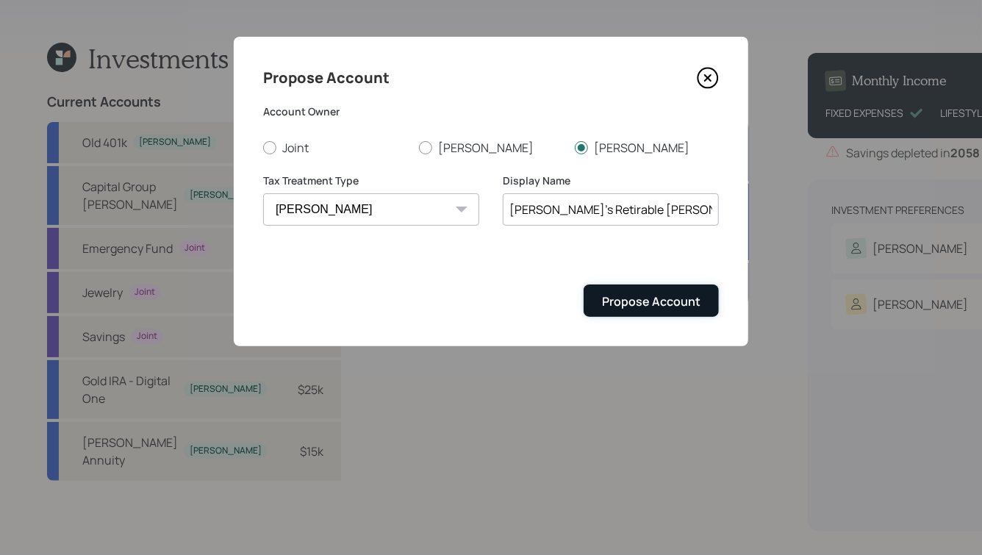
click at [632, 298] on div "Propose Account" at bounding box center [651, 301] width 98 height 16
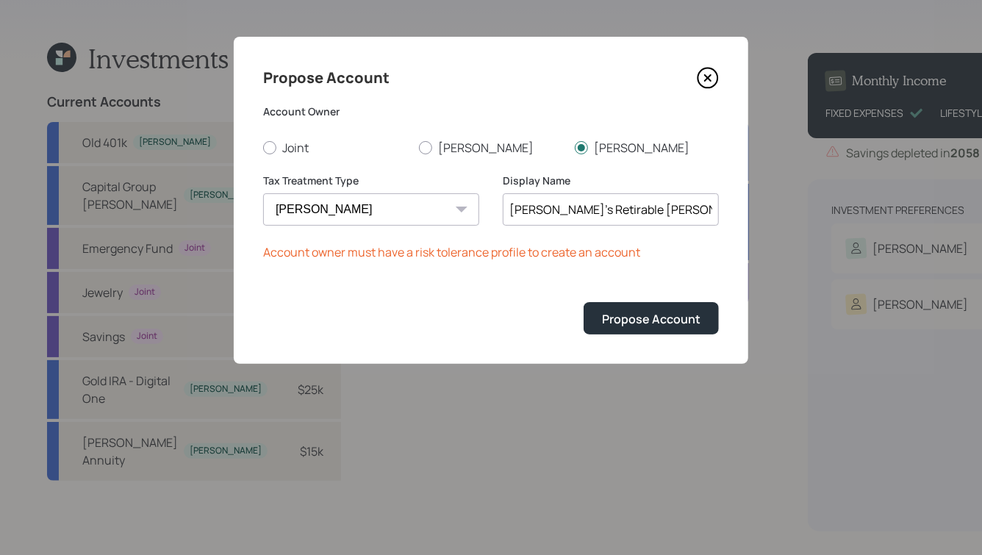
click at [710, 79] on icon at bounding box center [708, 78] width 22 height 22
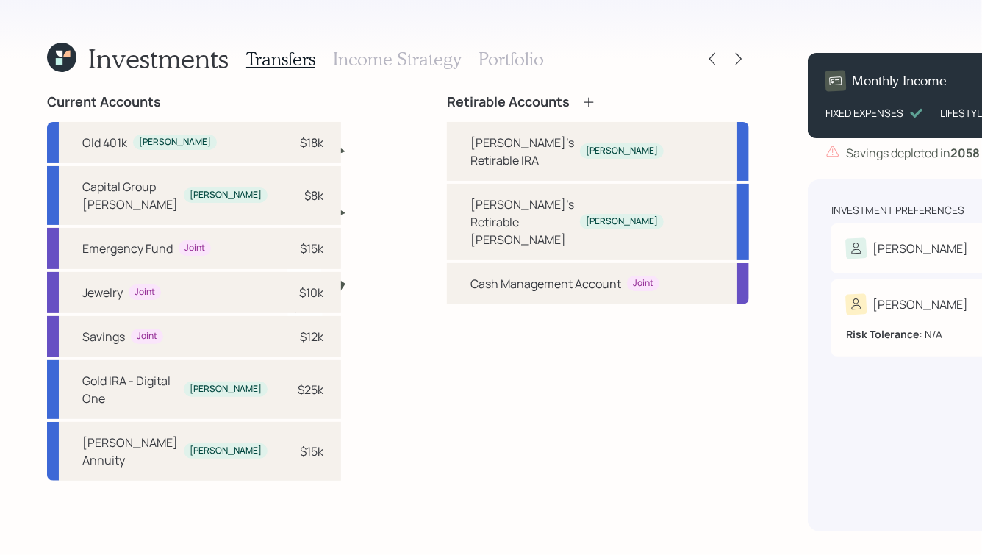
click at [846, 335] on div "Risk Tolerance: N/A" at bounding box center [955, 328] width 218 height 27
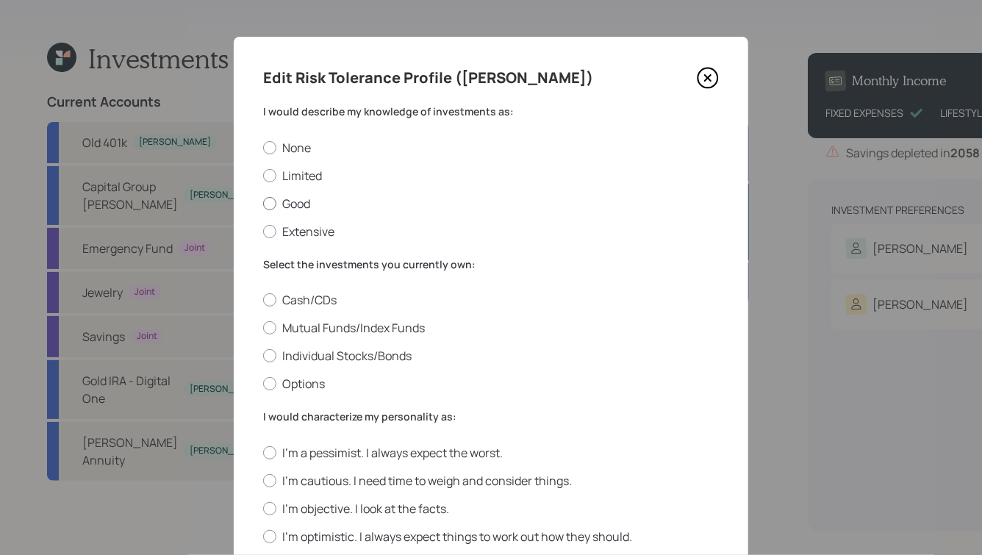
click at [280, 204] on label "Good" at bounding box center [491, 204] width 456 height 16
click at [263, 204] on input "Good" at bounding box center [262, 203] width 1 height 1
radio input "true"
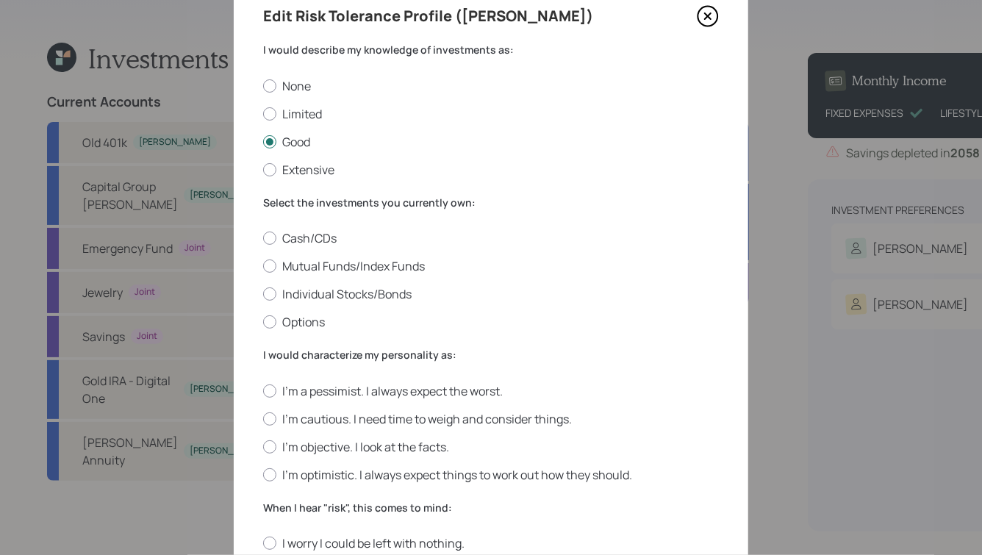
scroll to position [66, 0]
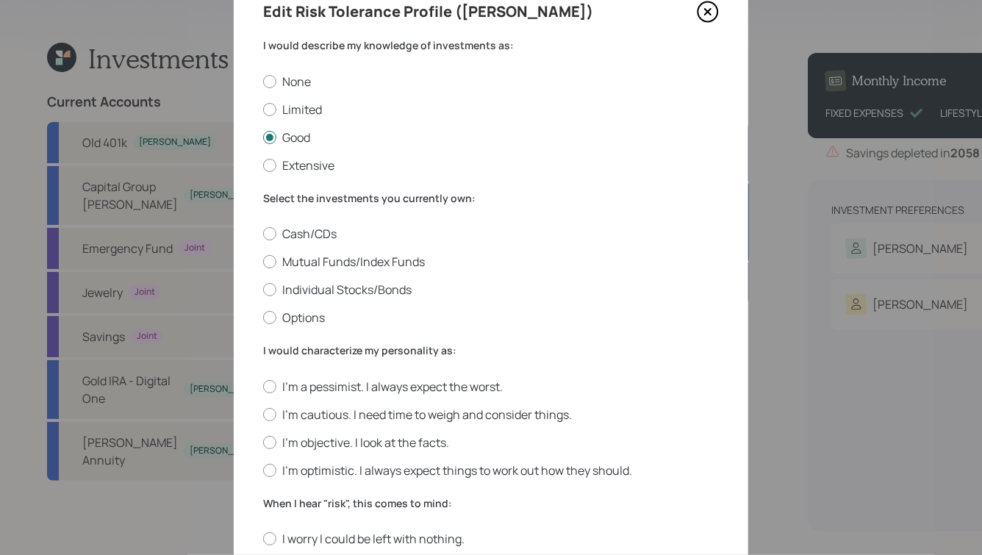
click at [319, 249] on div "Cash/CDs Mutual Funds/Index Funds Individual Stocks/Bonds Options" at bounding box center [491, 276] width 456 height 100
click at [314, 259] on label "Mutual Funds/Index Funds" at bounding box center [491, 262] width 456 height 16
click at [263, 262] on input "Mutual Funds/Index Funds" at bounding box center [262, 262] width 1 height 1
radio input "true"
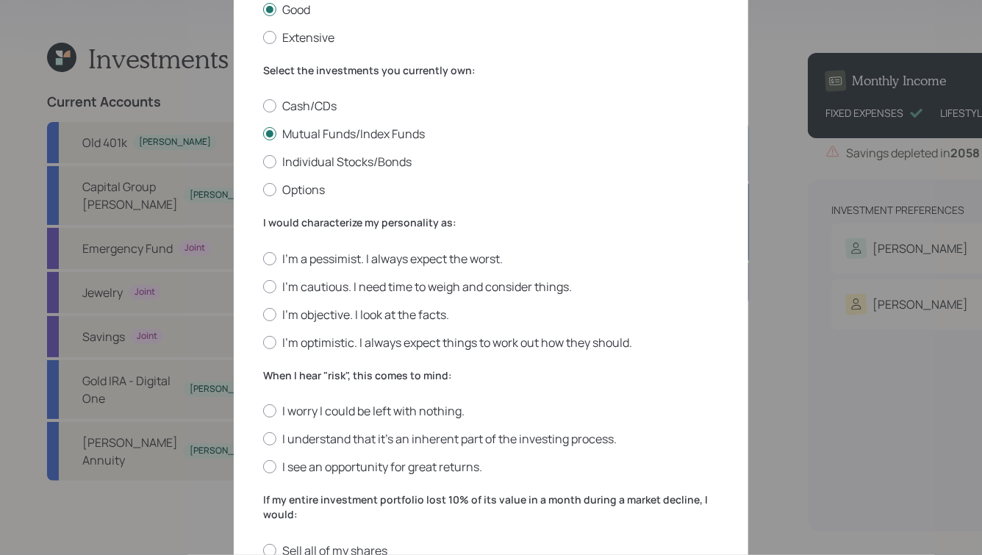
scroll to position [198, 0]
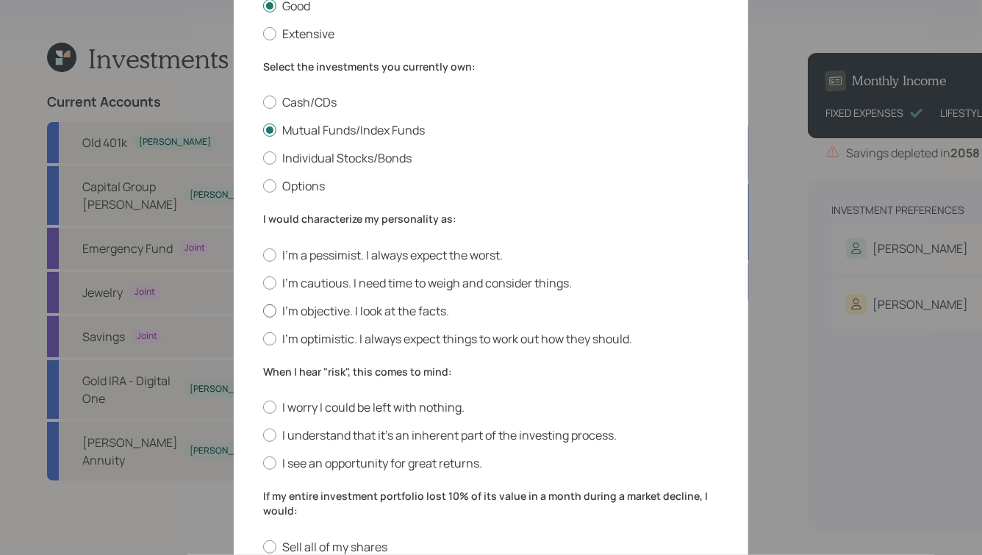
click at [327, 310] on label "I'm objective. I look at the facts." at bounding box center [491, 311] width 456 height 16
click at [263, 310] on input "I'm objective. I look at the facts." at bounding box center [262, 310] width 1 height 1
radio input "true"
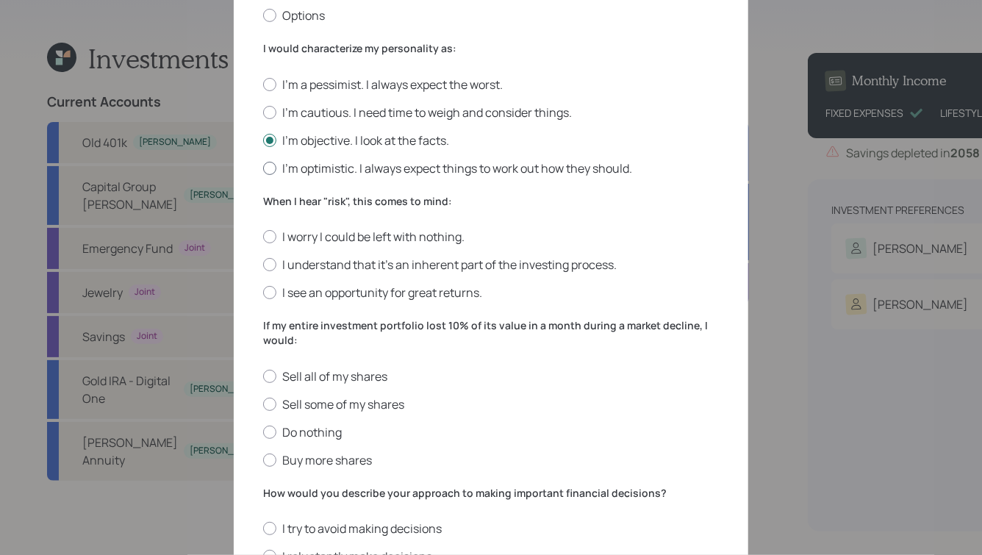
scroll to position [371, 0]
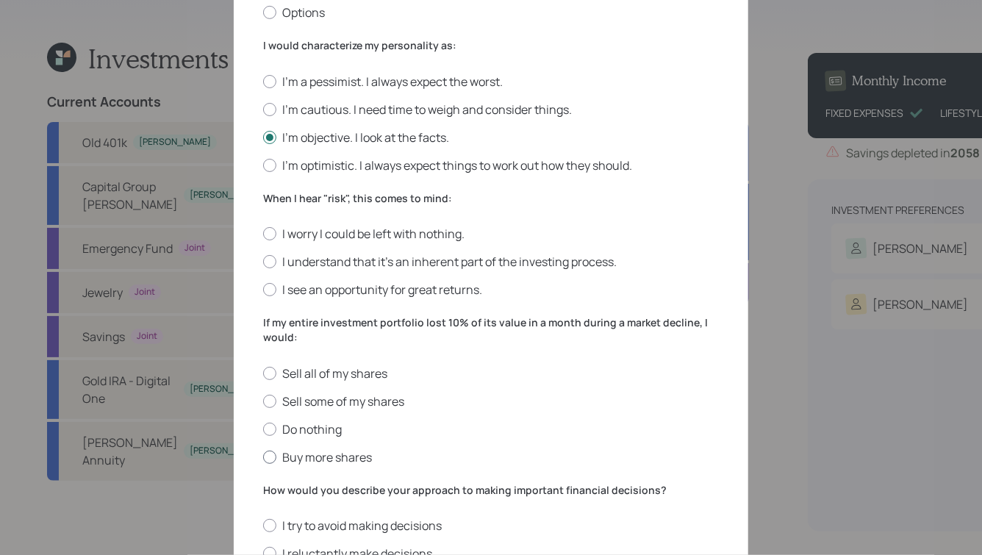
click at [306, 455] on label "Buy more shares" at bounding box center [491, 457] width 456 height 16
click at [263, 456] on input "Buy more shares" at bounding box center [262, 456] width 1 height 1
radio input "true"
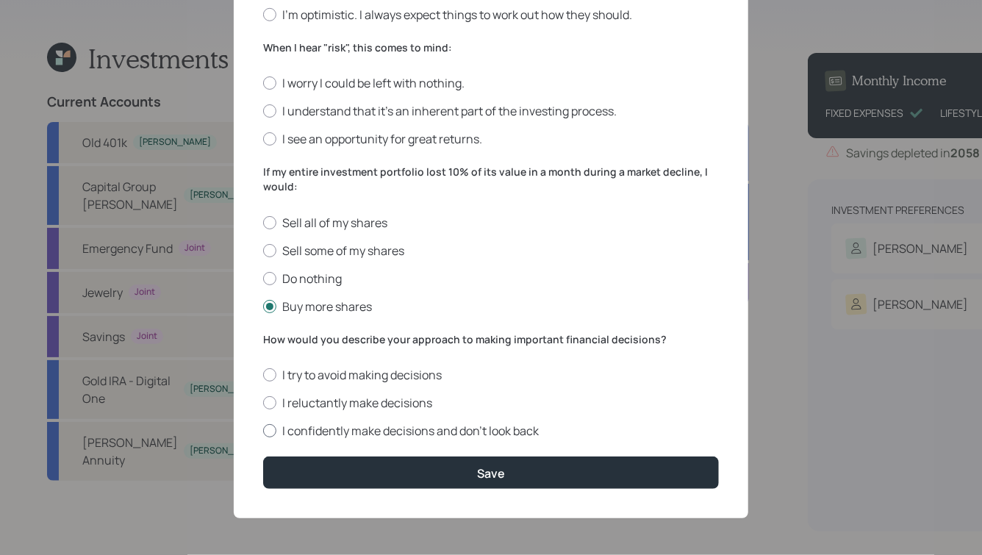
click at [352, 424] on label "I confidently make decisions and don’t look back" at bounding box center [491, 431] width 456 height 16
click at [263, 431] on input "I confidently make decisions and don’t look back" at bounding box center [262, 431] width 1 height 1
radio input "true"
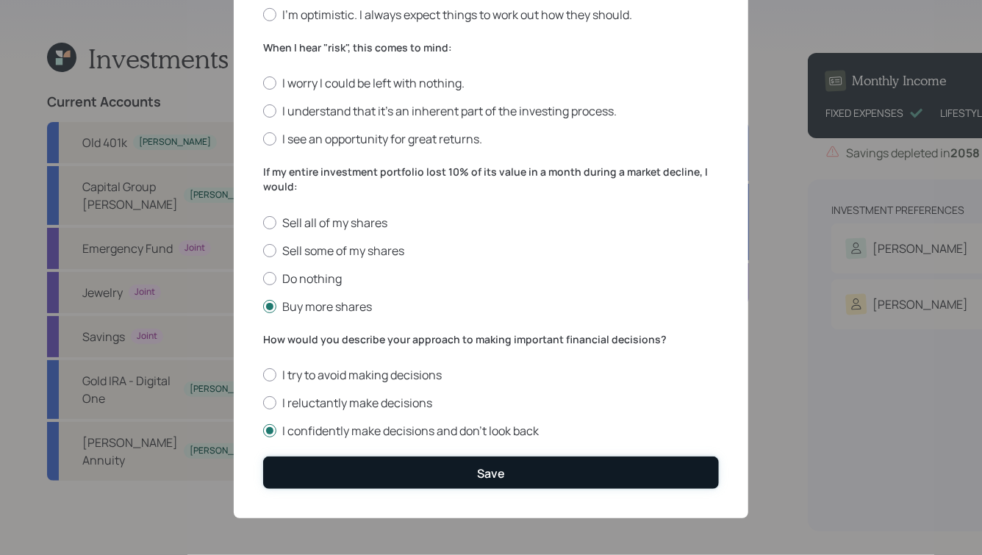
click at [401, 466] on button "Save" at bounding box center [491, 472] width 456 height 32
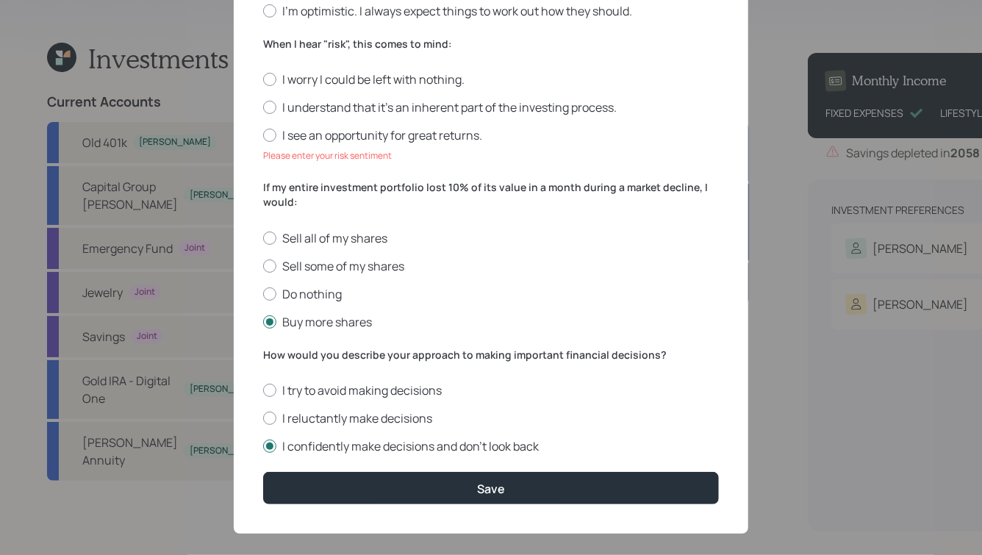
scroll to position [424, 0]
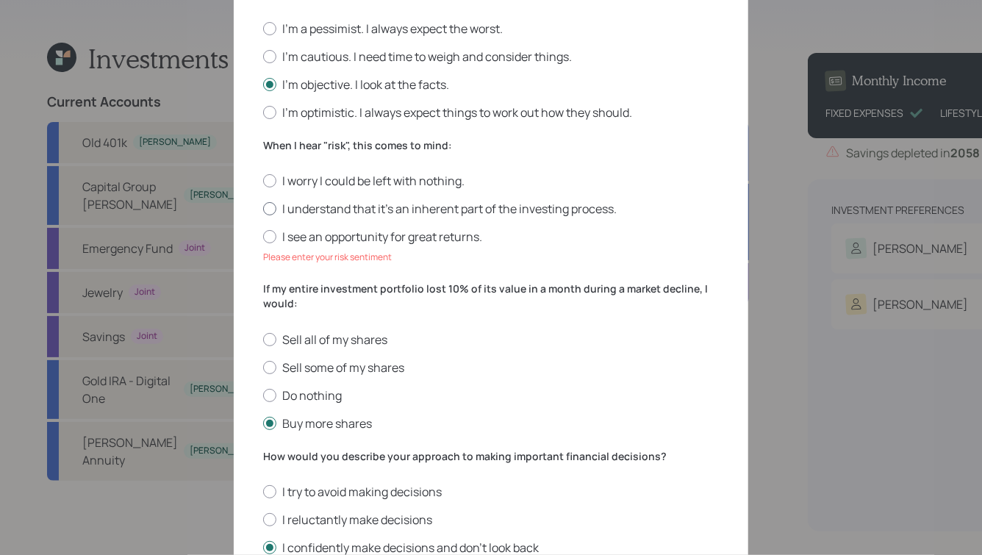
click at [376, 212] on label "I understand that it’s an inherent part of the investing process." at bounding box center [491, 209] width 456 height 16
click at [263, 209] on input "I understand that it’s an inherent part of the investing process." at bounding box center [262, 209] width 1 height 1
radio input "true"
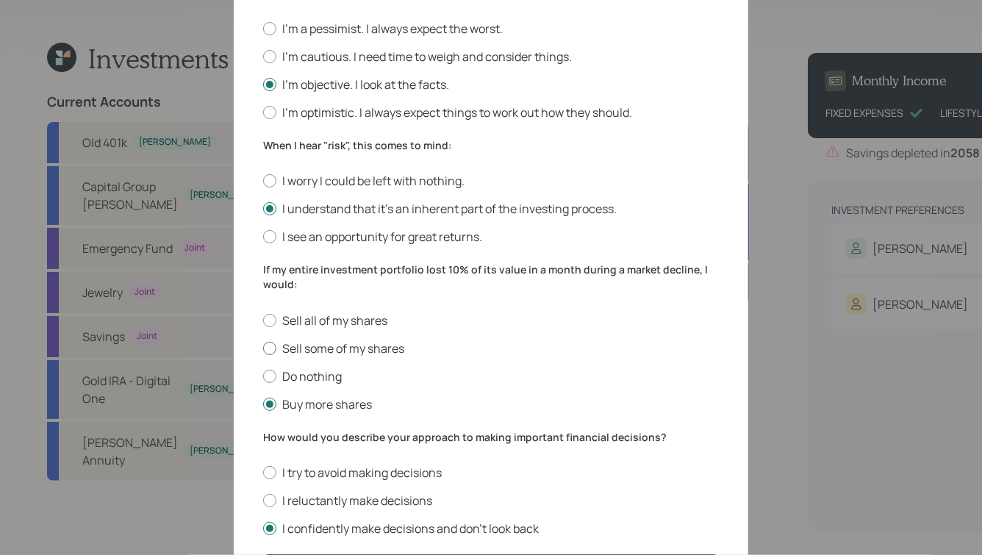
scroll to position [526, 0]
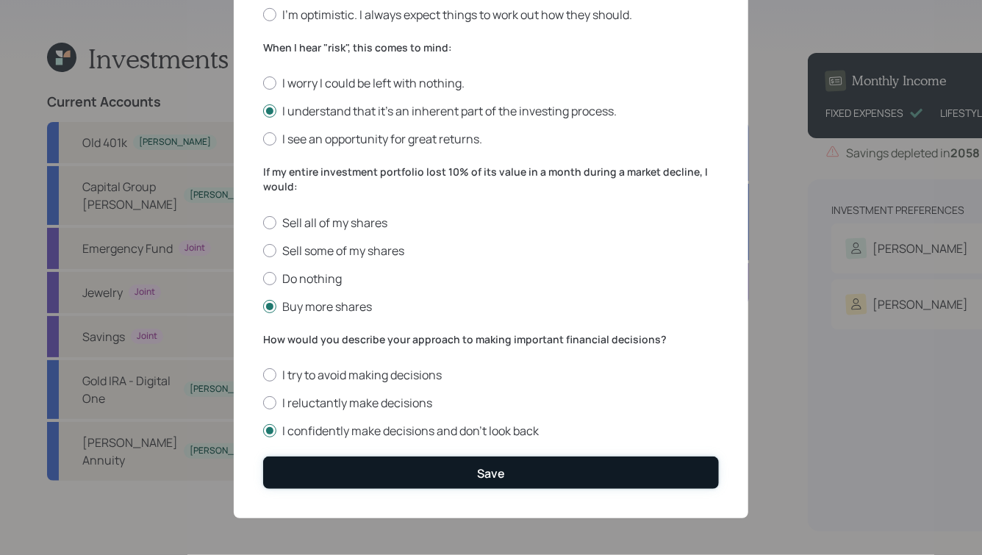
click at [460, 465] on button "Save" at bounding box center [491, 472] width 456 height 32
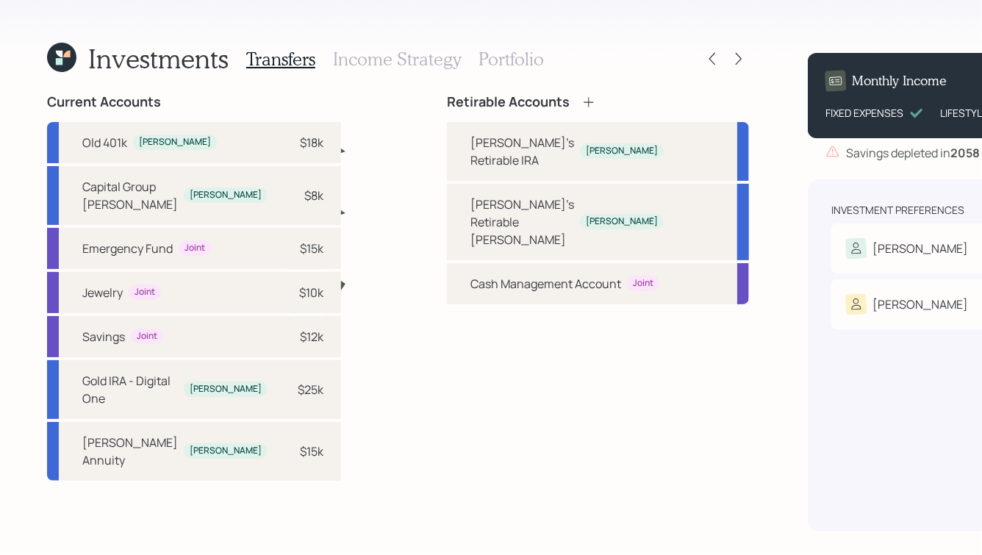
click at [581, 98] on icon at bounding box center [588, 102] width 15 height 15
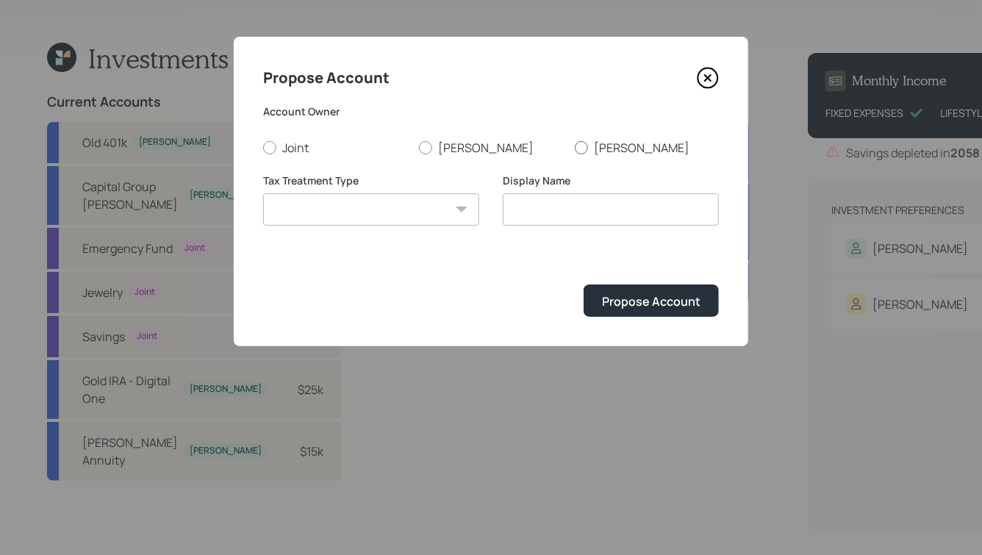
click at [576, 144] on div at bounding box center [581, 147] width 13 height 13
click at [575, 147] on input "Kristen" at bounding box center [574, 147] width 1 height 1
radio input "true"
click at [440, 208] on select "Roth Taxable Traditional" at bounding box center [371, 209] width 216 height 32
select select "roth"
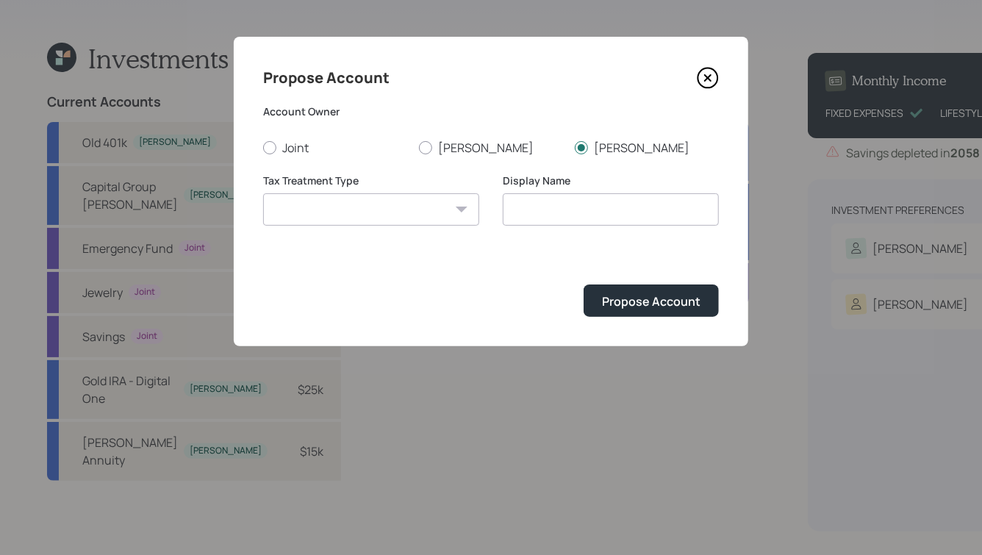
click at [263, 193] on select "Roth Taxable Traditional" at bounding box center [371, 209] width 216 height 32
click at [507, 209] on input "Roth" at bounding box center [611, 209] width 216 height 32
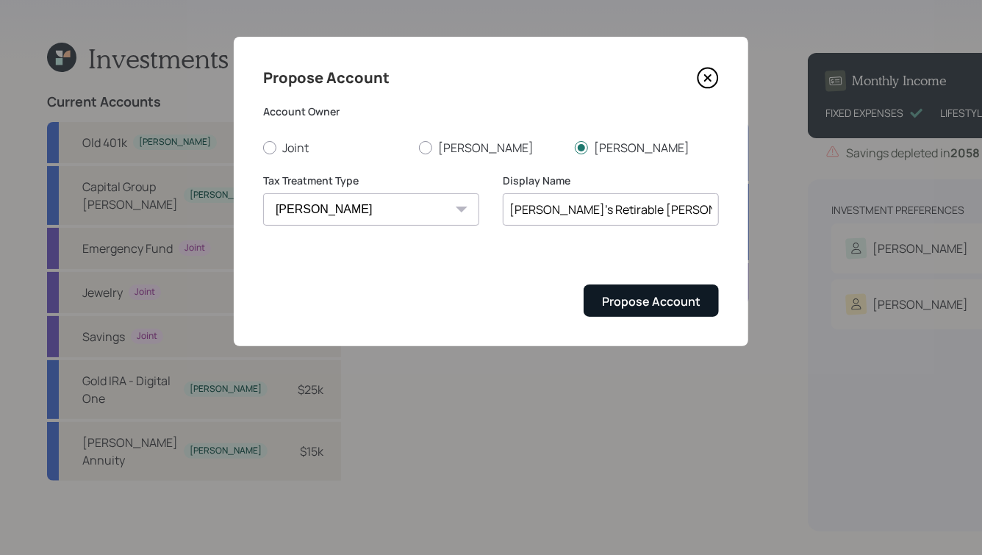
type input "Kristen's Retirable Roth"
click at [631, 311] on button "Propose Account" at bounding box center [651, 300] width 135 height 32
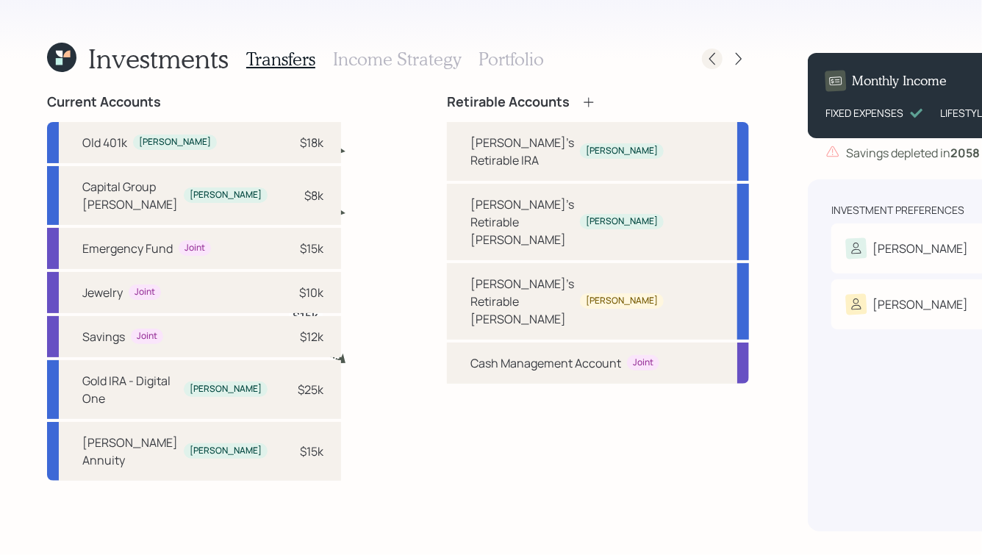
click at [705, 59] on icon at bounding box center [712, 58] width 15 height 15
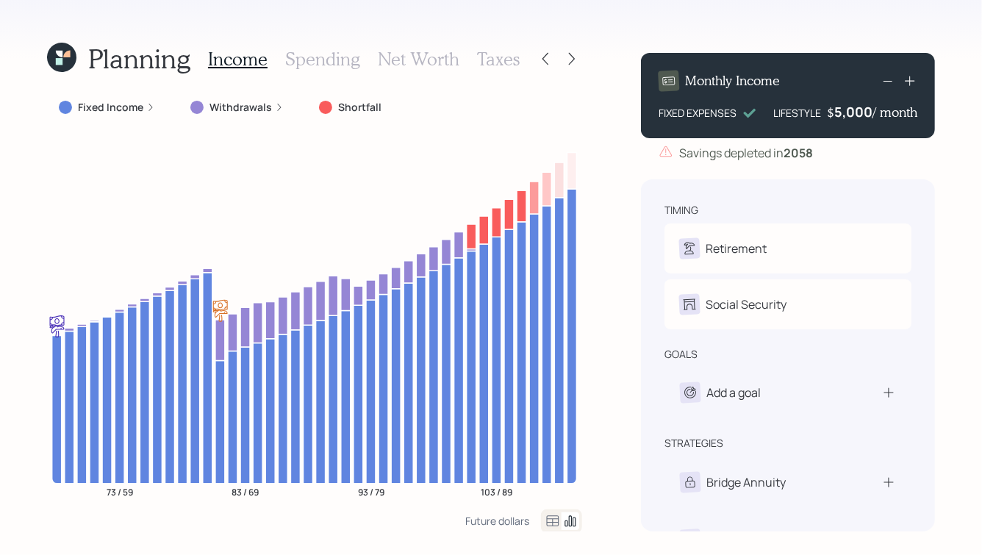
click at [548, 59] on icon at bounding box center [545, 58] width 15 height 15
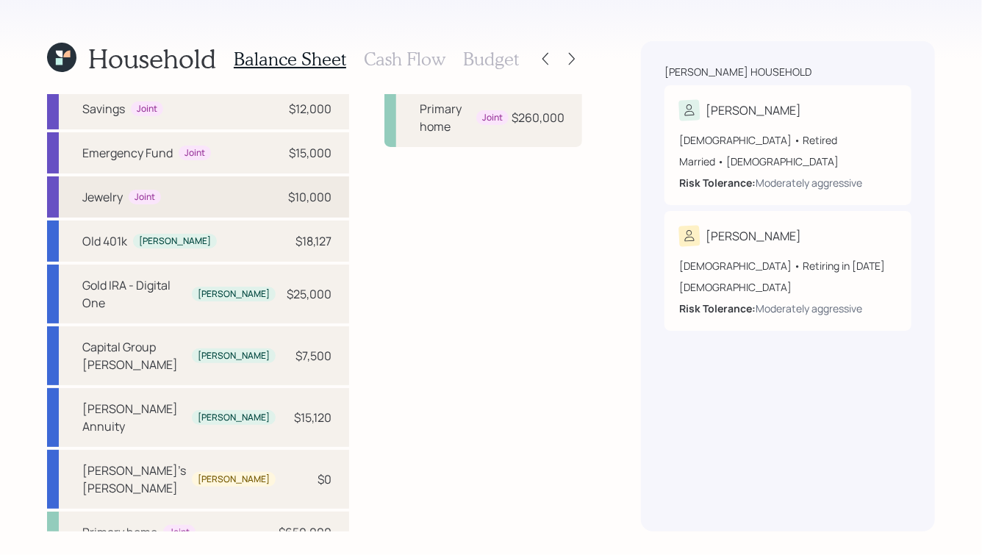
scroll to position [36, 0]
click at [227, 458] on div "Kristen's Roth IRA Kristen $0" at bounding box center [198, 478] width 302 height 59
select select "roth_ira"
select select "balanced"
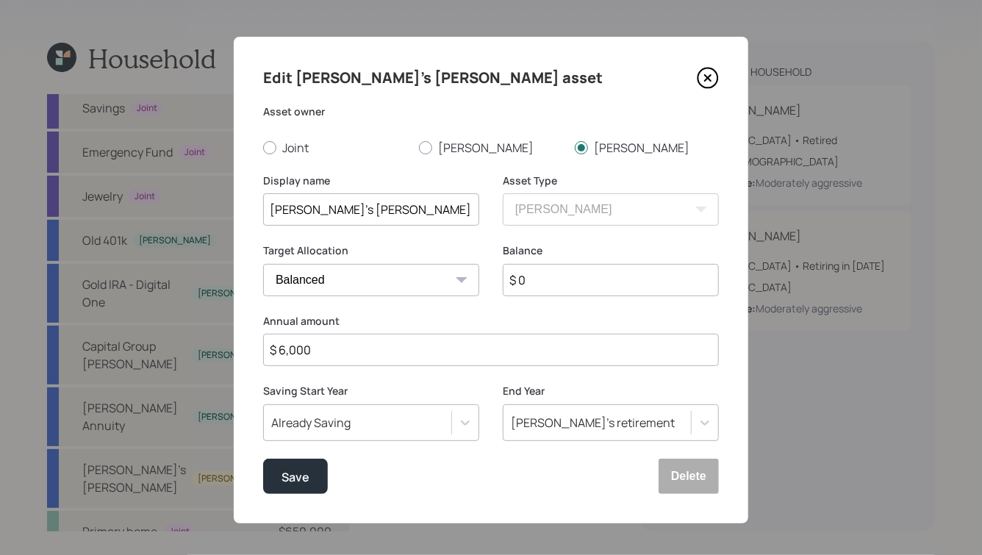
drag, startPoint x: 542, startPoint y: 287, endPoint x: 522, endPoint y: 287, distance: 20.6
click at [522, 287] on input "$ 0" at bounding box center [611, 280] width 216 height 32
type input "$ 1"
click at [305, 476] on div "Save" at bounding box center [296, 477] width 28 height 20
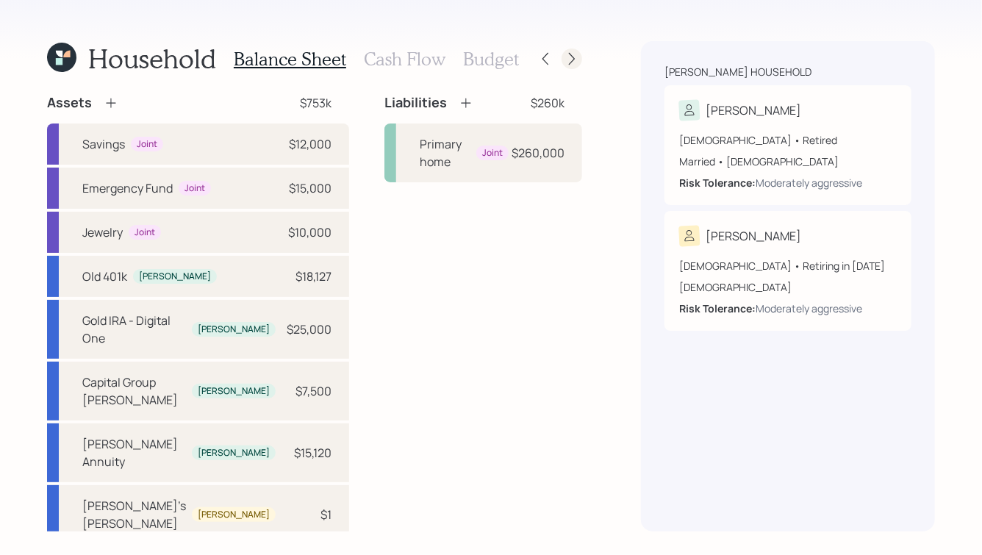
click at [574, 57] on icon at bounding box center [572, 58] width 15 height 15
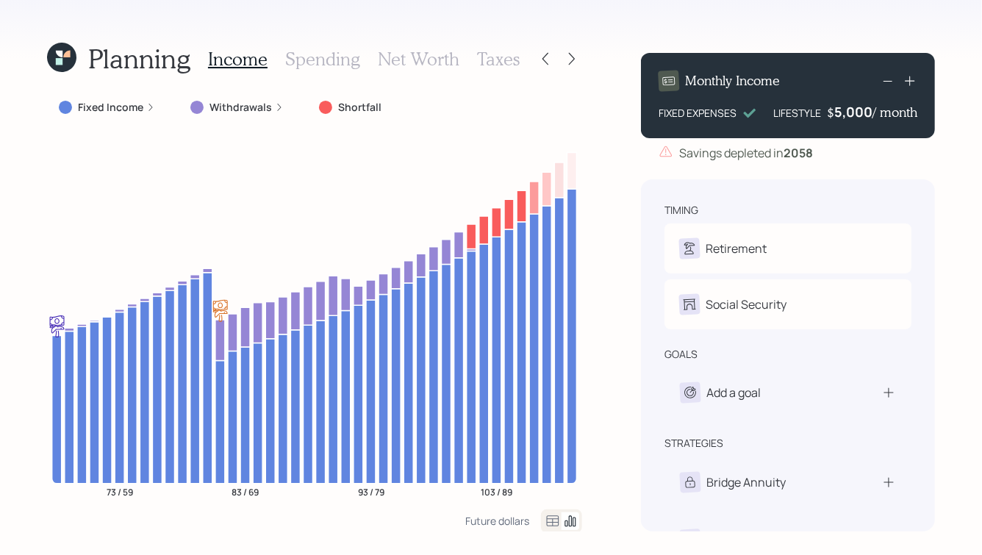
click at [574, 57] on icon at bounding box center [572, 58] width 15 height 15
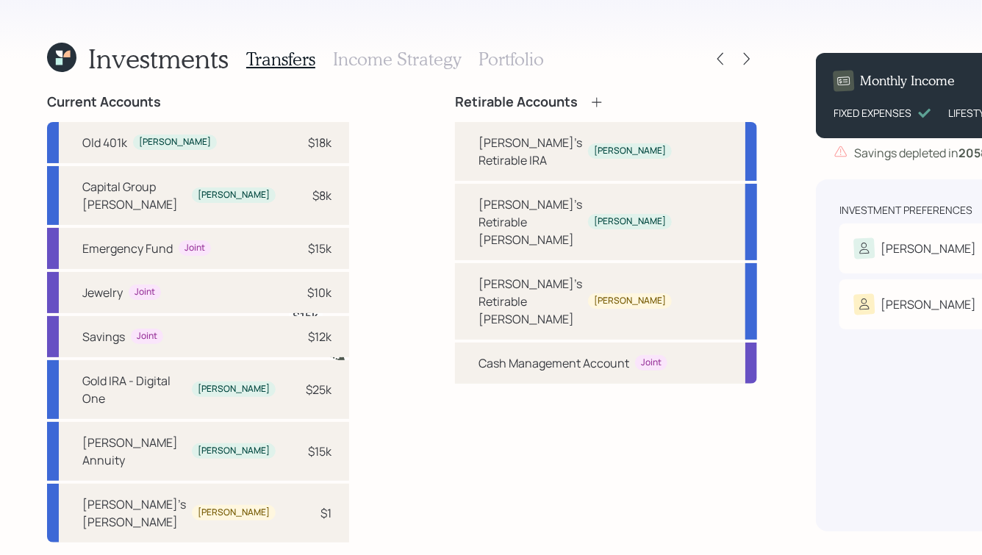
click at [317, 426] on div "Current Accounts Old 401k Paul $18k Capital Group Roth IRA Paul $8k Emergency F…" at bounding box center [402, 312] width 710 height 437
click at [229, 542] on div "Kristen's Roth IRA Kristen $1" at bounding box center [198, 513] width 302 height 59
click at [479, 284] on div "[PERSON_NAME]'s Retirable [PERSON_NAME]" at bounding box center [531, 301] width 104 height 53
select select "17abeddc-0388-4a32-ad0a-bf33737a83bb"
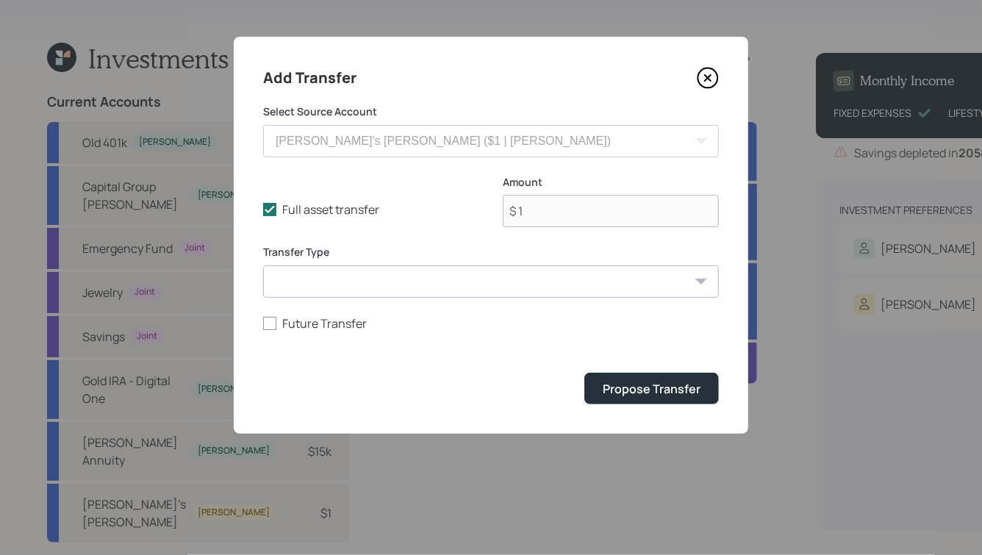
click at [496, 287] on select "ACAT Transfer Non ACAT Transfer Capitalize Rollover Rollover Deposit" at bounding box center [491, 281] width 456 height 32
select select "deposit"
click at [263, 265] on select "ACAT Transfer Non ACAT Transfer Capitalize Rollover Rollover Deposit" at bounding box center [491, 281] width 456 height 32
click at [621, 389] on div "Propose Transfer" at bounding box center [652, 389] width 98 height 16
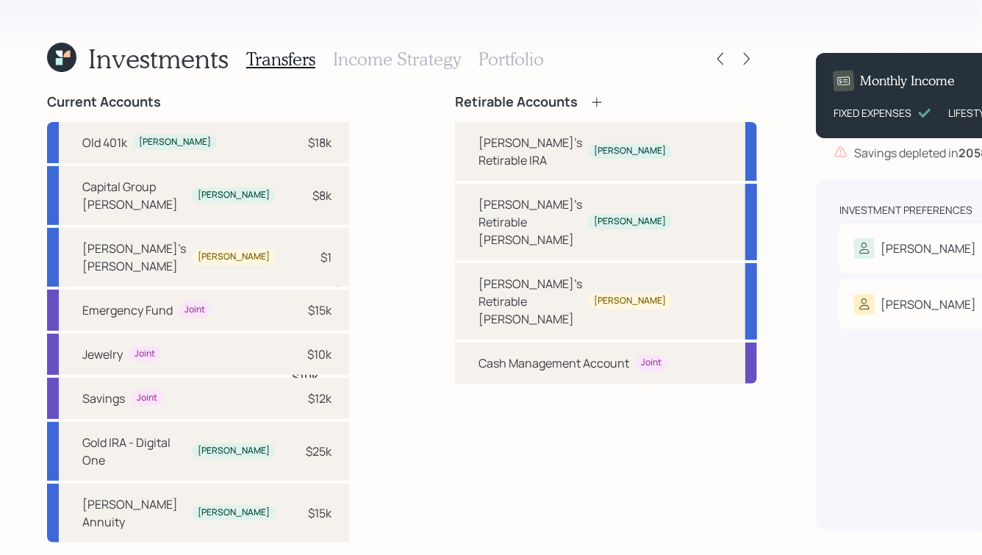
click at [69, 101] on h4 "Current Accounts" at bounding box center [104, 102] width 114 height 16
click at [103, 87] on div "Investments Transfers Income Strategy Portfolio Current Accounts Old 401k Paul …" at bounding box center [402, 286] width 710 height 490
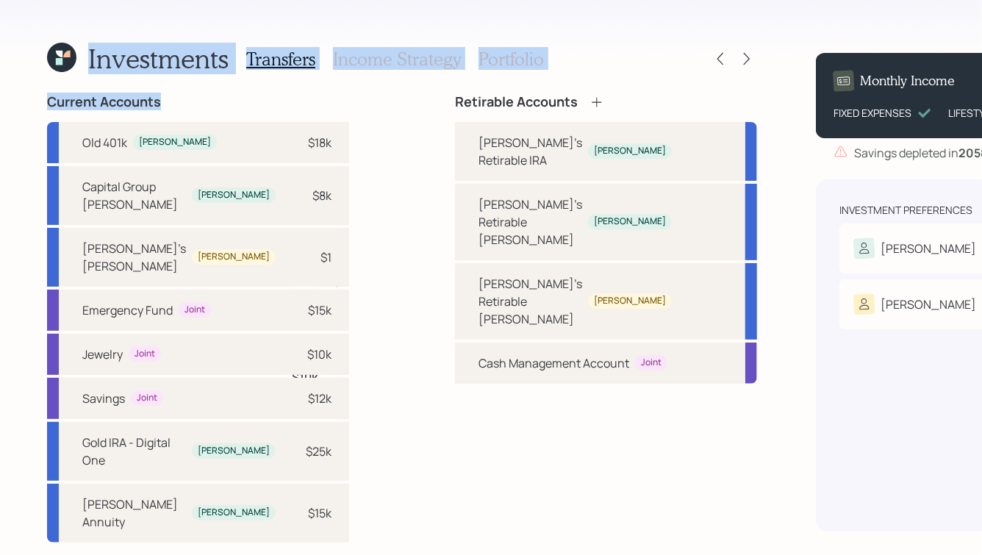
drag, startPoint x: 175, startPoint y: 104, endPoint x: 76, endPoint y: 45, distance: 115.1
click at [77, 45] on div "Investments Transfers Income Strategy Portfolio Current Accounts Old 401k Paul …" at bounding box center [402, 286] width 710 height 490
click at [112, 63] on h1 "Investments" at bounding box center [158, 59] width 140 height 32
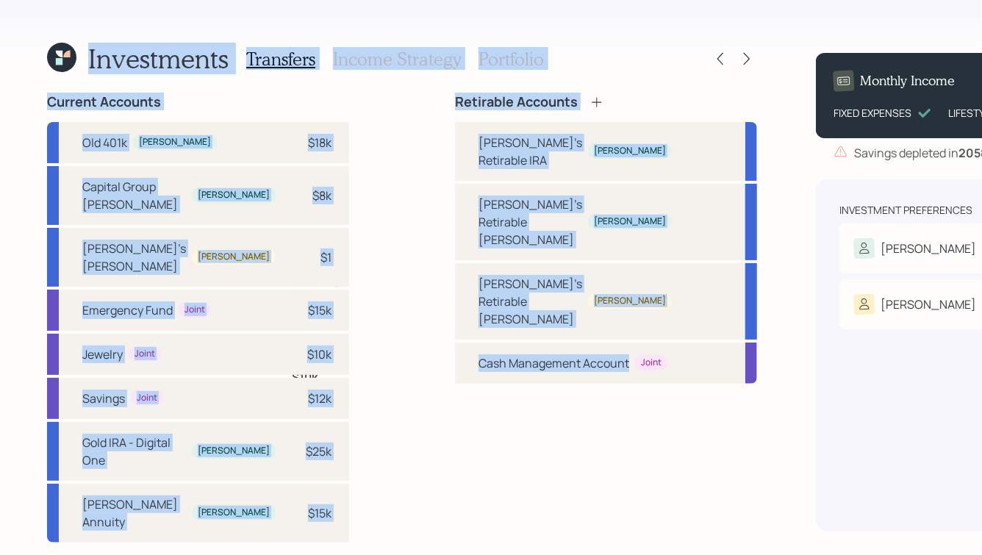
drag, startPoint x: 90, startPoint y: 57, endPoint x: 454, endPoint y: 409, distance: 506.8
click at [454, 409] on div "Investments Transfers Income Strategy Portfolio Current Accounts Old 401k Paul …" at bounding box center [402, 286] width 710 height 490
click at [476, 425] on div "Retirable Accounts Paul's Retirable IRA Paul Paul's Retirable Roth Paul Kristen…" at bounding box center [606, 312] width 302 height 437
drag, startPoint x: 515, startPoint y: 426, endPoint x: 200, endPoint y: 35, distance: 501.3
click at [200, 35] on div "Investments Transfers Income Strategy Portfolio Current Accounts Old 401k Paul …" at bounding box center [491, 277] width 982 height 555
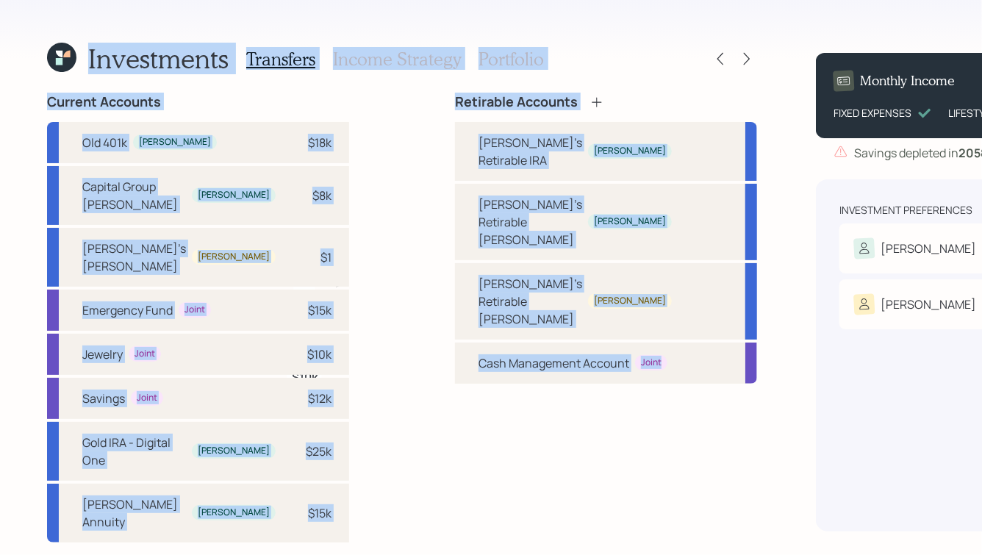
click at [152, 57] on h1 "Investments" at bounding box center [158, 59] width 140 height 32
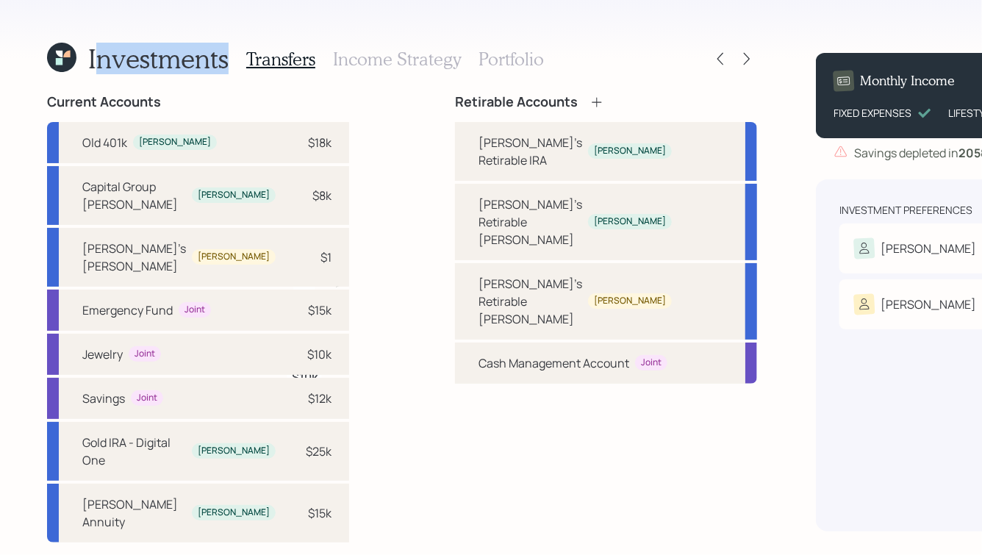
drag, startPoint x: 227, startPoint y: 59, endPoint x: 96, endPoint y: 60, distance: 130.8
click at [96, 60] on div "Investments Transfers Income Strategy Portfolio" at bounding box center [295, 58] width 497 height 35
click at [96, 60] on h1 "Investments" at bounding box center [158, 59] width 140 height 32
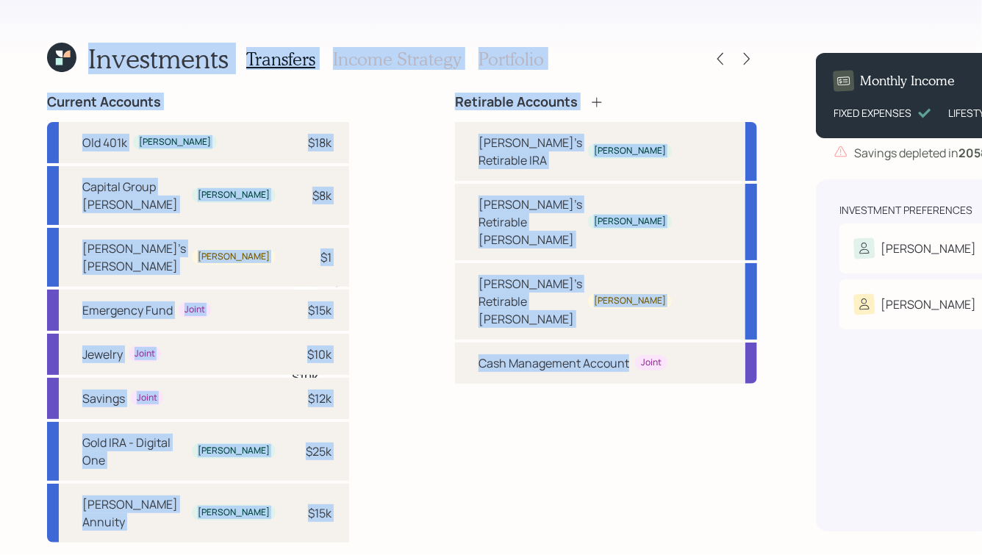
drag, startPoint x: 88, startPoint y: 59, endPoint x: 423, endPoint y: 431, distance: 500.7
click at [423, 431] on div "Investments Transfers Income Strategy Portfolio Current Accounts Old 401k Paul …" at bounding box center [402, 286] width 710 height 490
click at [455, 431] on div "Retirable Accounts Paul's Retirable IRA Paul Paul's Retirable Roth Paul Kristen…" at bounding box center [606, 312] width 302 height 437
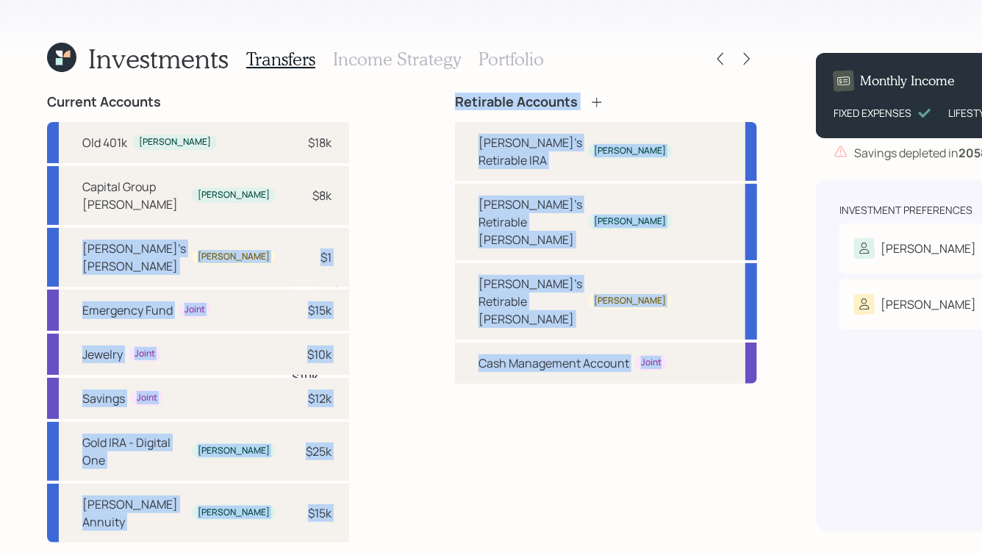
drag, startPoint x: 526, startPoint y: 425, endPoint x: 265, endPoint y: 190, distance: 350.8
click at [265, 190] on div "Current Accounts Old 401k Paul $18k Capital Group Roth IRA Paul $8k Kristen's R…" at bounding box center [402, 312] width 710 height 437
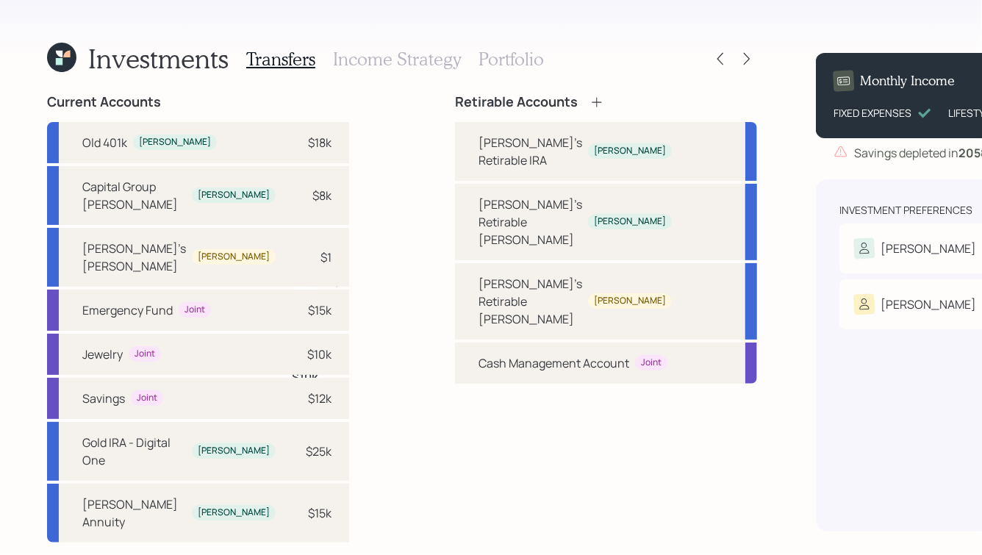
click at [290, 131] on div "Current Accounts Old 401k Paul $18k Capital Group Roth IRA Paul $8k Kristen's R…" at bounding box center [402, 312] width 710 height 437
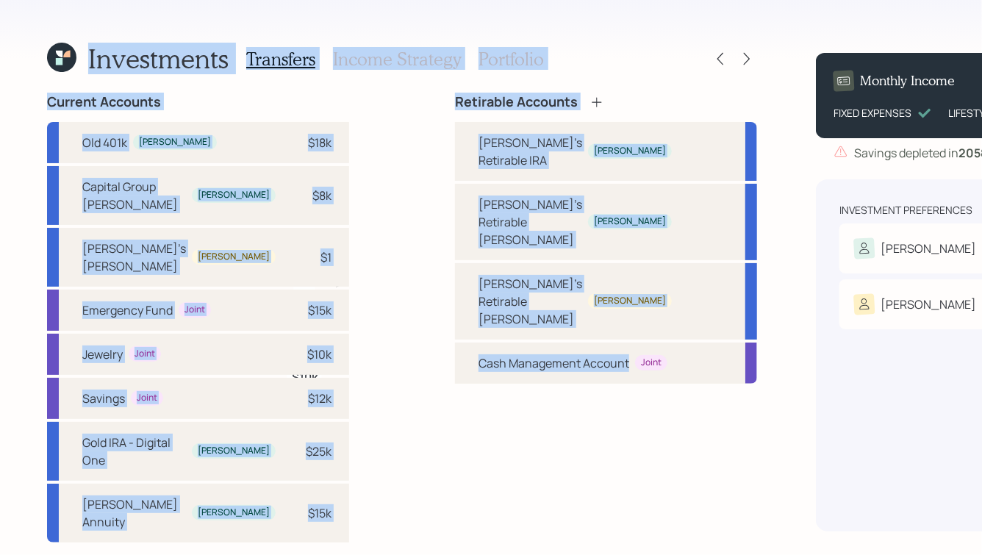
drag, startPoint x: 85, startPoint y: 54, endPoint x: 432, endPoint y: 421, distance: 504.9
click at [432, 421] on div "Investments Transfers Income Strategy Portfolio Current Accounts Old 401k Paul …" at bounding box center [402, 286] width 710 height 490
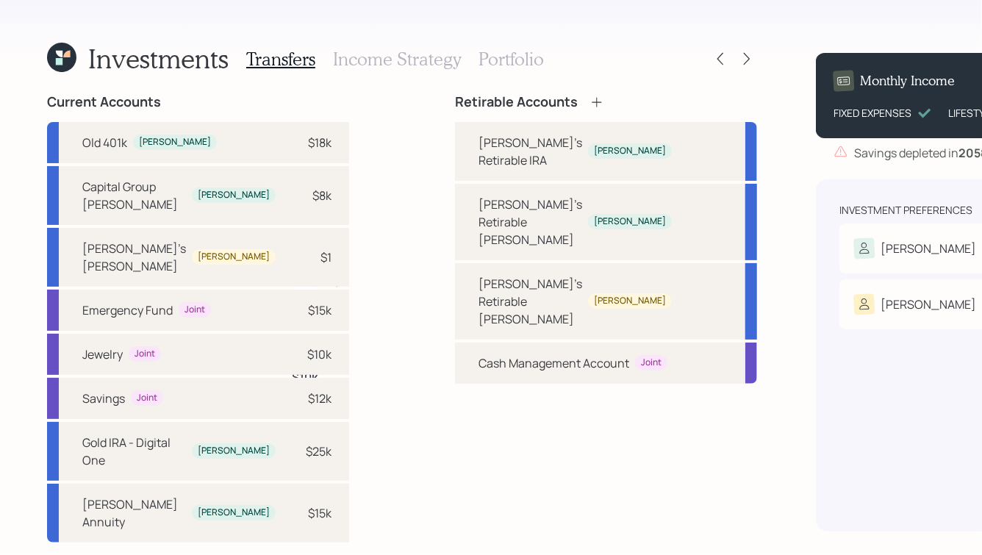
click at [509, 437] on div "Retirable Accounts Paul's Retirable IRA Paul Paul's Retirable Roth Paul Kristen…" at bounding box center [606, 312] width 302 height 437
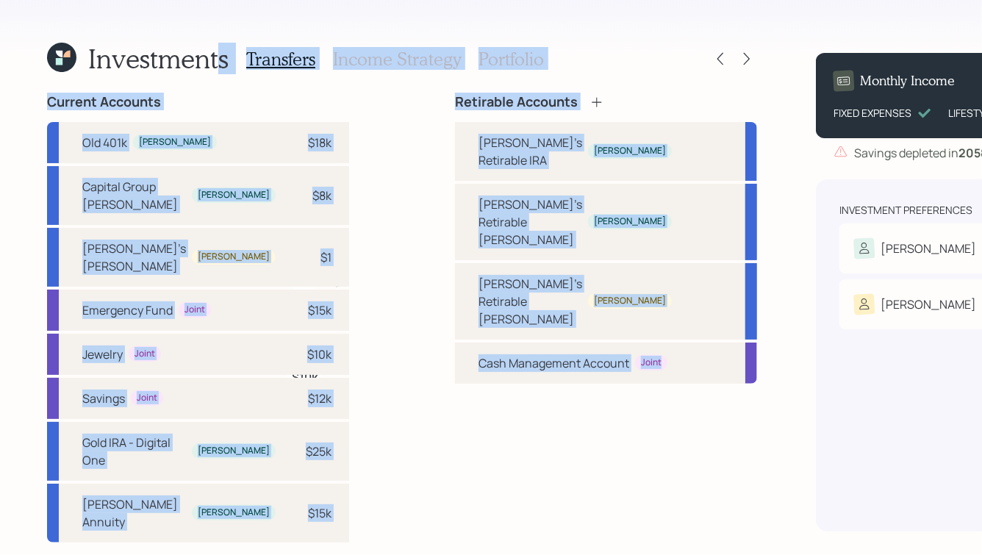
drag, startPoint x: 576, startPoint y: 439, endPoint x: 211, endPoint y: 49, distance: 533.6
click at [211, 49] on div "Investments Transfers Income Strategy Portfolio Current Accounts Old 401k Paul …" at bounding box center [402, 286] width 710 height 490
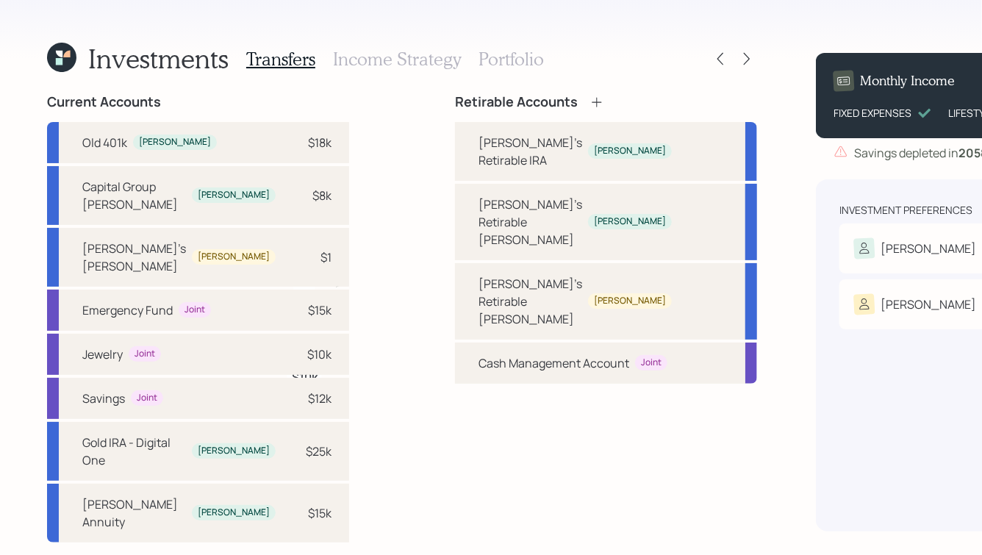
click at [161, 49] on h1 "Investments" at bounding box center [158, 59] width 140 height 32
click at [365, 52] on h3 "Income Strategy" at bounding box center [397, 59] width 128 height 21
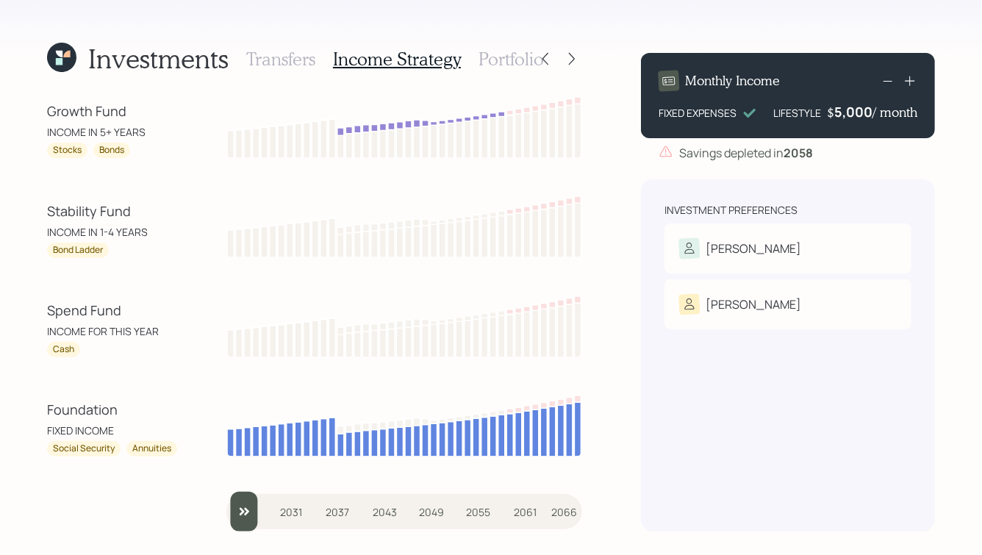
click at [490, 62] on h3 "Portfolio" at bounding box center [511, 59] width 65 height 21
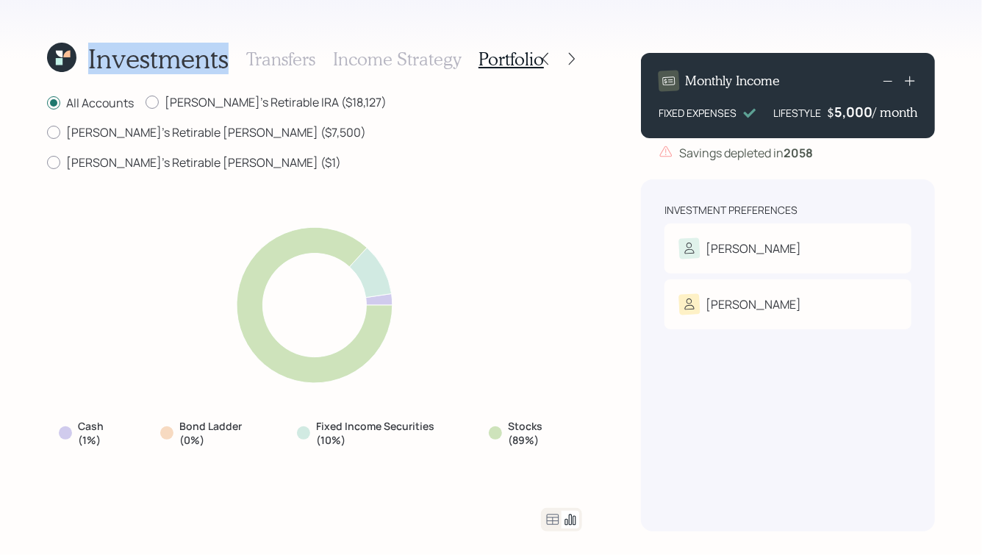
drag, startPoint x: 231, startPoint y: 60, endPoint x: 51, endPoint y: 59, distance: 179.4
click at [51, 59] on div "Investments Transfers Income Strategy Portfolio" at bounding box center [291, 58] width 488 height 35
click at [150, 51] on h1 "Investments" at bounding box center [158, 59] width 140 height 32
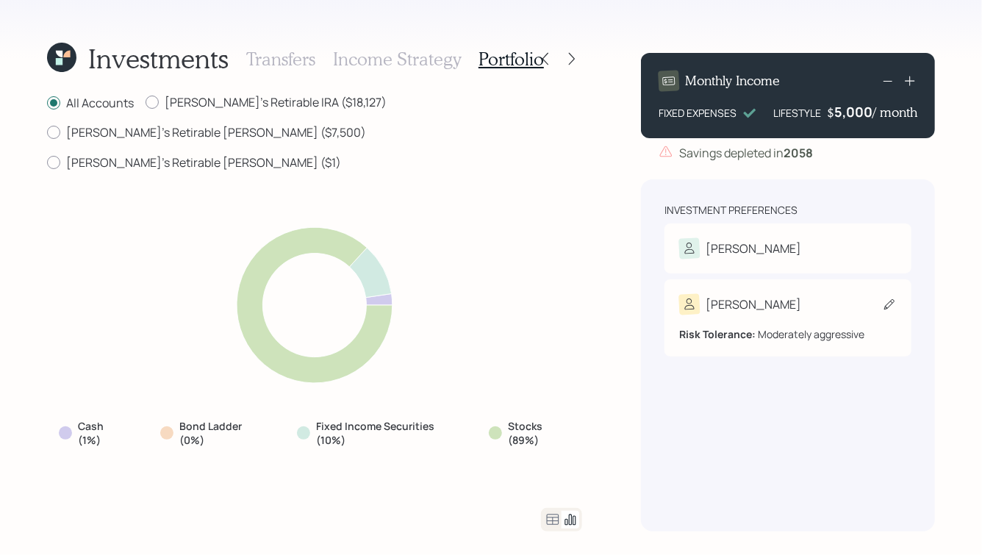
click at [753, 314] on div "Kristen" at bounding box center [788, 304] width 218 height 21
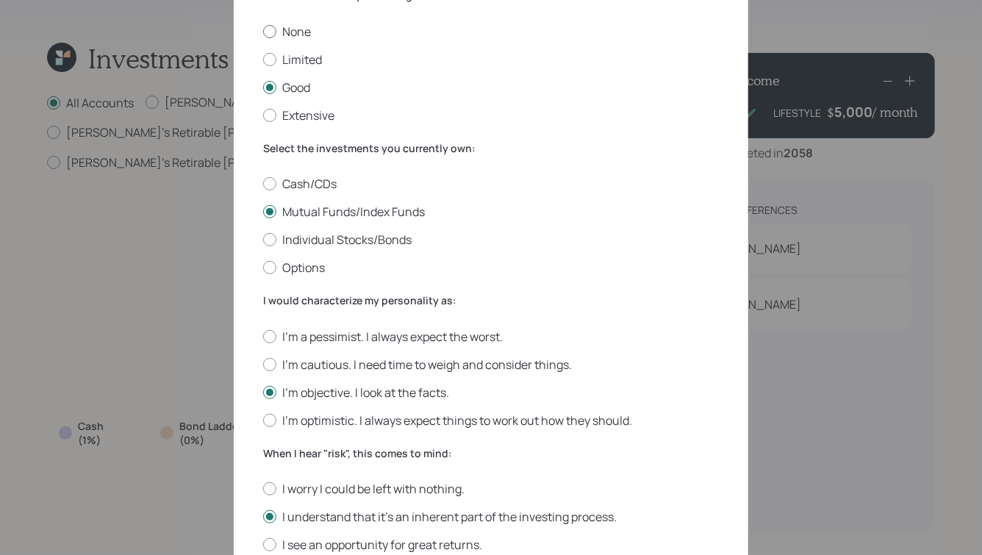
scroll to position [120, 0]
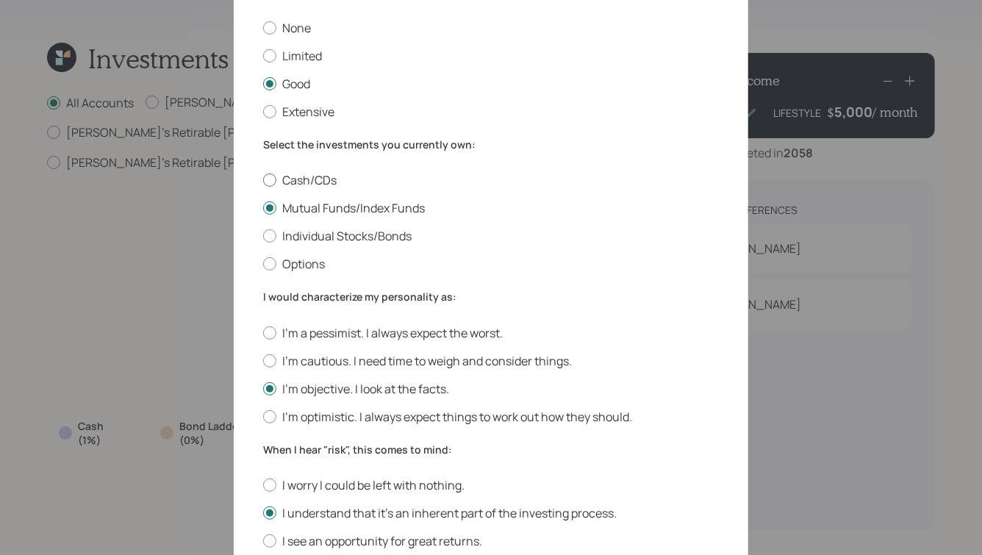
click at [284, 176] on label "Cash/CDs" at bounding box center [491, 180] width 456 height 16
click at [263, 180] on input "Cash/CDs" at bounding box center [262, 180] width 1 height 1
radio input "true"
click at [318, 361] on label "I'm cautious. I need time to weigh and consider things." at bounding box center [491, 361] width 456 height 16
click at [263, 361] on input "I'm cautious. I need time to weigh and consider things." at bounding box center [262, 360] width 1 height 1
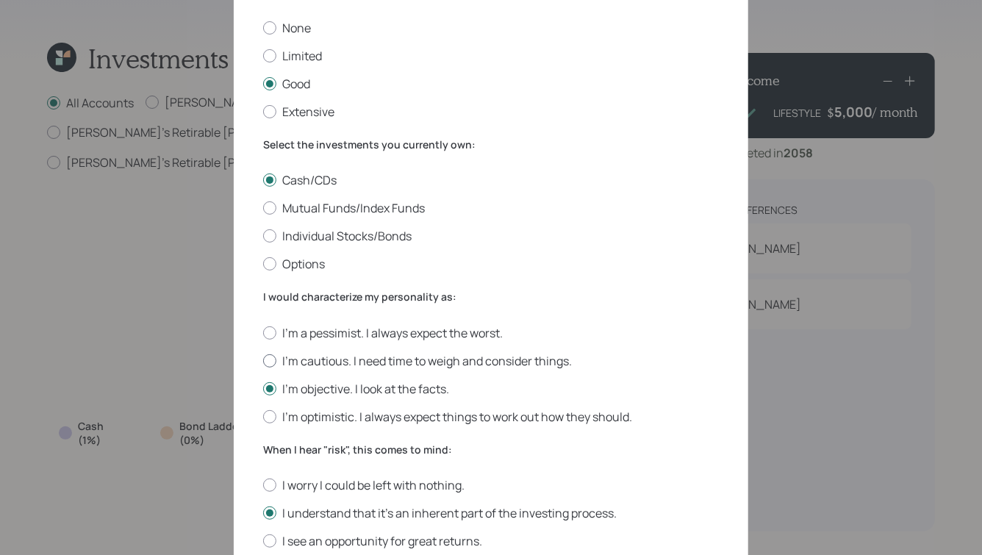
radio input "true"
click at [310, 295] on label "I would characterize my personality as:" at bounding box center [491, 297] width 456 height 15
drag, startPoint x: 453, startPoint y: 297, endPoint x: 262, endPoint y: 300, distance: 191.1
click at [263, 300] on label "I would characterize my personality as:" at bounding box center [491, 297] width 456 height 15
click at [262, 300] on div "Edit Risk Tolerance Profile (Kristen) I would describe my knowledge of investme…" at bounding box center [491, 418] width 515 height 1003
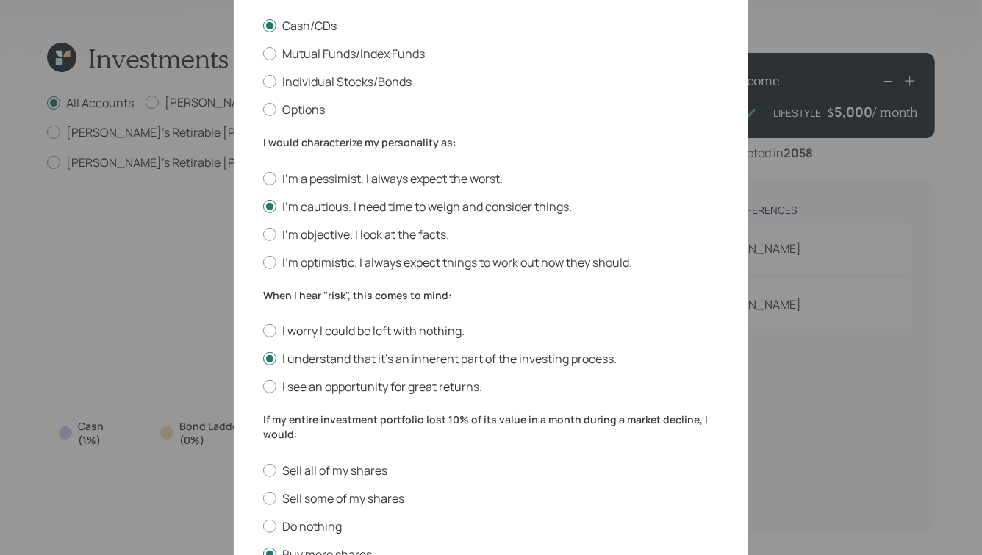
scroll to position [276, 0]
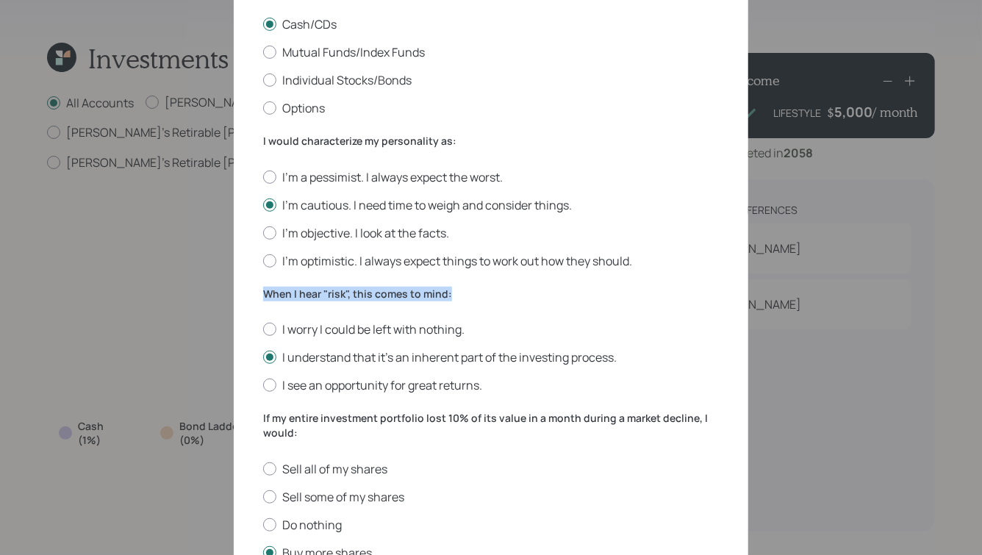
drag, startPoint x: 264, startPoint y: 296, endPoint x: 458, endPoint y: 298, distance: 194.1
click at [458, 298] on label "When I hear "risk", this comes to mind:" at bounding box center [491, 294] width 456 height 15
drag, startPoint x: 456, startPoint y: 294, endPoint x: 244, endPoint y: 296, distance: 212.4
click at [244, 296] on div "Edit Risk Tolerance Profile (Kristen) I would describe my knowledge of investme…" at bounding box center [491, 262] width 515 height 1003
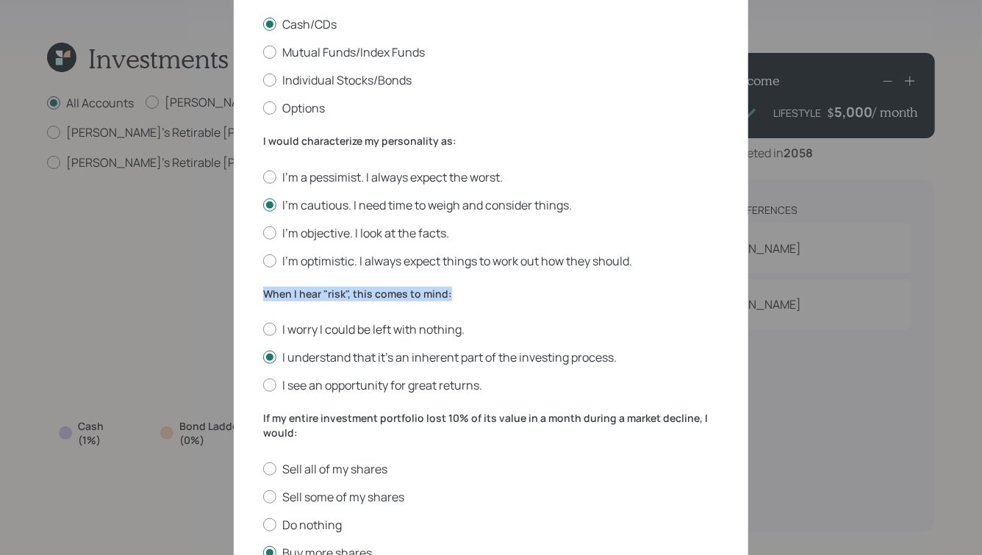
click at [310, 294] on label "When I hear "risk", this comes to mind:" at bounding box center [491, 294] width 456 height 15
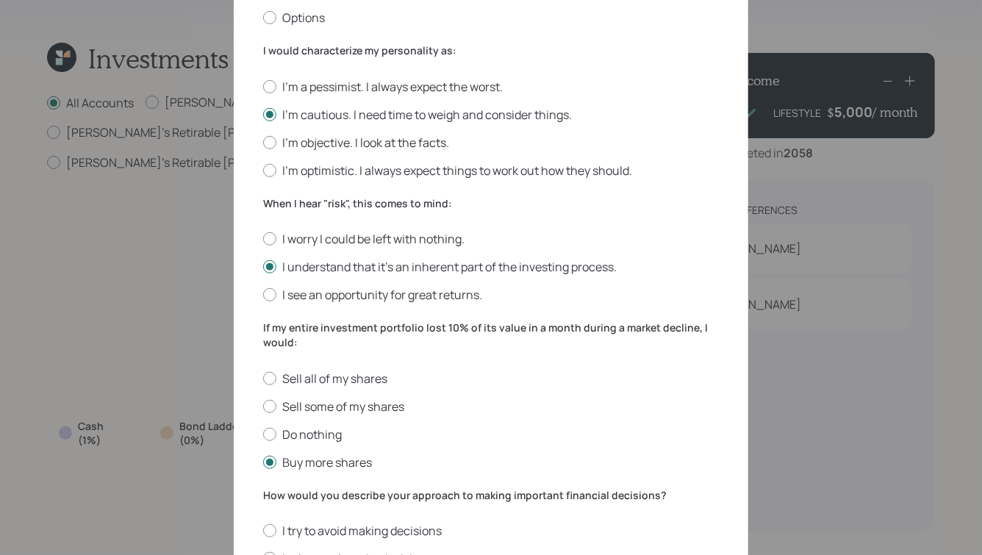
scroll to position [368, 0]
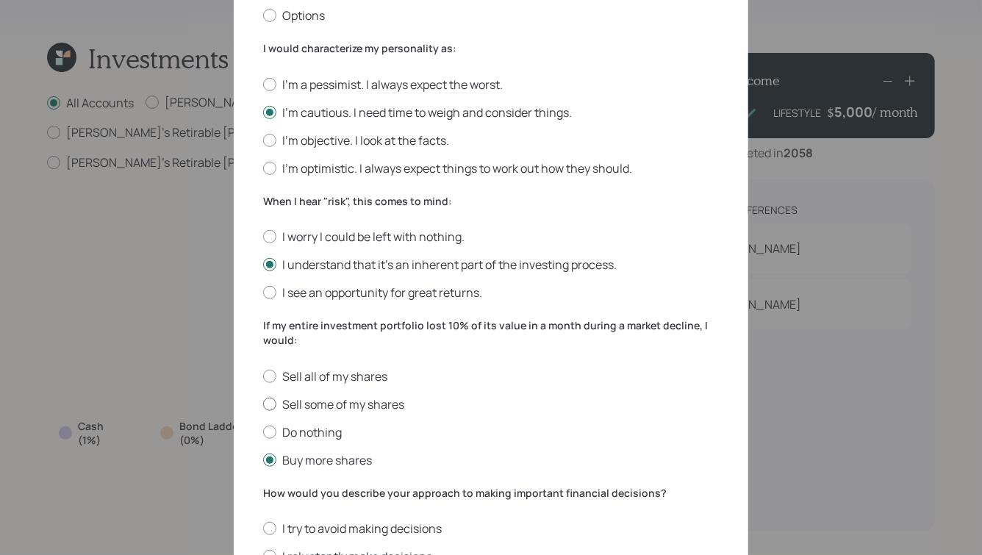
click at [273, 406] on div at bounding box center [269, 404] width 13 height 13
click at [263, 404] on input "Sell some of my shares" at bounding box center [262, 404] width 1 height 1
radio input "true"
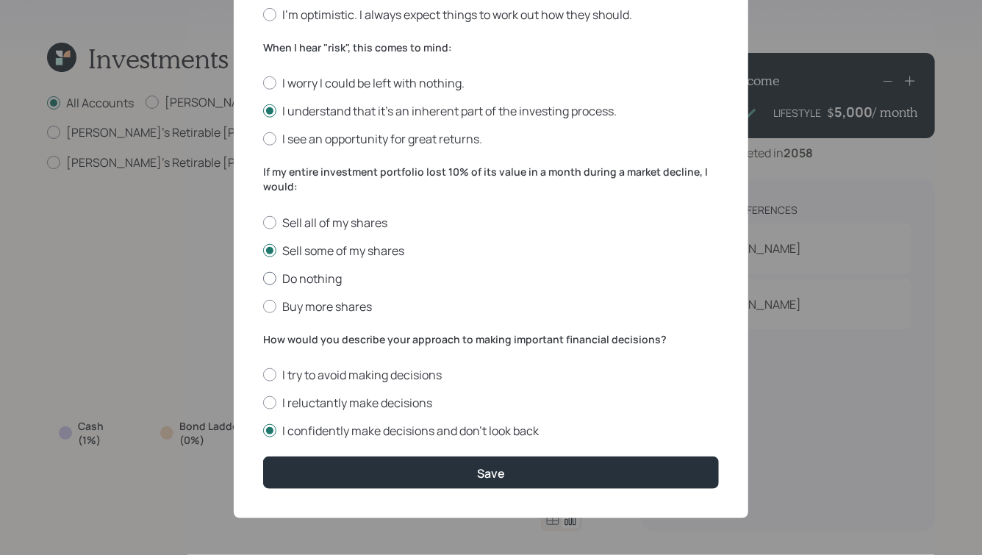
scroll to position [526, 0]
click at [343, 400] on label "I reluctantly make decisions" at bounding box center [491, 403] width 456 height 16
click at [263, 403] on input "I reluctantly make decisions" at bounding box center [262, 403] width 1 height 1
radio input "true"
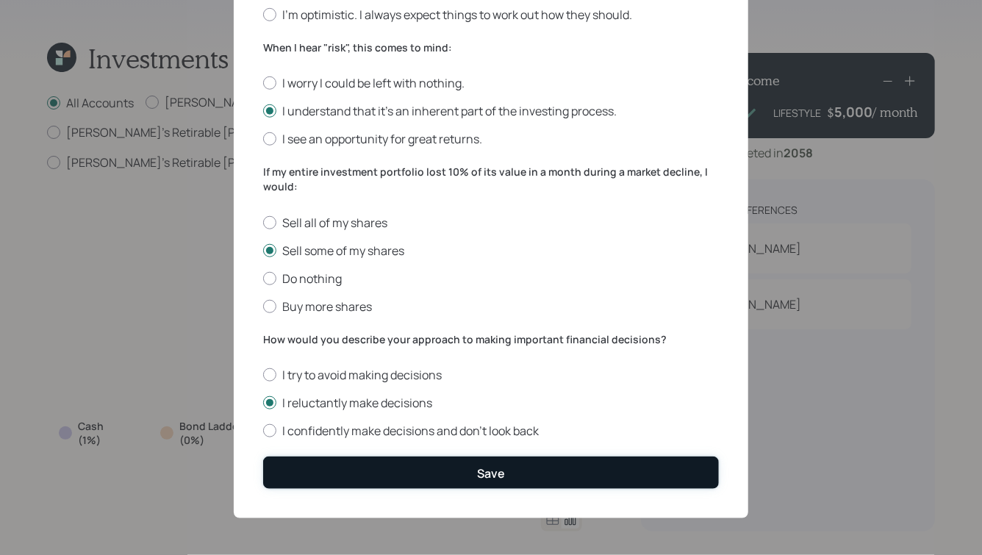
click at [426, 471] on button "Save" at bounding box center [491, 472] width 456 height 32
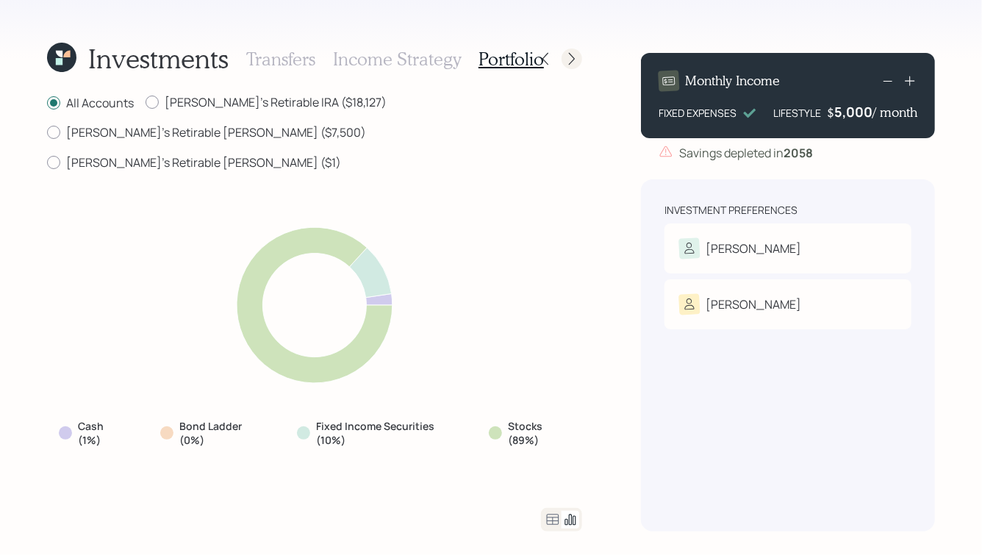
click at [565, 60] on icon at bounding box center [572, 58] width 15 height 15
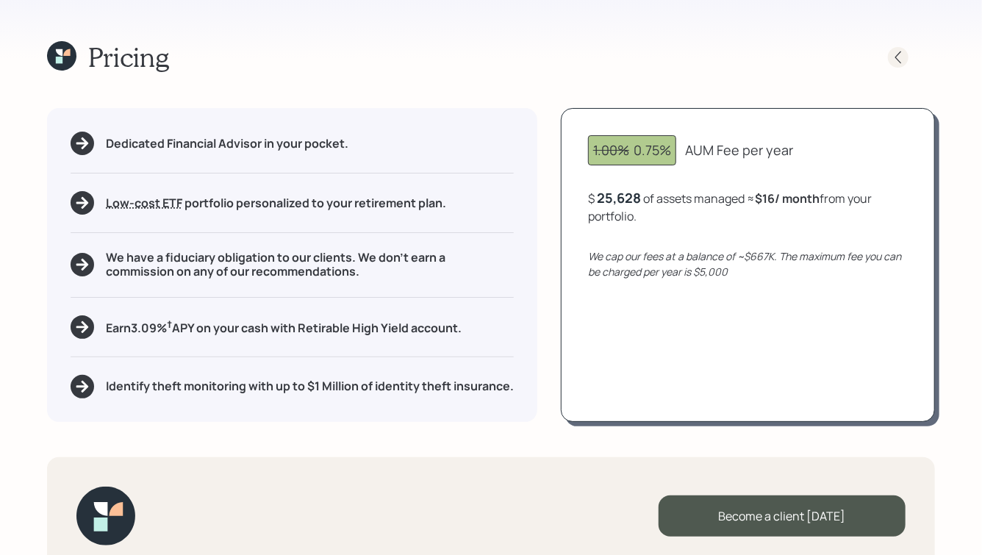
click at [905, 52] on icon at bounding box center [898, 57] width 15 height 15
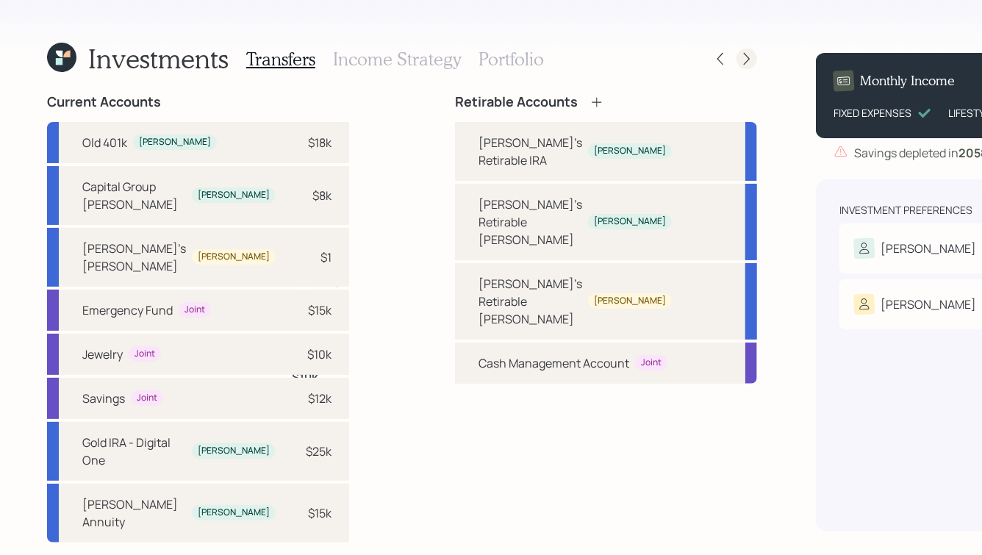
click at [739, 60] on icon at bounding box center [746, 58] width 15 height 15
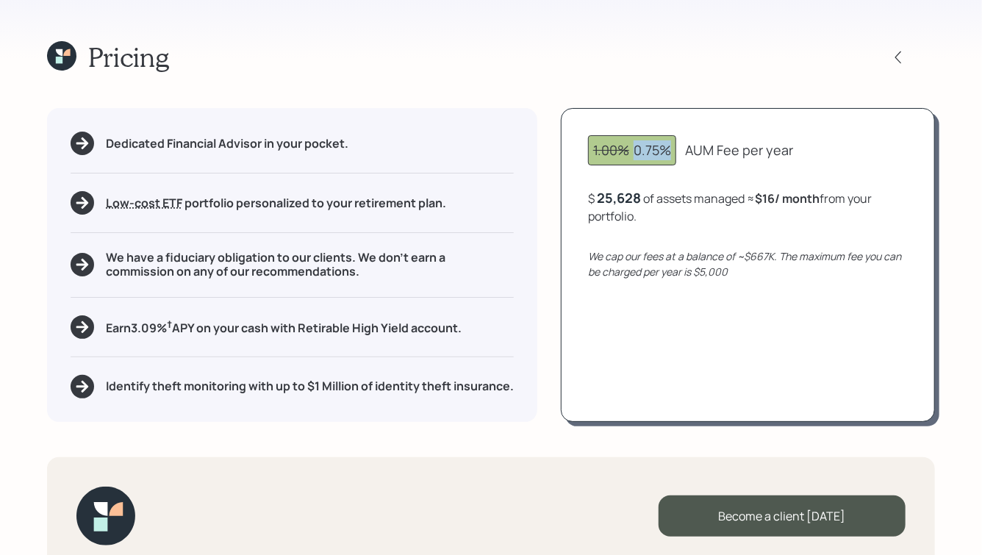
drag, startPoint x: 633, startPoint y: 148, endPoint x: 684, endPoint y: 154, distance: 51.0
click at [684, 154] on div "1.00% 0.75% AUM Fee per year" at bounding box center [748, 150] width 320 height 30
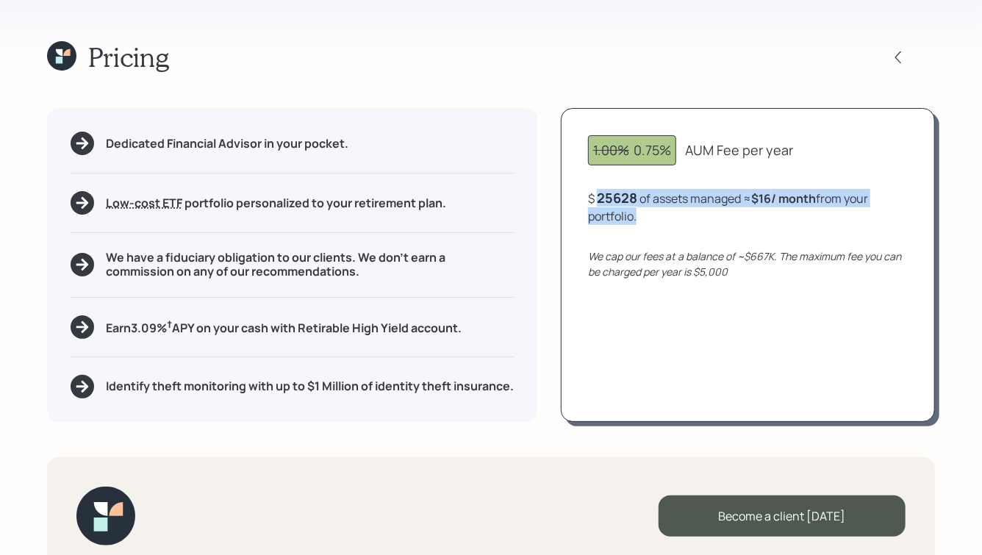
drag, startPoint x: 656, startPoint y: 212, endPoint x: 583, endPoint y: 132, distance: 108.2
click at [583, 132] on div "1.00% 0.75% AUM Fee per year $ 25628 of assets managed ≈ $16 / month from your …" at bounding box center [748, 264] width 374 height 313
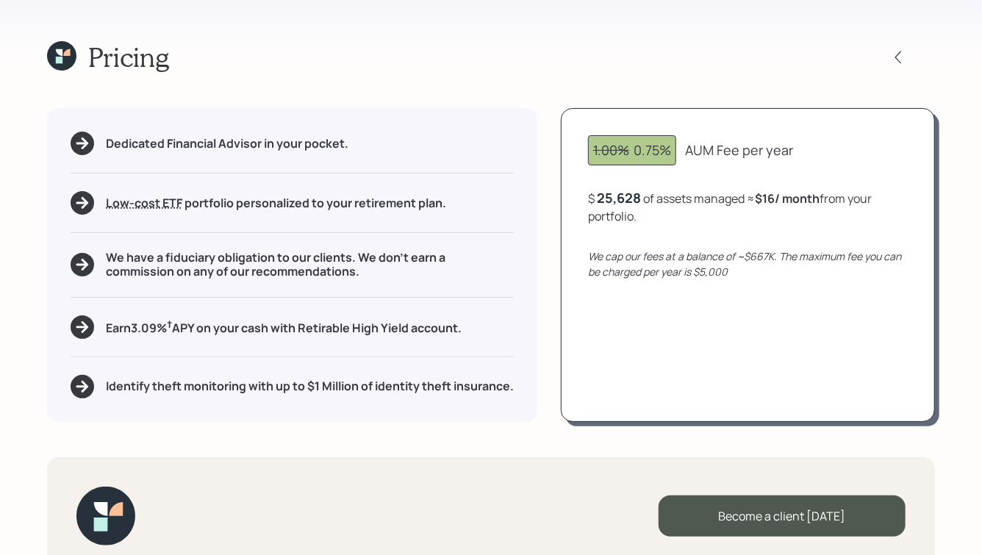
click at [583, 132] on div "1.00% 0.75% AUM Fee per year $ 25,628 of assets managed ≈ $16 / month from your…" at bounding box center [748, 264] width 374 height 313
drag, startPoint x: 687, startPoint y: 146, endPoint x: 773, endPoint y: 150, distance: 85.4
click at [773, 150] on div "AUM Fee per year" at bounding box center [739, 150] width 108 height 20
drag, startPoint x: 790, startPoint y: 151, endPoint x: 666, endPoint y: 149, distance: 124.2
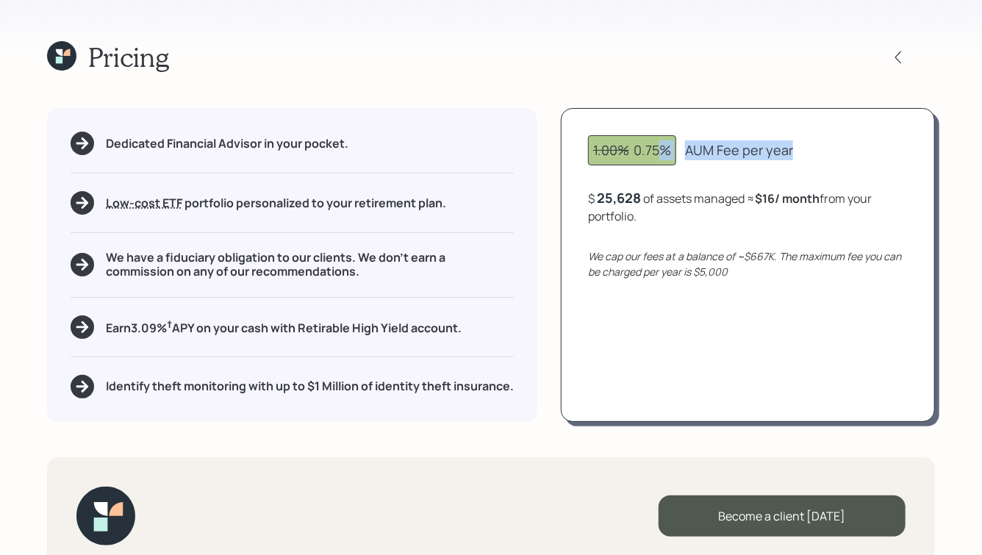
click at [665, 150] on div "1.00% 0.75% AUM Fee per year" at bounding box center [748, 150] width 320 height 30
click at [736, 150] on div "AUM Fee per year" at bounding box center [739, 150] width 108 height 20
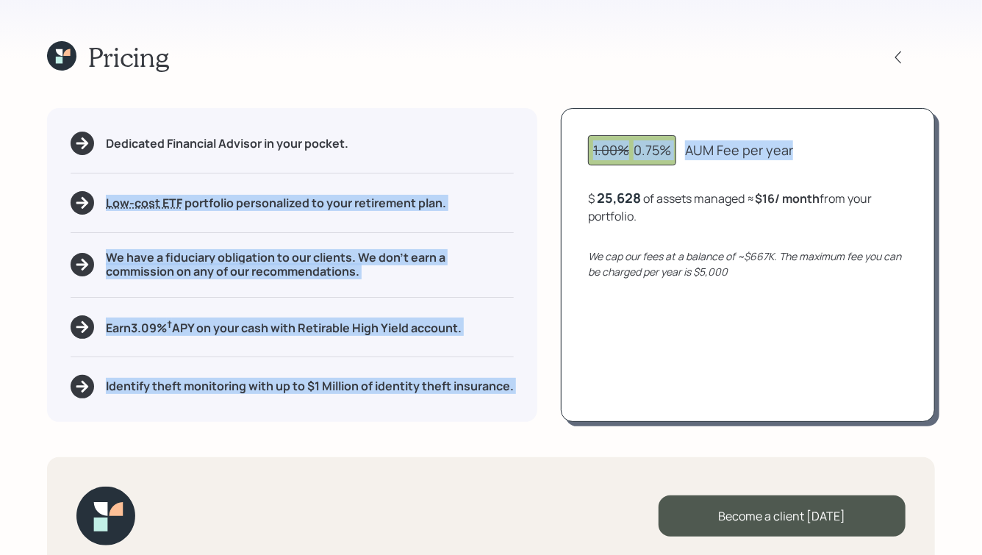
drag, startPoint x: 795, startPoint y: 150, endPoint x: 532, endPoint y: 142, distance: 262.5
click at [532, 142] on div "Dedicated Financial Advisor in your pocket. Low-cost ETF Retirable uses diversi…" at bounding box center [491, 264] width 888 height 313
click at [591, 143] on div "1.00% 0.75%" at bounding box center [632, 150] width 88 height 30
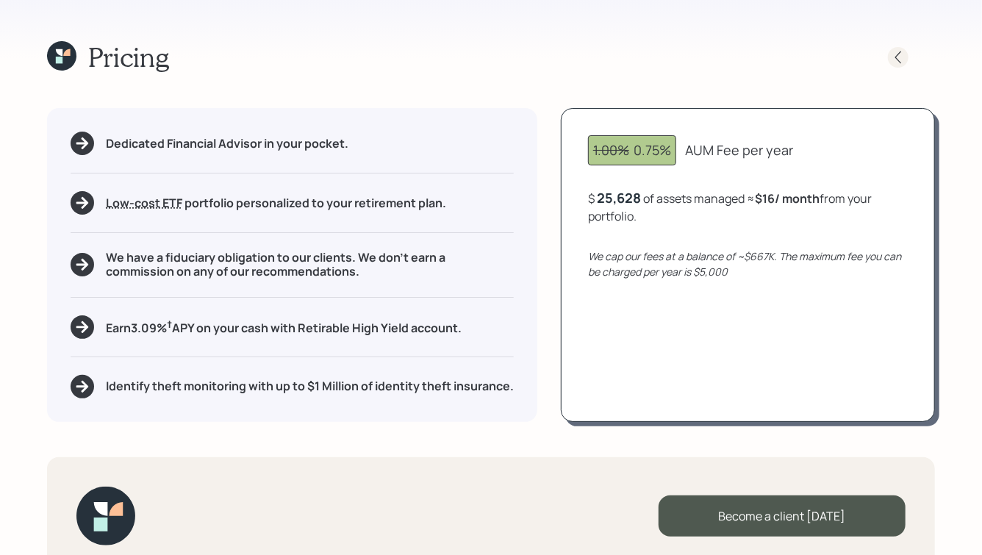
click at [898, 54] on icon at bounding box center [898, 57] width 6 height 12
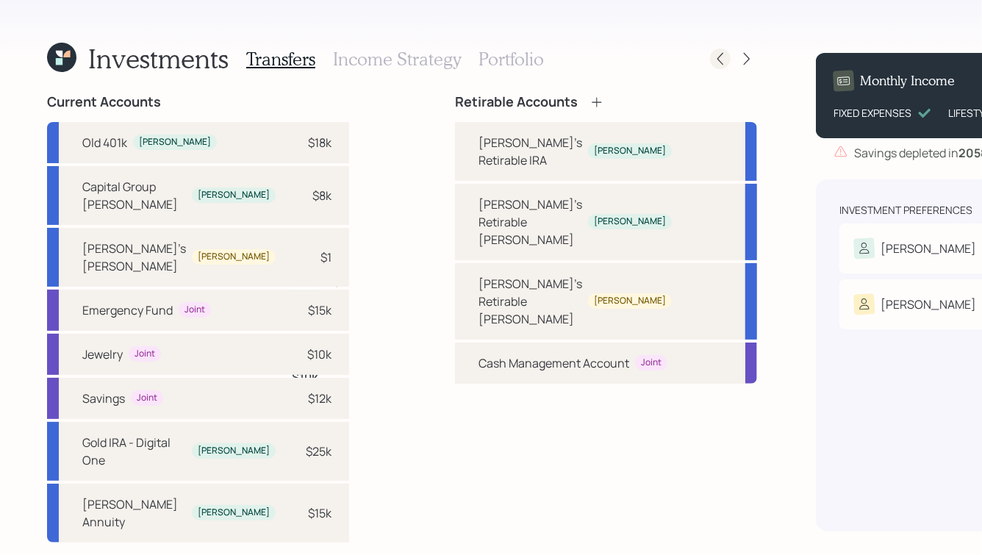
click at [713, 58] on icon at bounding box center [720, 58] width 15 height 15
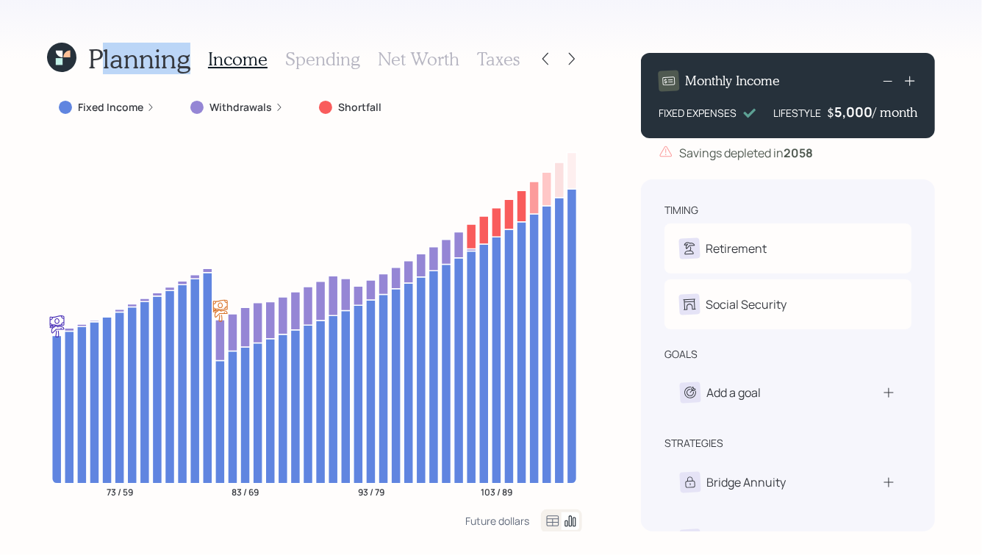
drag, startPoint x: 192, startPoint y: 63, endPoint x: 100, endPoint y: 72, distance: 92.3
click at [100, 72] on div "Planning Income Spending Net Worth Taxes" at bounding box center [283, 58] width 473 height 35
click at [91, 66] on h1 "Planning" at bounding box center [139, 59] width 102 height 32
click at [65, 59] on icon at bounding box center [61, 57] width 29 height 29
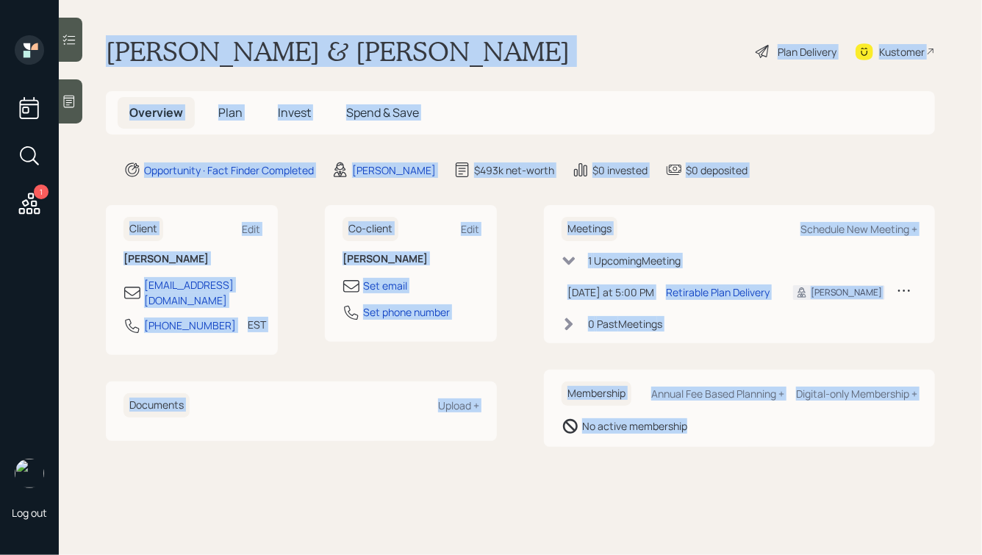
drag, startPoint x: 103, startPoint y: 46, endPoint x: 669, endPoint y: 476, distance: 710.8
click at [669, 476] on main "Paul & Kristen Phillips Plan Delivery Kustomer Overview Plan Invest Spend & Sav…" at bounding box center [520, 277] width 923 height 555
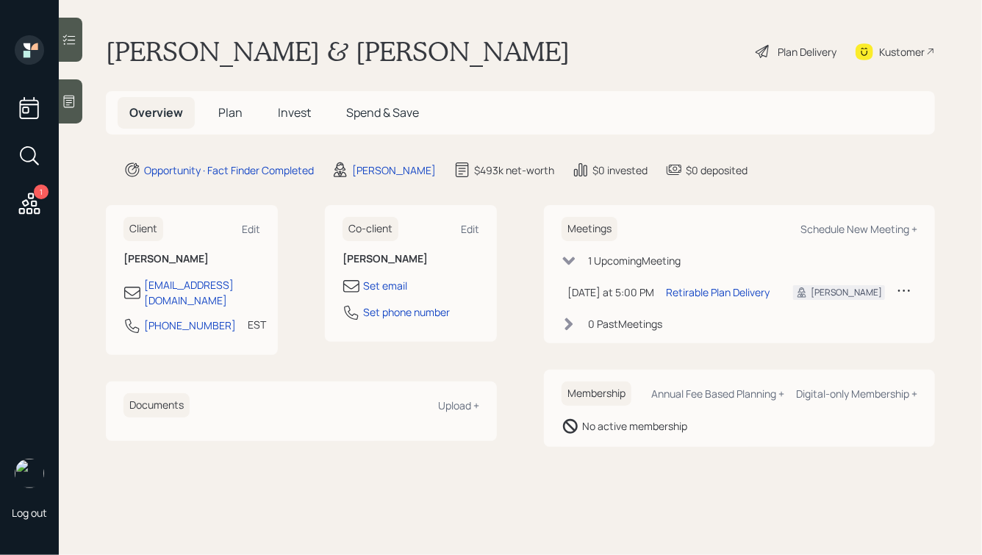
click at [233, 111] on span "Plan" at bounding box center [230, 112] width 24 height 16
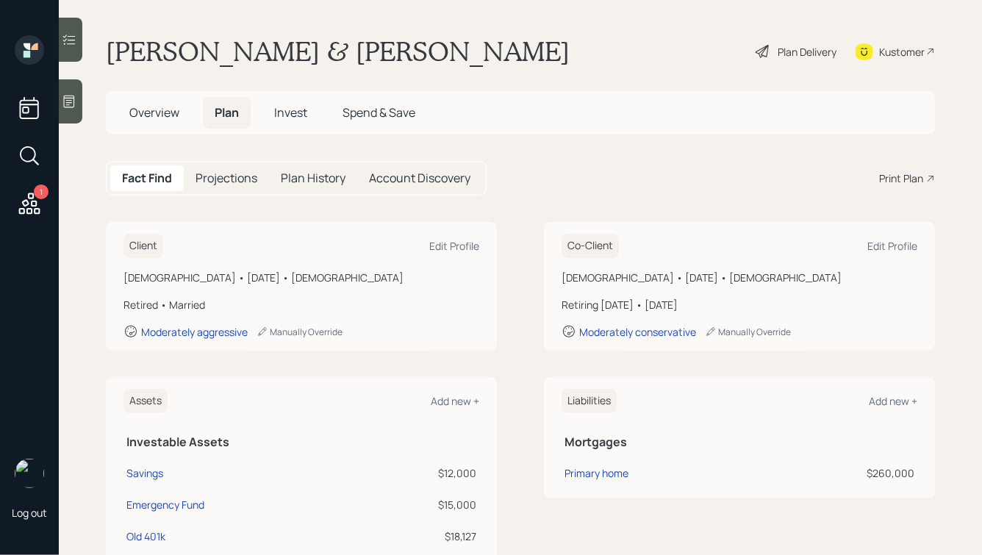
click at [899, 179] on div "Print Plan" at bounding box center [901, 178] width 44 height 15
click at [442, 239] on div "Edit Profile" at bounding box center [454, 246] width 50 height 14
select select "8"
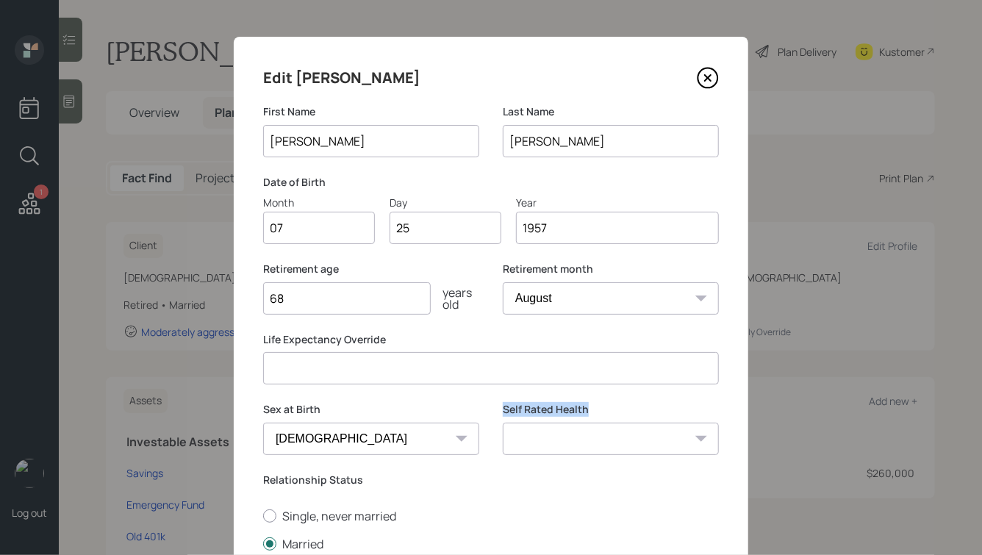
drag, startPoint x: 591, startPoint y: 415, endPoint x: 505, endPoint y: 414, distance: 86.0
click at [505, 414] on label "Self Rated Health" at bounding box center [611, 409] width 216 height 15
drag, startPoint x: 503, startPoint y: 408, endPoint x: 573, endPoint y: 487, distance: 105.7
click at [0, 0] on form "First Name Paul Last Name Phillips Date of Birth Month 07 Day 25 Year 1957 Reti…" at bounding box center [0, 0] width 0 height 0
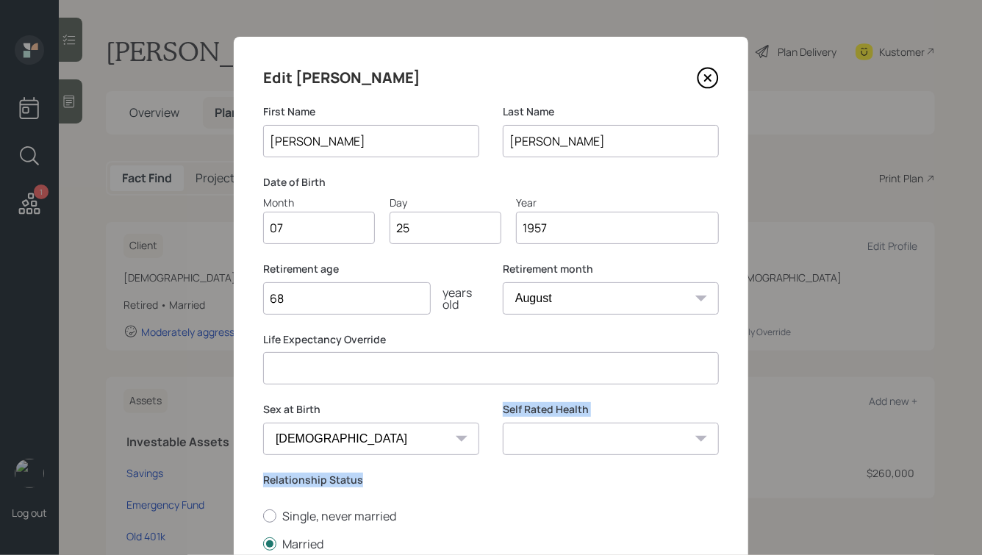
click at [531, 488] on div "Relationship Status Single, never married Married Separated Divorced Widowed" at bounding box center [491, 554] width 456 height 163
drag, startPoint x: 554, startPoint y: 492, endPoint x: 398, endPoint y: 391, distance: 186.2
click at [398, 391] on div "Edit Paul First Name Paul Last Name Phillips Date of Birth Month 07 Day 25 Year…" at bounding box center [491, 376] width 515 height 678
click at [394, 399] on div "Edit Paul First Name Paul Last Name Phillips Date of Birth Month 07 Day 25 Year…" at bounding box center [491, 376] width 515 height 678
drag, startPoint x: 262, startPoint y: 406, endPoint x: 369, endPoint y: 479, distance: 129.3
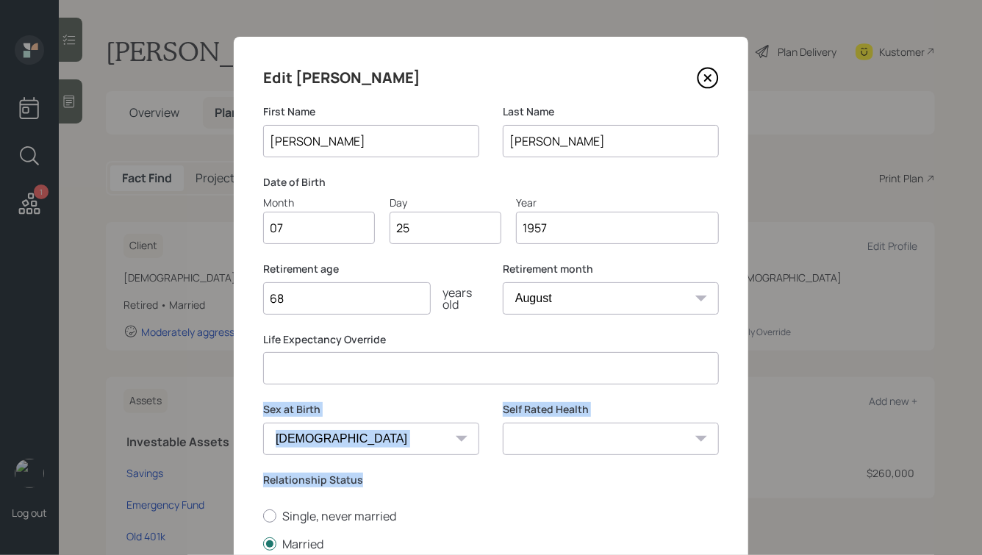
click at [369, 479] on div "Edit Paul First Name Paul Last Name Phillips Date of Birth Month 07 Day 25 Year…" at bounding box center [491, 376] width 515 height 678
click at [369, 479] on label "Relationship Status" at bounding box center [491, 480] width 456 height 15
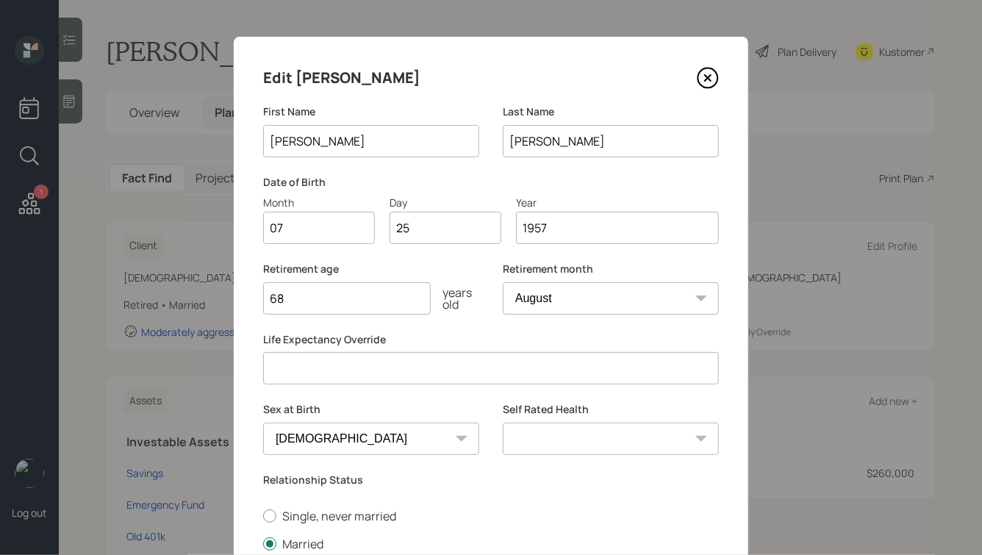
click at [586, 445] on select "Excellent Very Good Good Fair Poor" at bounding box center [611, 439] width 216 height 32
select select "good"
click at [503, 423] on select "Excellent Very Good Good Fair Poor" at bounding box center [611, 439] width 216 height 32
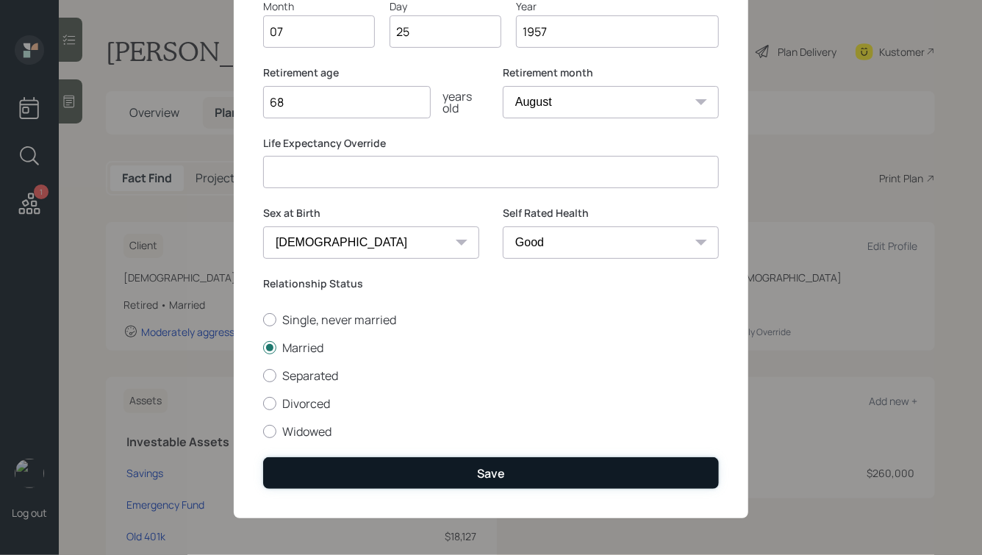
click at [489, 471] on div "Save" at bounding box center [491, 473] width 28 height 16
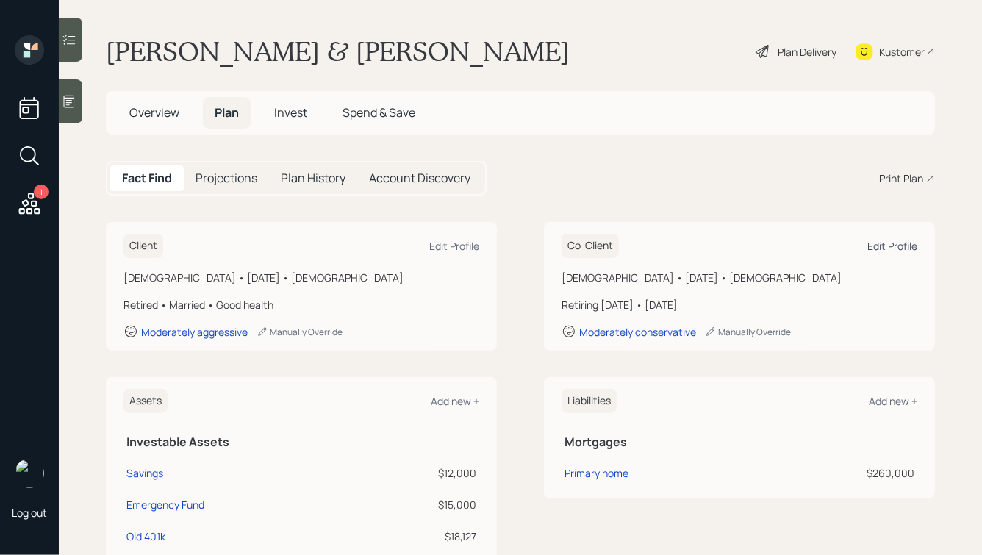
click at [882, 243] on div "Edit Profile" at bounding box center [892, 246] width 50 height 14
select select "female"
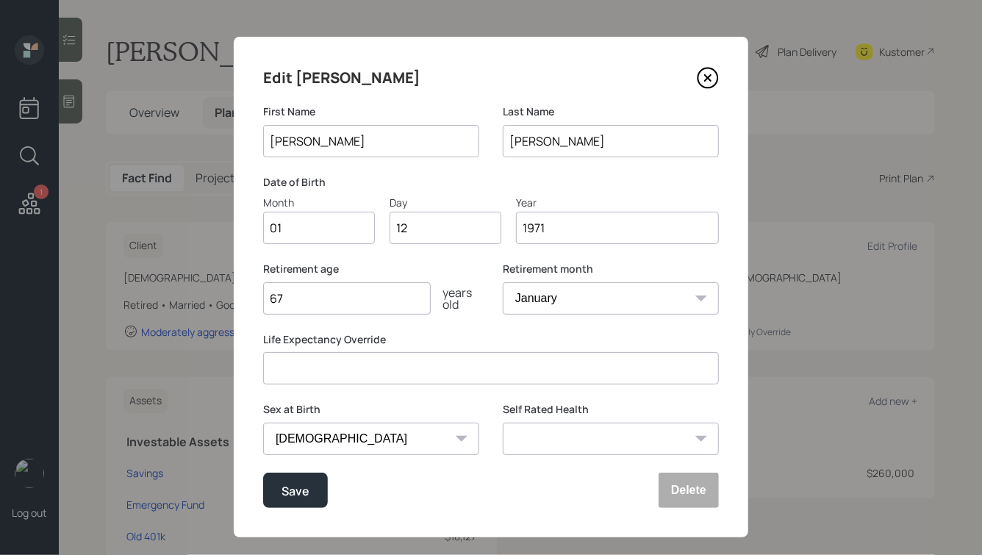
click at [597, 442] on select "Excellent Very Good Good Fair Poor" at bounding box center [611, 439] width 216 height 32
click at [503, 423] on select "Excellent Very Good Good Fair Poor" at bounding box center [611, 439] width 216 height 32
click at [543, 434] on select "Excellent Very Good Good Fair Poor" at bounding box center [611, 439] width 216 height 32
select select "excellent"
click at [503, 423] on select "Excellent Very Good Good Fair Poor" at bounding box center [611, 439] width 216 height 32
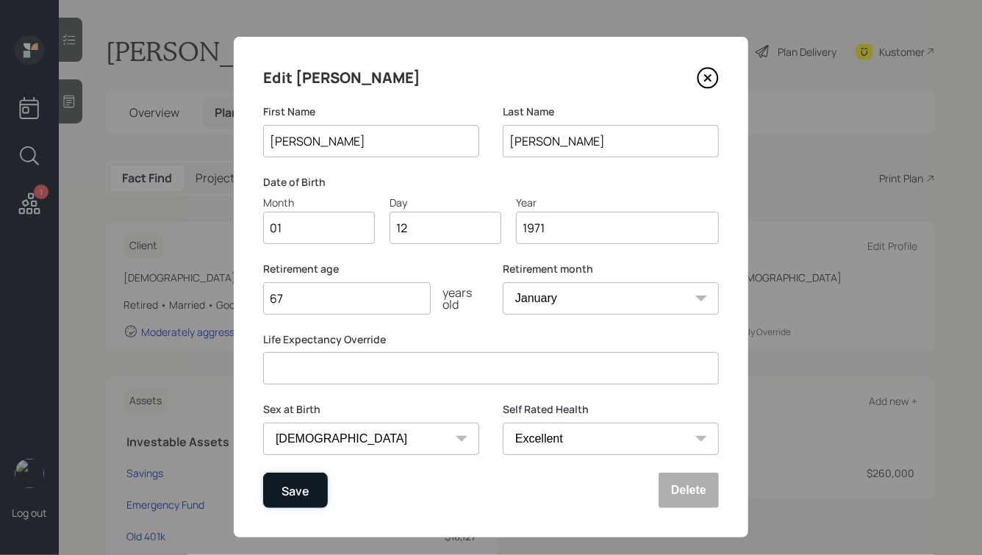
click at [288, 490] on div "Save" at bounding box center [296, 491] width 28 height 20
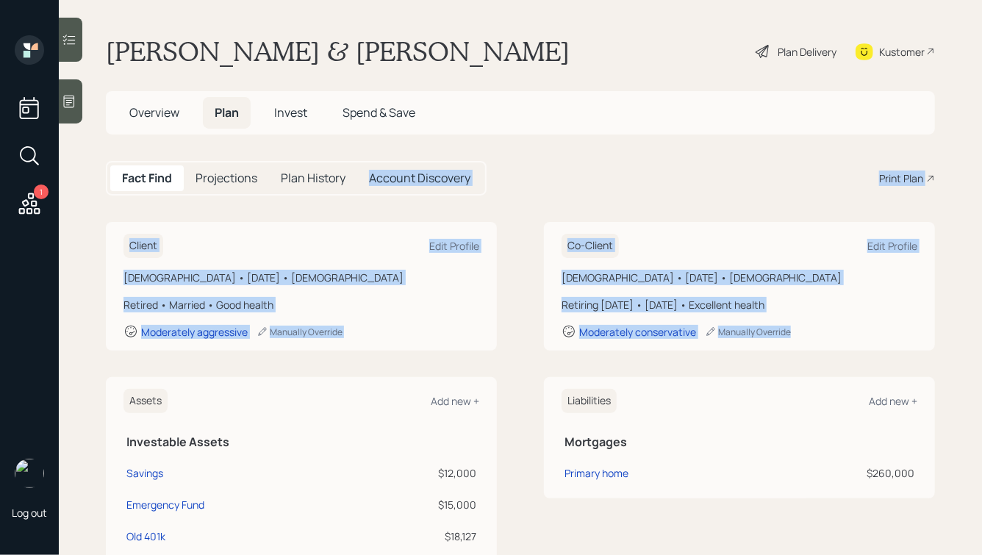
drag, startPoint x: 828, startPoint y: 337, endPoint x: 481, endPoint y: 170, distance: 386.0
click at [481, 169] on main "Paul & Kristen Phillips Plan Delivery Kustomer Overview Plan Invest Spend & Sav…" at bounding box center [520, 277] width 923 height 555
click at [556, 226] on div "Co-Client Edit Profile Female • January 12, 1971 • 54 years old Retiring in 13 …" at bounding box center [739, 286] width 391 height 129
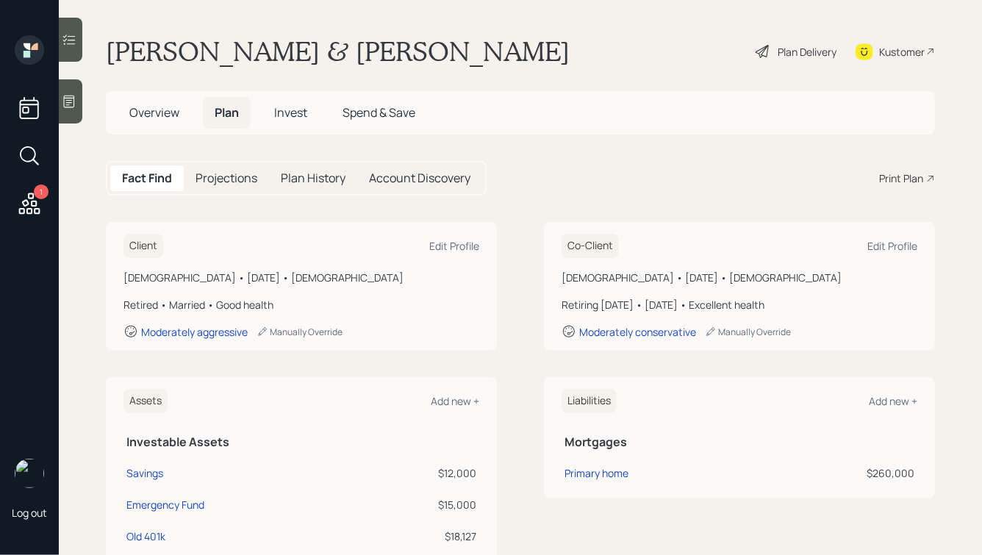
click at [909, 184] on div "Print Plan" at bounding box center [901, 178] width 44 height 15
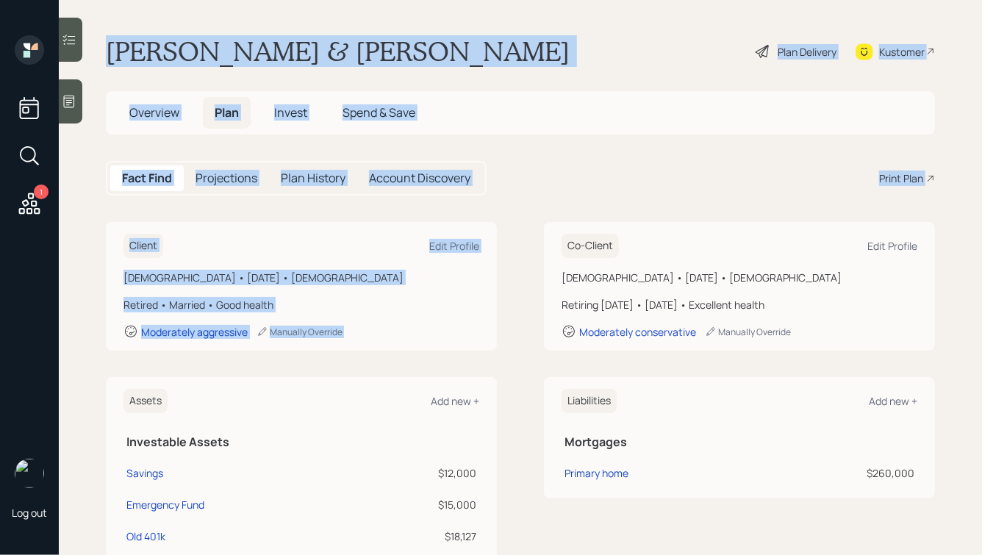
drag, startPoint x: 548, startPoint y: 197, endPoint x: 238, endPoint y: 10, distance: 361.4
click at [240, 11] on main "Paul & Kristen Phillips Plan Delivery Kustomer Overview Plan Invest Spend & Sav…" at bounding box center [520, 277] width 923 height 555
click at [238, 10] on main "Paul & Kristen Phillips Plan Delivery Kustomer Overview Plan Invest Spend & Sav…" at bounding box center [520, 277] width 923 height 555
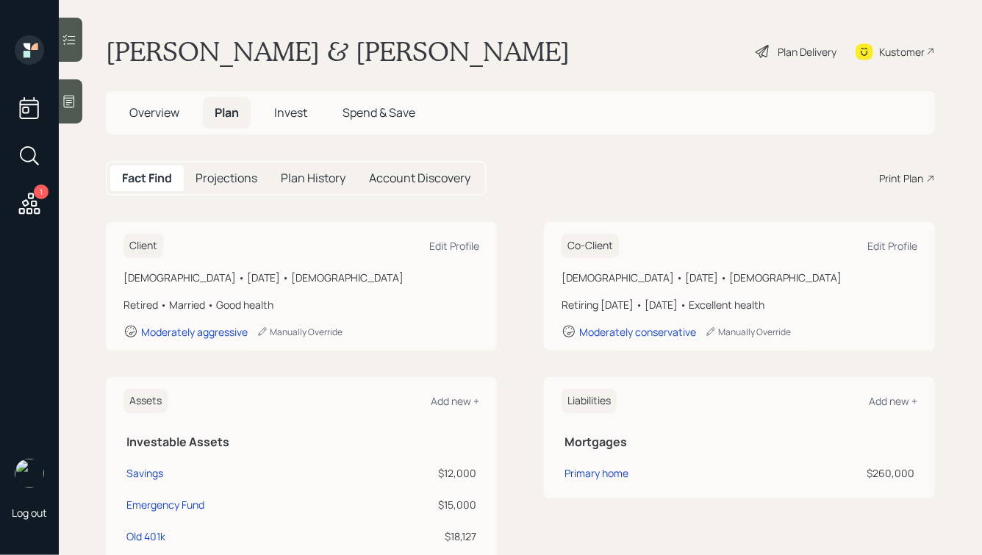
click at [145, 111] on span "Overview" at bounding box center [154, 112] width 50 height 16
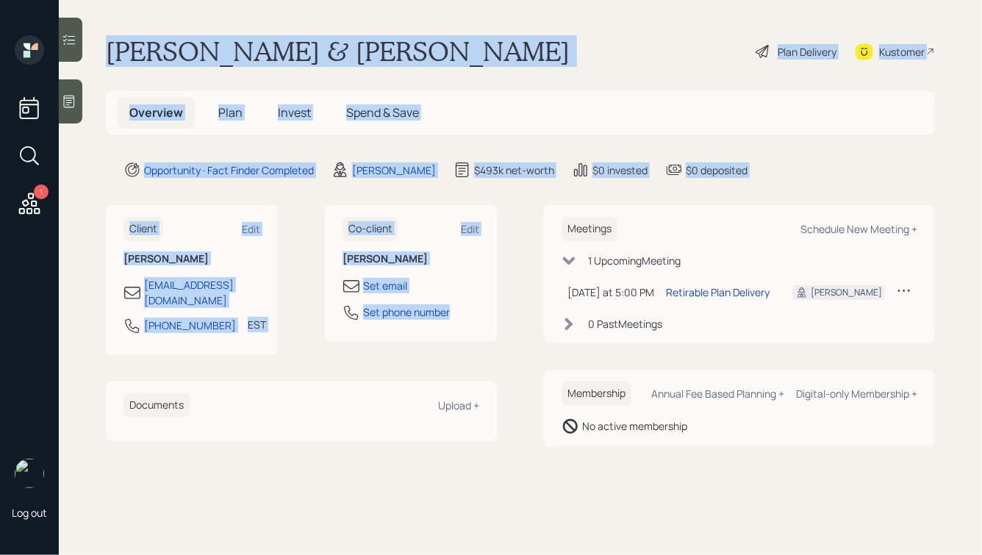
drag, startPoint x: 515, startPoint y: 331, endPoint x: 302, endPoint y: 28, distance: 369.9
click at [304, 29] on main "Paul & Kristen Phillips Plan Delivery Kustomer Overview Plan Invest Spend & Sav…" at bounding box center [520, 277] width 923 height 555
click at [302, 28] on main "Paul & Kristen Phillips Plan Delivery Kustomer Overview Plan Invest Spend & Sav…" at bounding box center [520, 277] width 923 height 555
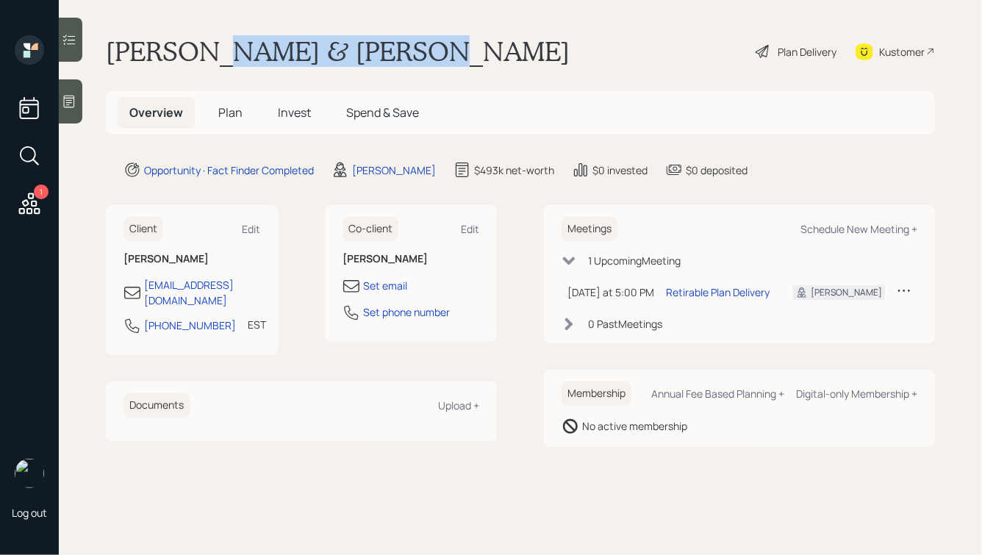
drag, startPoint x: 368, startPoint y: 54, endPoint x: 198, endPoint y: 47, distance: 169.9
click at [198, 47] on div "Paul & Kristen Phillips Plan Delivery Kustomer" at bounding box center [520, 51] width 829 height 32
click at [198, 47] on h1 "Paul & Kristen Phillips" at bounding box center [338, 51] width 464 height 32
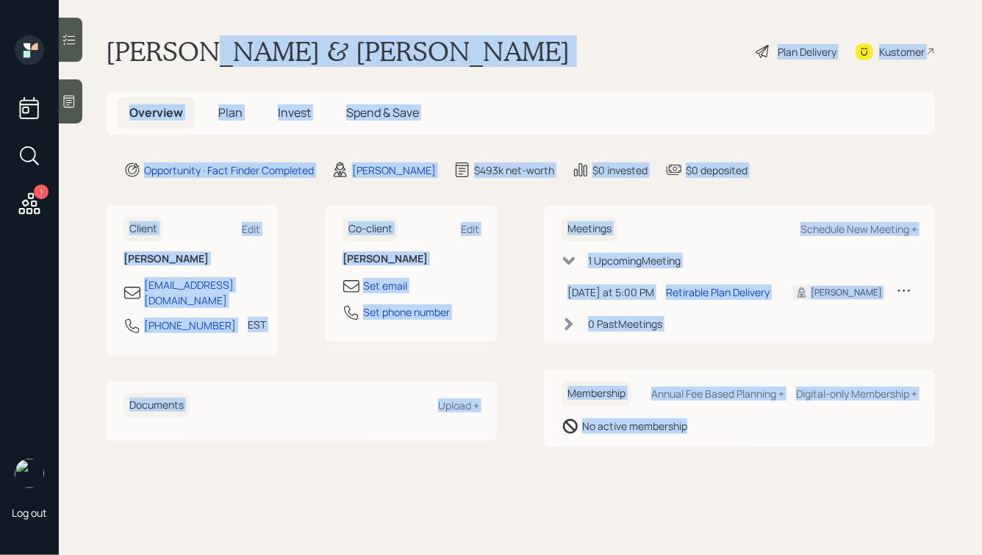
drag, startPoint x: 196, startPoint y: 50, endPoint x: 693, endPoint y: 454, distance: 641.1
click at [693, 454] on main "Paul & Kristen Phillips Plan Delivery Kustomer Overview Plan Invest Spend & Sav…" at bounding box center [520, 277] width 923 height 555
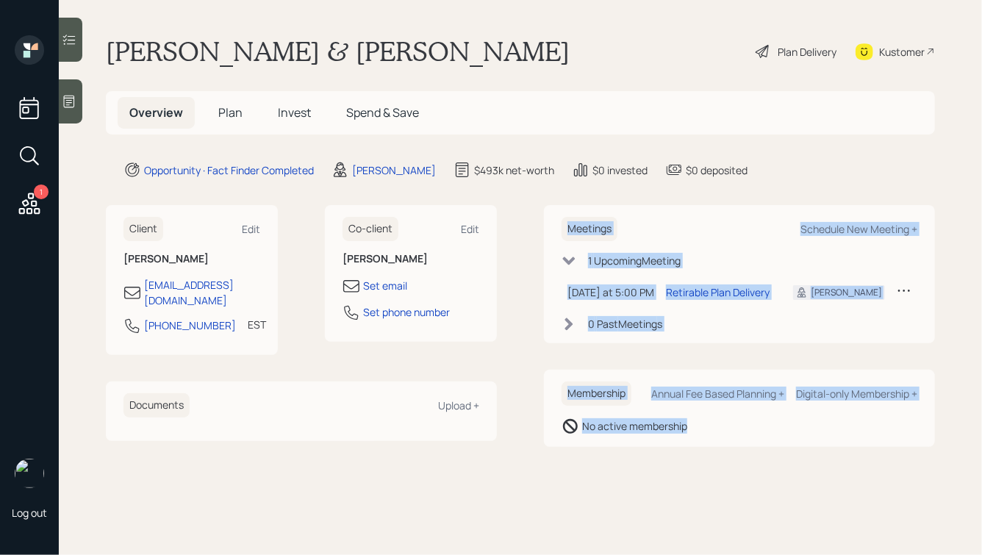
drag, startPoint x: 718, startPoint y: 445, endPoint x: 491, endPoint y: 162, distance: 362.9
click at [491, 162] on main "Paul & Kristen Phillips Plan Delivery Kustomer Overview Plan Invest Spend & Sav…" at bounding box center [520, 277] width 923 height 555
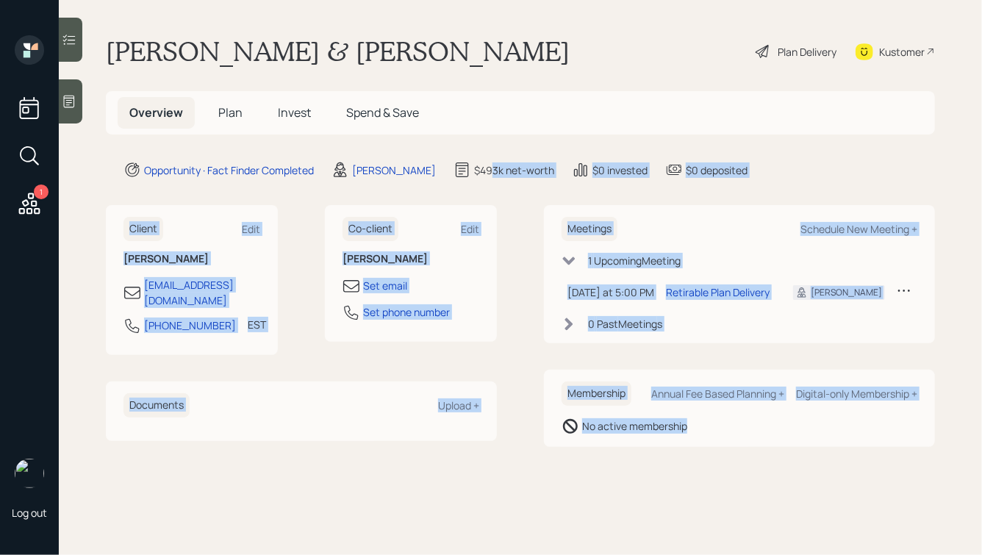
click at [528, 202] on main "Paul & Kristen Phillips Plan Delivery Kustomer Overview Plan Invest Spend & Sav…" at bounding box center [520, 277] width 923 height 555
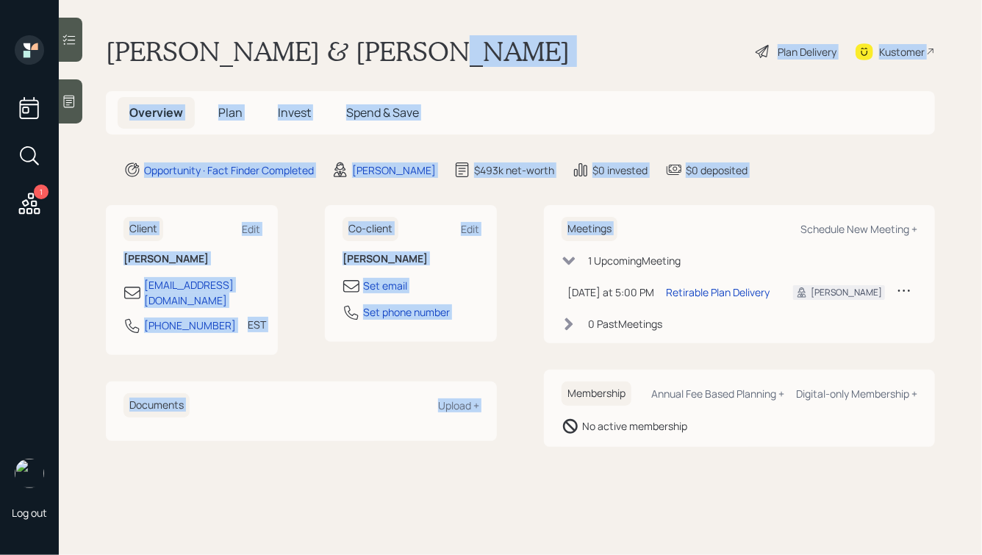
drag, startPoint x: 770, startPoint y: 179, endPoint x: 423, endPoint y: 61, distance: 367.0
click at [425, 63] on main "Paul & Kristen Phillips Plan Delivery Kustomer Overview Plan Invest Spend & Sav…" at bounding box center [520, 277] width 923 height 555
click at [423, 61] on div "Paul & Kristen Phillips Plan Delivery Kustomer" at bounding box center [520, 51] width 829 height 32
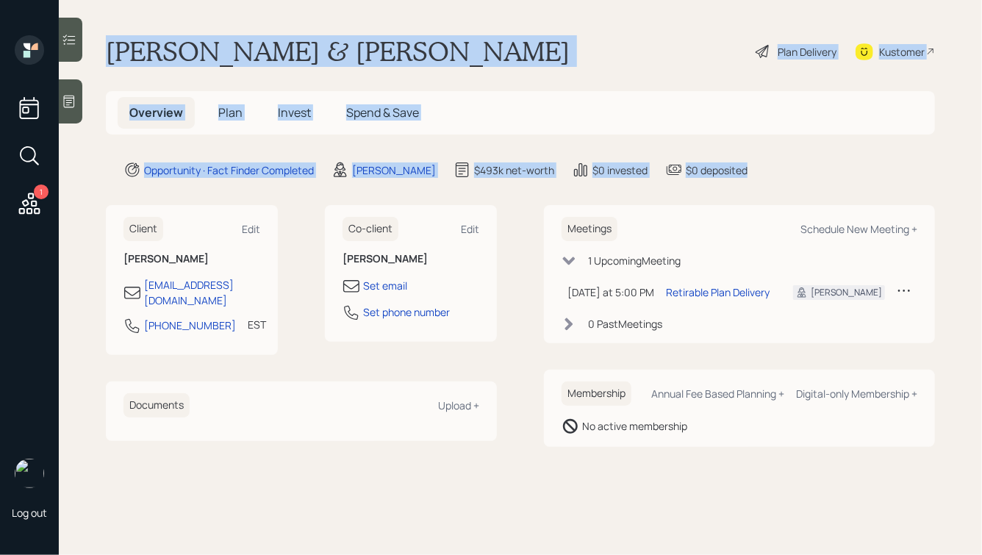
drag, startPoint x: 99, startPoint y: 40, endPoint x: 761, endPoint y: 170, distance: 674.2
click at [761, 170] on main "Paul & Kristen Phillips Plan Delivery Kustomer Overview Plan Invest Spend & Sav…" at bounding box center [520, 277] width 923 height 555
click at [761, 170] on div "Opportunity · Fact Finder Completed Hunter Neumayer $493k net-worth $0 invested…" at bounding box center [528, 170] width 811 height 18
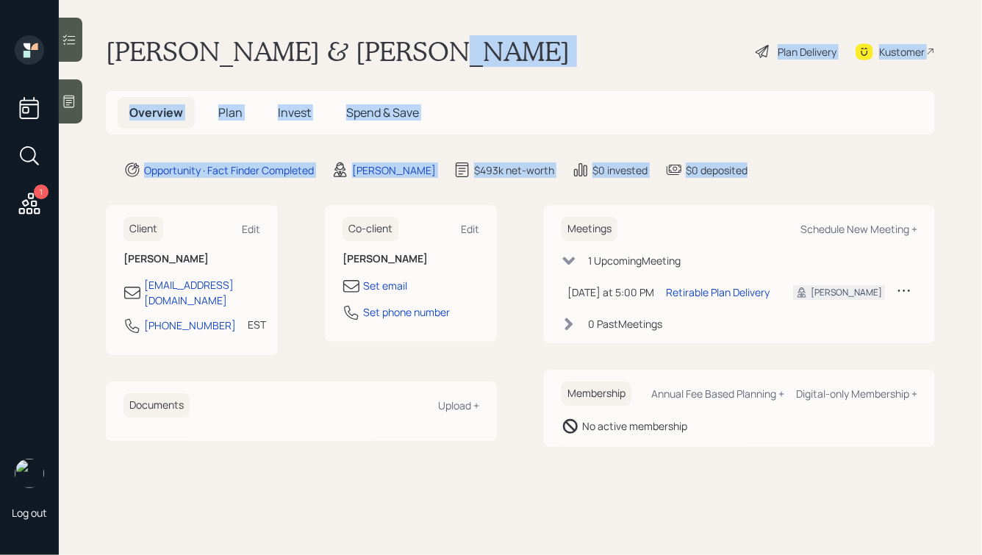
drag, startPoint x: 767, startPoint y: 175, endPoint x: 528, endPoint y: 51, distance: 268.9
click at [528, 51] on main "Paul & Kristen Phillips Plan Delivery Kustomer Overview Plan Invest Spend & Sav…" at bounding box center [520, 277] width 923 height 555
click at [528, 51] on div "Paul & Kristen Phillips Plan Delivery Kustomer" at bounding box center [520, 51] width 829 height 32
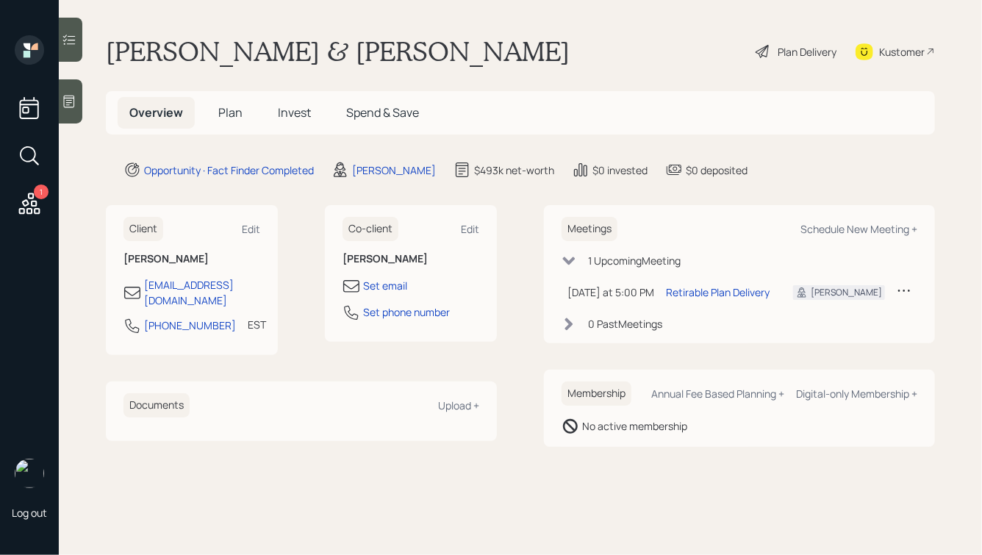
click at [365, 57] on div "Paul & Kristen Phillips Plan Delivery Kustomer" at bounding box center [520, 51] width 829 height 32
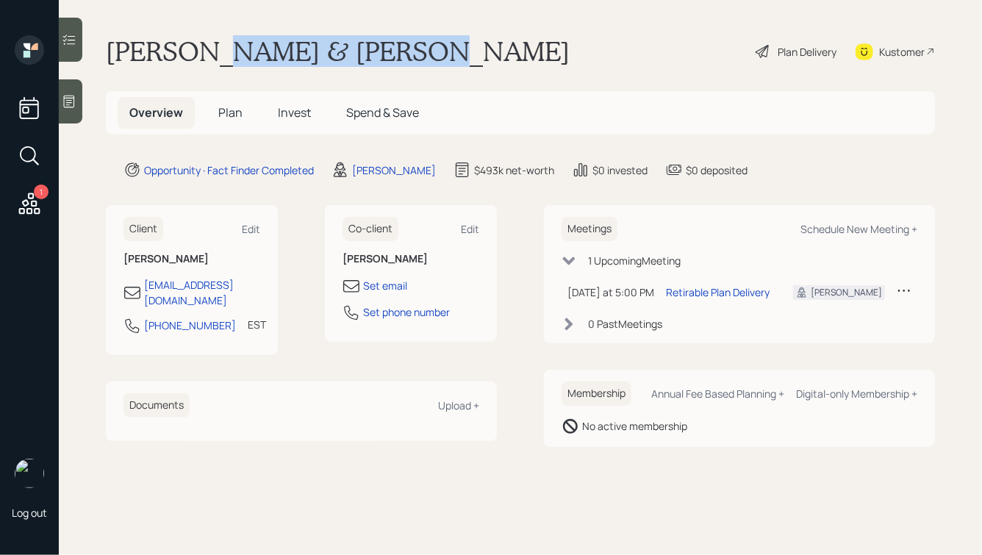
drag, startPoint x: 362, startPoint y: 53, endPoint x: 200, endPoint y: 55, distance: 162.5
click at [200, 55] on div "Paul & Kristen Phillips Plan Delivery Kustomer" at bounding box center [520, 51] width 829 height 32
click at [201, 55] on h1 "Paul & Kristen Phillips" at bounding box center [338, 51] width 464 height 32
drag, startPoint x: 193, startPoint y: 50, endPoint x: 398, endPoint y: 57, distance: 205.2
click at [398, 57] on div "Paul & Kristen Phillips Plan Delivery Kustomer" at bounding box center [520, 51] width 829 height 32
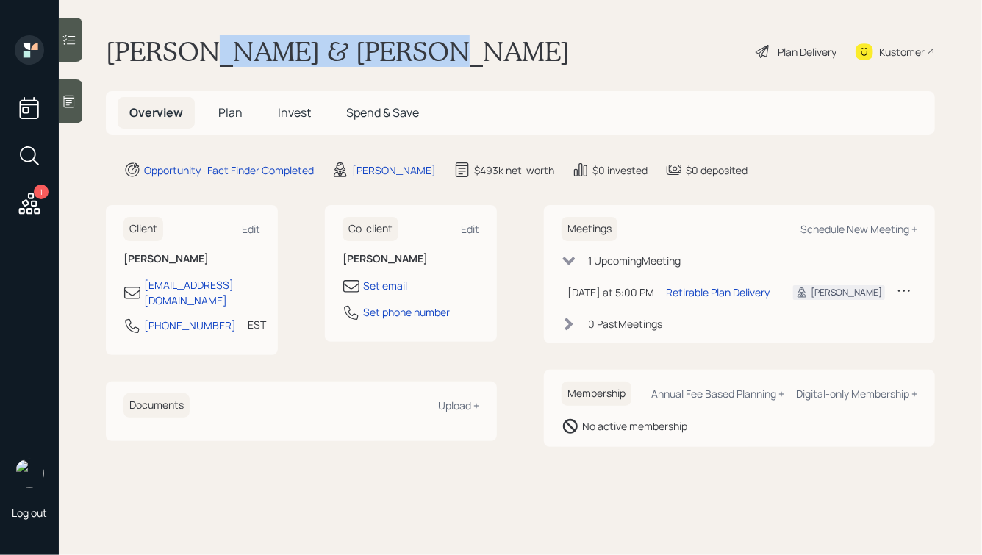
click at [398, 57] on div "Paul & Kristen Phillips Plan Delivery Kustomer" at bounding box center [520, 51] width 829 height 32
drag, startPoint x: 376, startPoint y: 57, endPoint x: 189, endPoint y: 57, distance: 186.7
click at [189, 57] on div "Paul & Kristen Phillips Plan Delivery Kustomer" at bounding box center [520, 51] width 829 height 32
click at [192, 58] on h1 "Paul & Kristen Phillips" at bounding box center [338, 51] width 464 height 32
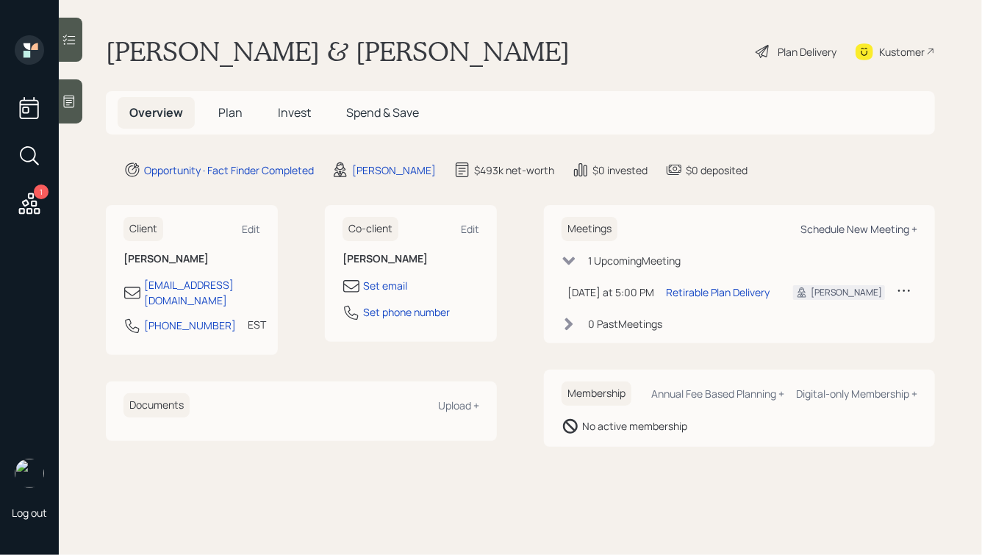
click at [831, 227] on div "Schedule New Meeting +" at bounding box center [858, 229] width 117 height 14
select select "ade3b313-576a-42c5-b346-1eb294908ae6"
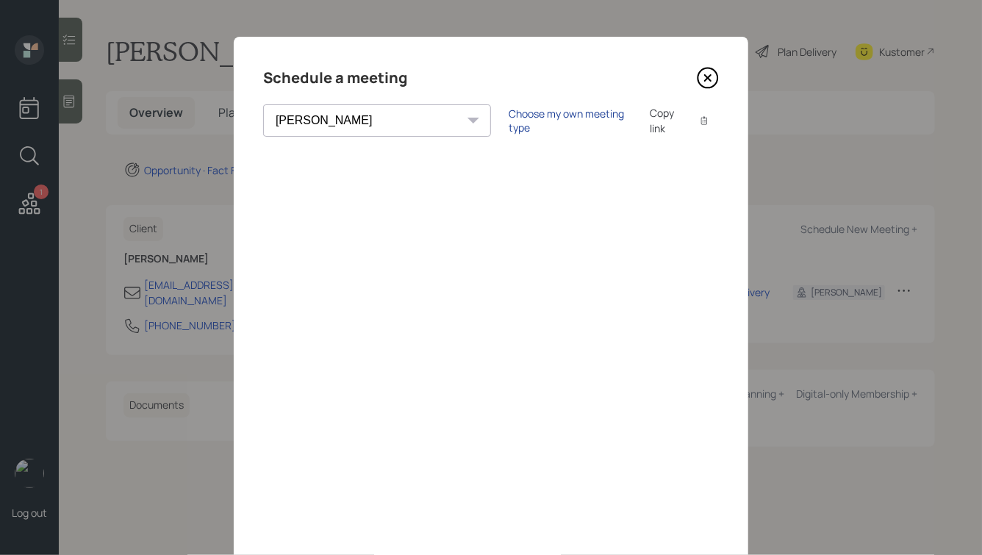
click at [509, 127] on div "Choose my own meeting type" at bounding box center [570, 121] width 123 height 28
click at [534, 118] on div "Use meeting type for lifecycle stage" at bounding box center [618, 121] width 169 height 14
click at [509, 120] on div "Choose my own meeting type" at bounding box center [570, 121] width 123 height 28
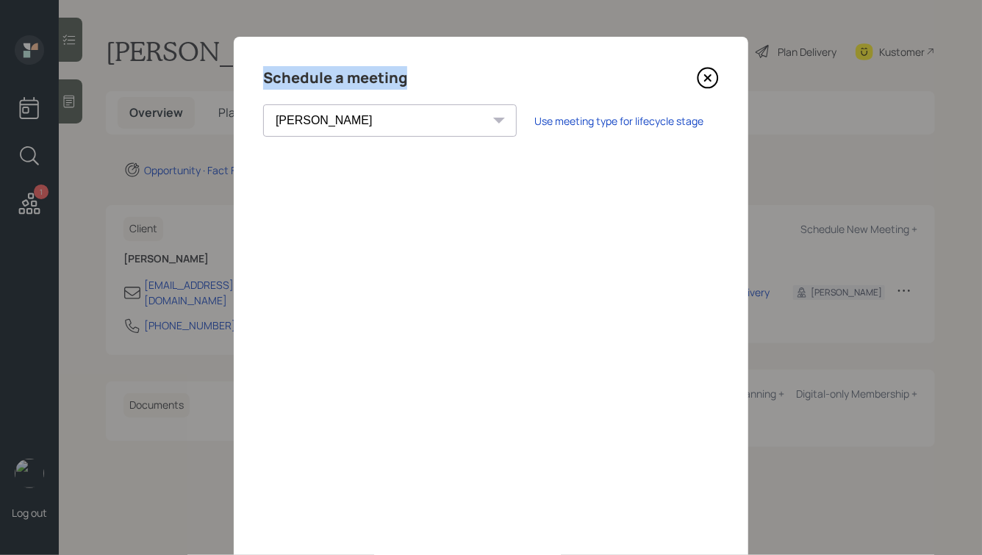
drag, startPoint x: 410, startPoint y: 81, endPoint x: 250, endPoint y: 76, distance: 160.3
click at [250, 76] on div "Schedule a meeting Theresa Spinello Matthew Burke Eitan Bar-David Ian Yamey Tre…" at bounding box center [491, 331] width 515 height 588
click at [360, 87] on h4 "Schedule a meeting" at bounding box center [335, 78] width 144 height 24
click at [708, 79] on icon at bounding box center [708, 78] width 6 height 6
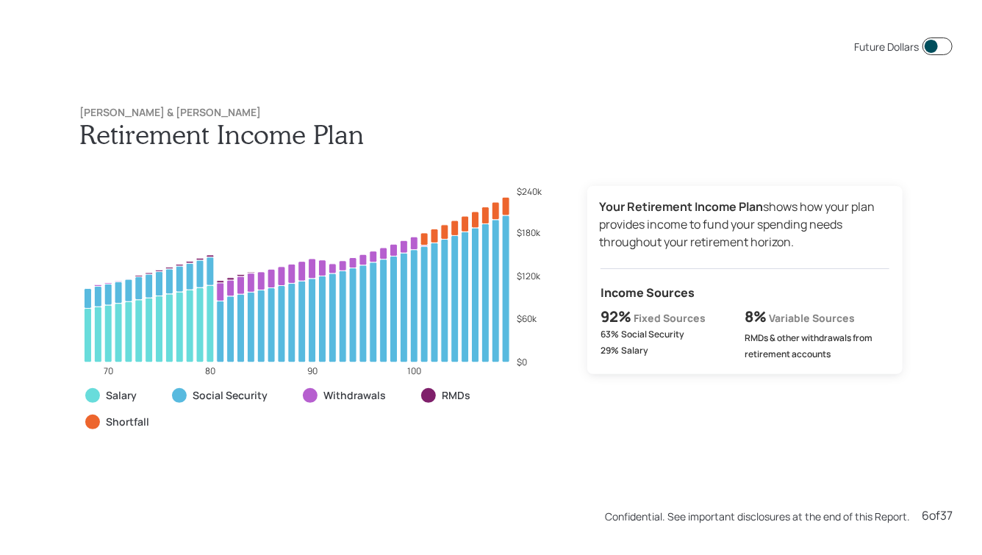
scroll to position [6108, 0]
